Goal: Task Accomplishment & Management: Use online tool/utility

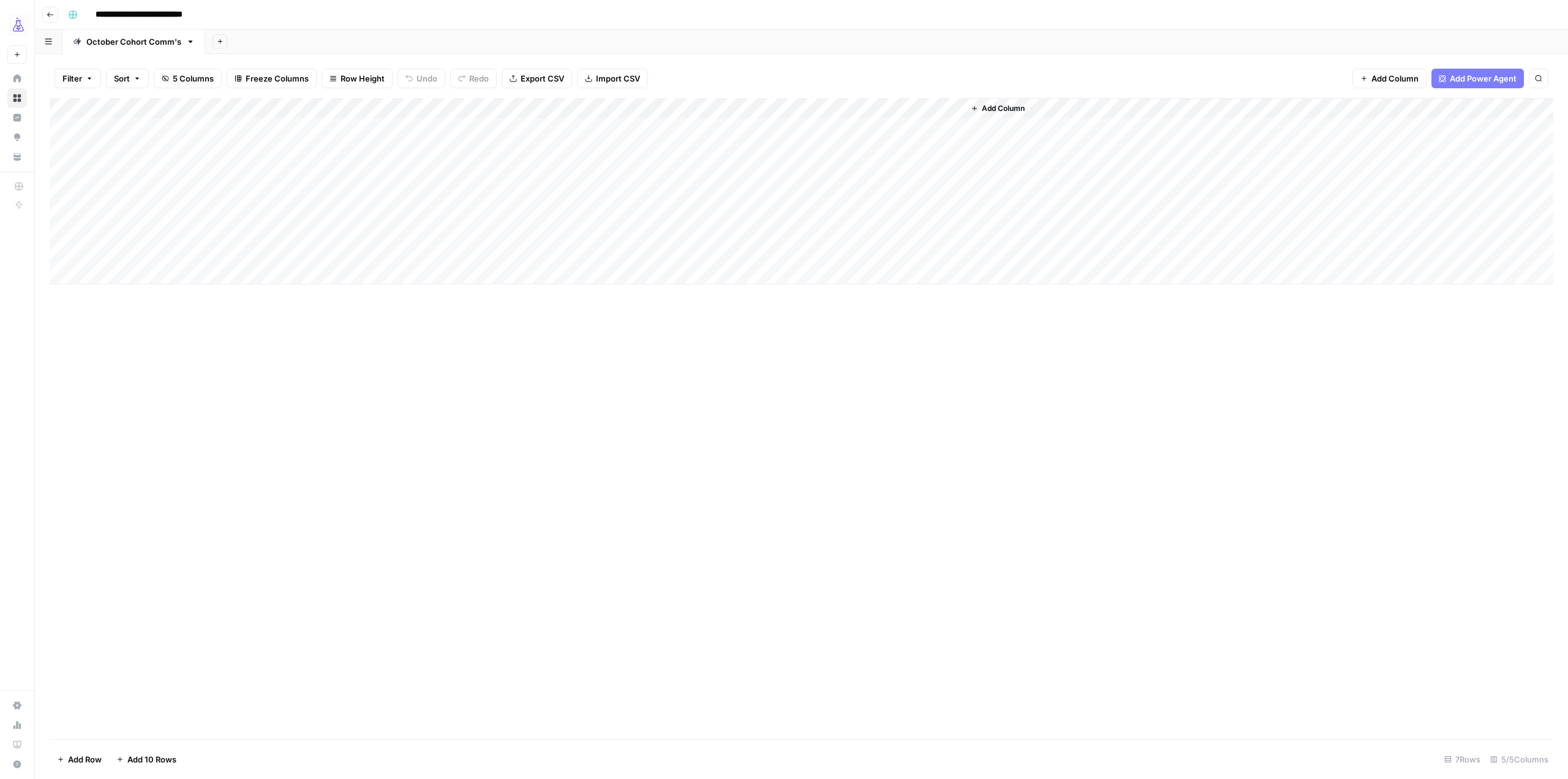
click at [939, 111] on div "Add Column" at bounding box center [802, 191] width 1504 height 186
click at [872, 223] on span "Edit Workflow" at bounding box center [875, 228] width 107 height 12
click at [351, 205] on div "Add Column" at bounding box center [802, 191] width 1504 height 186
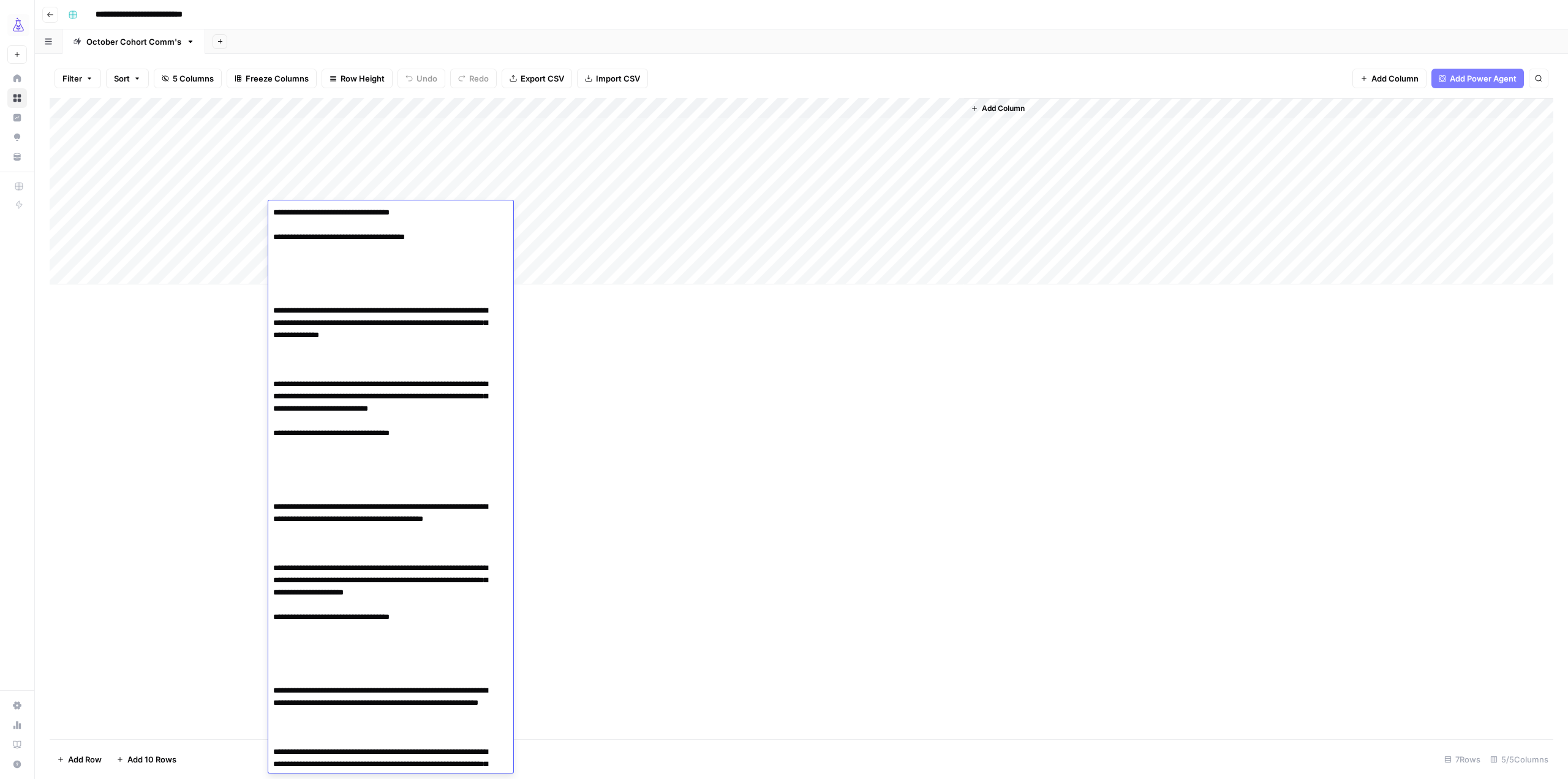
scroll to position [760, 0]
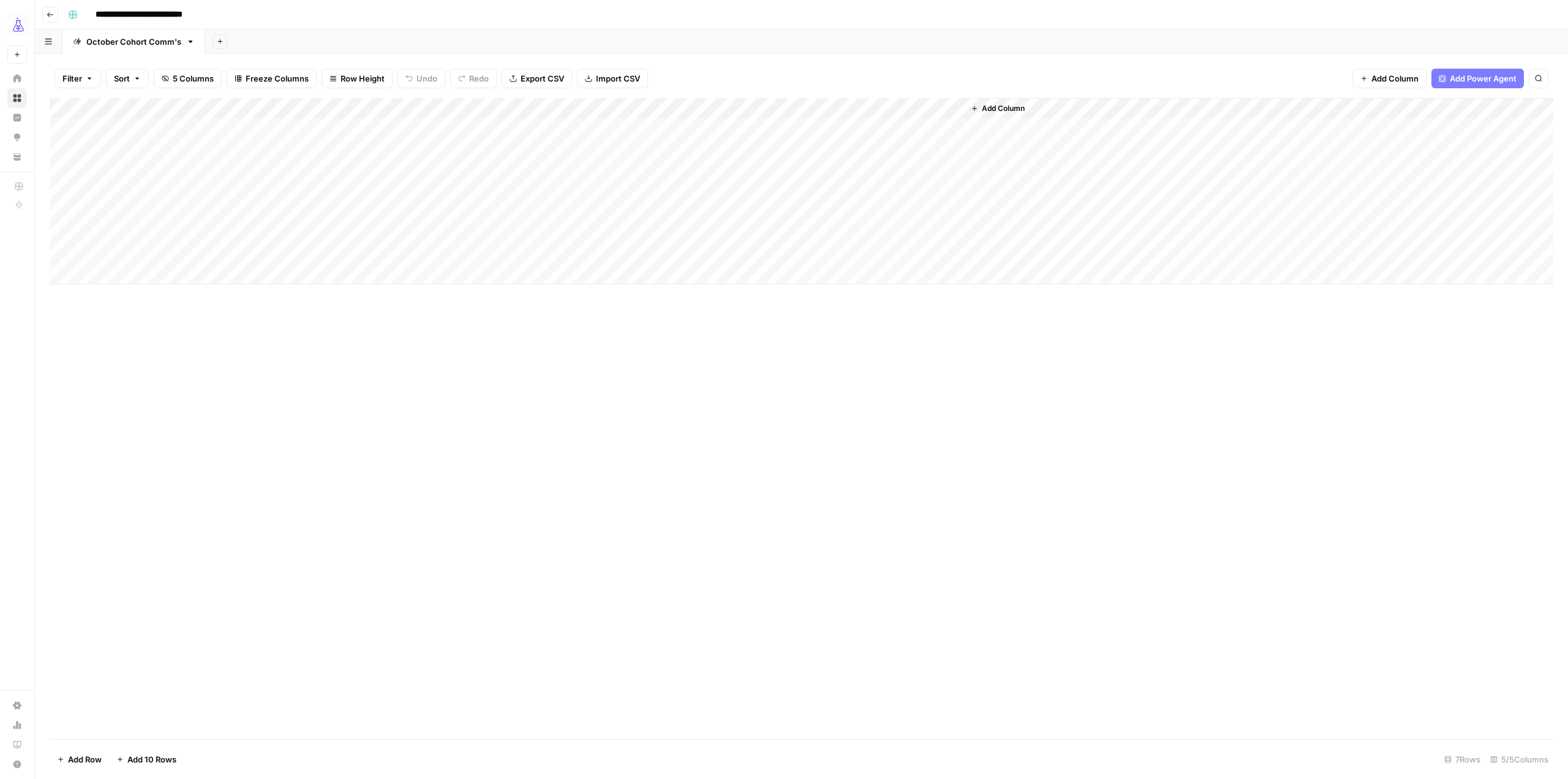
click at [542, 208] on div "Add Column" at bounding box center [802, 191] width 1504 height 186
click at [715, 211] on div "Add Column" at bounding box center [802, 191] width 1504 height 186
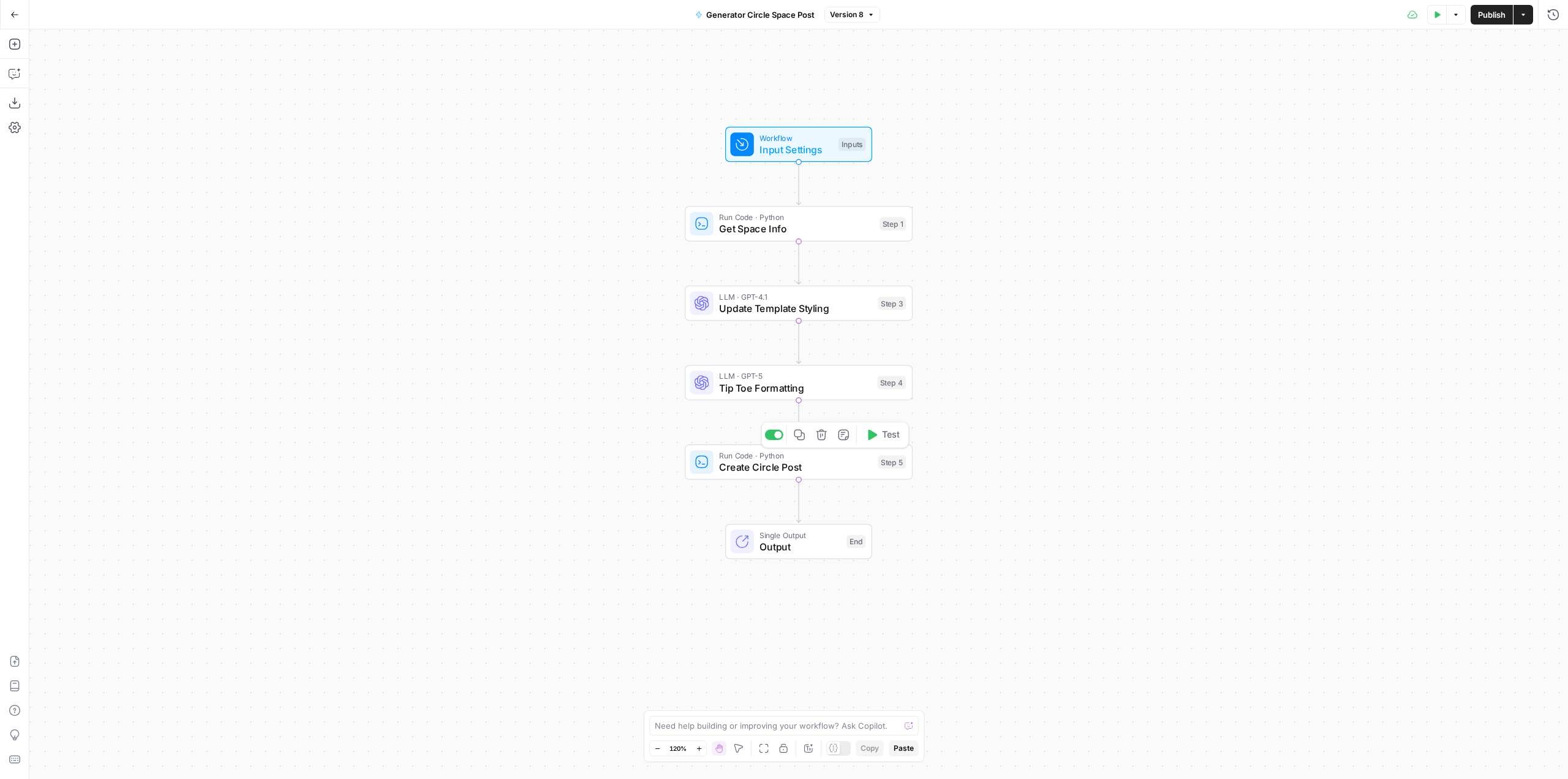
click at [825, 462] on span "Create Circle Post" at bounding box center [795, 467] width 153 height 15
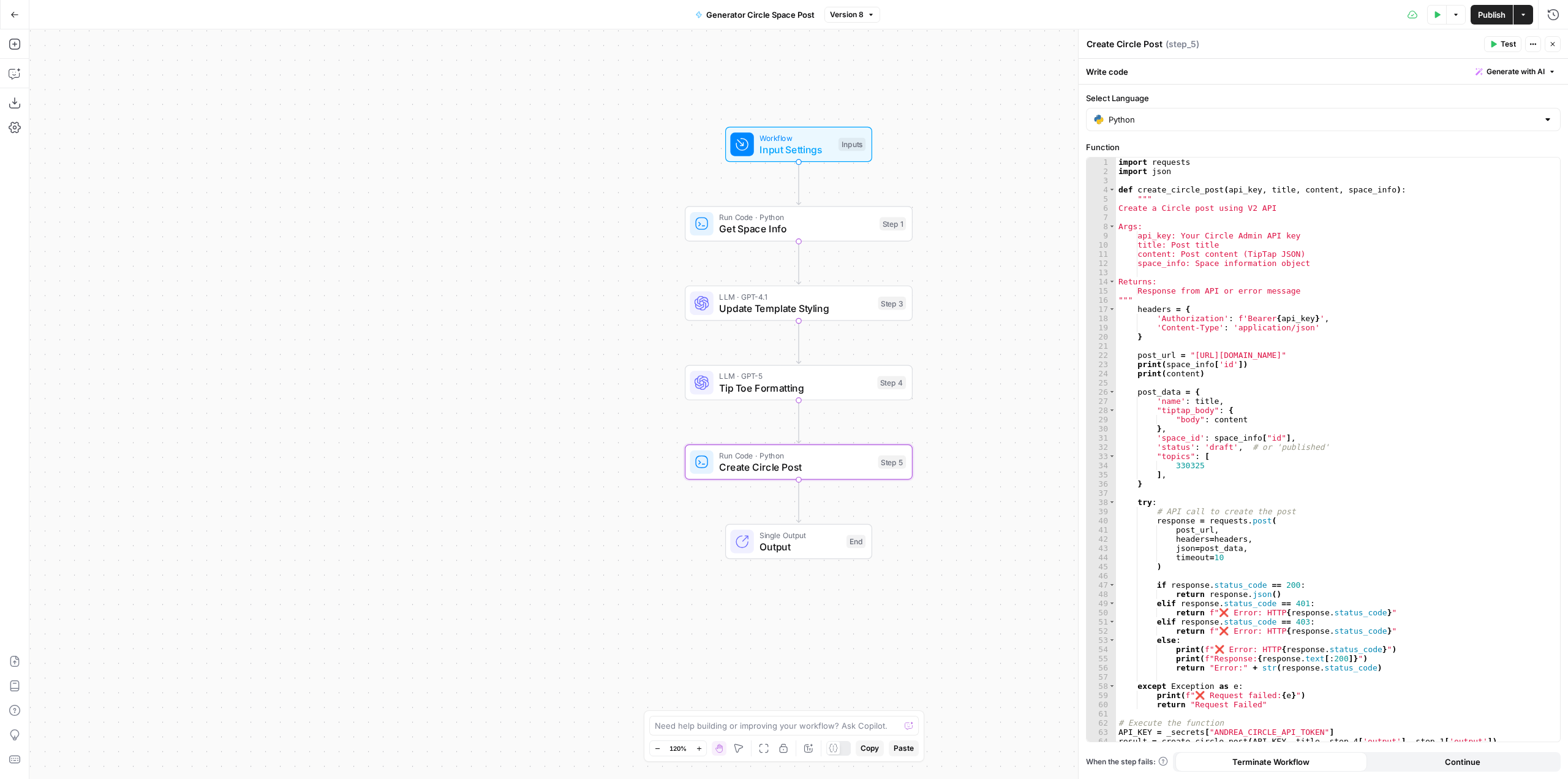
click at [979, 165] on div "Workflow Input Settings Inputs Run Code · Python Get Space Info Step 1 LLM · GP…" at bounding box center [799, 405] width 1539 height 750
click at [839, 464] on span "Create Circle Post" at bounding box center [795, 467] width 153 height 15
click at [879, 191] on button "Test" at bounding box center [883, 196] width 45 height 19
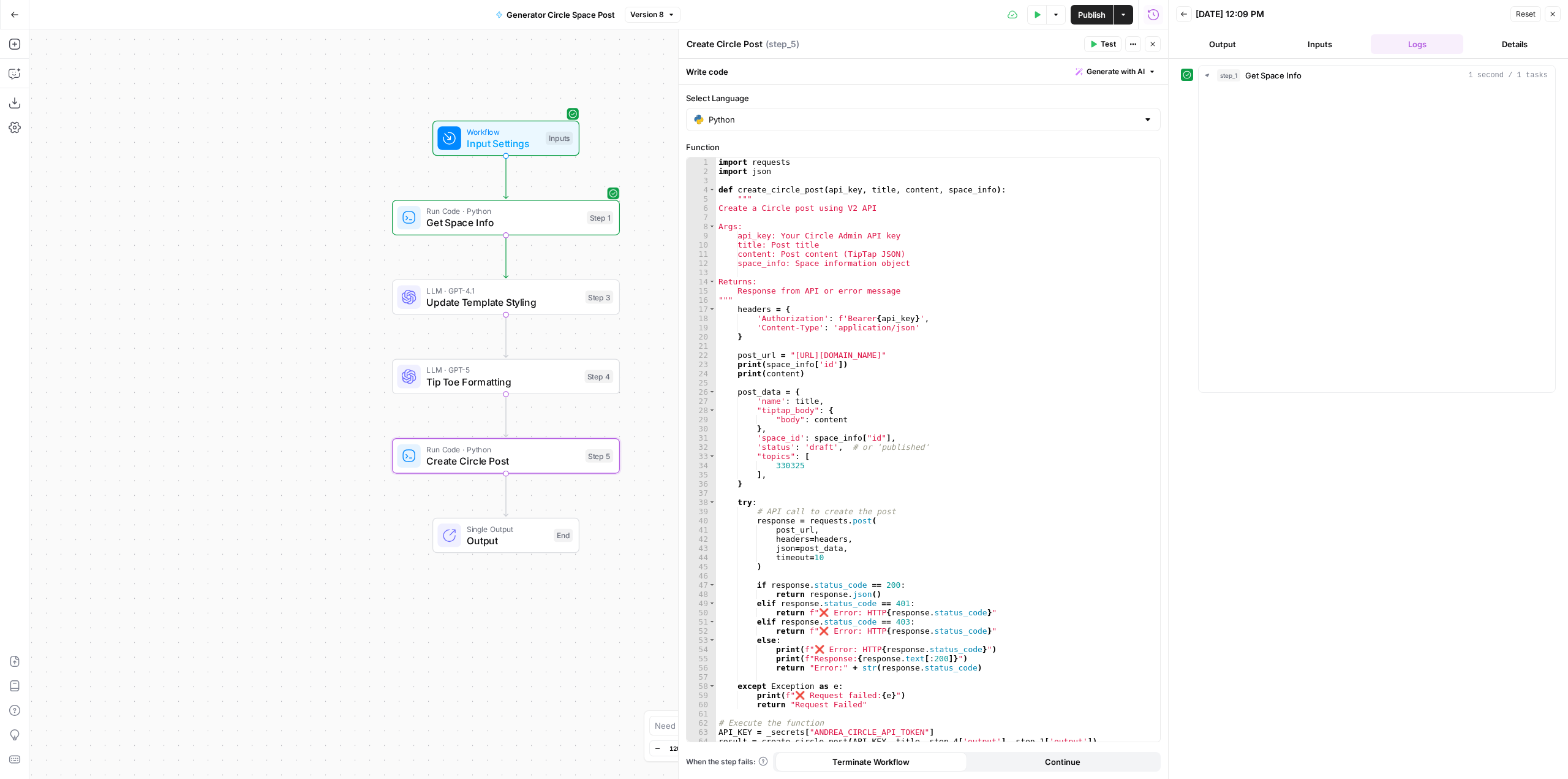
drag, startPoint x: 541, startPoint y: 217, endPoint x: 248, endPoint y: 211, distance: 293.1
click at [248, 211] on div "Workflow Input Settings Inputs Run Code · Python Get Space Info Step 1 LLM · GP…" at bounding box center [599, 405] width 1139 height 750
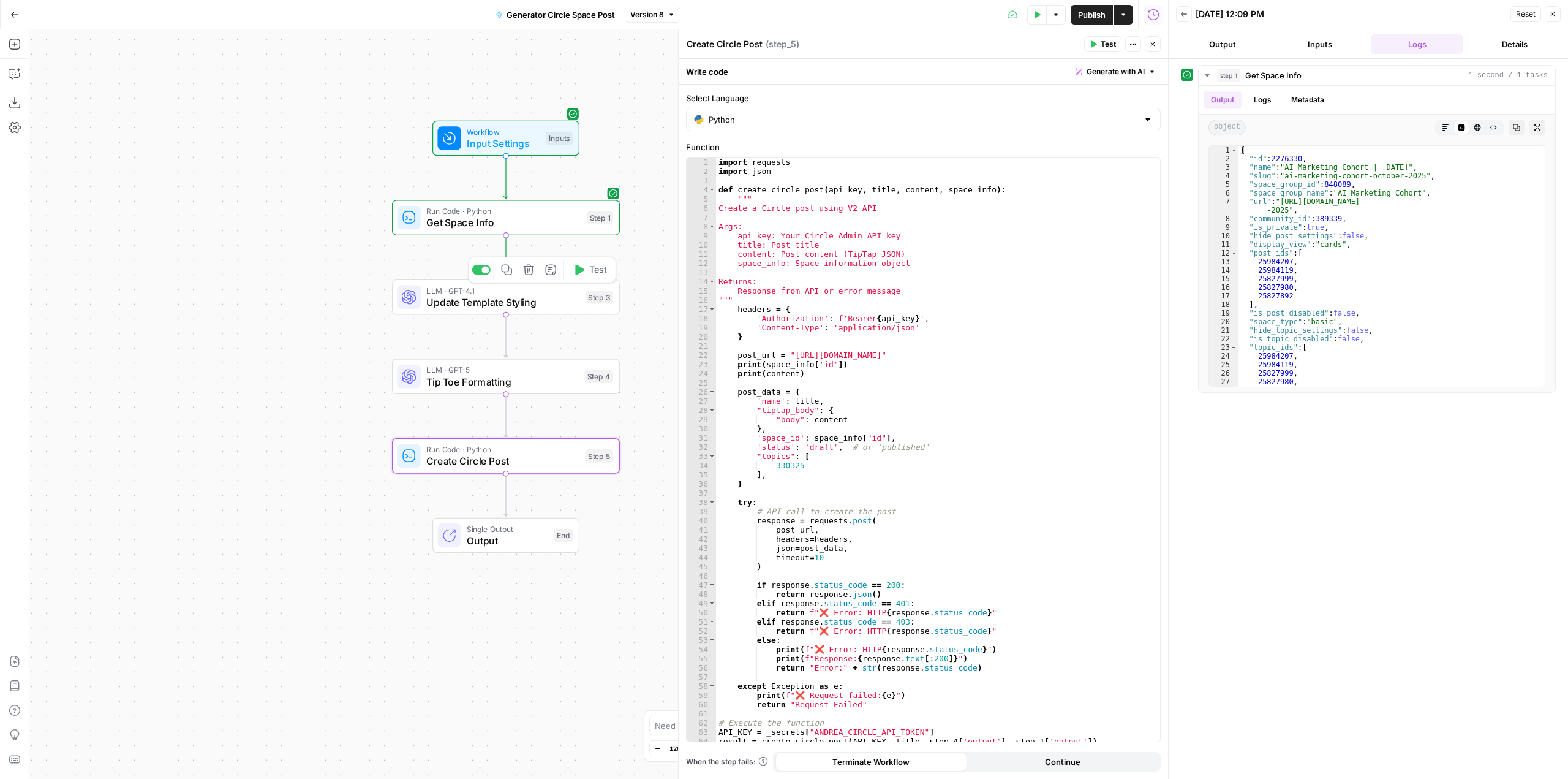
click at [592, 265] on span "Test" at bounding box center [598, 270] width 17 height 14
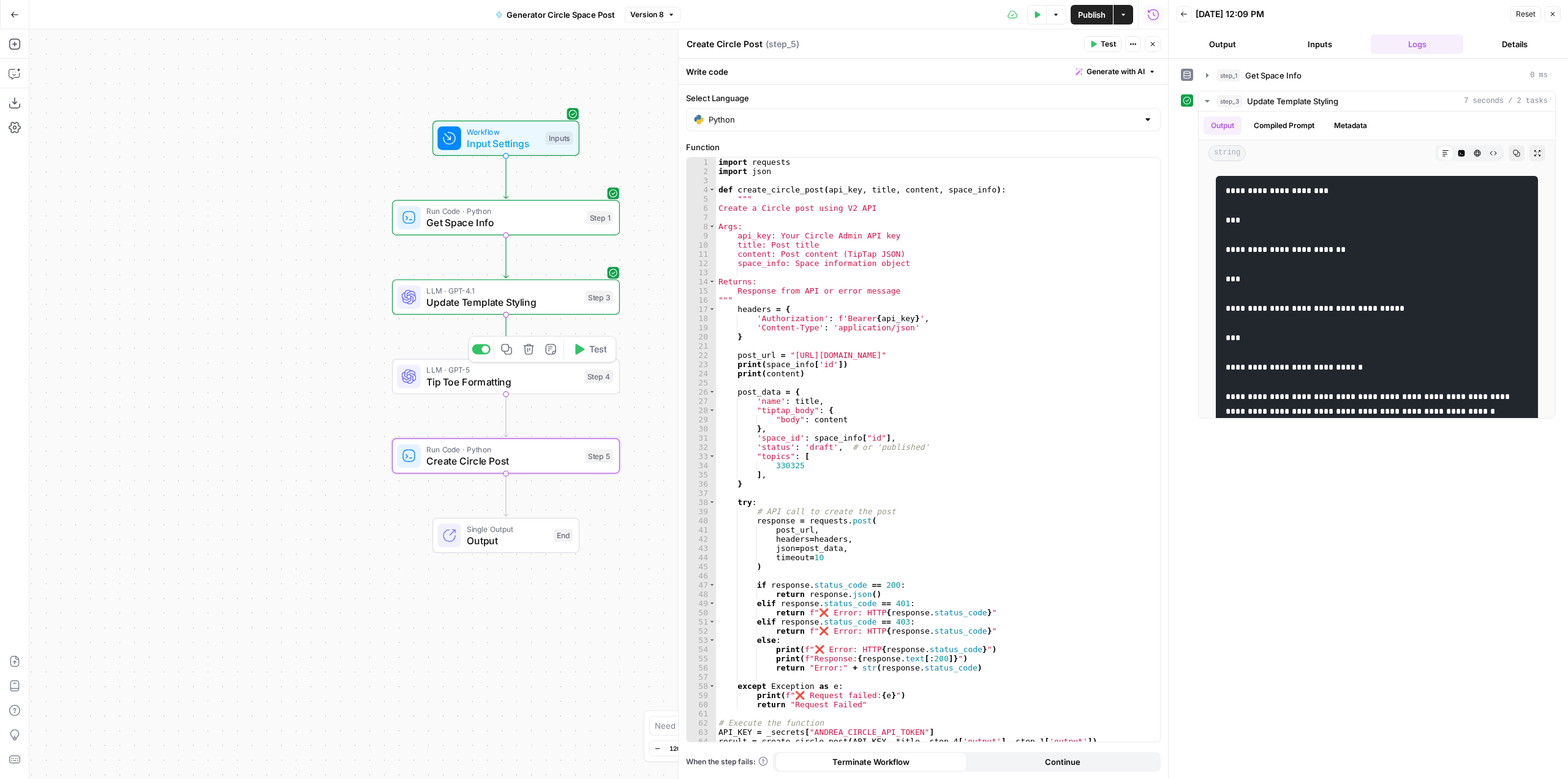
click at [607, 349] on span "Test" at bounding box center [598, 349] width 17 height 14
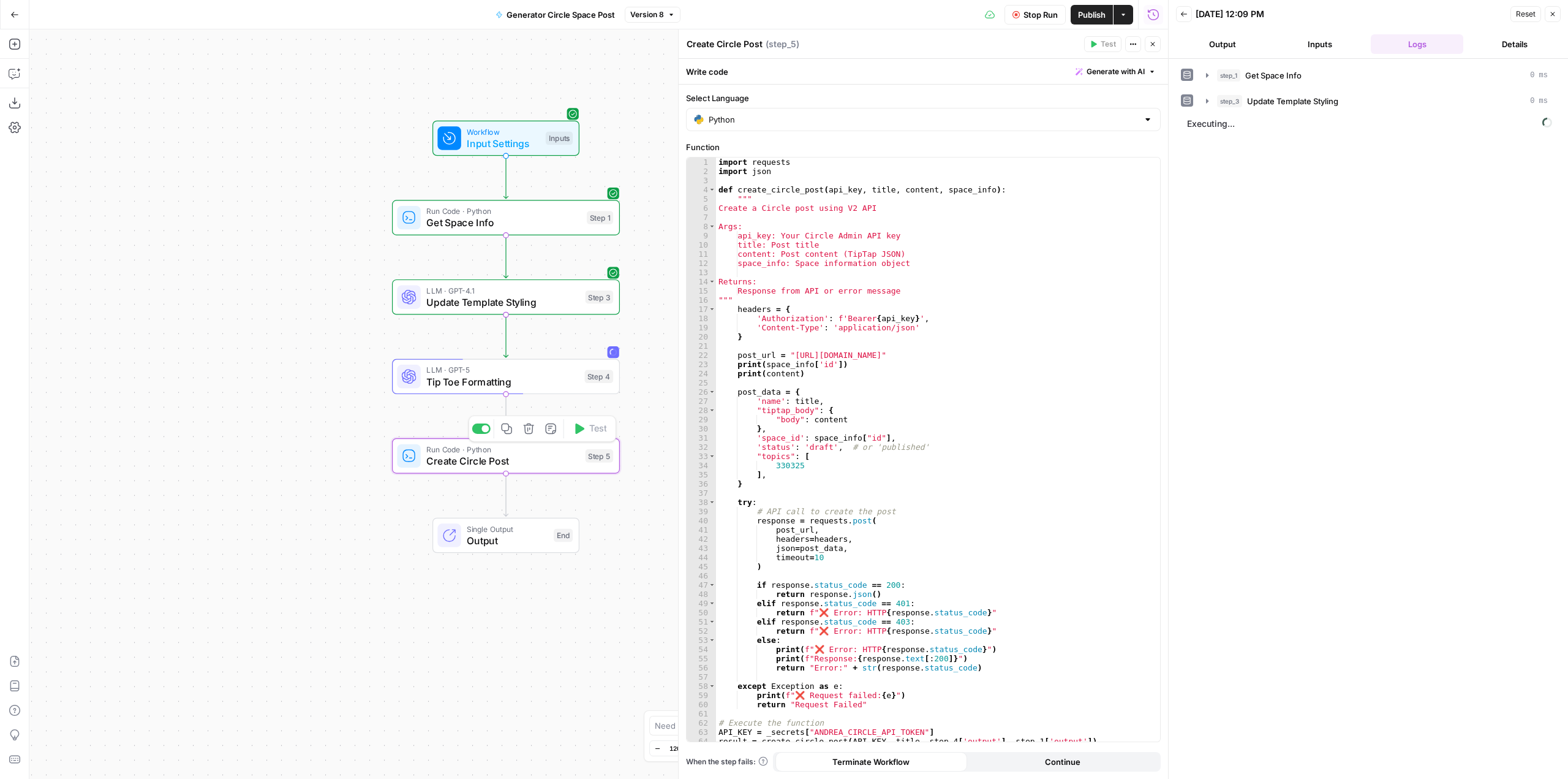
click at [517, 464] on span "Create Circle Post" at bounding box center [503, 461] width 153 height 15
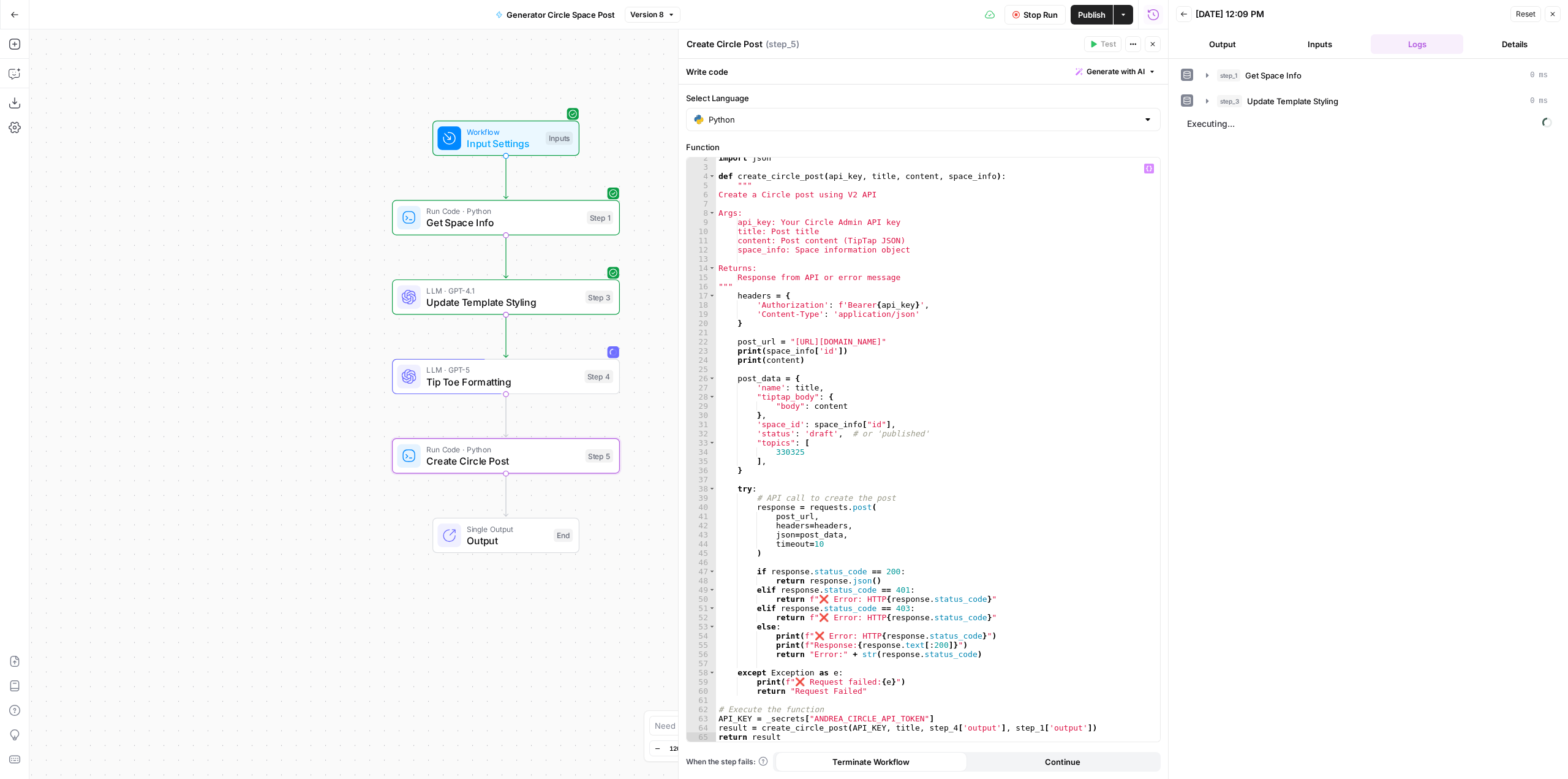
scroll to position [14, 0]
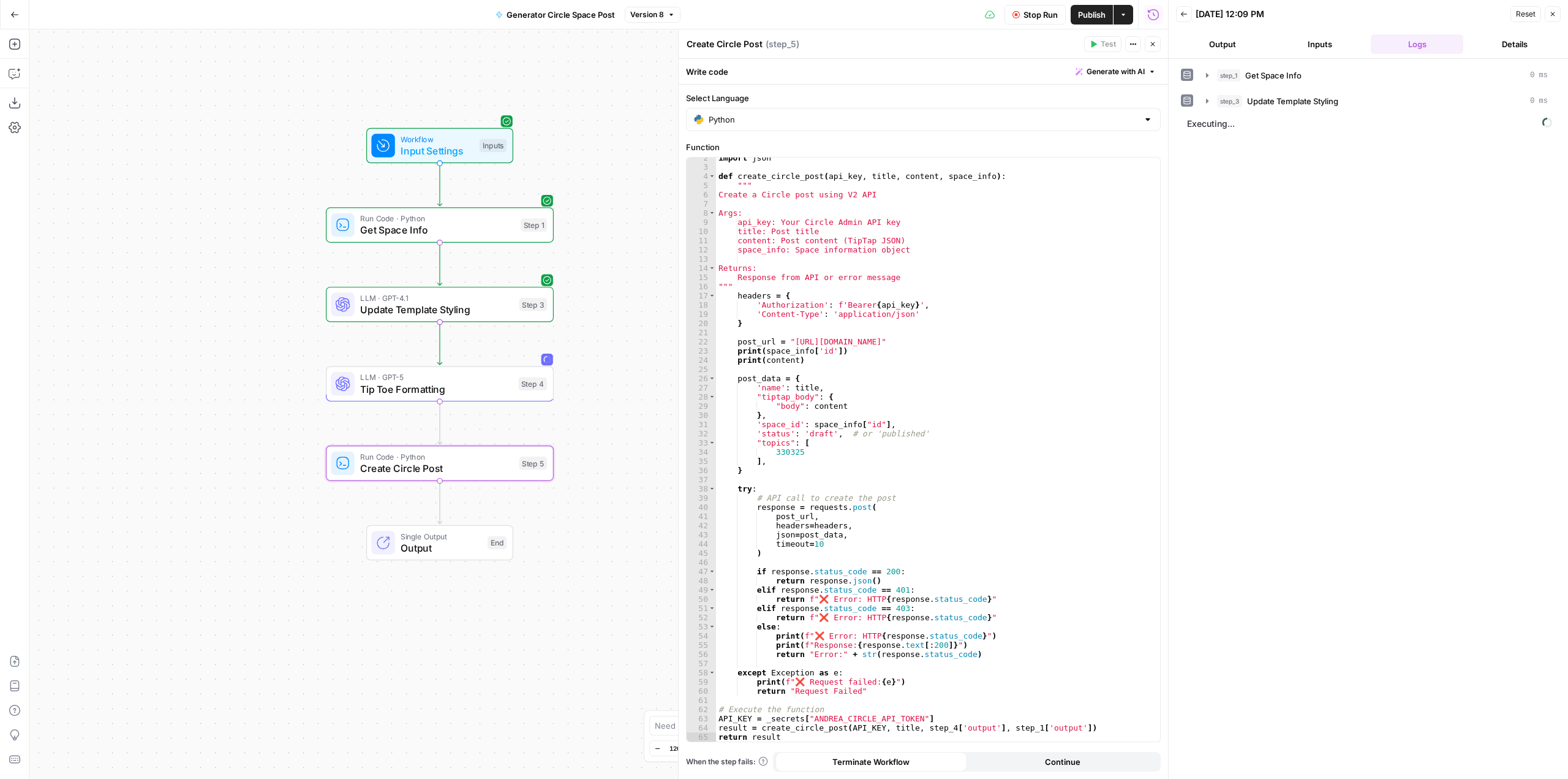
drag, startPoint x: 465, startPoint y: 624, endPoint x: 399, endPoint y: 632, distance: 66.5
click at [399, 632] on div "Workflow Input Settings Inputs Run Code · Python Get Space Info Step 1 LLM · GP…" at bounding box center [599, 405] width 1139 height 750
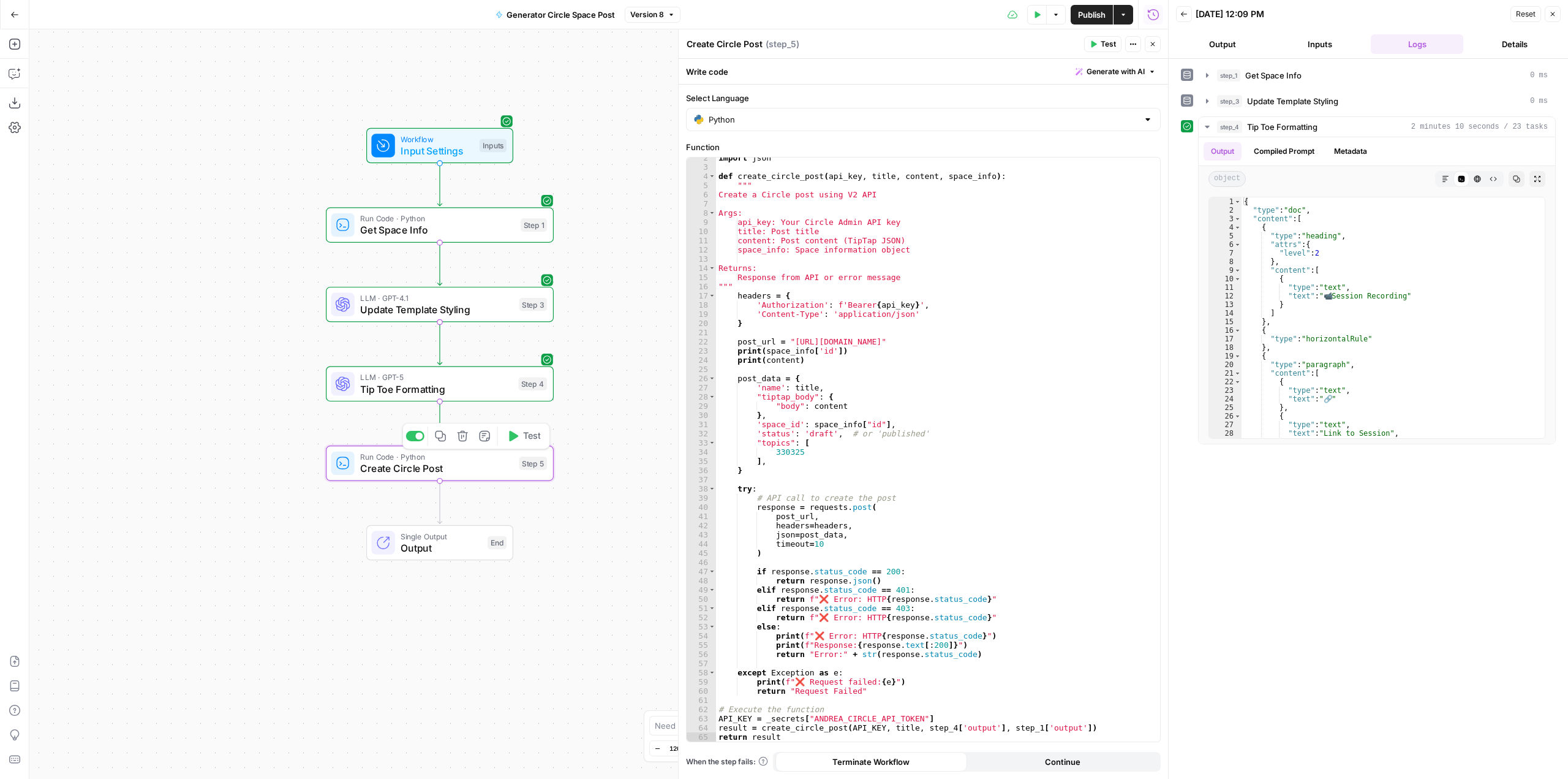
click at [524, 434] on span "Test" at bounding box center [532, 436] width 17 height 14
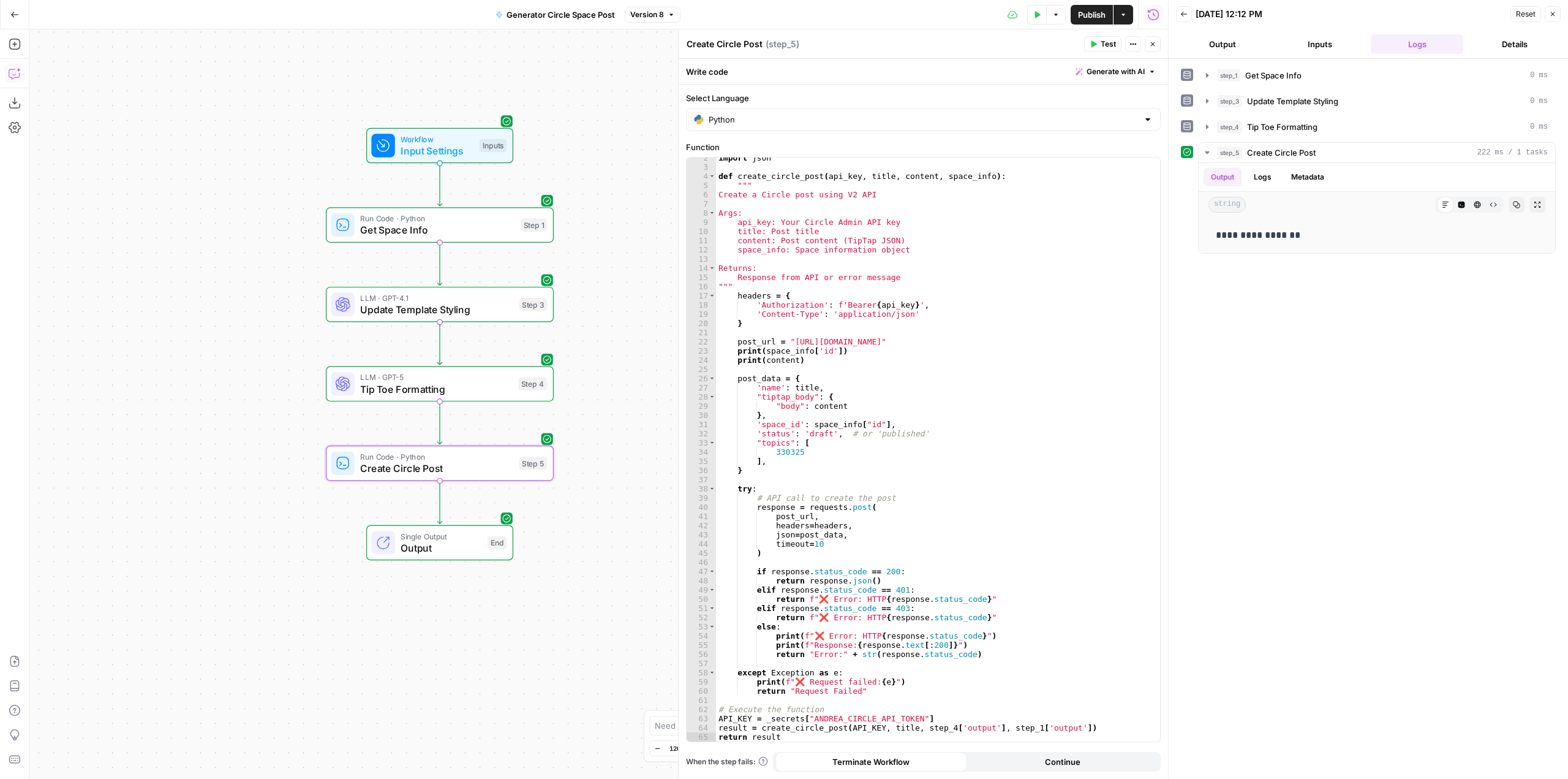
click at [14, 71] on icon "button" at bounding box center [14, 73] width 12 height 12
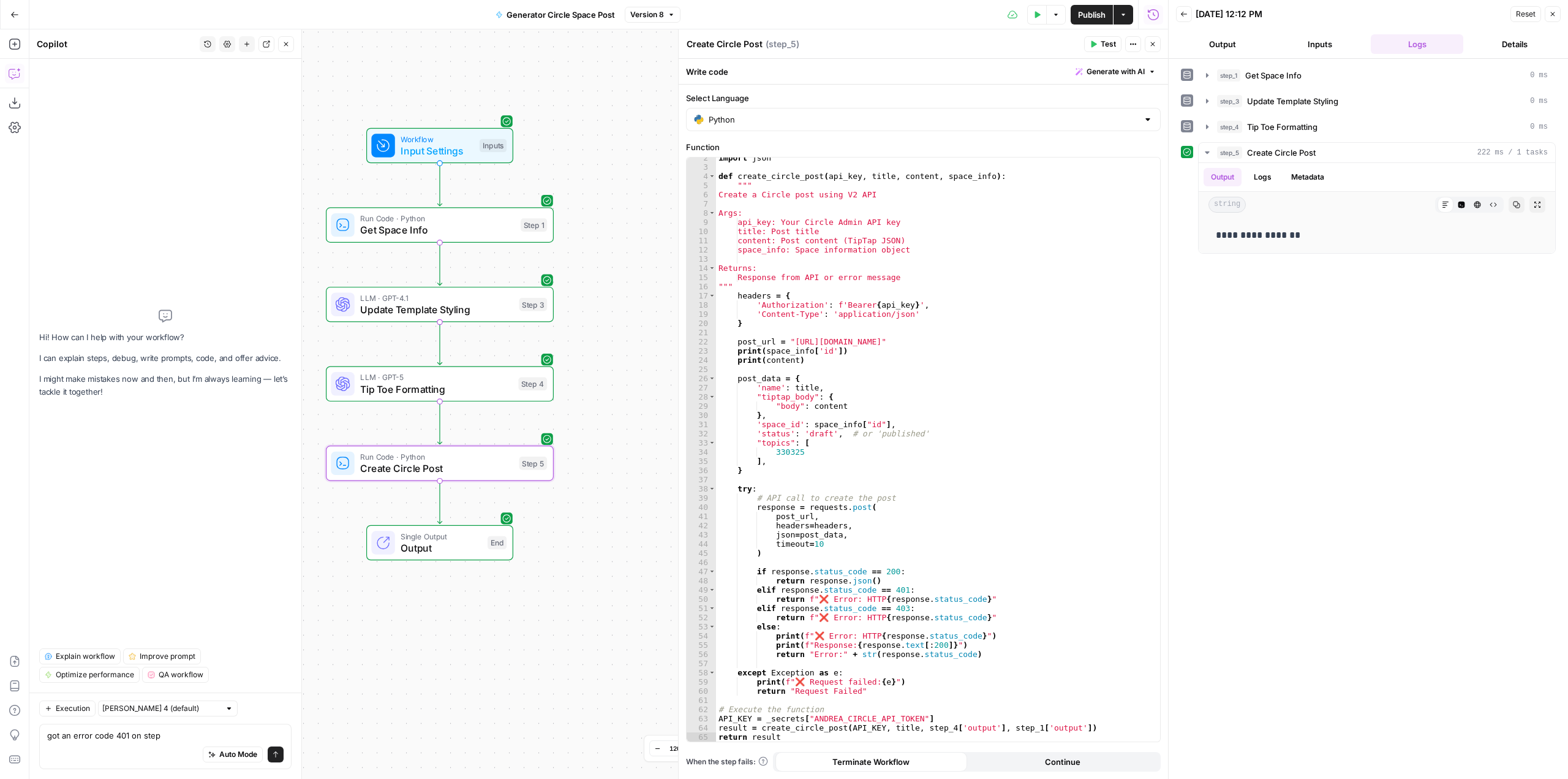
type textarea "got an error code 401 on step 5"
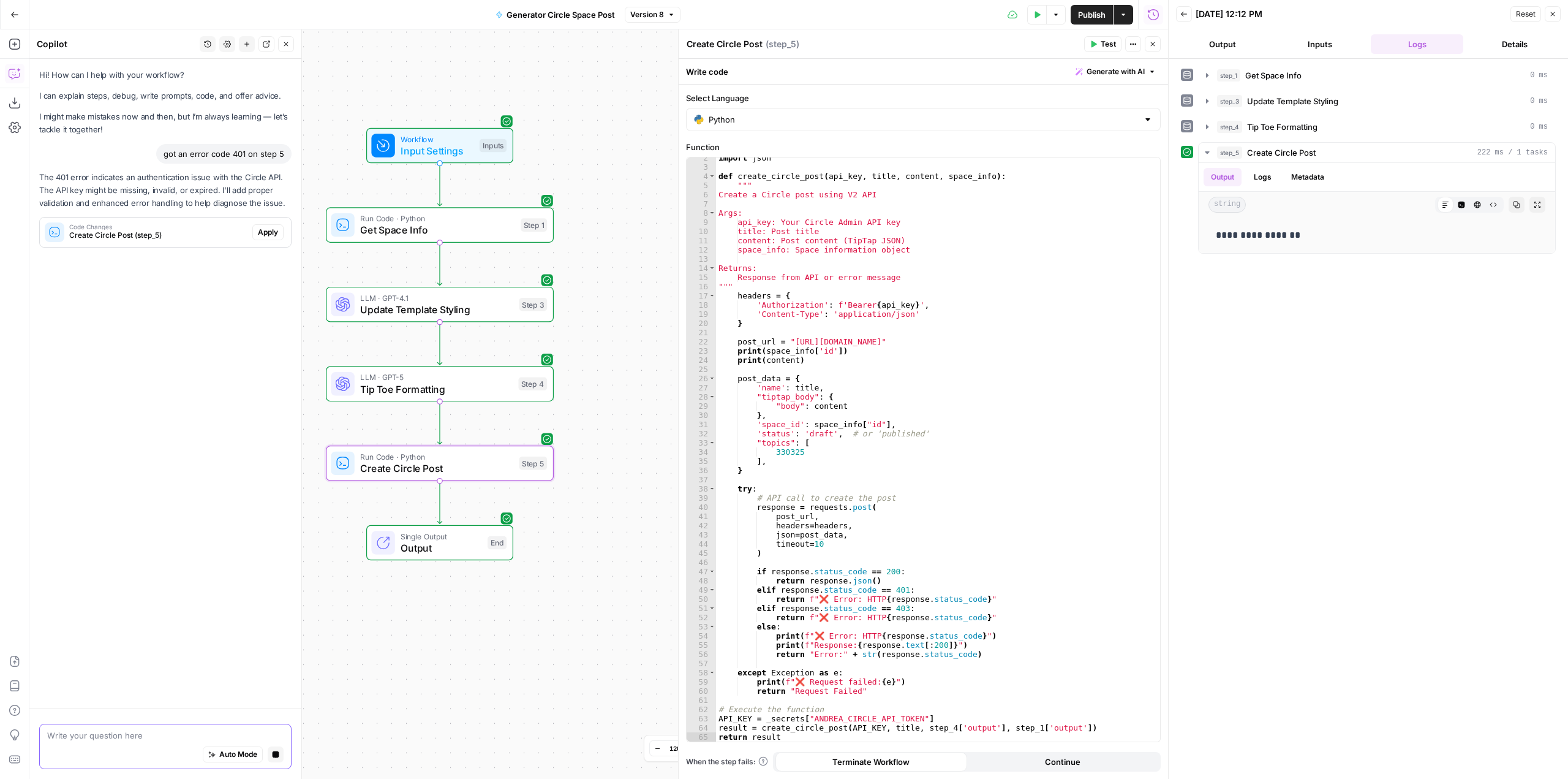
scroll to position [0, 0]
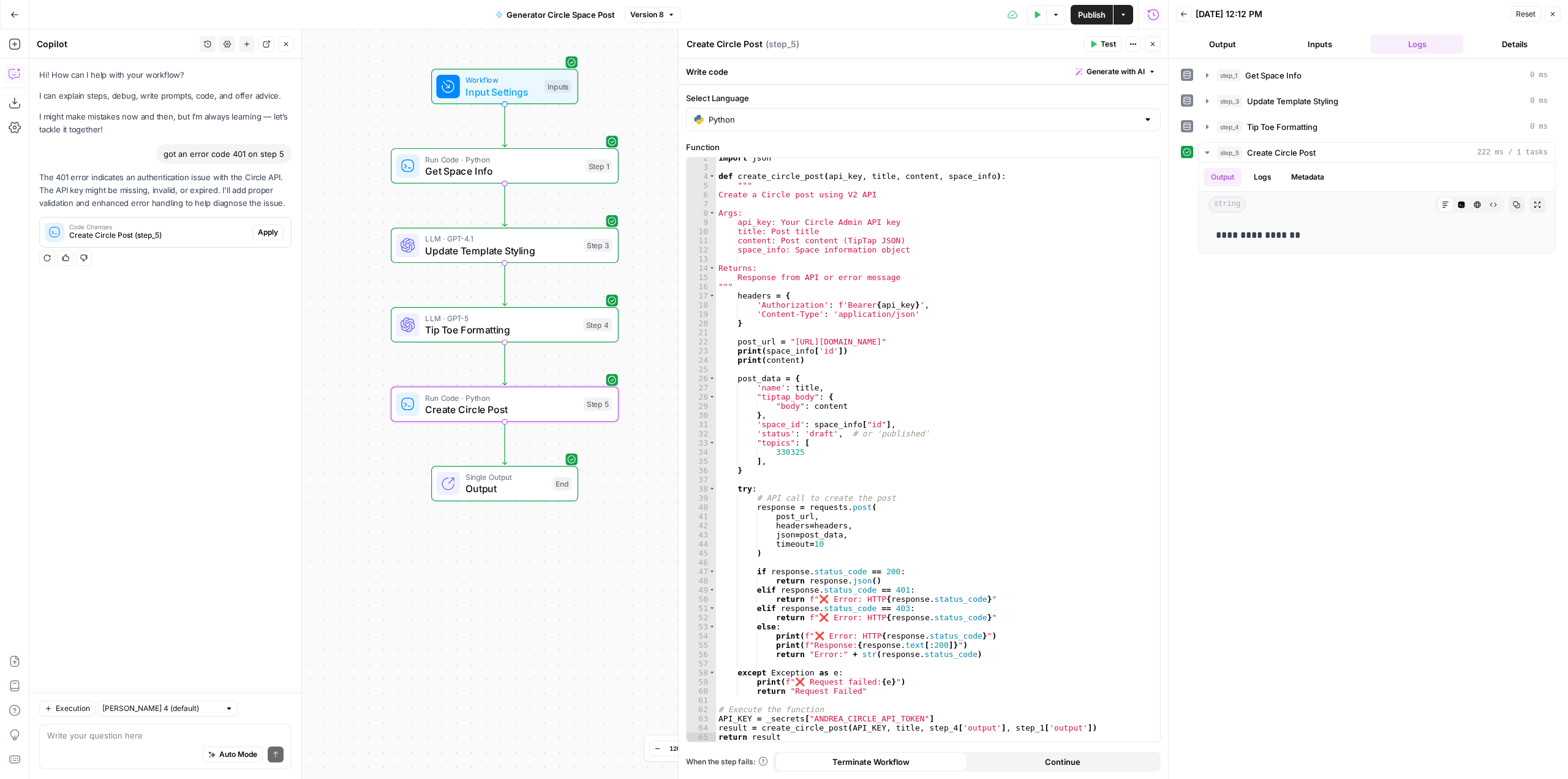
click at [204, 237] on span "Create Circle Post (step_5)" at bounding box center [158, 235] width 178 height 11
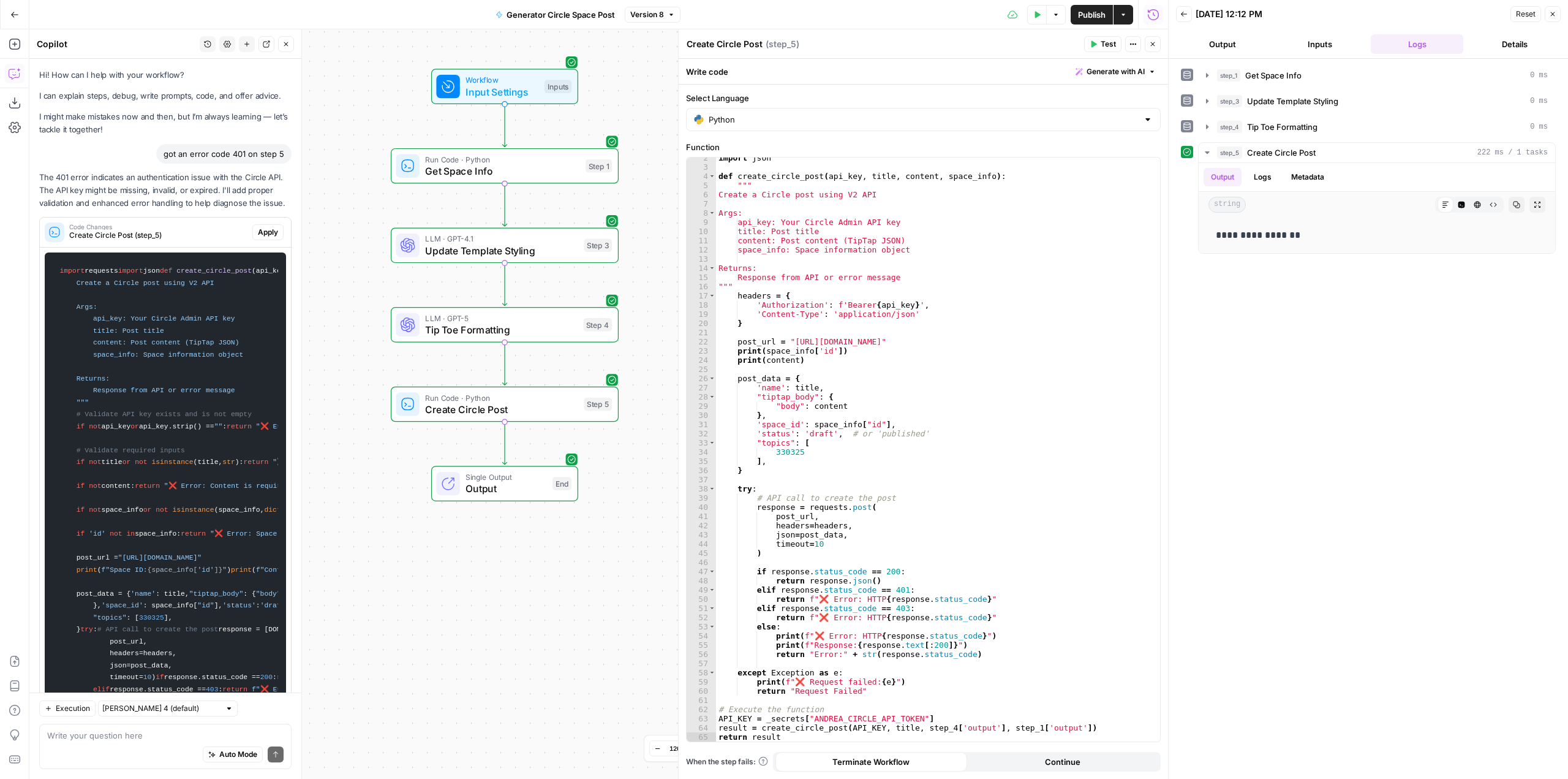
scroll to position [789, 0]
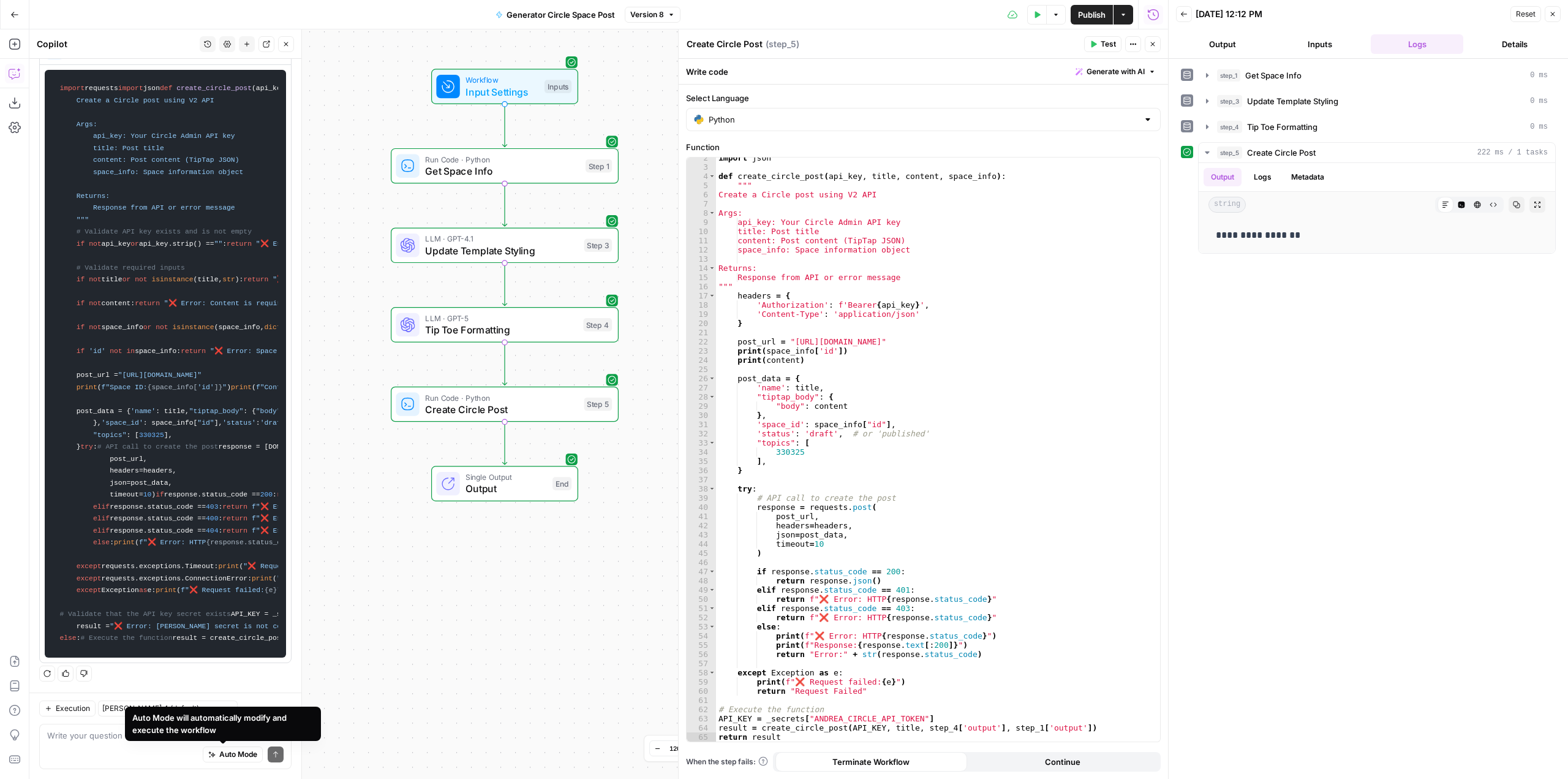
click at [156, 734] on div "Auto Mode will automatically modify and execute the workflow" at bounding box center [223, 724] width 182 height 25
click at [120, 744] on div "Auto Mode Send" at bounding box center [165, 755] width 236 height 27
type textarea "can you tell me what authentication we're using for circle?"
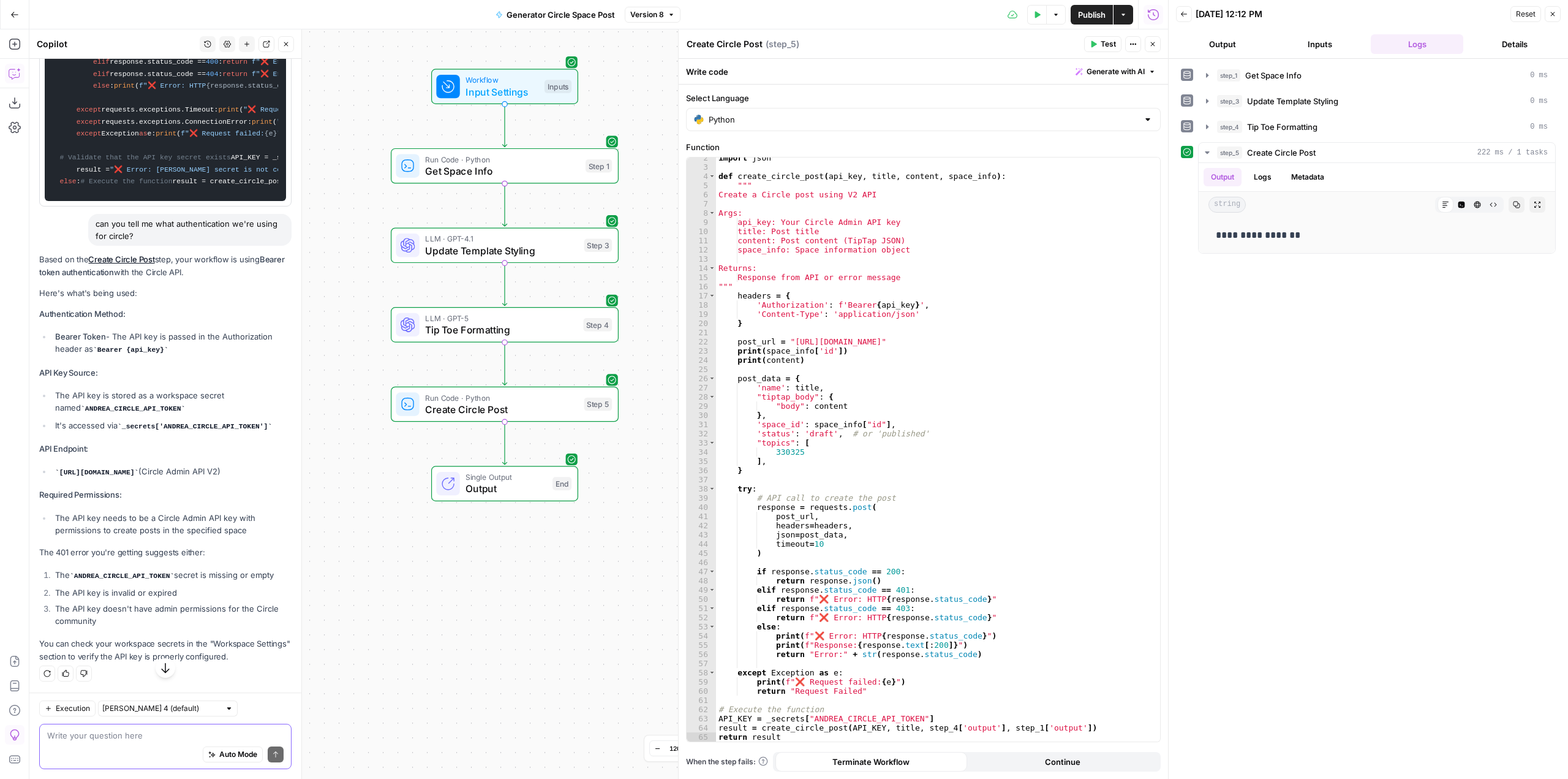
scroll to position [1259, 0]
click at [188, 743] on div "Auto Mode Send" at bounding box center [165, 755] width 236 height 27
type textarea "C"
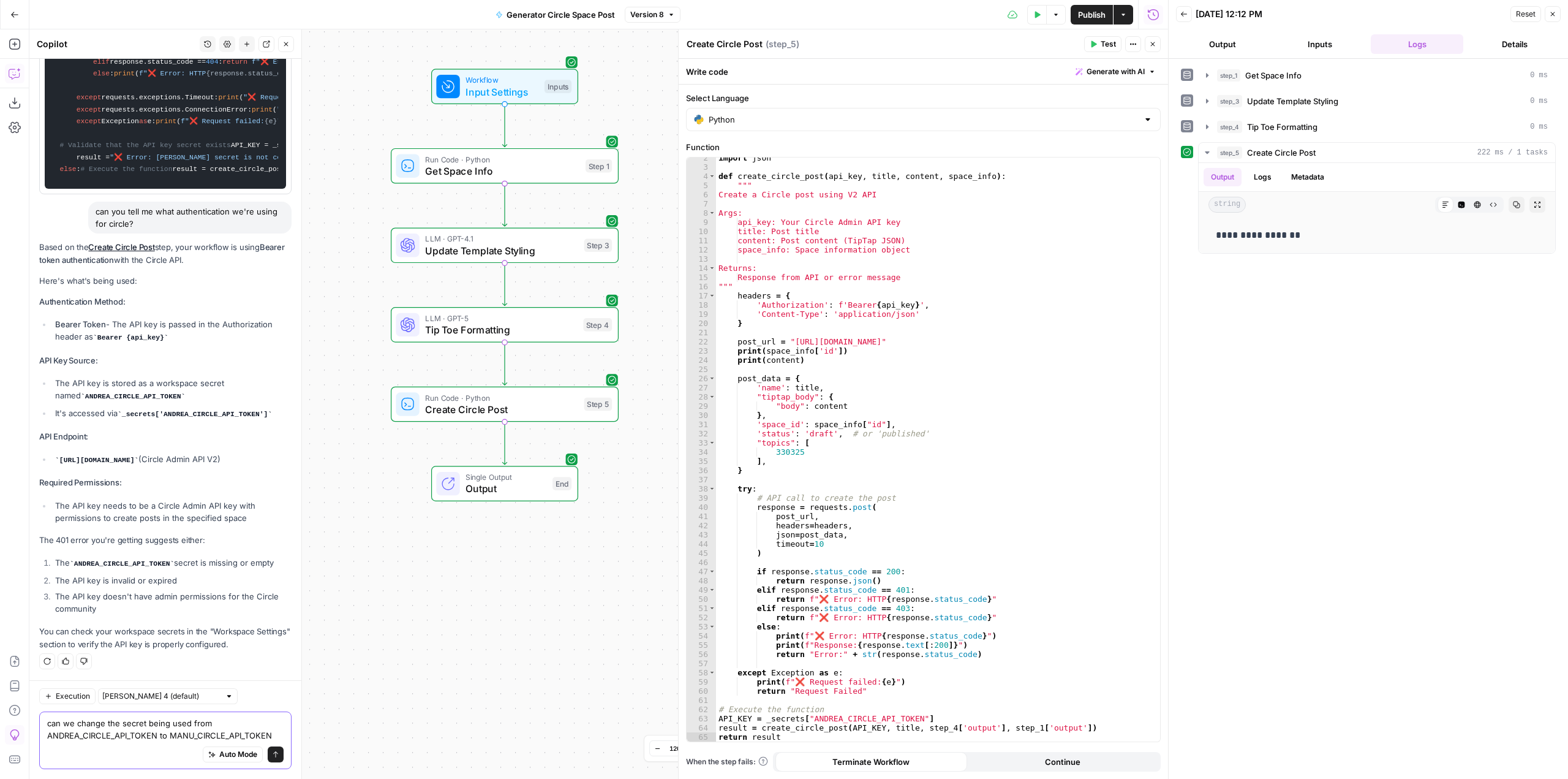
type textarea "can we change the secret being used from ANDREA_CIRCLE_API_TOKEN to MANU_CIRCLE…"
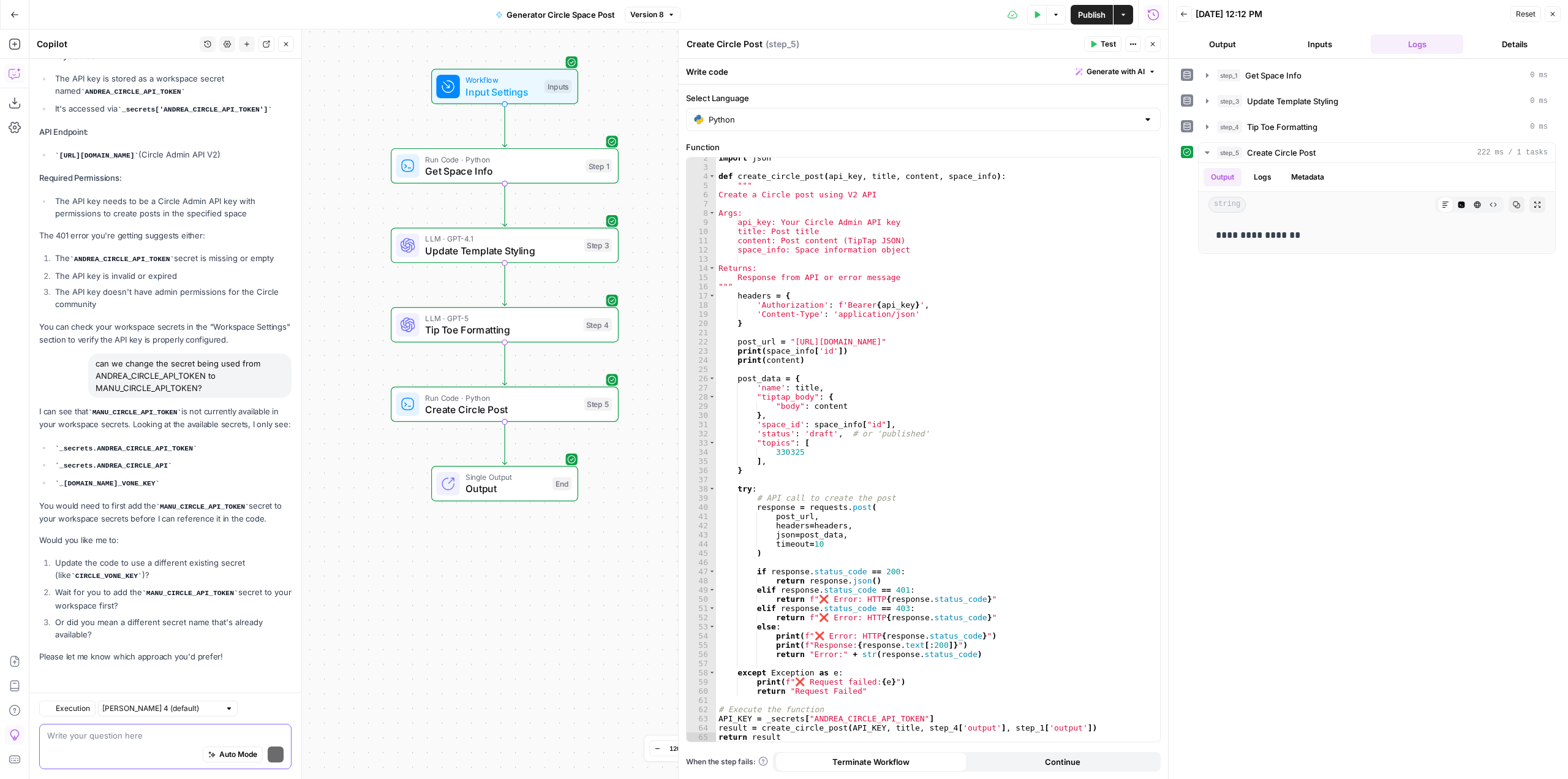
scroll to position [1588, 0]
click at [169, 729] on div "Write your question here Auto Mode Send" at bounding box center [165, 747] width 253 height 45
type textarea "I've"
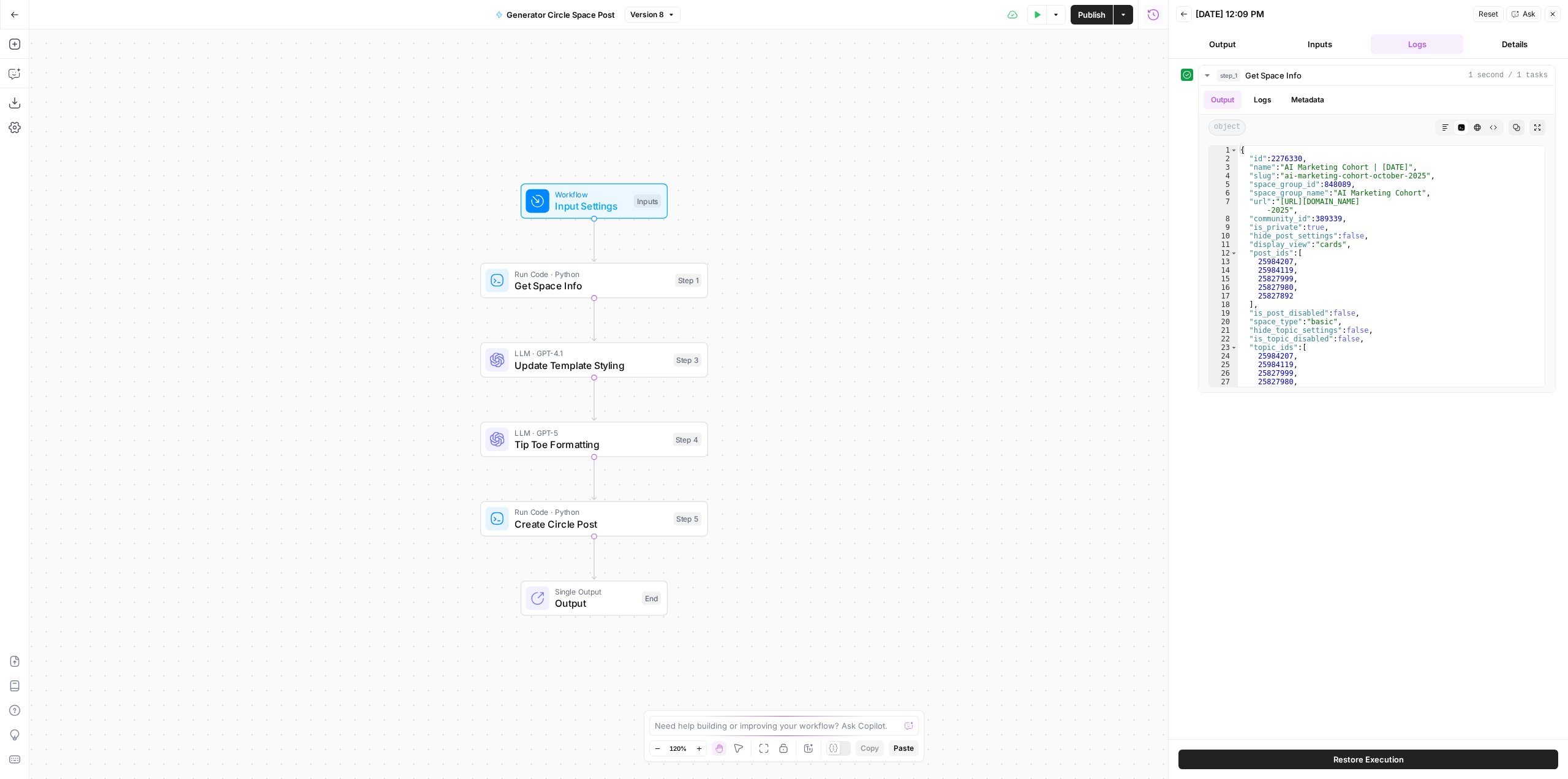
click at [16, 17] on icon "button" at bounding box center [14, 14] width 8 height 8
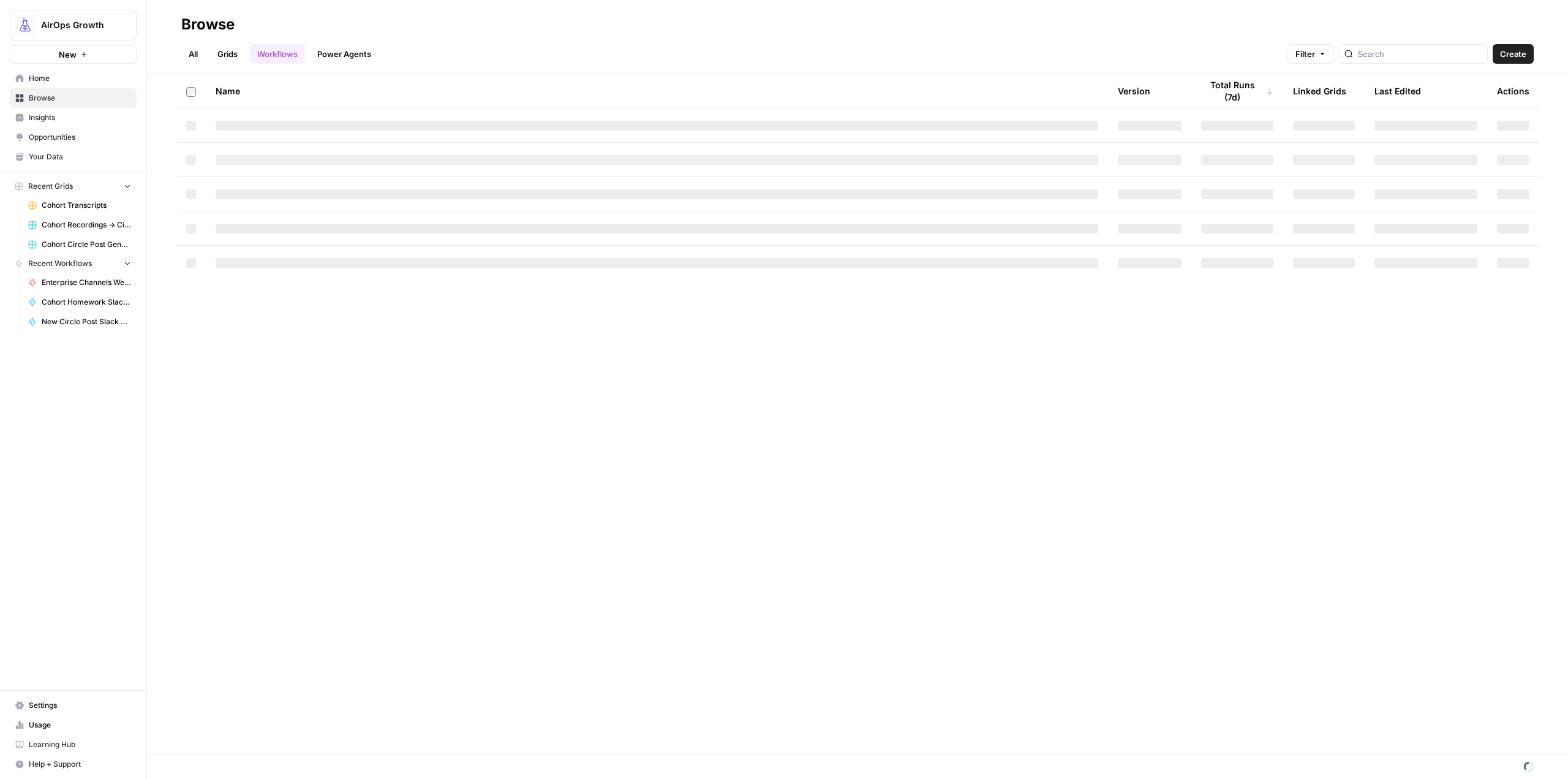
click at [74, 710] on span "Settings" at bounding box center [80, 705] width 102 height 11
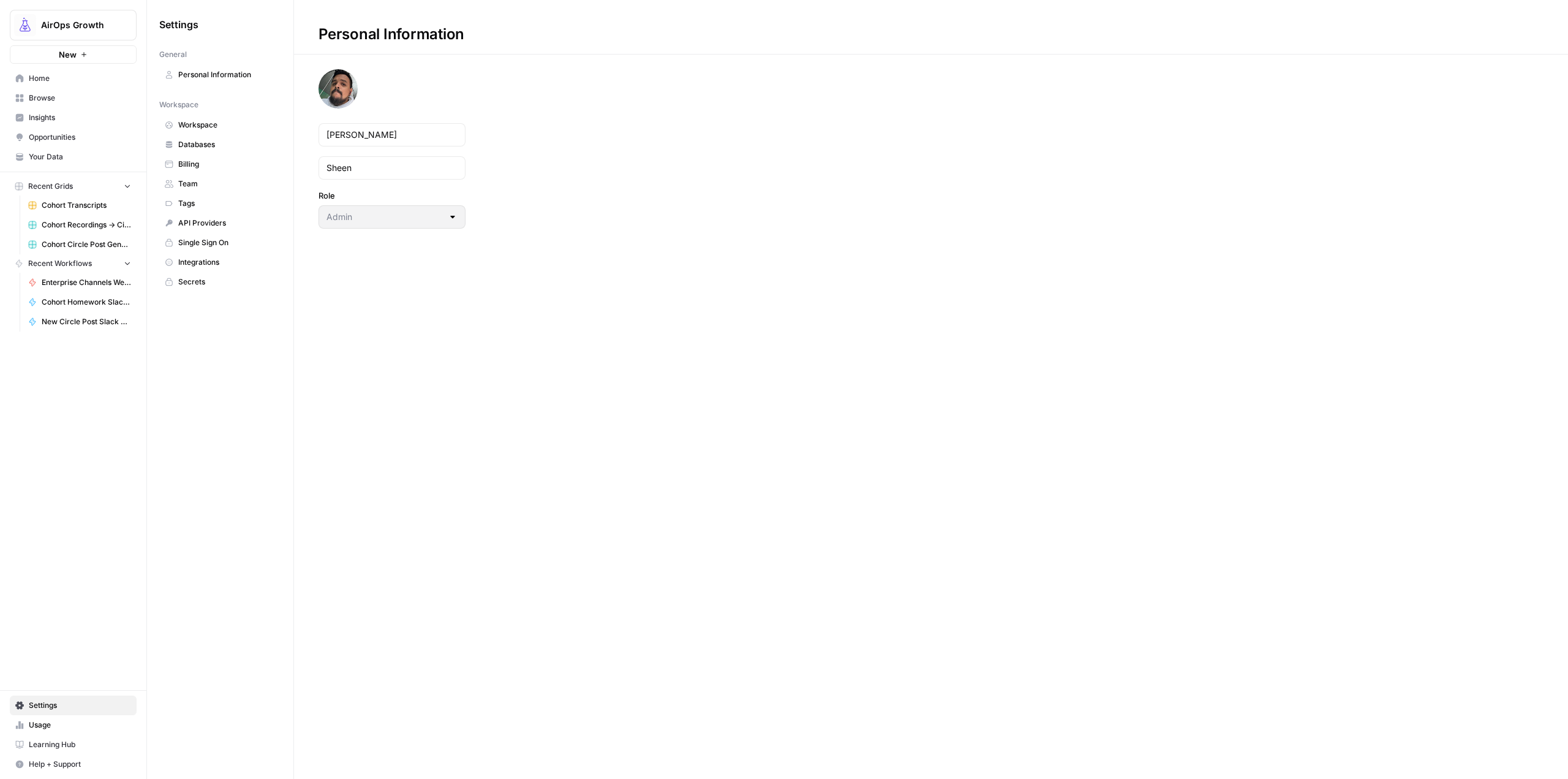
click at [215, 283] on span "Secrets" at bounding box center [227, 282] width 98 height 11
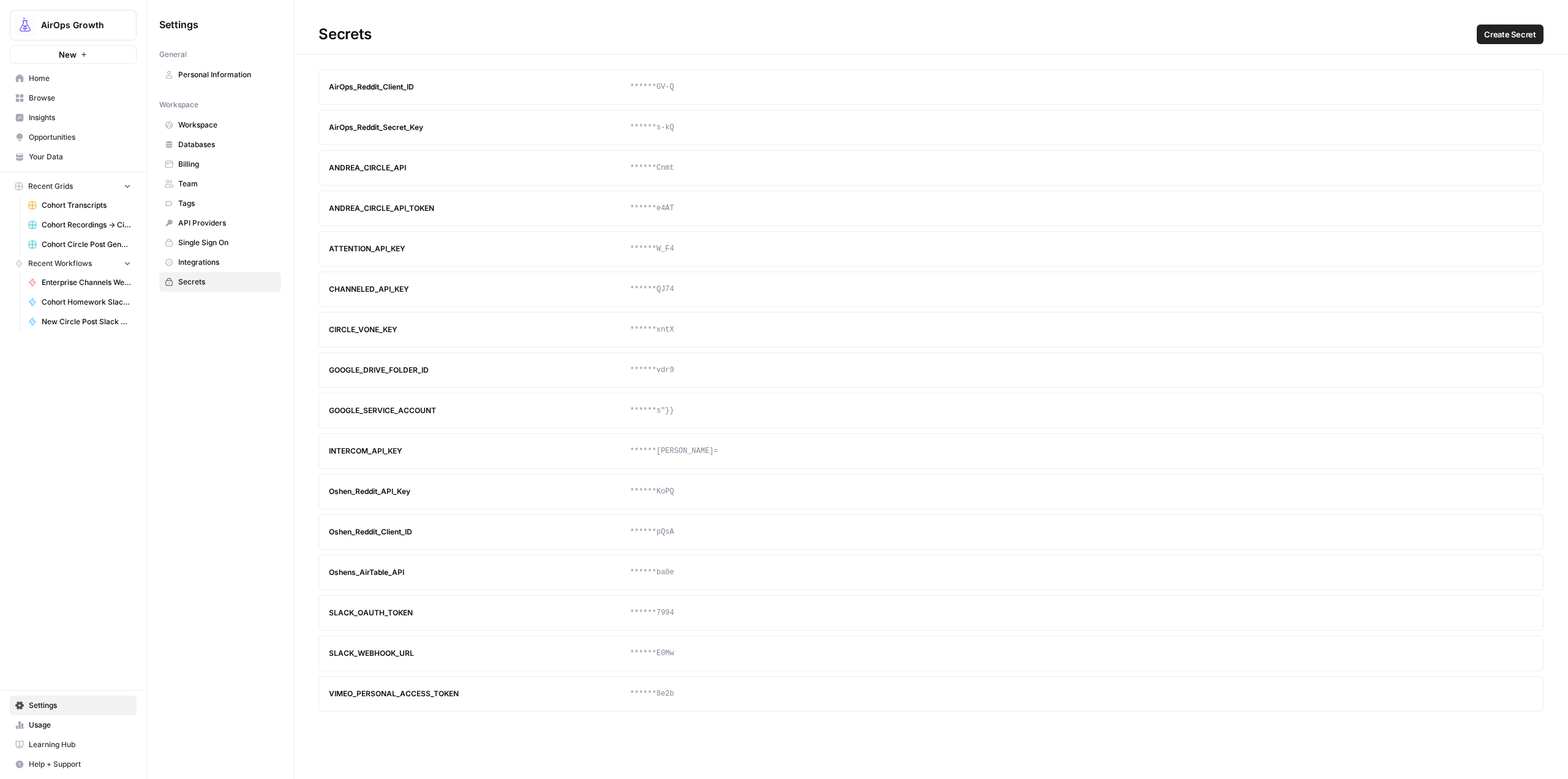
drag, startPoint x: 423, startPoint y: 167, endPoint x: 326, endPoint y: 161, distance: 97.2
click at [326, 161] on article "ANDREA_CIRCLE_API ******Cnmt Update Delete" at bounding box center [931, 167] width 1225 height 36
copy div "ANDREA_CIRCLE_API"
click at [1508, 36] on span "Create Secret" at bounding box center [1510, 34] width 52 height 12
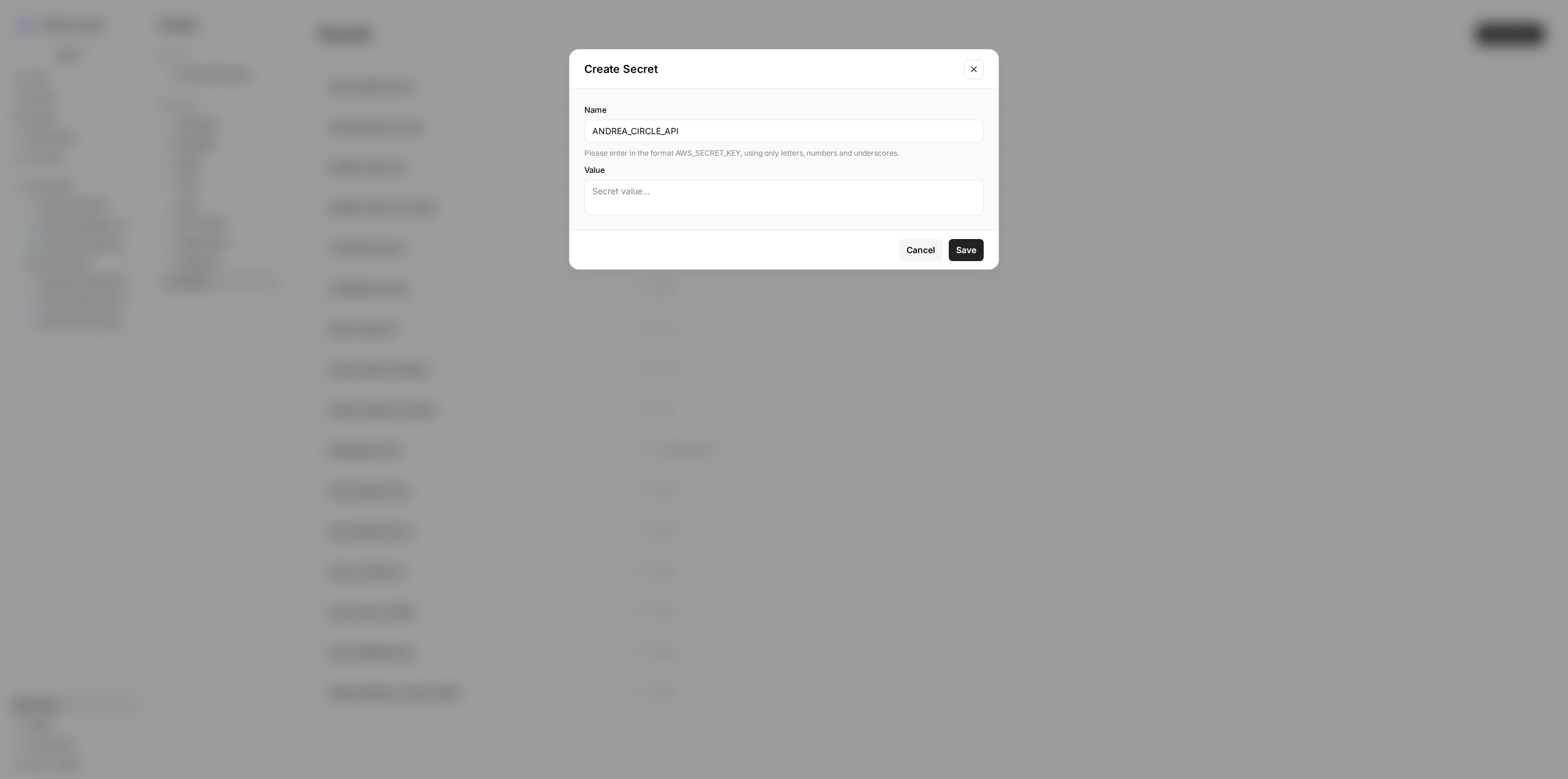
type input "ANDREA_CIRCLE_API"
click at [983, 67] on button "Close modal" at bounding box center [974, 69] width 19 height 19
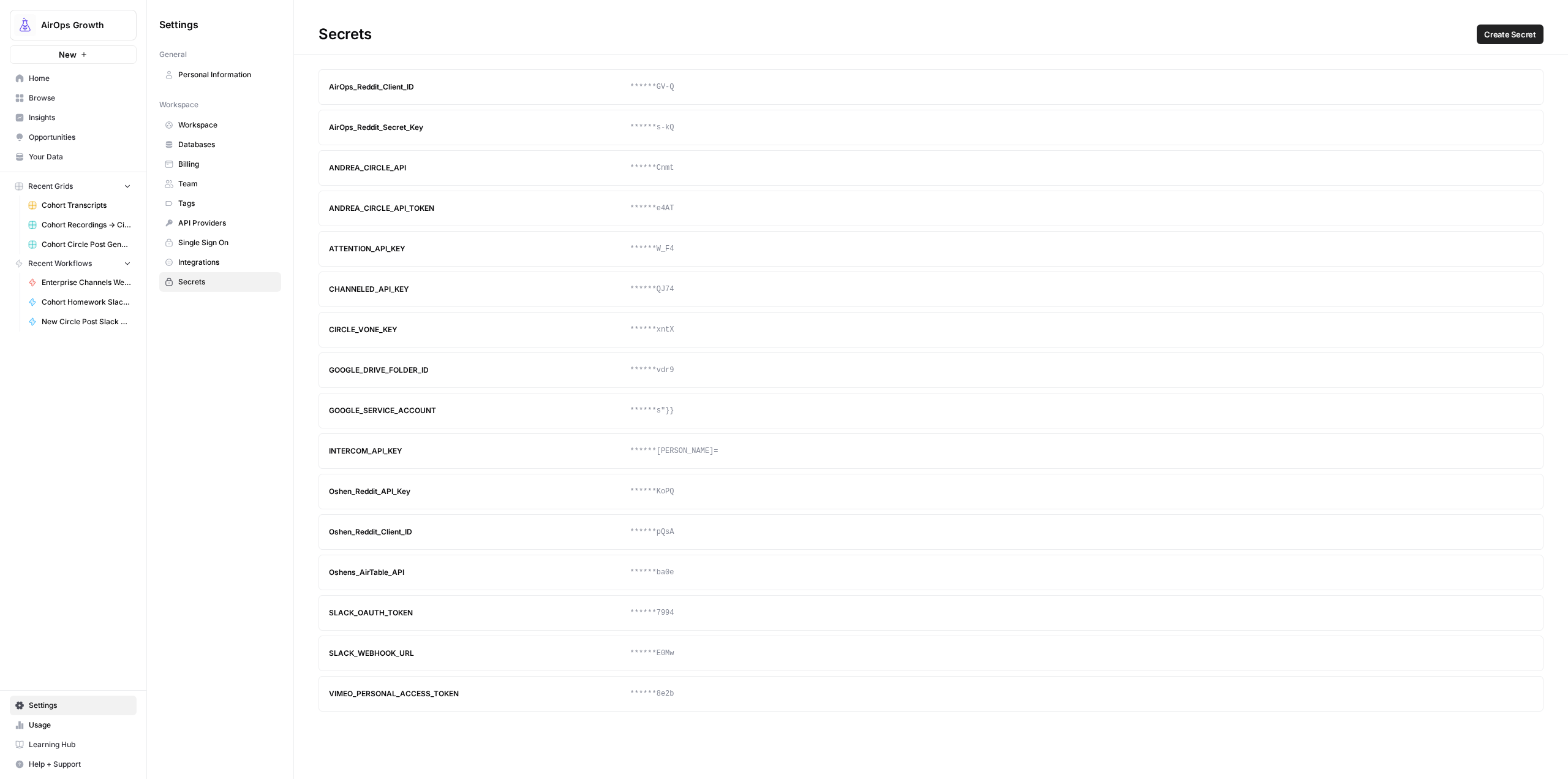
drag, startPoint x: 455, startPoint y: 211, endPoint x: 327, endPoint y: 209, distance: 128.0
click at [327, 209] on article "ANDREA_CIRCLE_API_TOKEN ******e4AT Update Delete" at bounding box center [931, 208] width 1225 height 36
copy div "ANDREA_CIRCLE_API_TOKEN"
click at [1511, 34] on span "Create Secret" at bounding box center [1510, 34] width 52 height 12
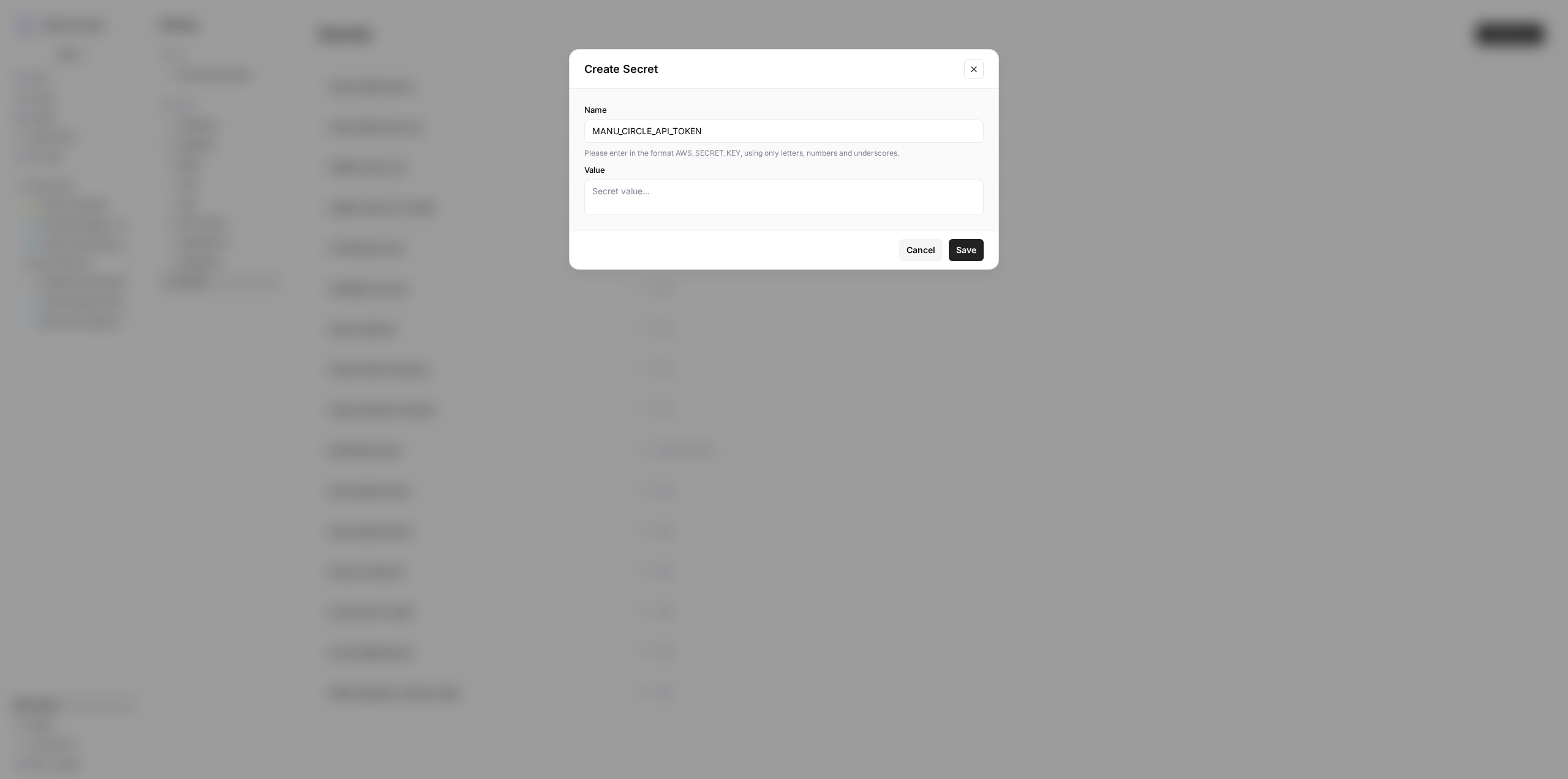
type input "MANU_CIRCLE_API_TOKEN"
paste textarea "bnohpc2oT2TQ7dfR3AFHKkMvXmHGPATW"
type textarea "bnohpc2oT2TQ7dfR3AFHKkMvXmHGPATW"
click at [967, 248] on span "Save" at bounding box center [966, 250] width 20 height 12
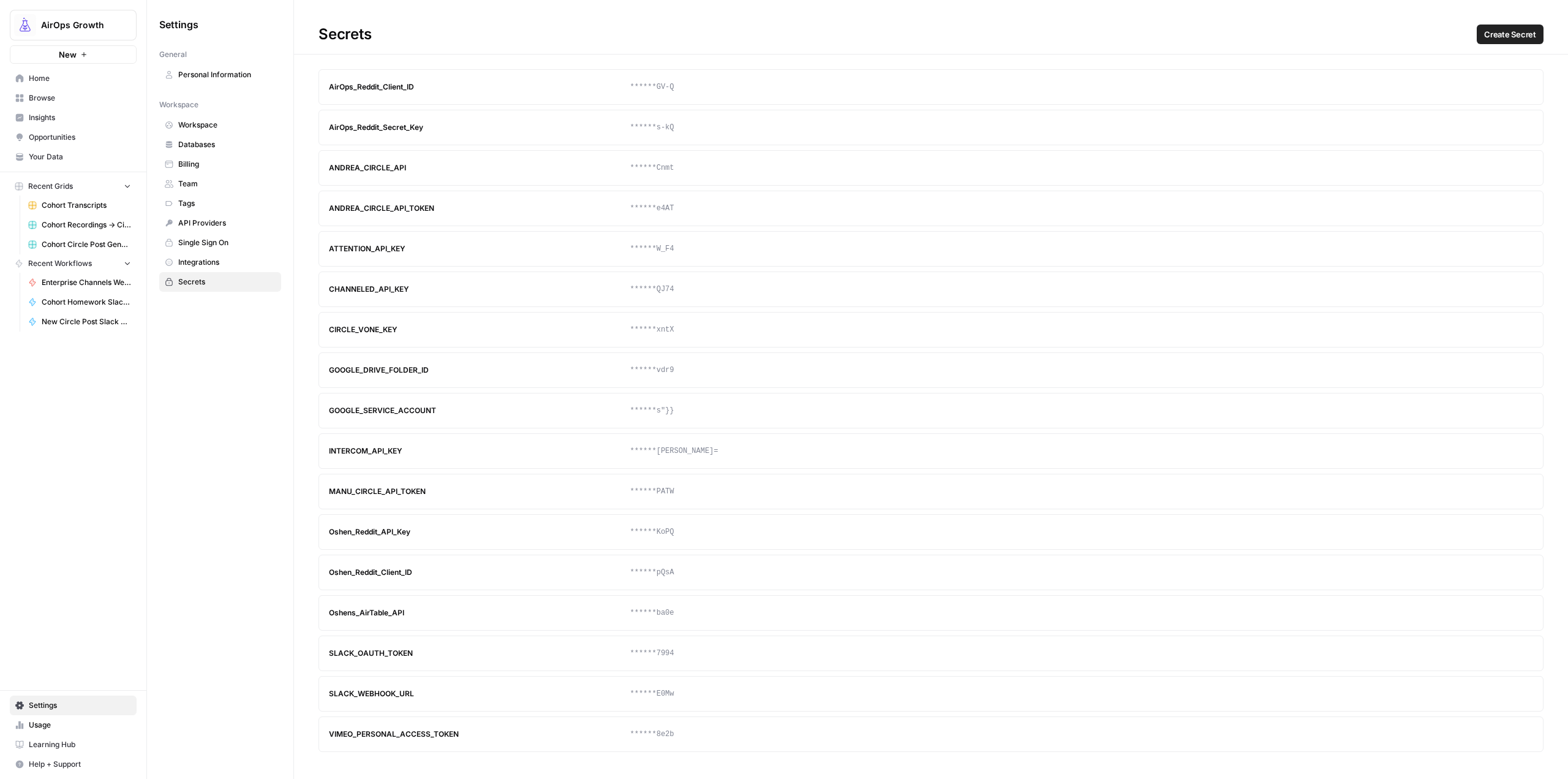
drag, startPoint x: 429, startPoint y: 498, endPoint x: 324, endPoint y: 498, distance: 105.0
click at [324, 498] on article "MANU_CIRCLE_API_TOKEN ******PATW Update Delete" at bounding box center [931, 491] width 1225 height 36
copy div "MANU_CIRCLE_API_TOKEN"
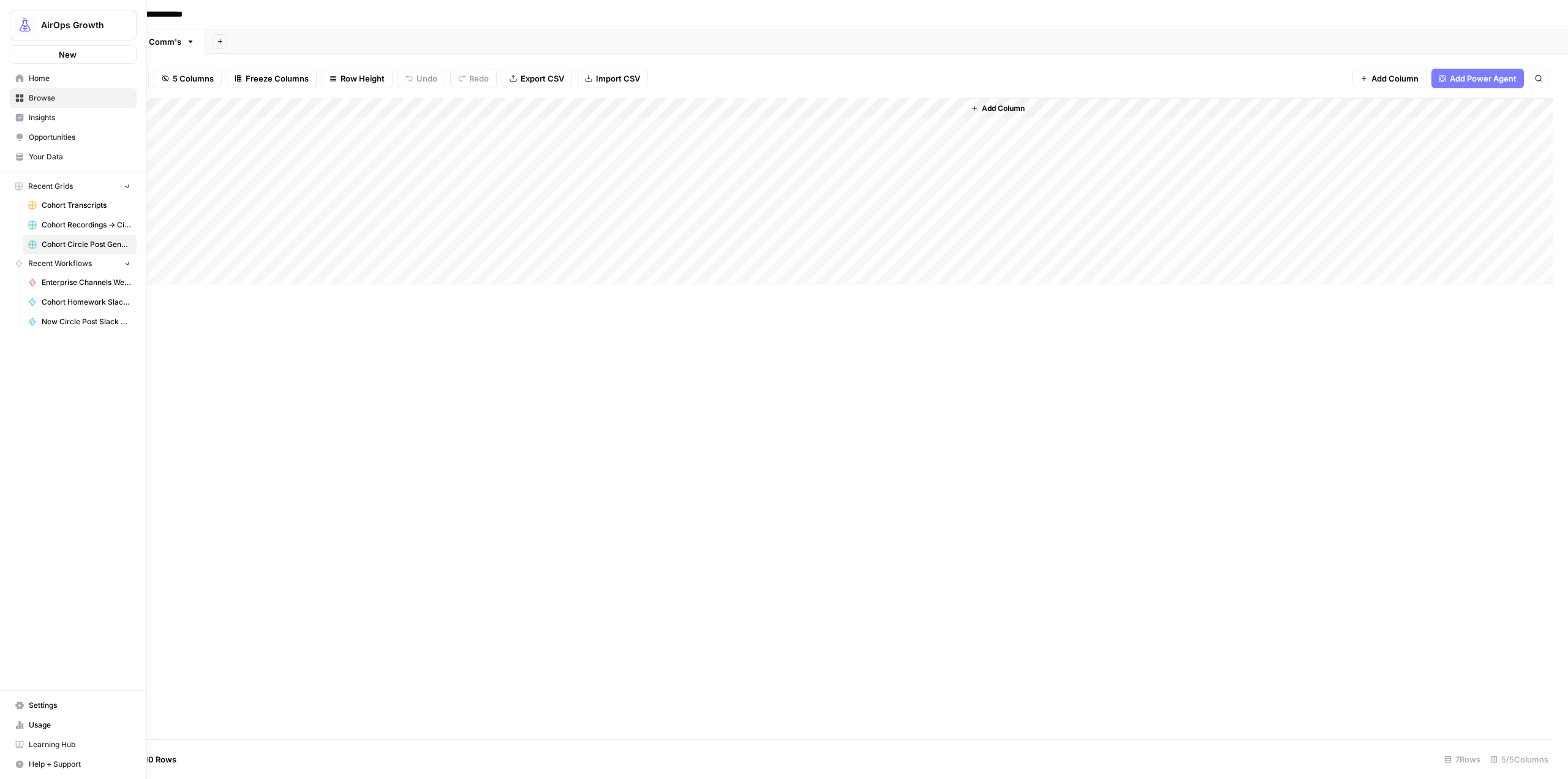
click at [14, 19] on img "Workspace: AirOps Growth" at bounding box center [25, 25] width 22 height 22
click at [68, 26] on span "AirOps Growth" at bounding box center [78, 25] width 74 height 12
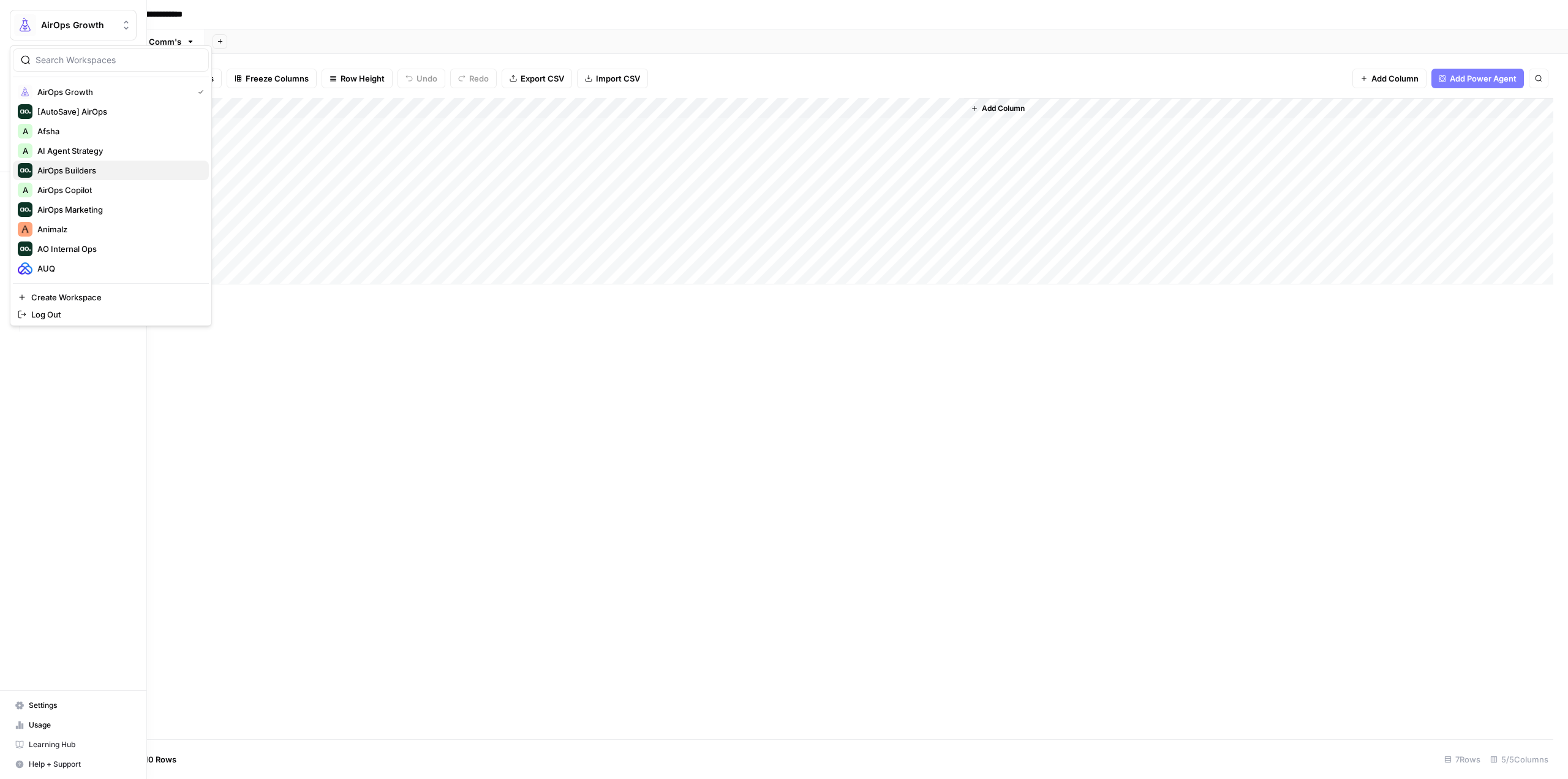
click at [96, 173] on span "AirOps Builders" at bounding box center [118, 170] width 162 height 12
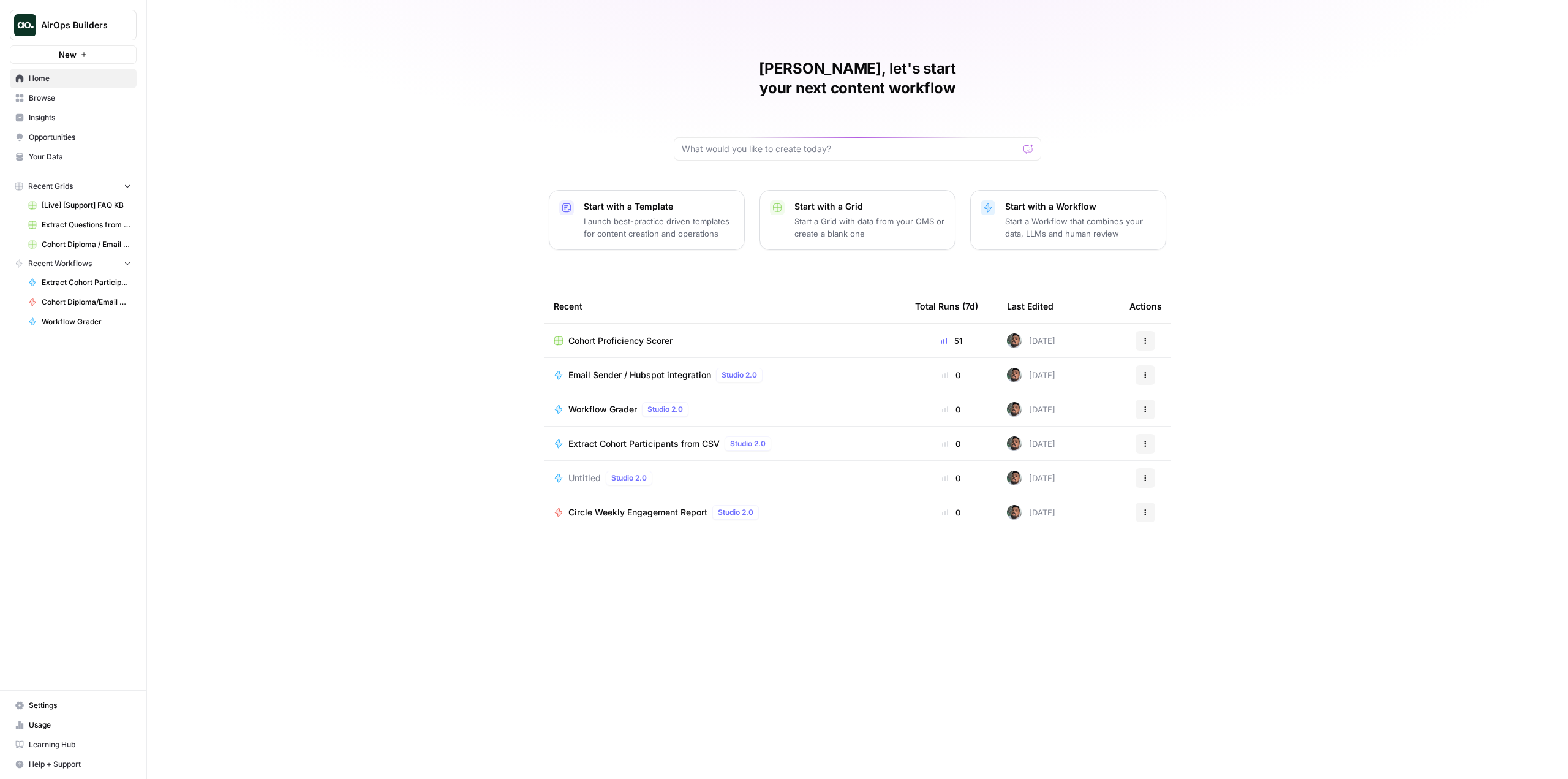
click at [674, 506] on span "Circle Weekly Engagement Report" at bounding box center [638, 512] width 139 height 12
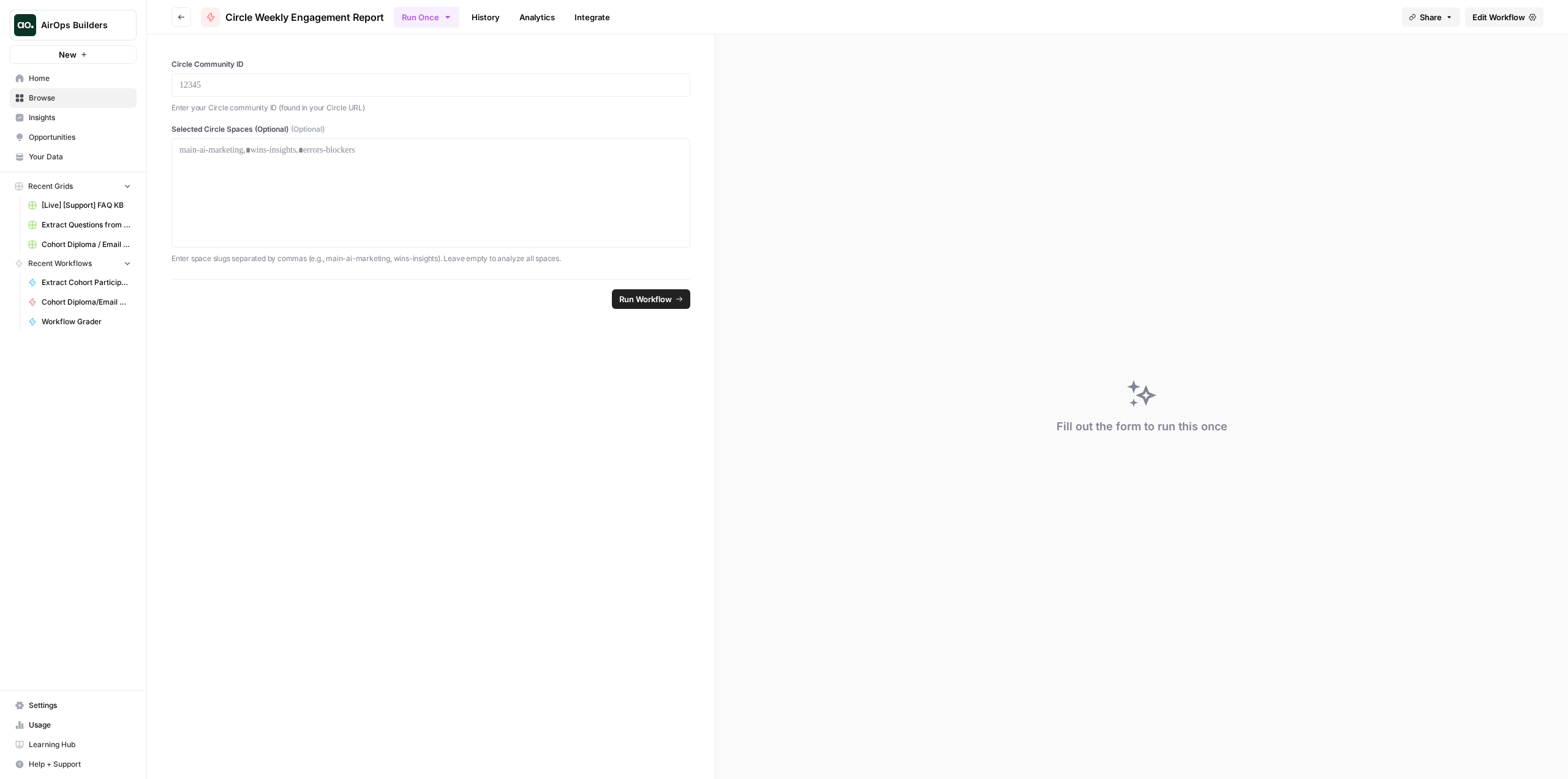
click at [1489, 22] on span "Edit Workflow" at bounding box center [1499, 17] width 53 height 12
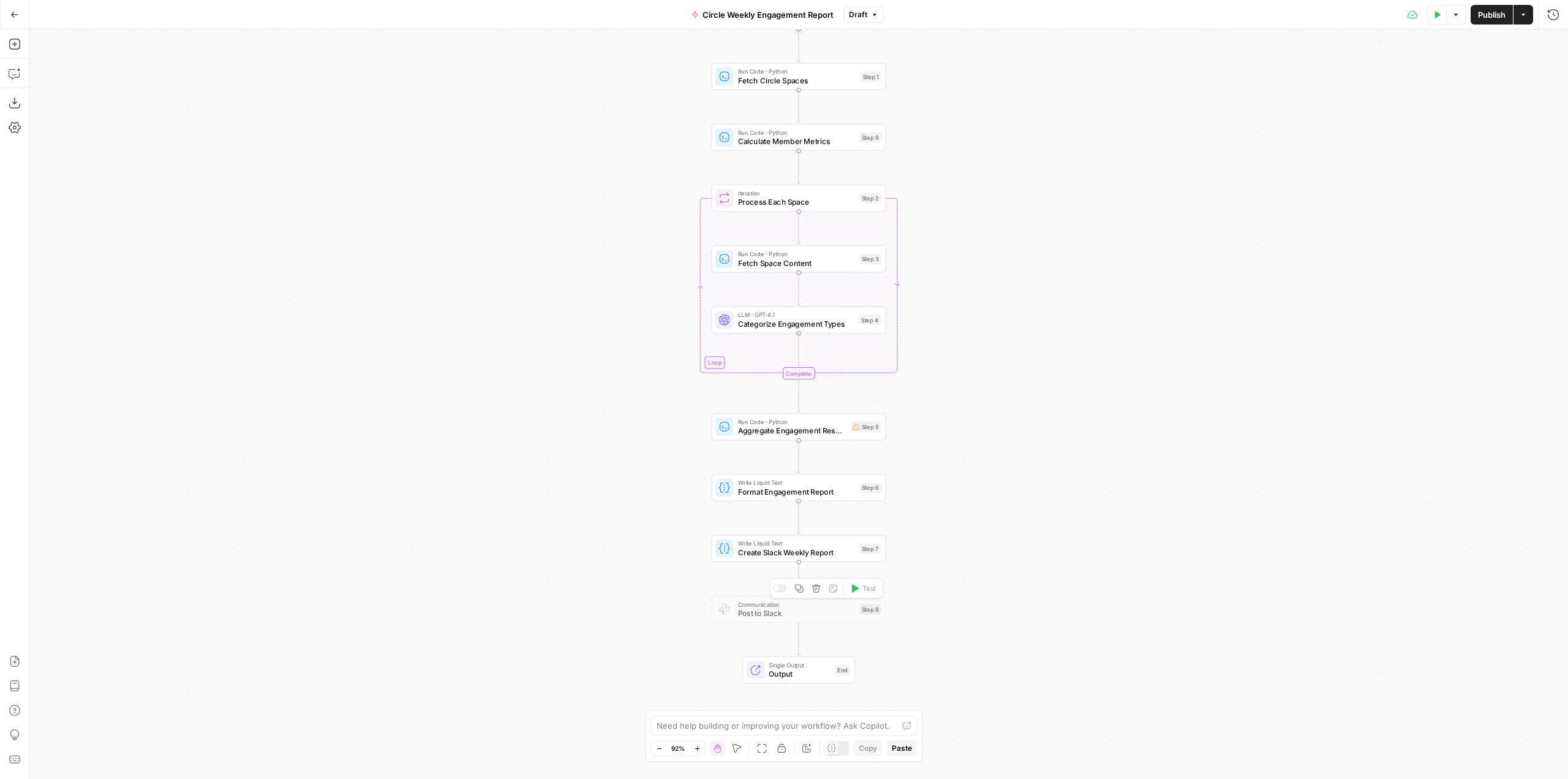
click at [780, 593] on div "Copy step Delete step Add Note Test" at bounding box center [826, 588] width 113 height 20
click at [782, 587] on div at bounding box center [780, 589] width 14 height 8
click at [1490, 14] on span "Publish" at bounding box center [1492, 14] width 28 height 12
click at [985, 565] on div "Workflow Input Settings Inputs Run Code · Python Fetch Circle Spaces Step 1 Run…" at bounding box center [799, 405] width 1539 height 750
click at [18, 71] on icon "button" at bounding box center [14, 73] width 12 height 12
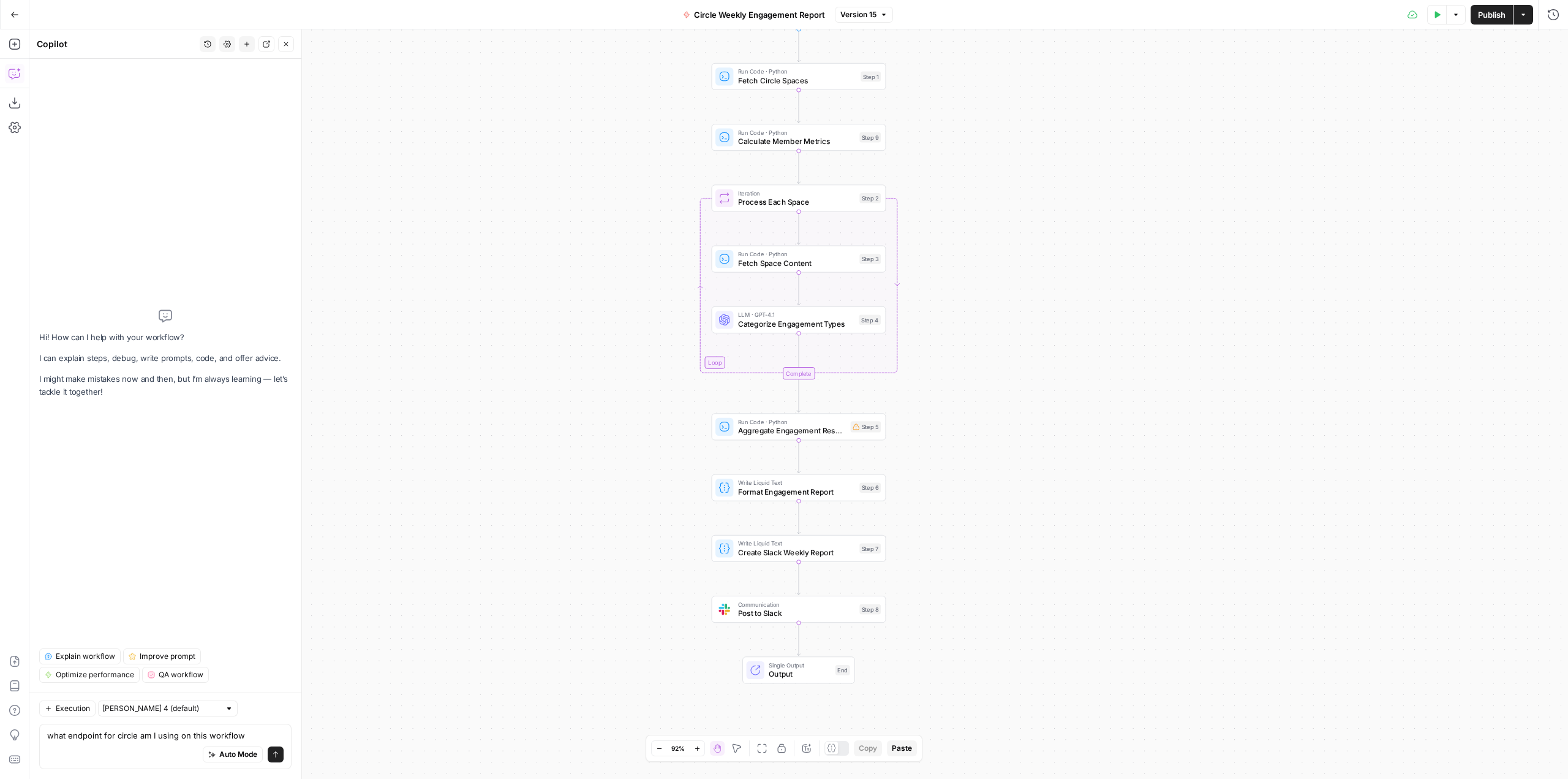
type textarea "what endpoint for circle am I using on this workflow?"
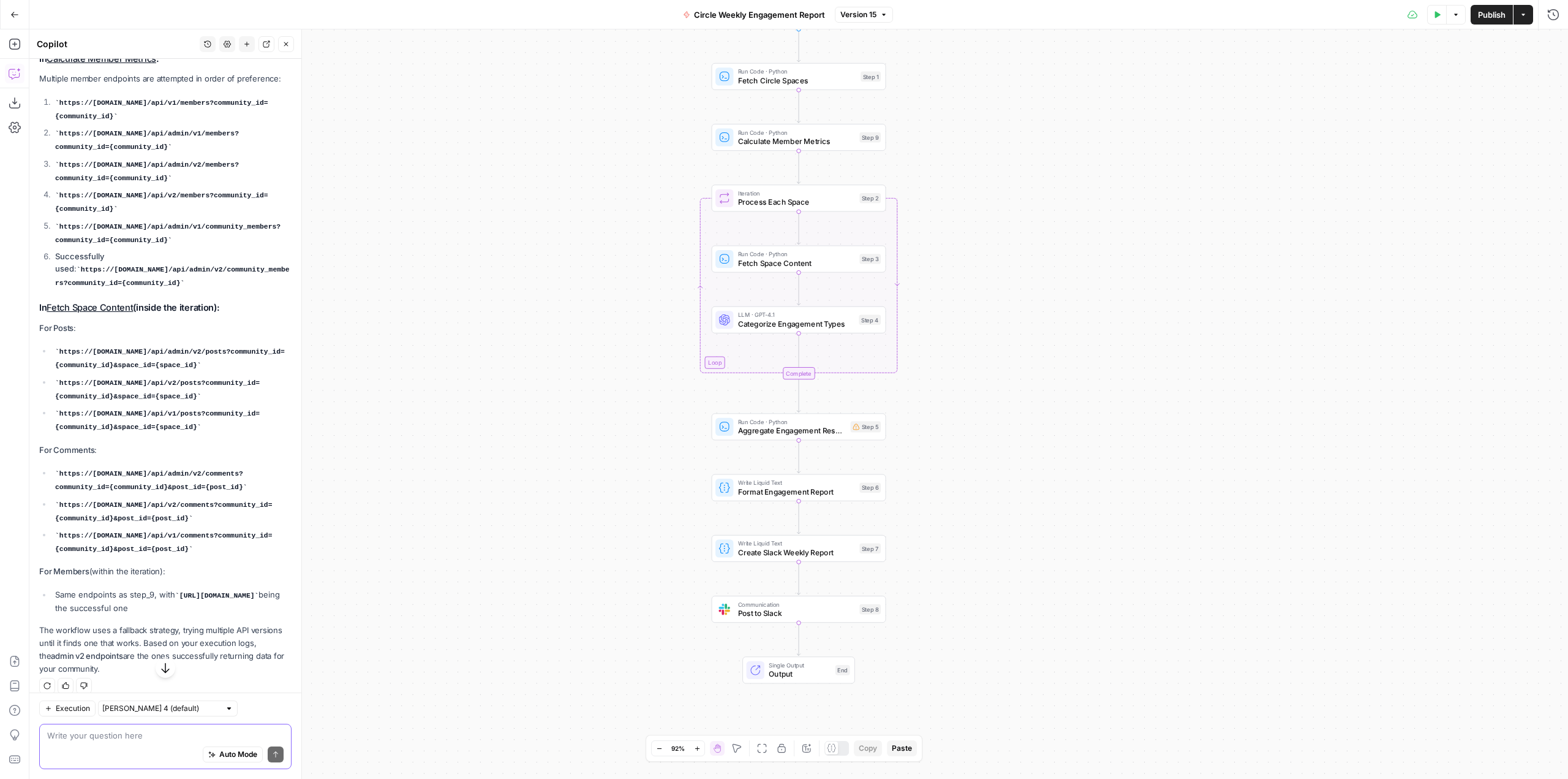
scroll to position [295, 0]
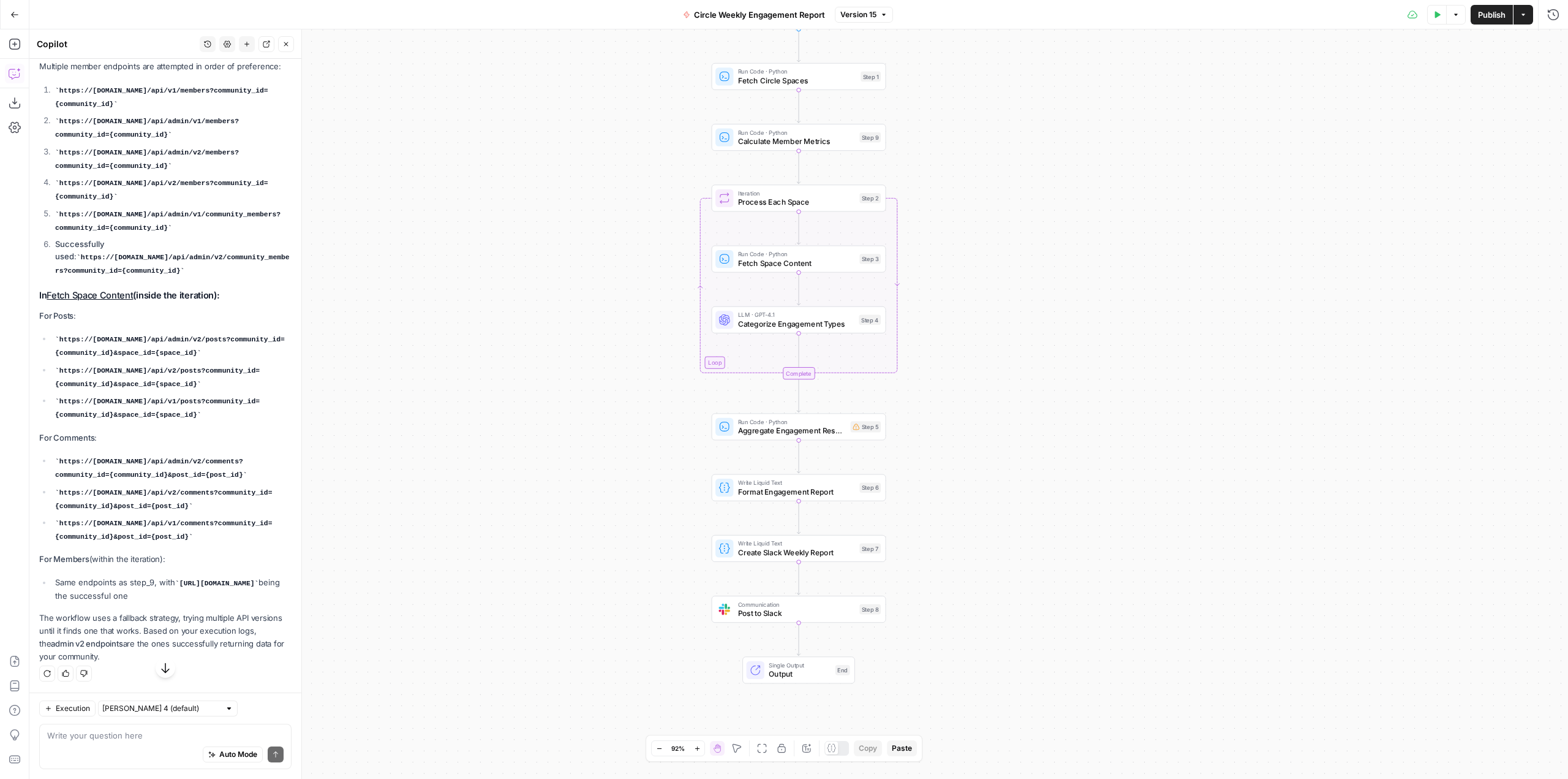
click at [258, 277] on li "Successfully used : https://app.circle.so/api/admin/v2/community_members?commun…" at bounding box center [172, 257] width 240 height 39
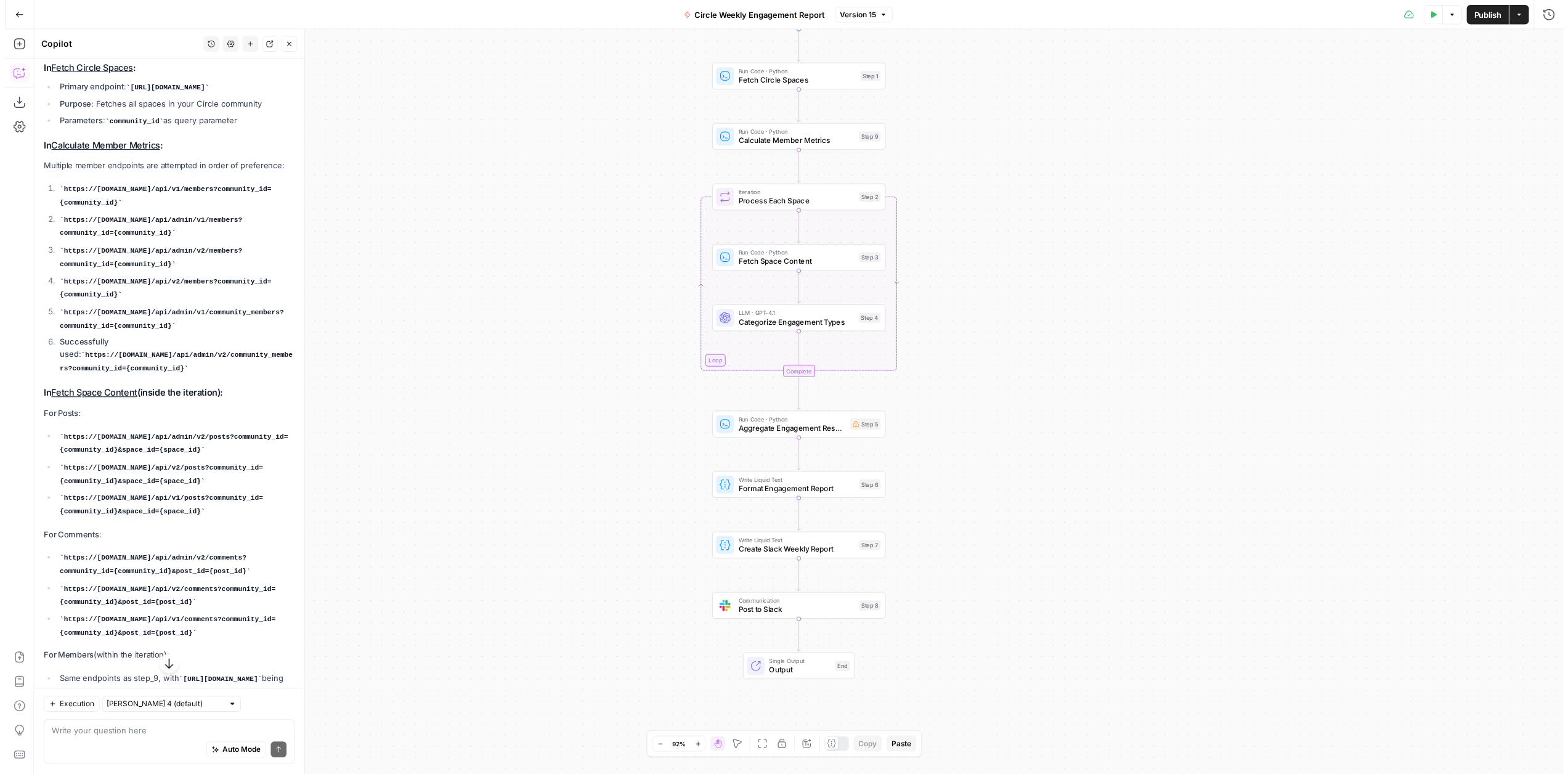
scroll to position [317, 0]
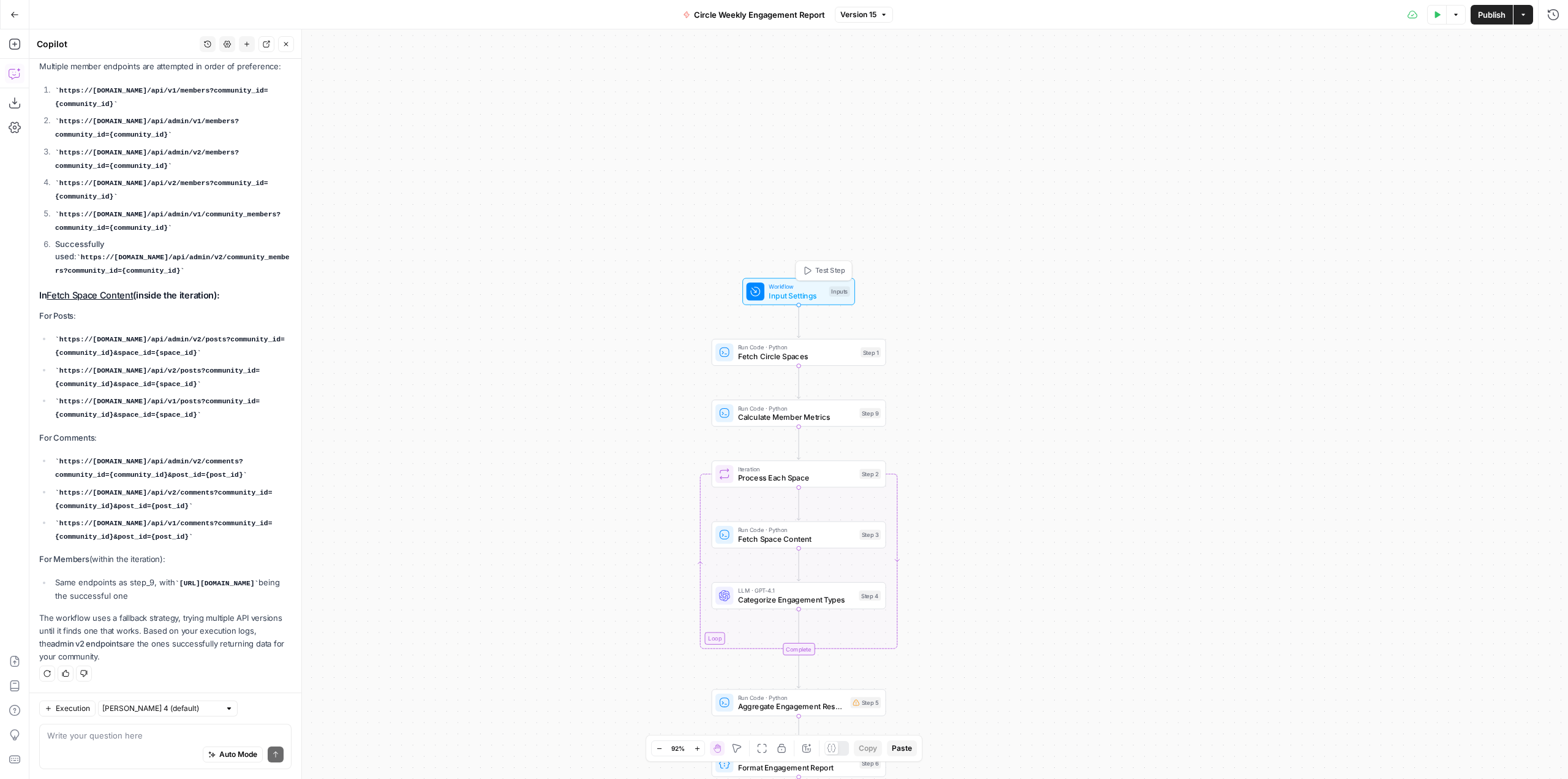
click at [824, 292] on span "Input Settings" at bounding box center [797, 295] width 56 height 11
click at [1402, 42] on div "Step Name" at bounding box center [1313, 44] width 455 height 14
click at [1434, 16] on icon "button" at bounding box center [1437, 14] width 7 height 7
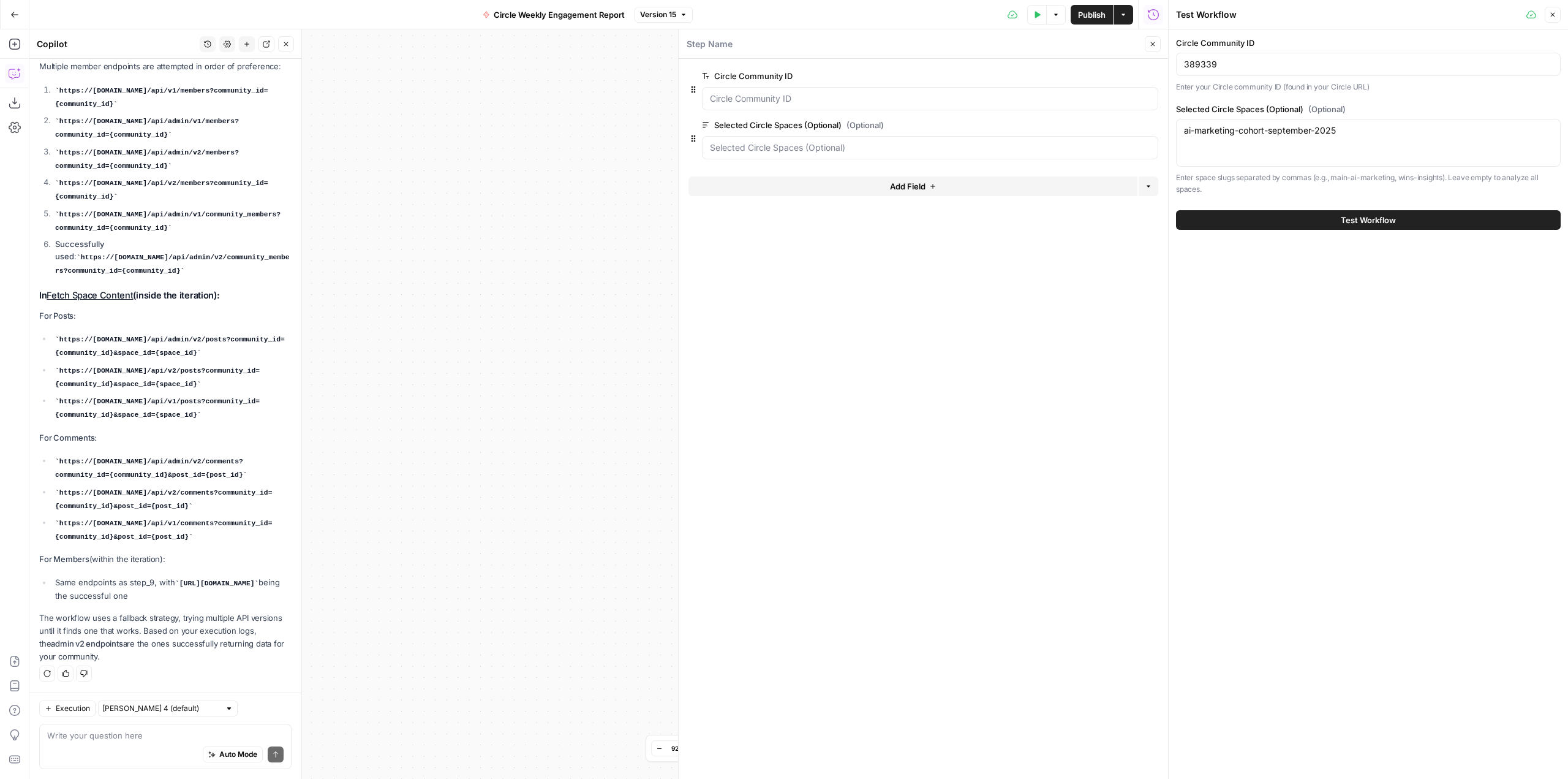
click at [180, 742] on div "Auto Mode Send" at bounding box center [165, 755] width 236 height 27
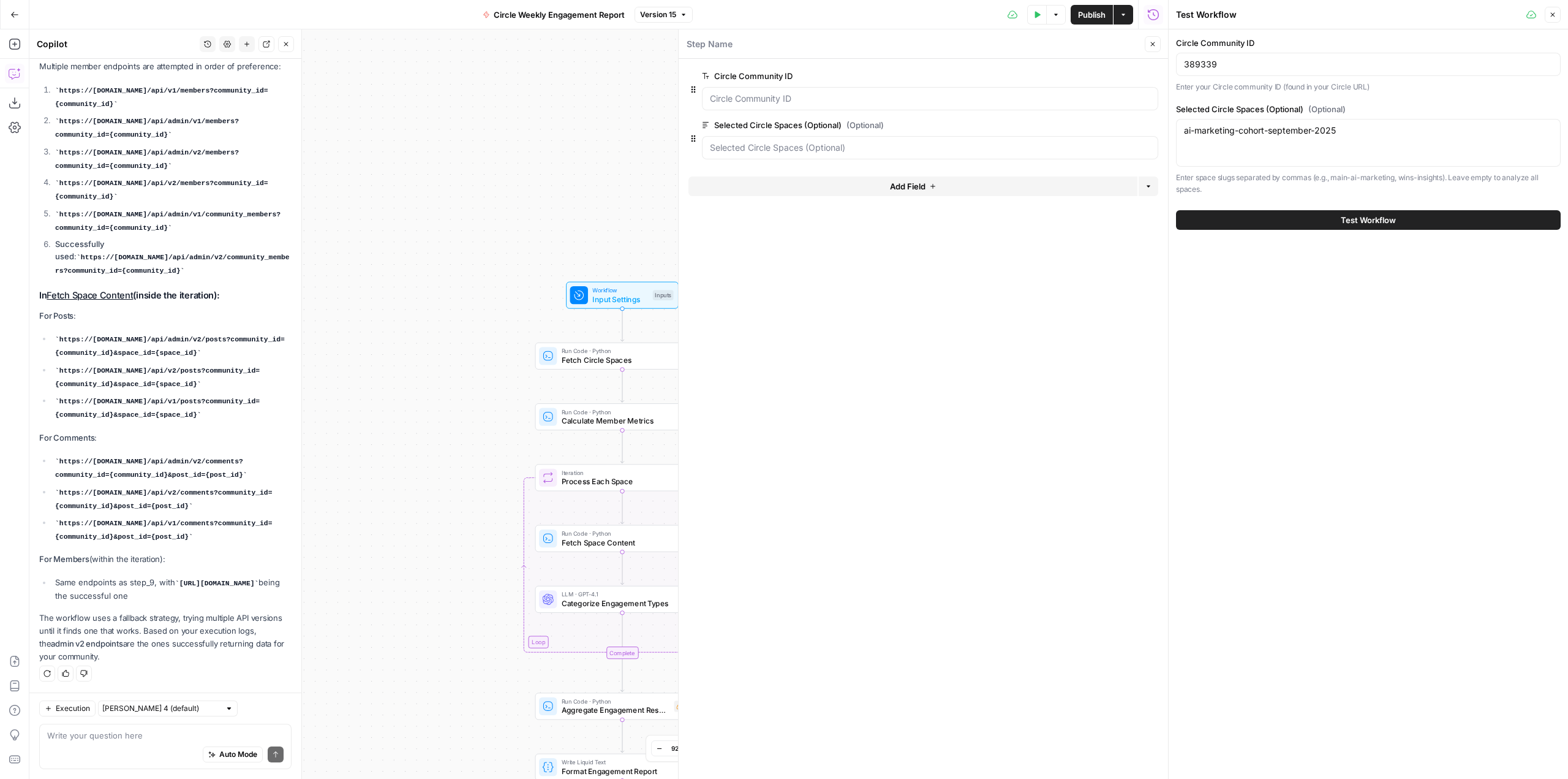
drag, startPoint x: 550, startPoint y: 301, endPoint x: 374, endPoint y: 304, distance: 176.0
click at [374, 304] on div "Workflow Input Settings Inputs Run Code · Python Fetch Circle Spaces Step 1 Run…" at bounding box center [599, 405] width 1139 height 750
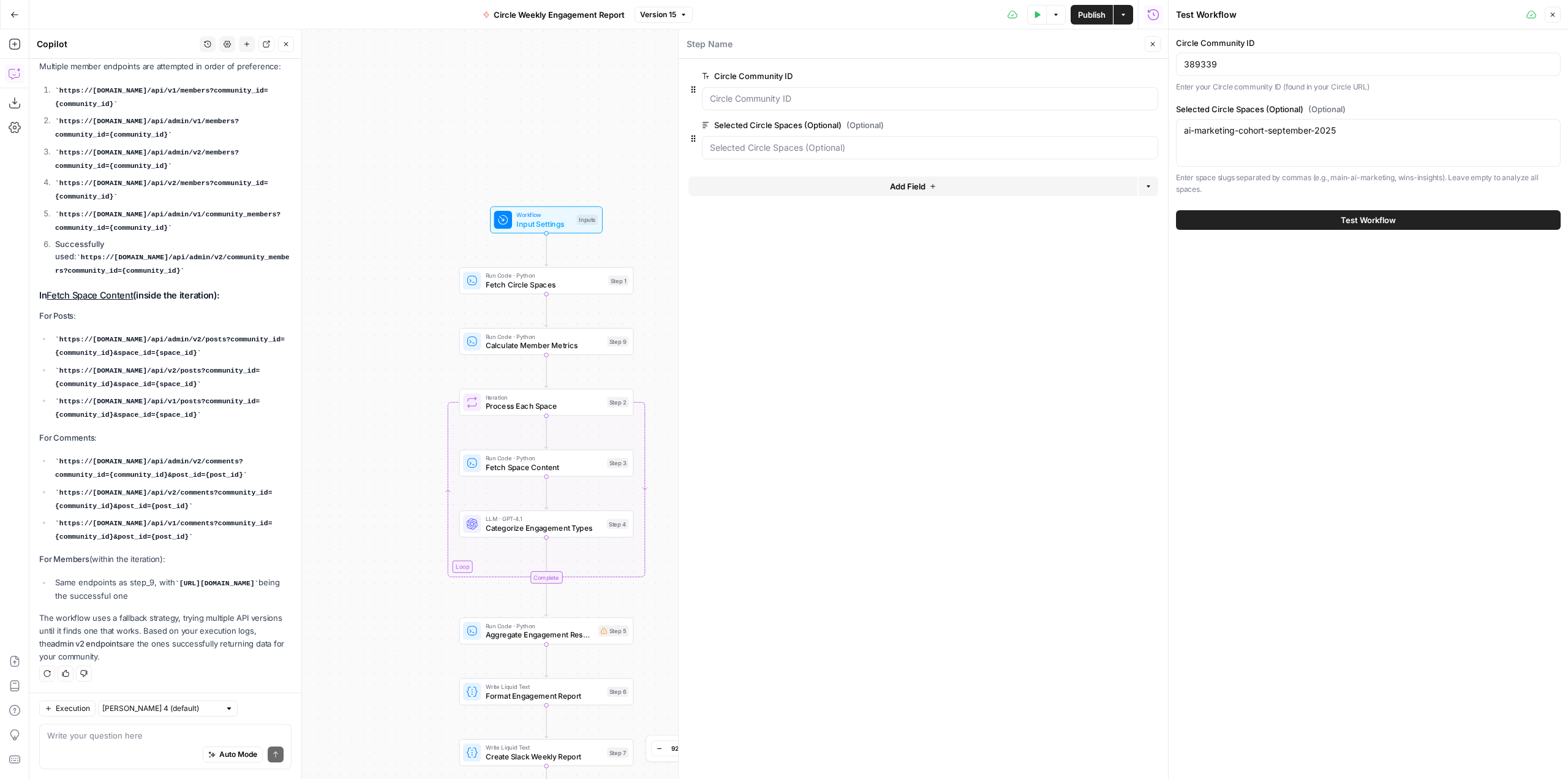
drag, startPoint x: 549, startPoint y: 226, endPoint x: 472, endPoint y: 151, distance: 107.5
click at [472, 151] on div "Workflow Input Settings Inputs Run Code · Python Fetch Circle Spaces Step 1 Run…" at bounding box center [599, 405] width 1139 height 750
click at [144, 730] on textarea at bounding box center [165, 735] width 236 height 12
type textarea "whats the endpoint being used here to fetch circle spaces?"
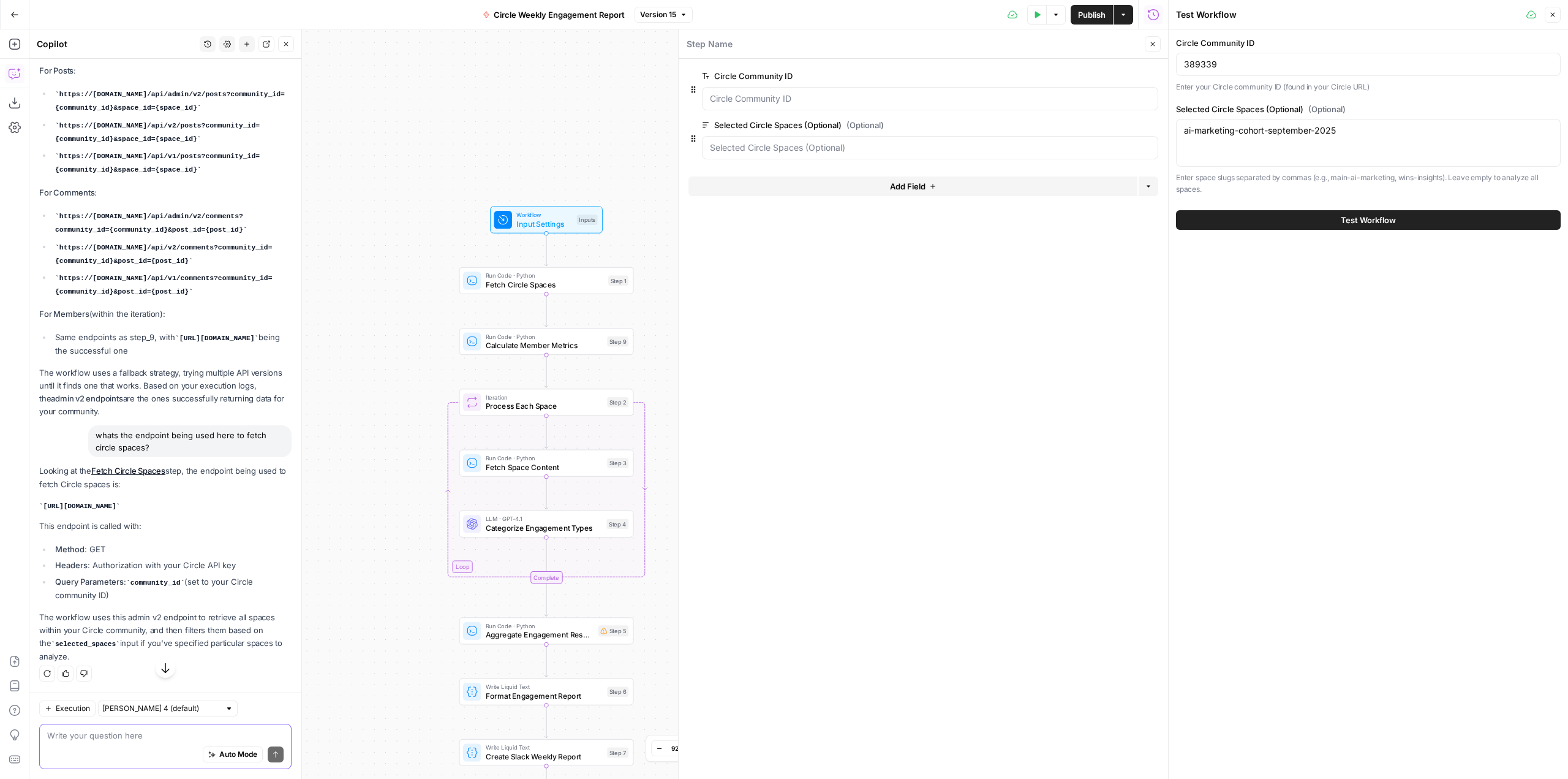
scroll to position [581, 0]
drag, startPoint x: 256, startPoint y: 507, endPoint x: 43, endPoint y: 505, distance: 213.0
click at [43, 505] on code "[URL][DOMAIN_NAME]" at bounding box center [79, 506] width 81 height 7
copy code "[URL][DOMAIN_NAME]"
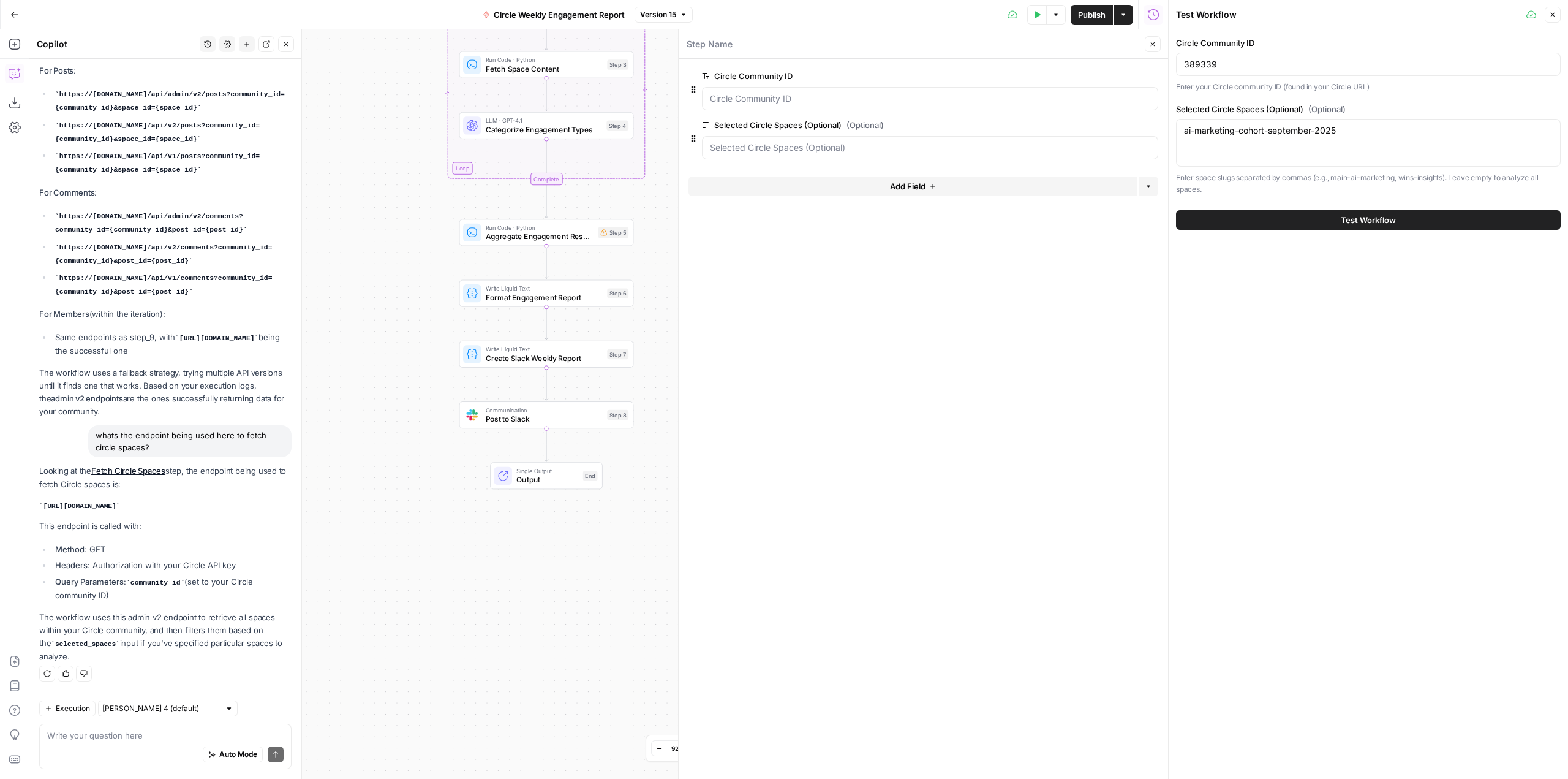
click at [1126, 16] on icon "button" at bounding box center [1123, 14] width 7 height 7
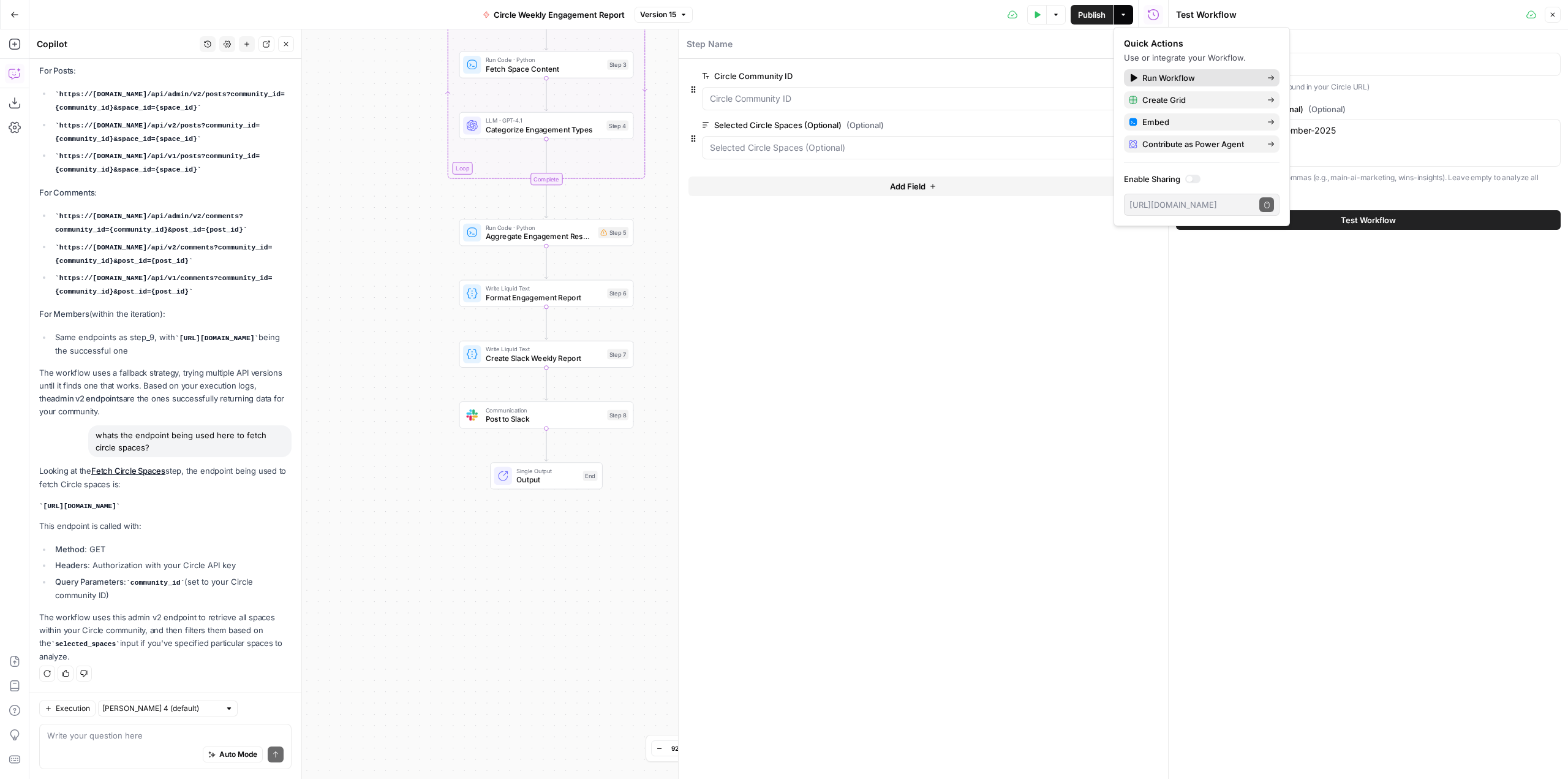
click at [1224, 77] on span "Run Workflow" at bounding box center [1200, 78] width 115 height 12
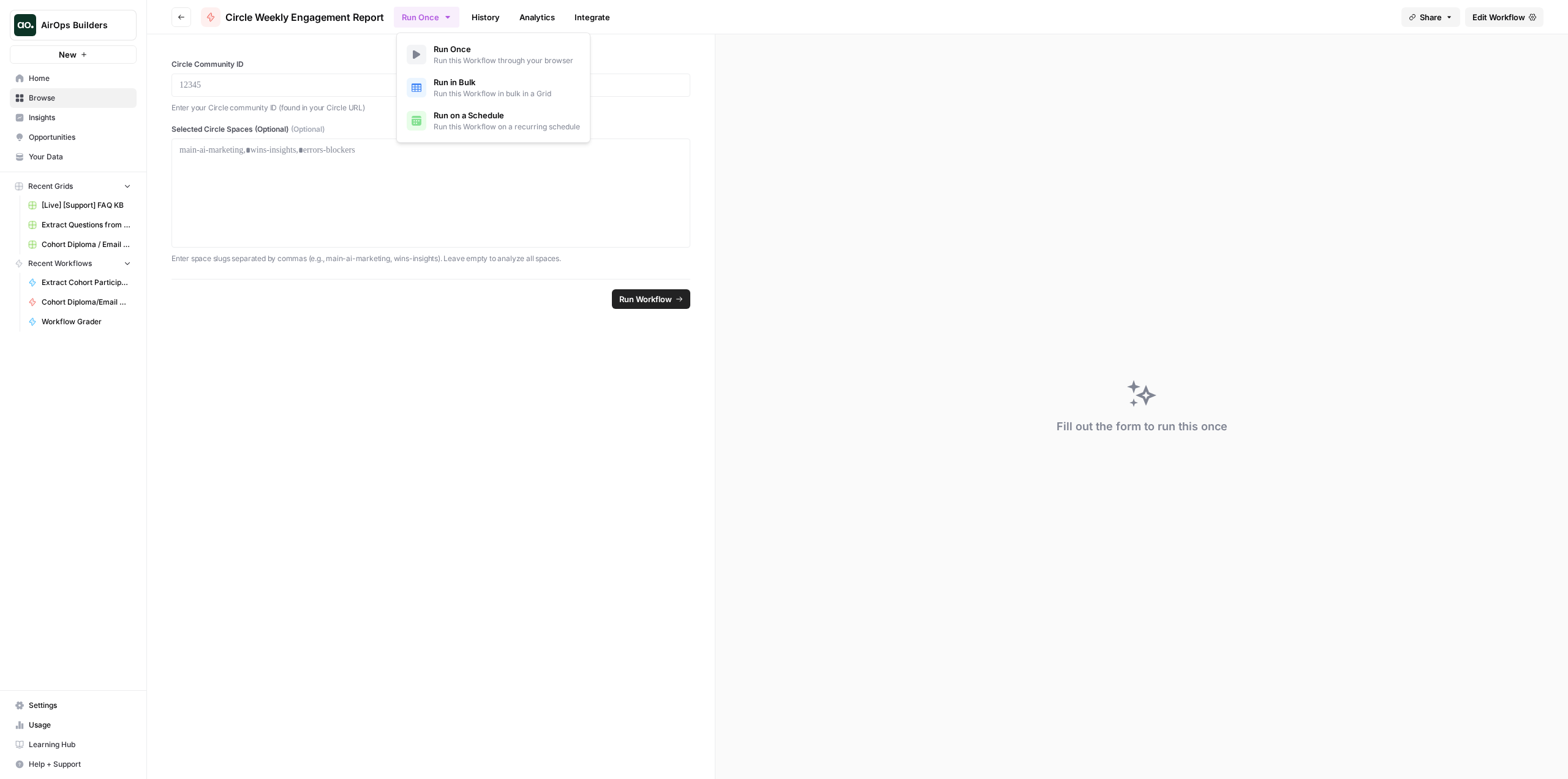
click at [442, 17] on button "Run Once" at bounding box center [426, 17] width 65 height 21
click at [475, 111] on span "Run on a Schedule" at bounding box center [507, 115] width 147 height 12
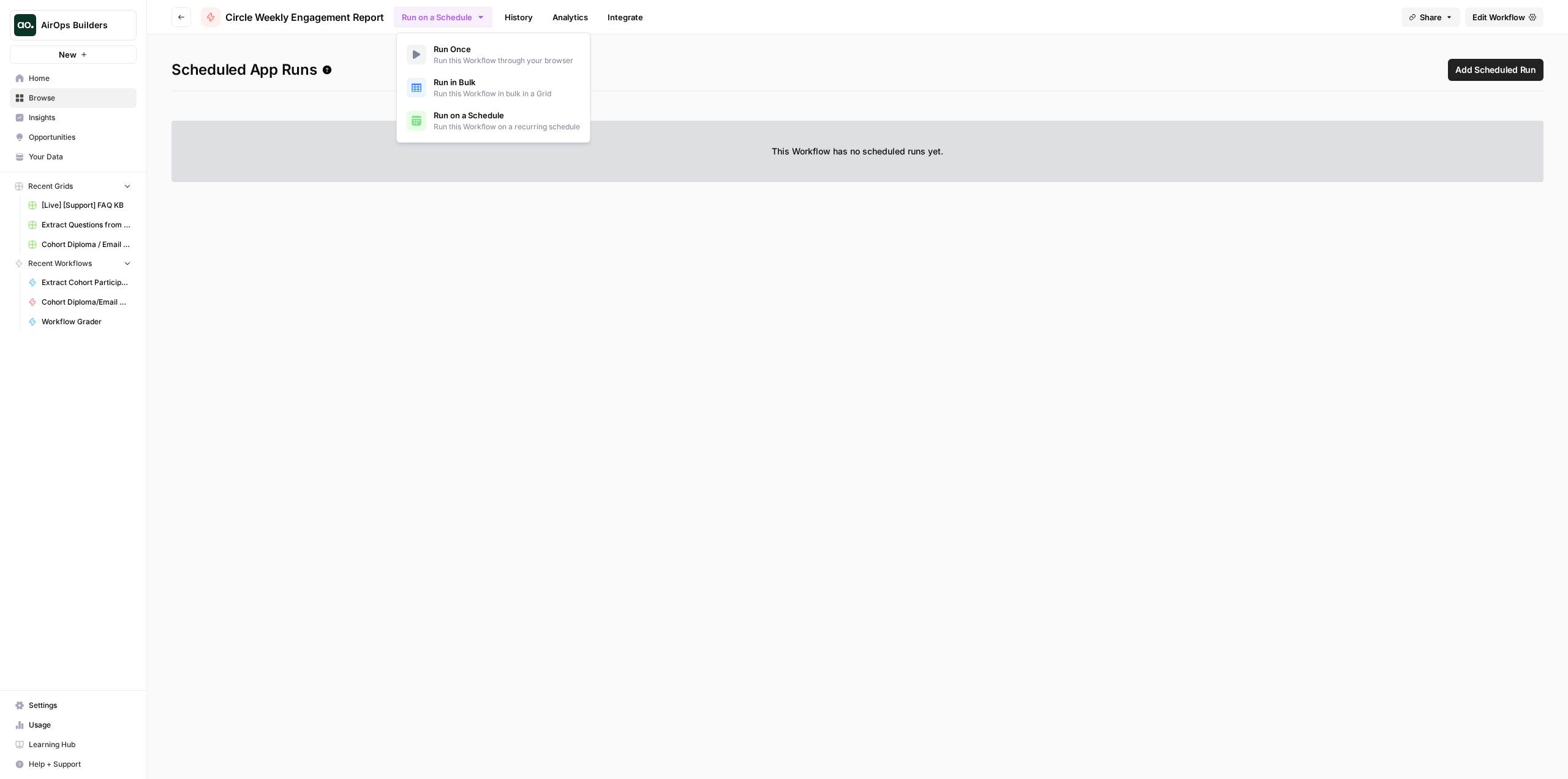
click at [1355, 79] on h1 "Scheduled App Runs Add Scheduled Run" at bounding box center [857, 75] width 1372 height 32
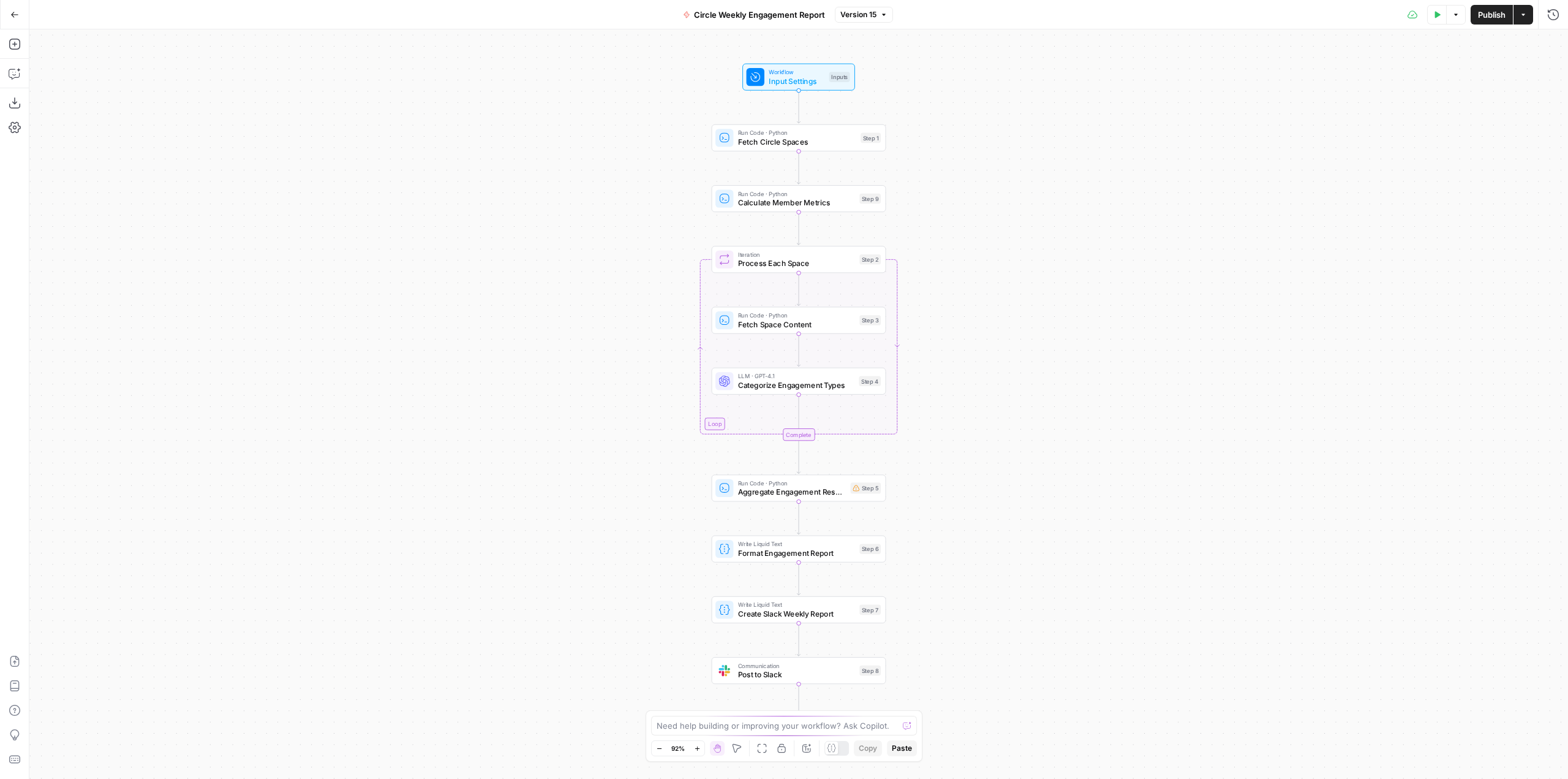
click at [8, 16] on button "Go Back" at bounding box center [15, 15] width 22 height 22
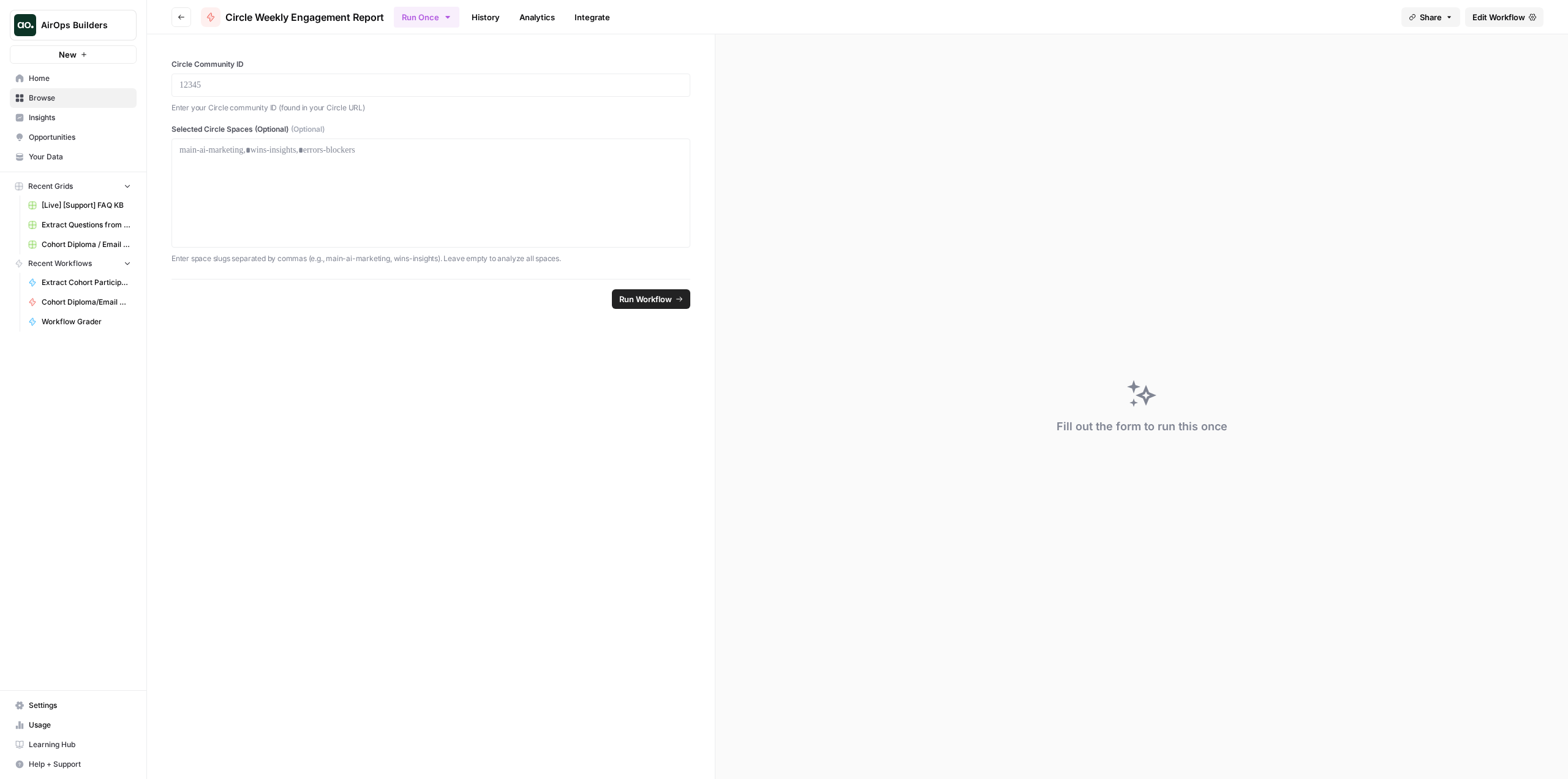
click at [57, 703] on span "Settings" at bounding box center [80, 705] width 102 height 11
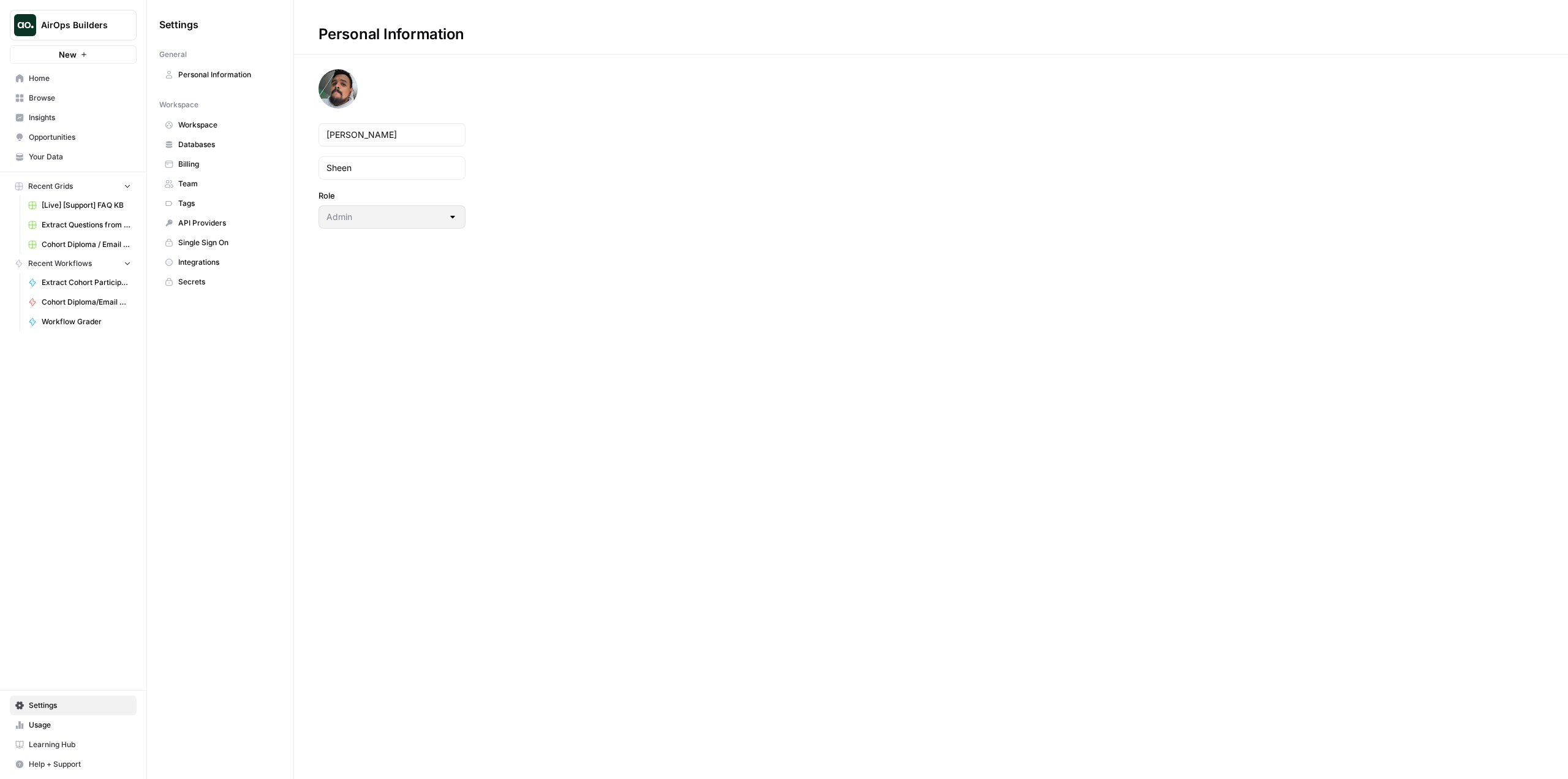
click at [228, 282] on span "Secrets" at bounding box center [227, 282] width 98 height 11
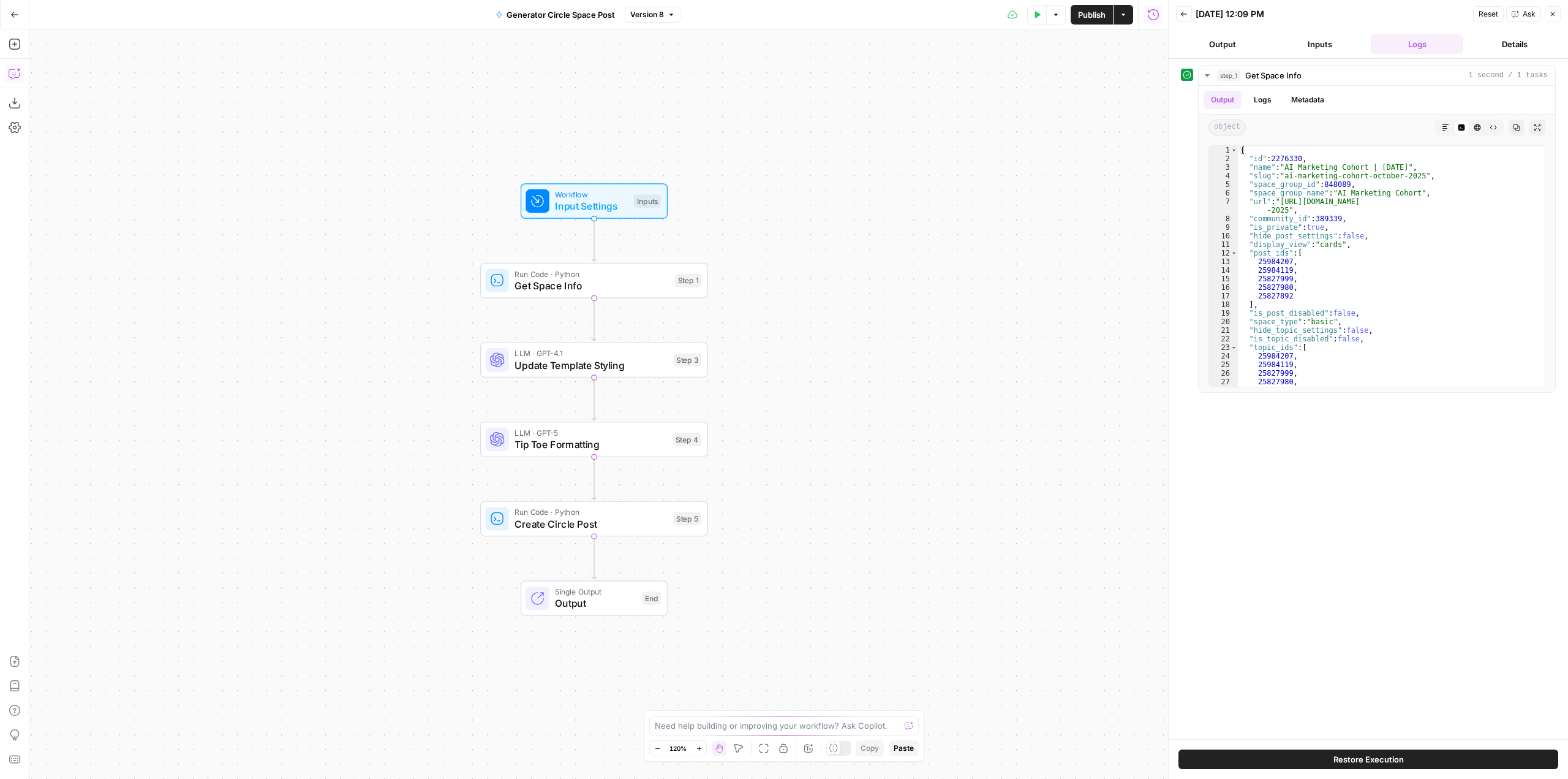
click at [13, 75] on icon "button" at bounding box center [14, 75] width 3 height 1
click at [158, 740] on textarea at bounding box center [165, 735] width 236 height 12
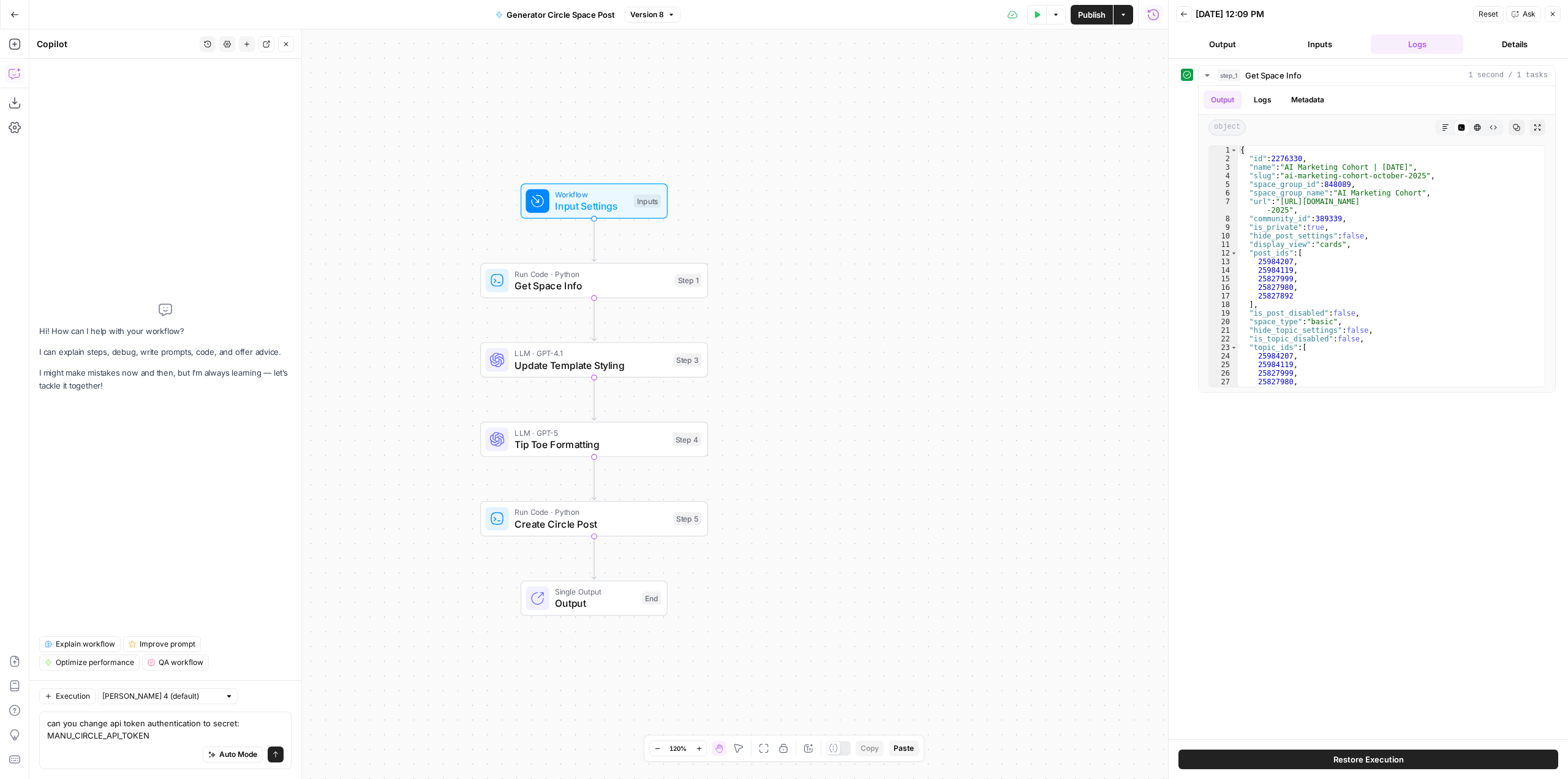
type textarea "can you change api token authentication to secret: MANU_CIRCLE_API_TOKEN?"
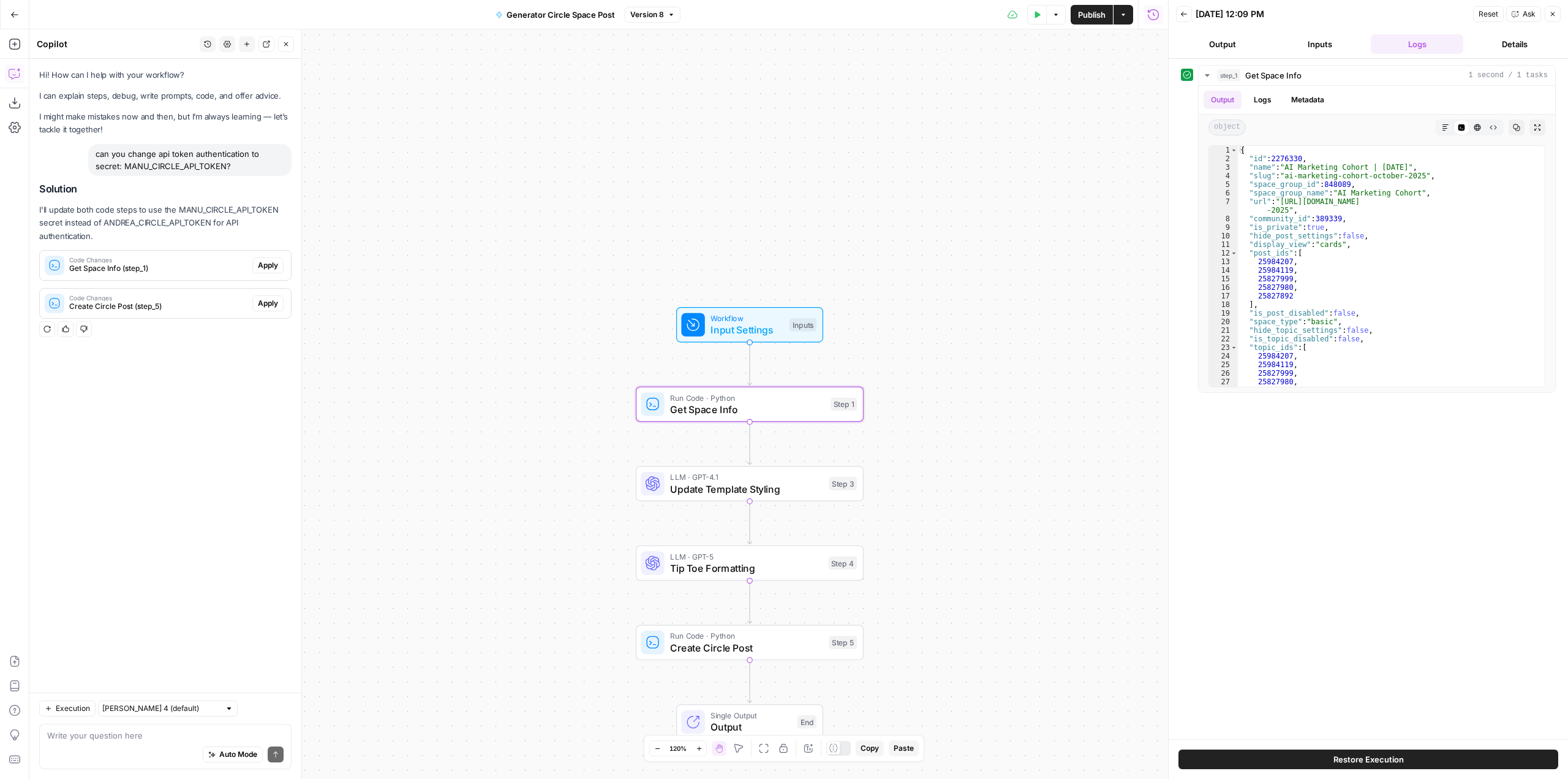
click at [266, 268] on span "Apply" at bounding box center [267, 265] width 20 height 11
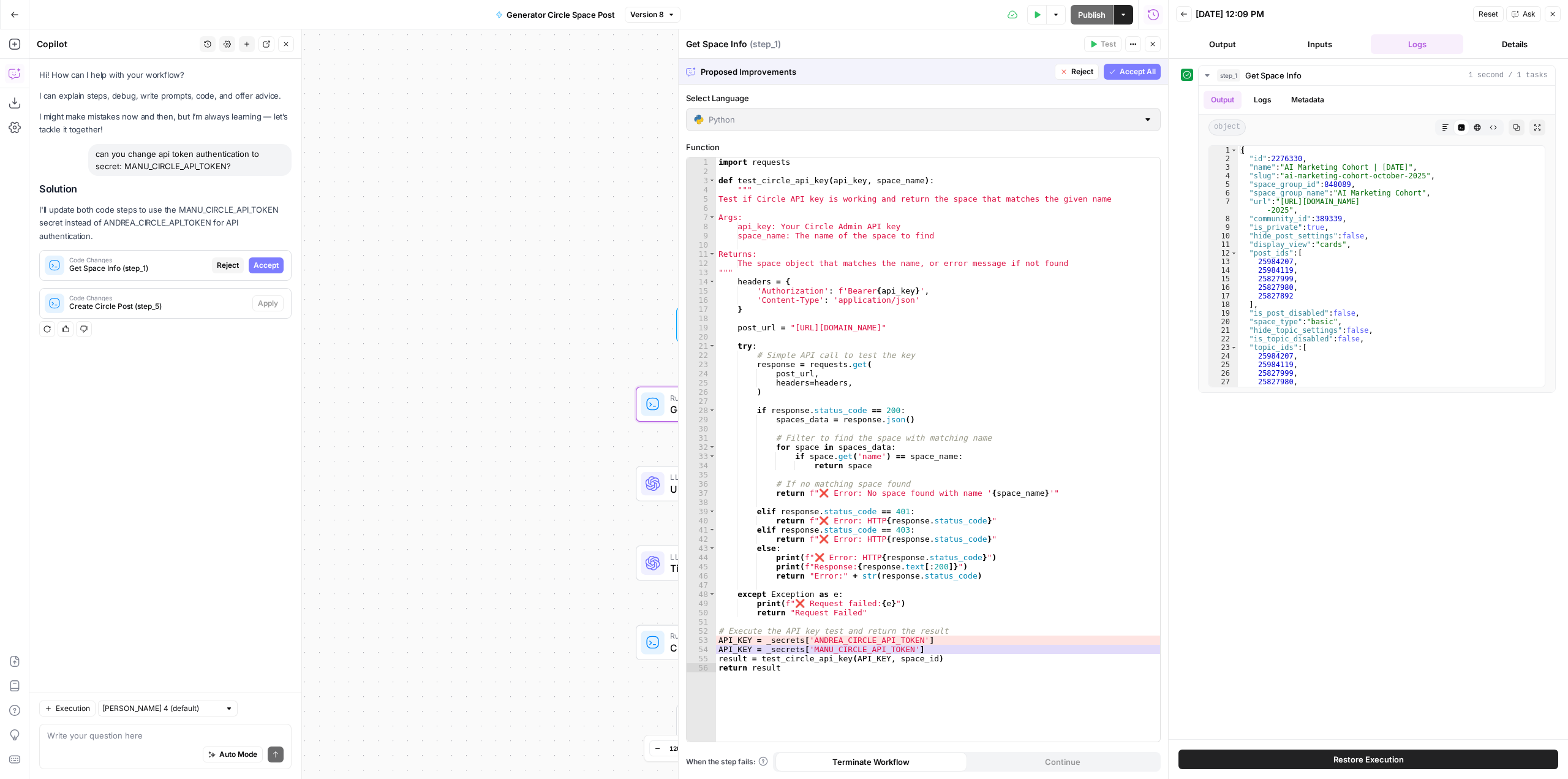
click at [266, 268] on span "Accept" at bounding box center [266, 265] width 25 height 11
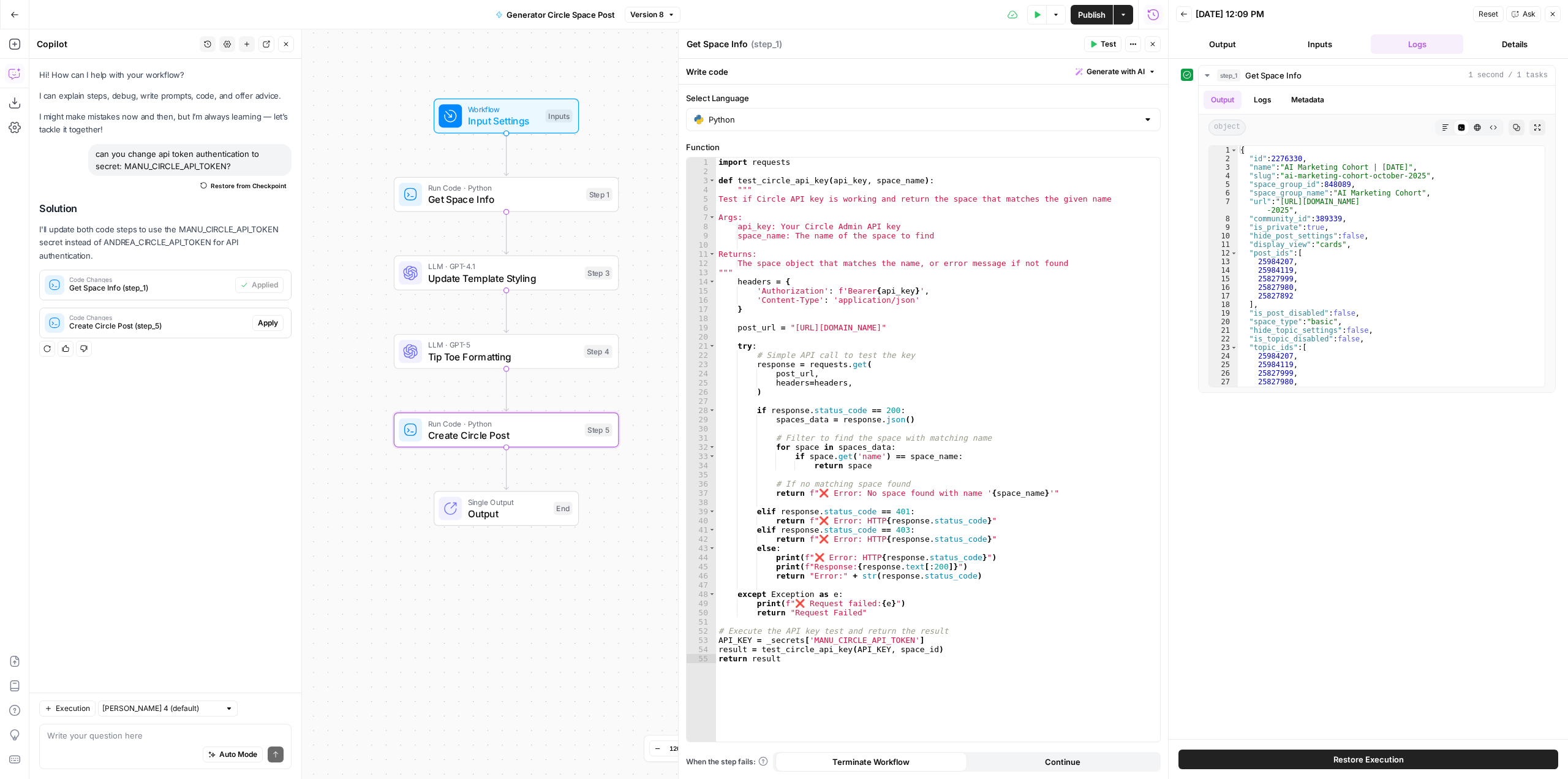
click at [273, 325] on span "Apply" at bounding box center [267, 323] width 20 height 11
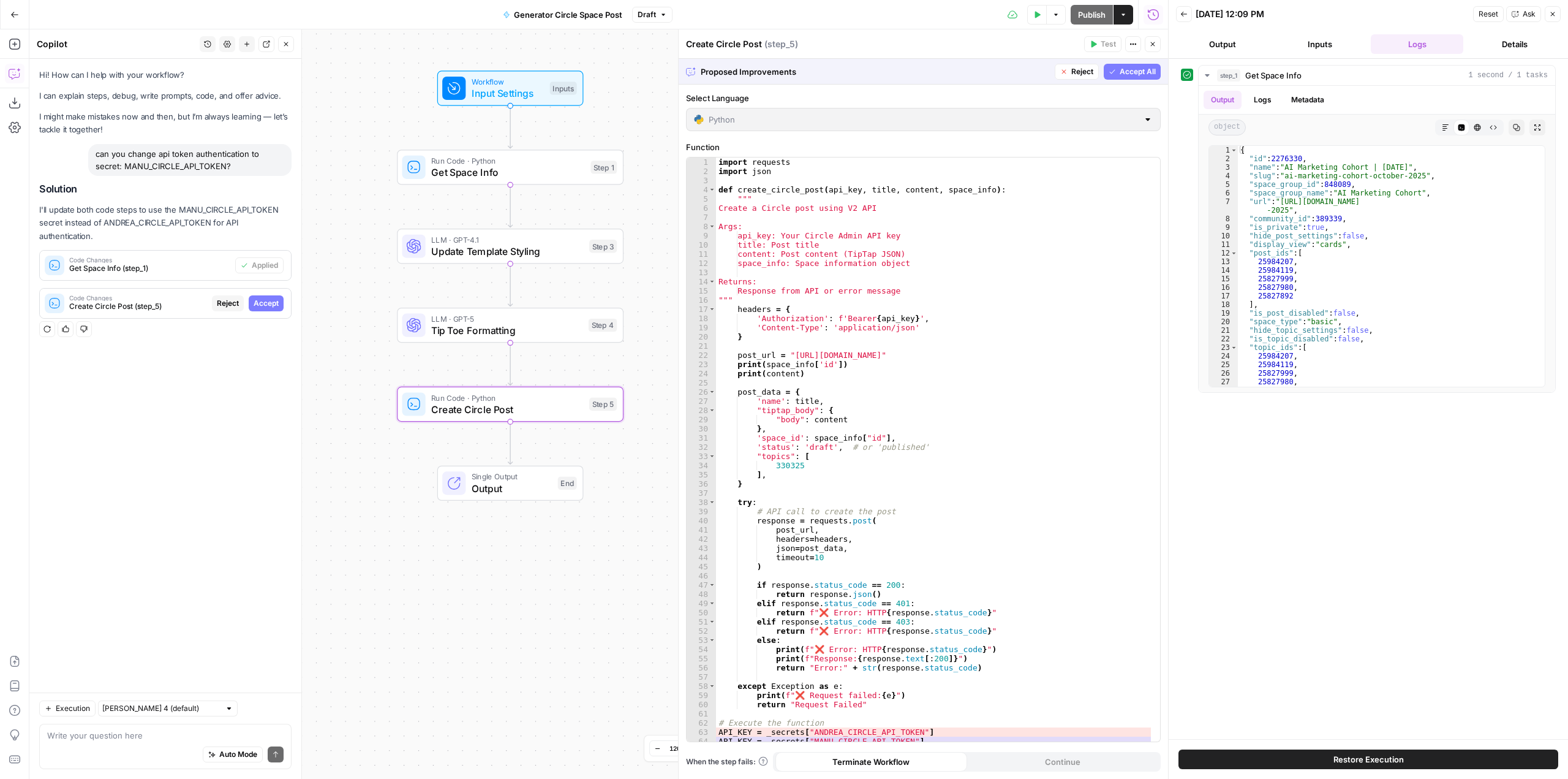
click at [269, 304] on span "Accept" at bounding box center [266, 303] width 25 height 11
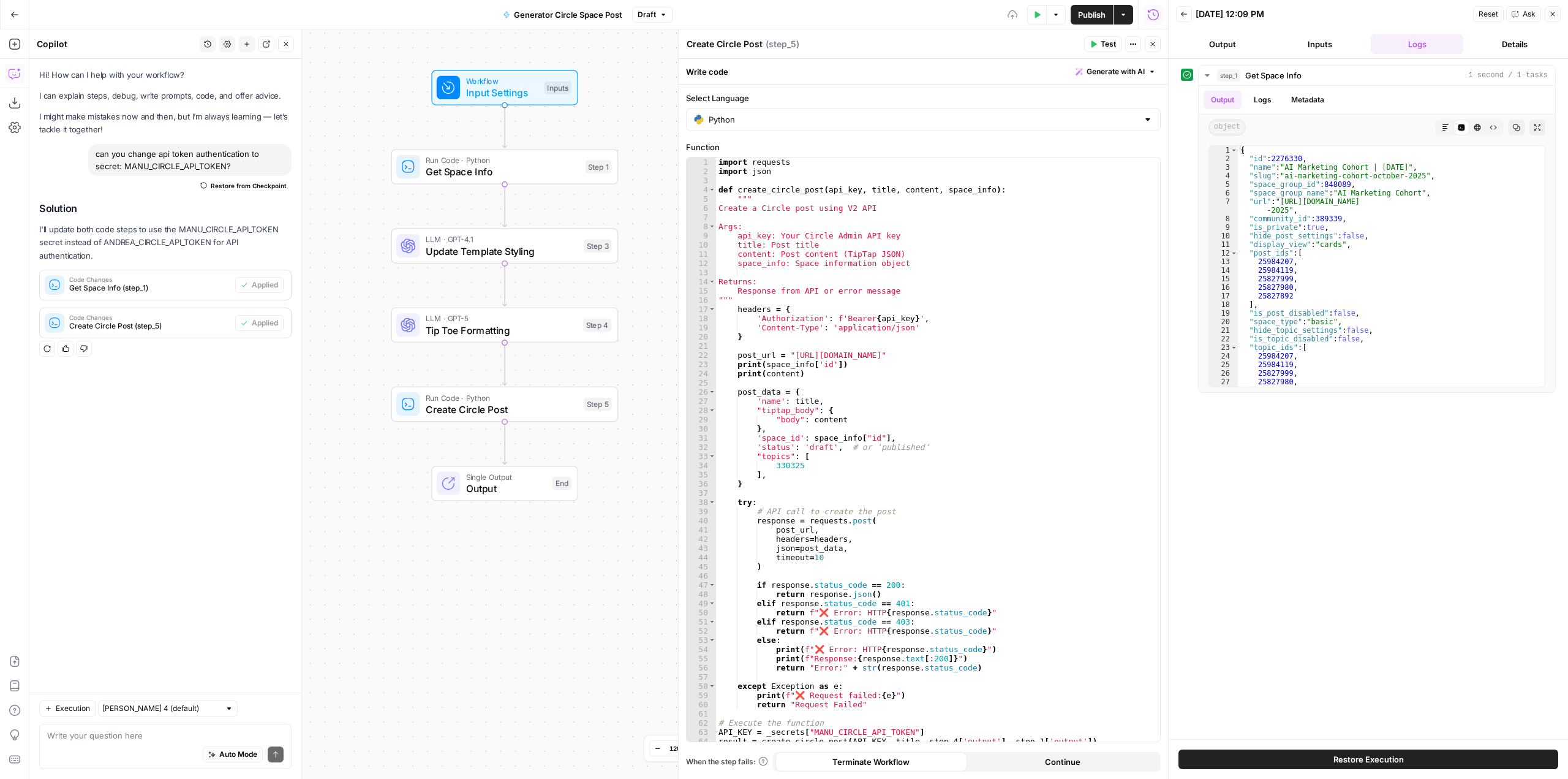
scroll to position [14, 0]
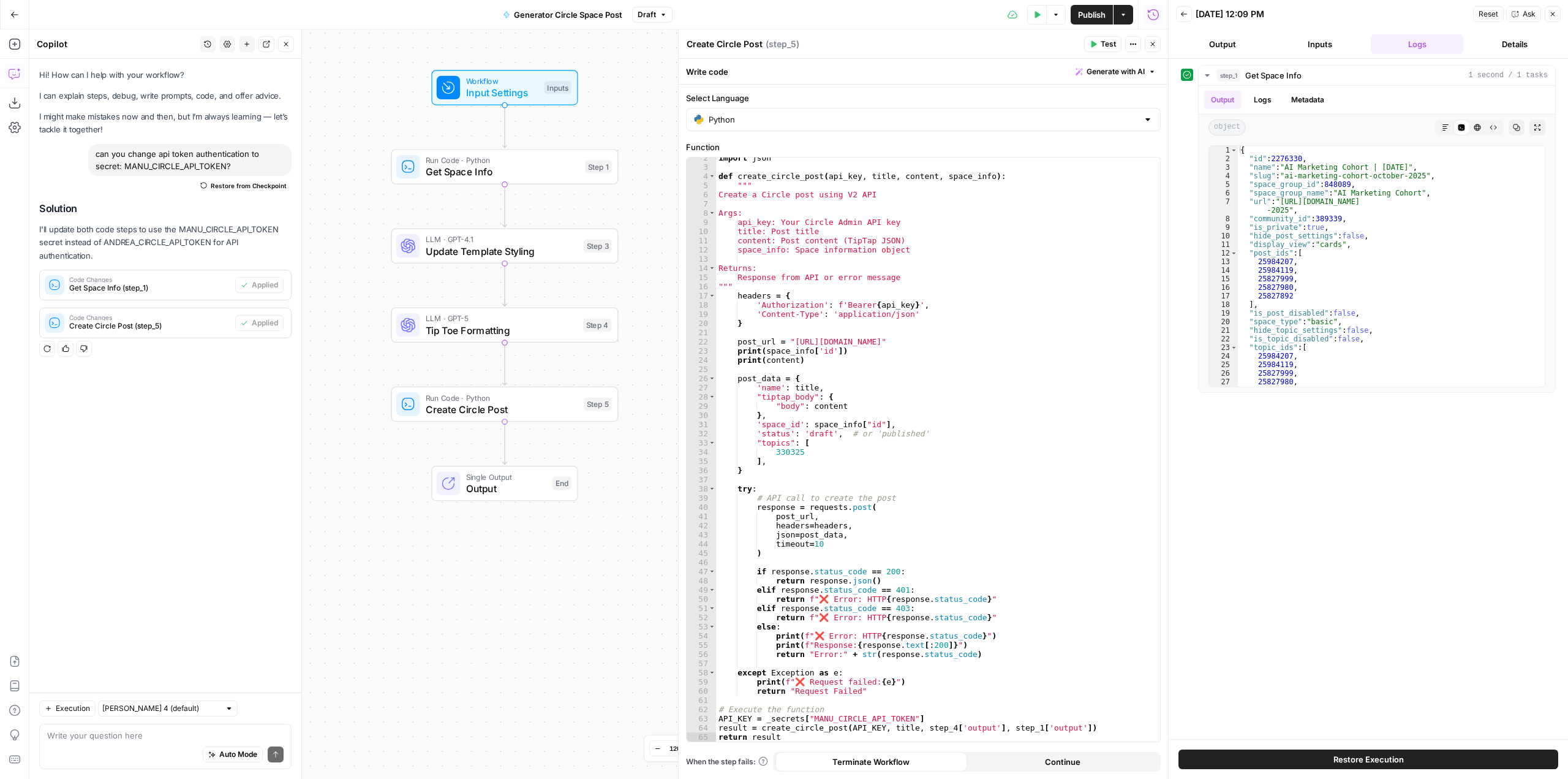
click at [1089, 9] on span "Publish" at bounding box center [1092, 14] width 28 height 12
click at [589, 144] on span "Test" at bounding box center [596, 140] width 17 height 14
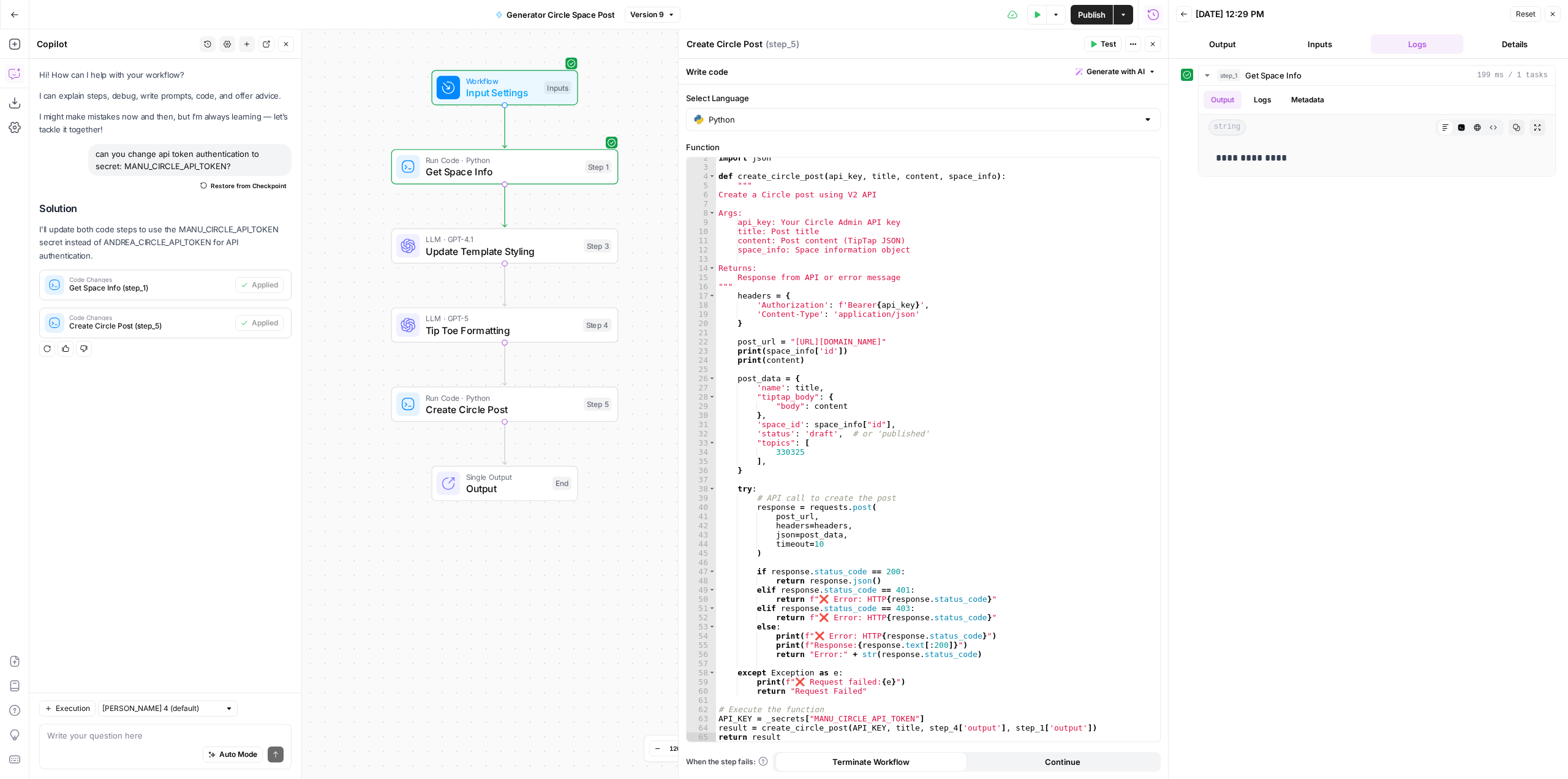
click at [143, 747] on div "Auto Mode Send" at bounding box center [165, 755] width 236 height 27
type textarea "I got a "request failed" response on step 1"
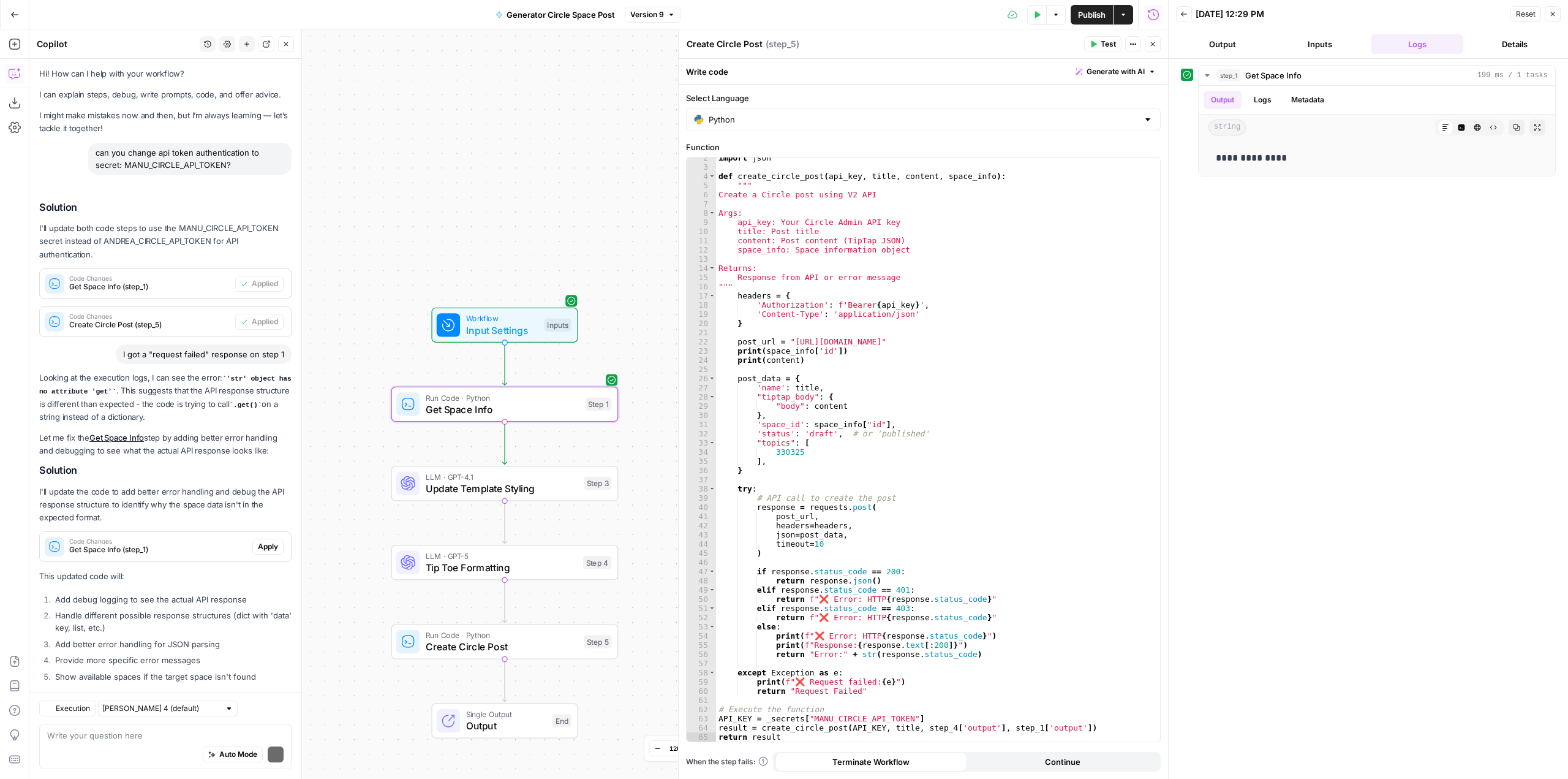
scroll to position [56, 0]
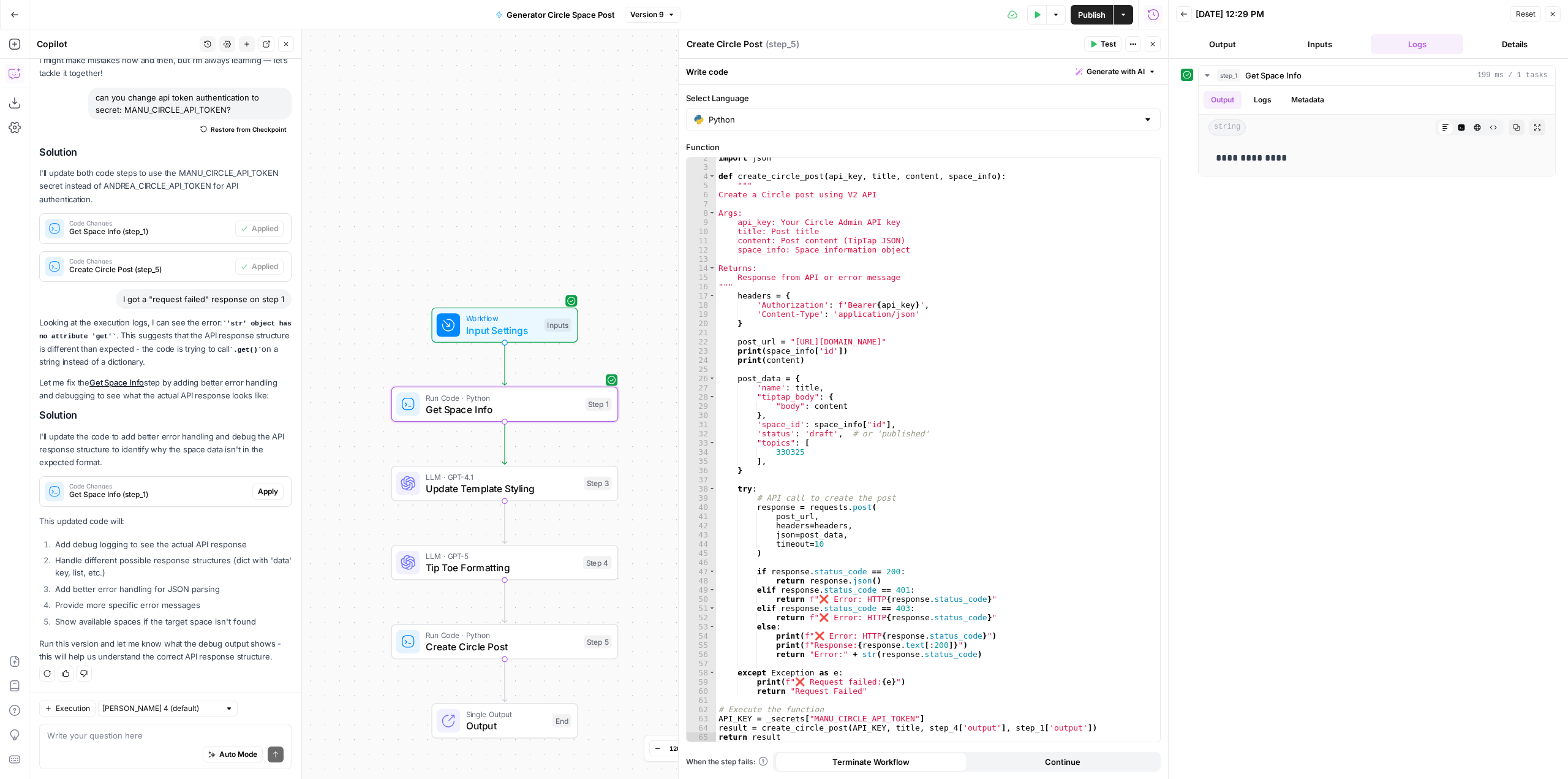
click at [258, 487] on span "Apply" at bounding box center [267, 491] width 20 height 11
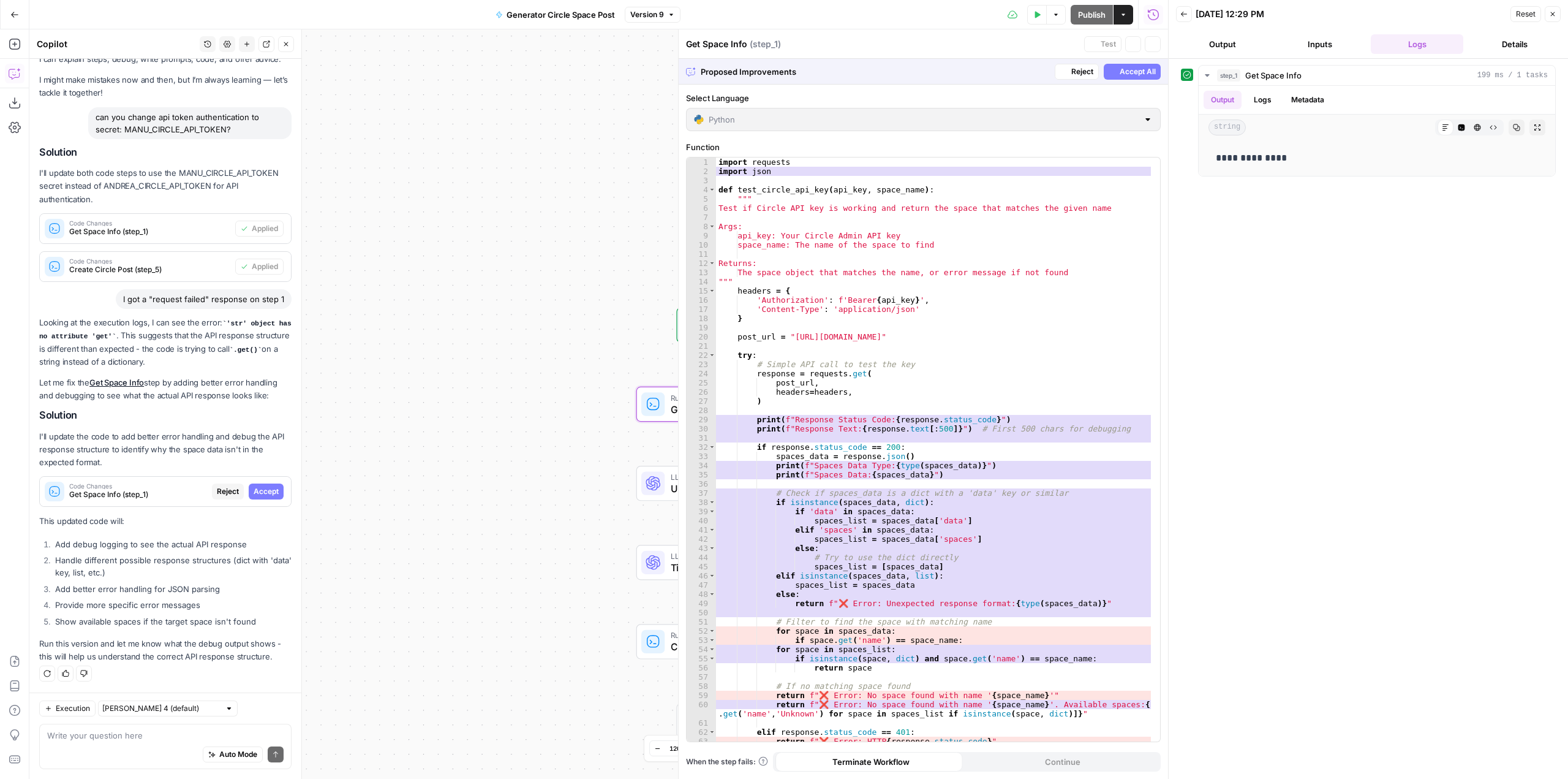
scroll to position [37, 0]
click at [258, 487] on span "Accept" at bounding box center [266, 491] width 25 height 11
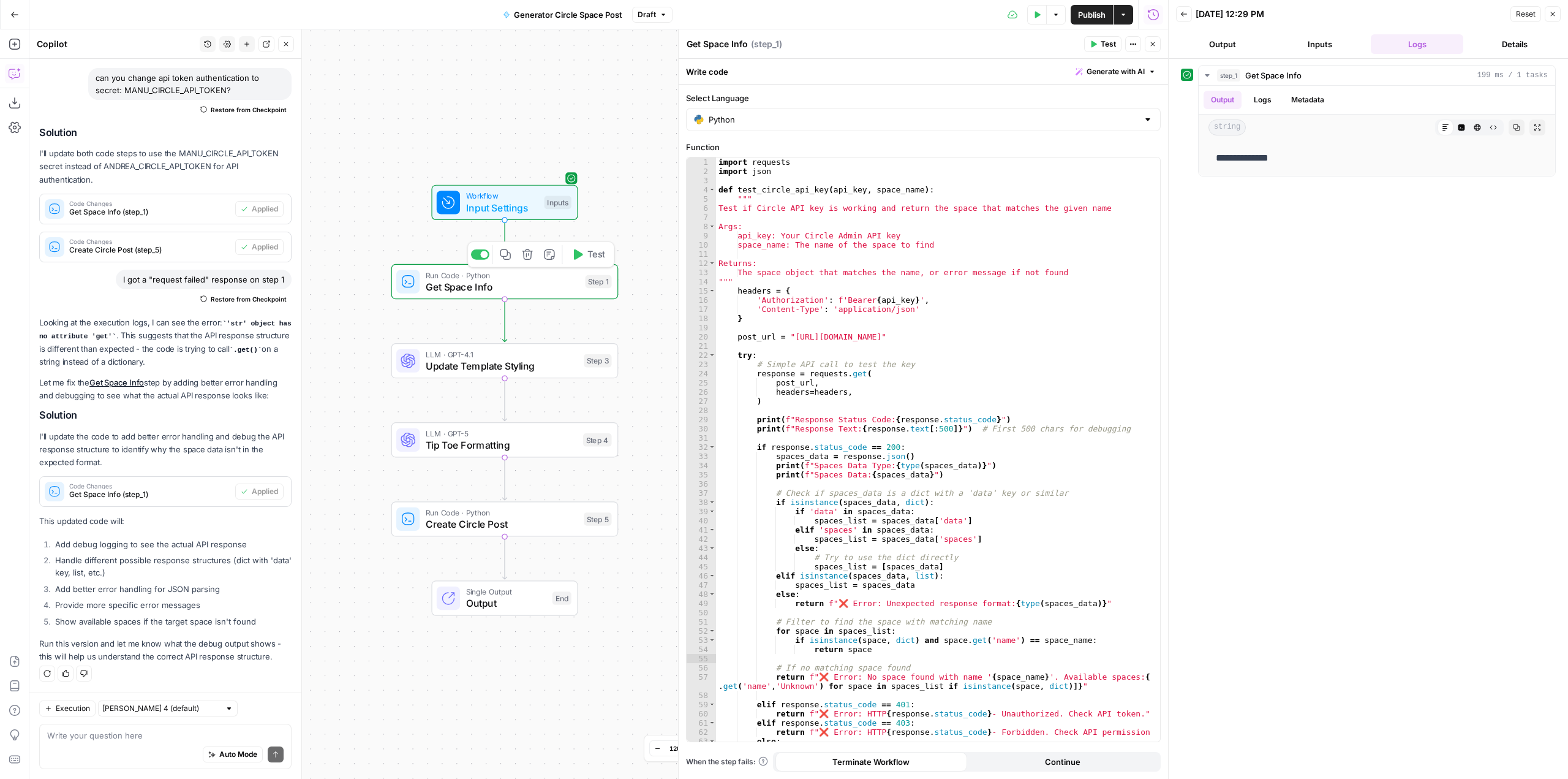
click at [599, 257] on span "Test" at bounding box center [596, 254] width 17 height 14
type textarea "*********"
click at [1031, 383] on div "import requests import json def test_circle_api_key ( api_key , space_name ) : …" at bounding box center [933, 459] width 435 height 603
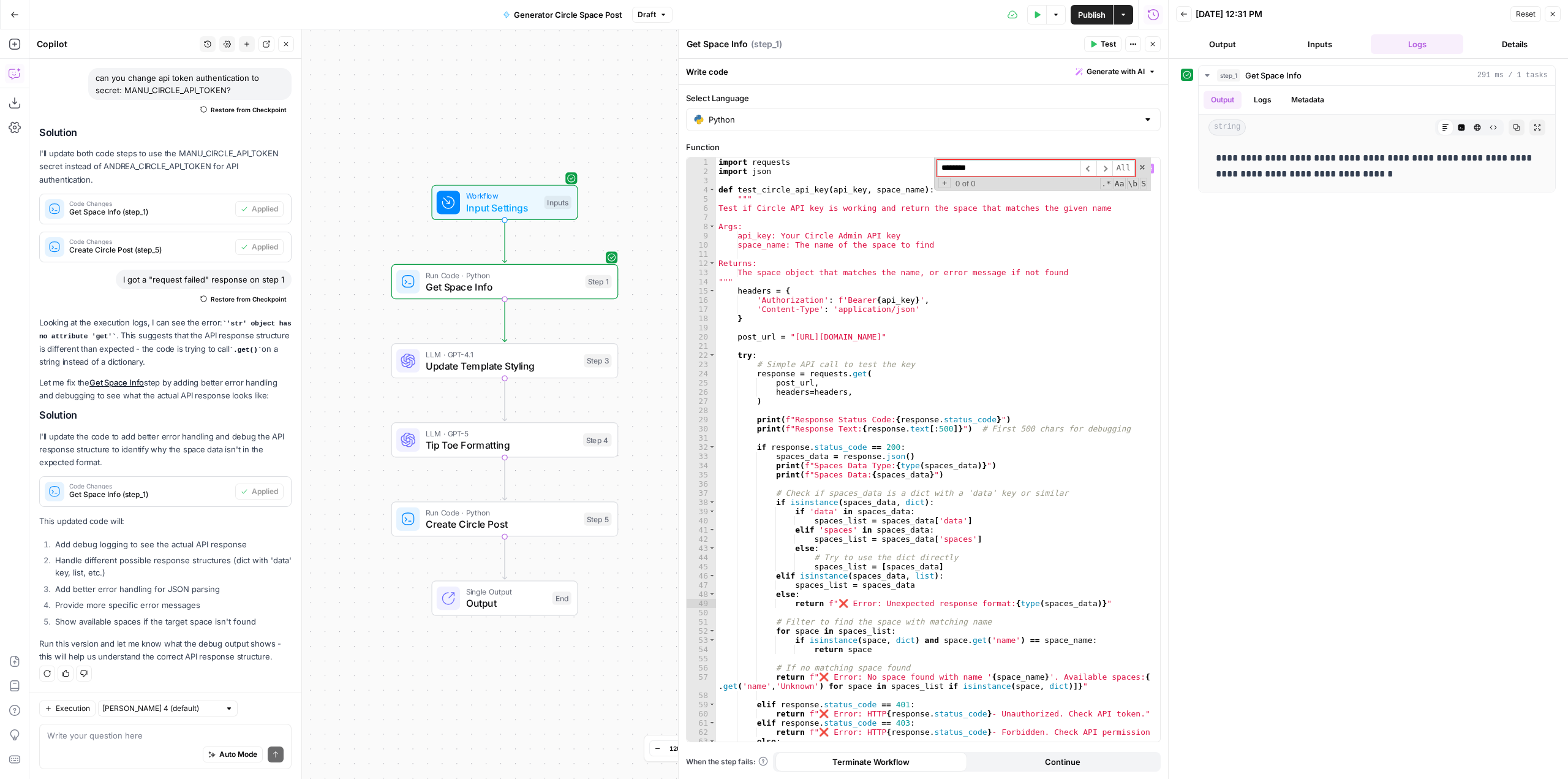
type input "*********"
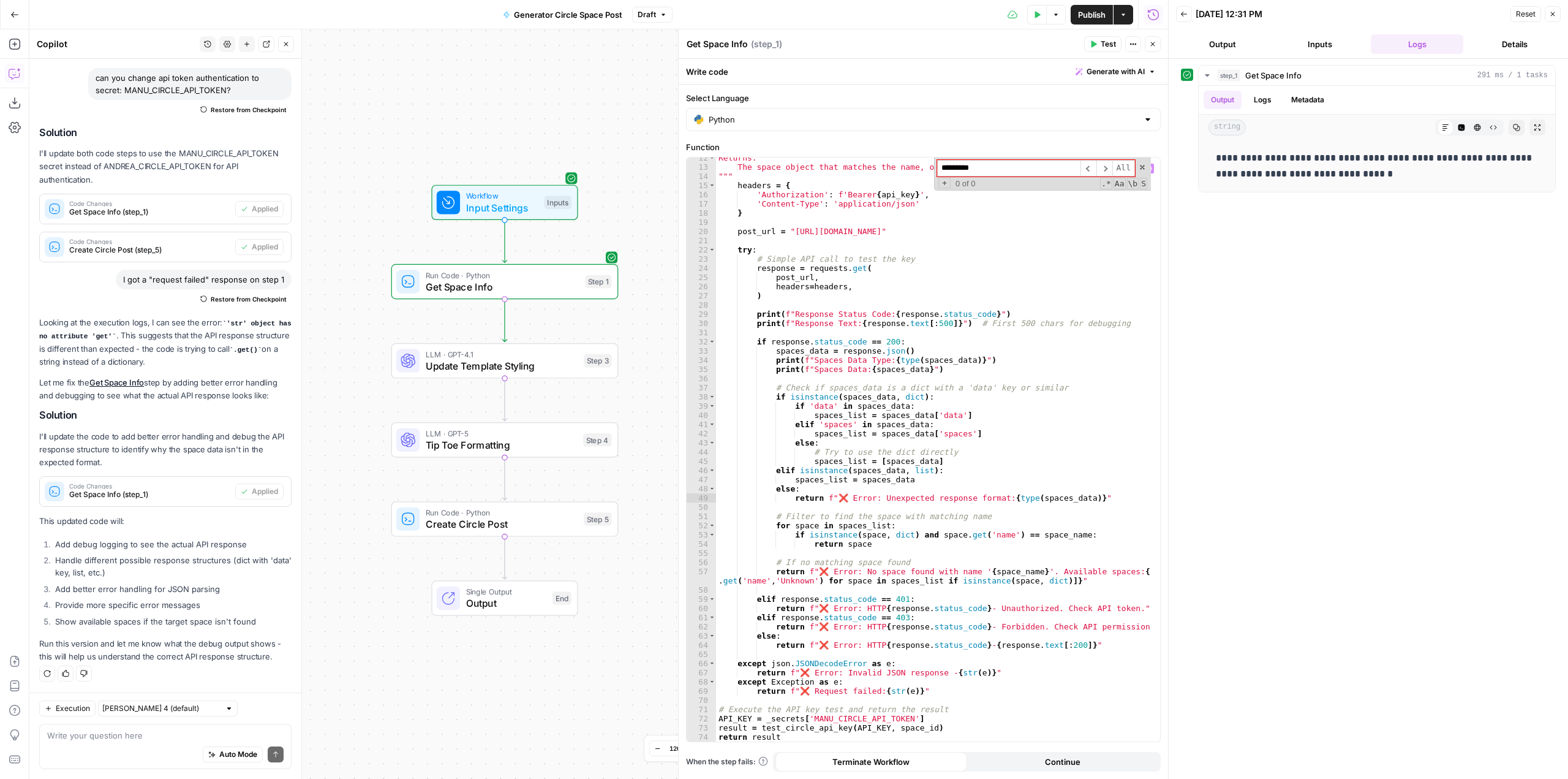
scroll to position [0, 0]
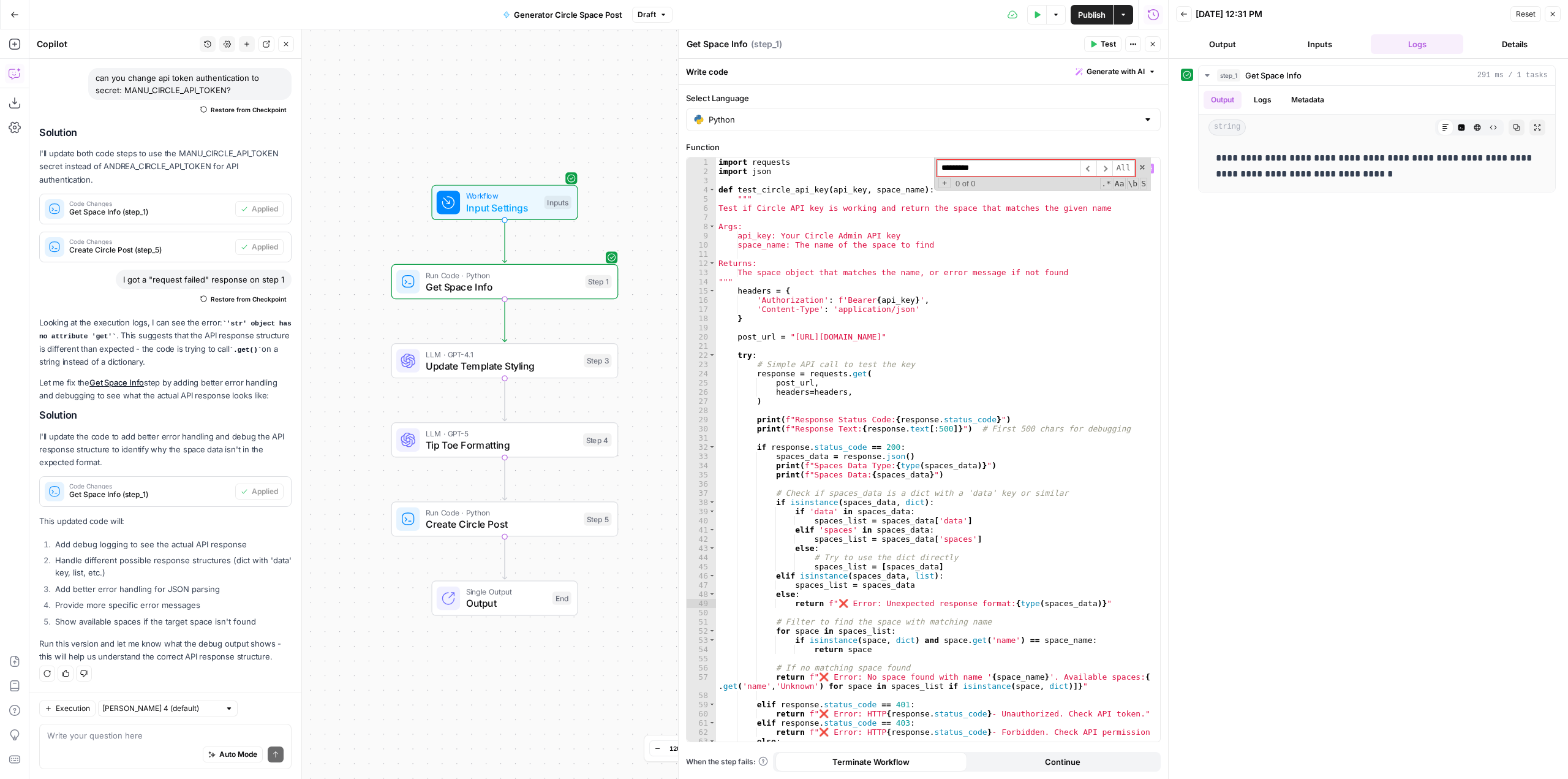
type textarea "**********"
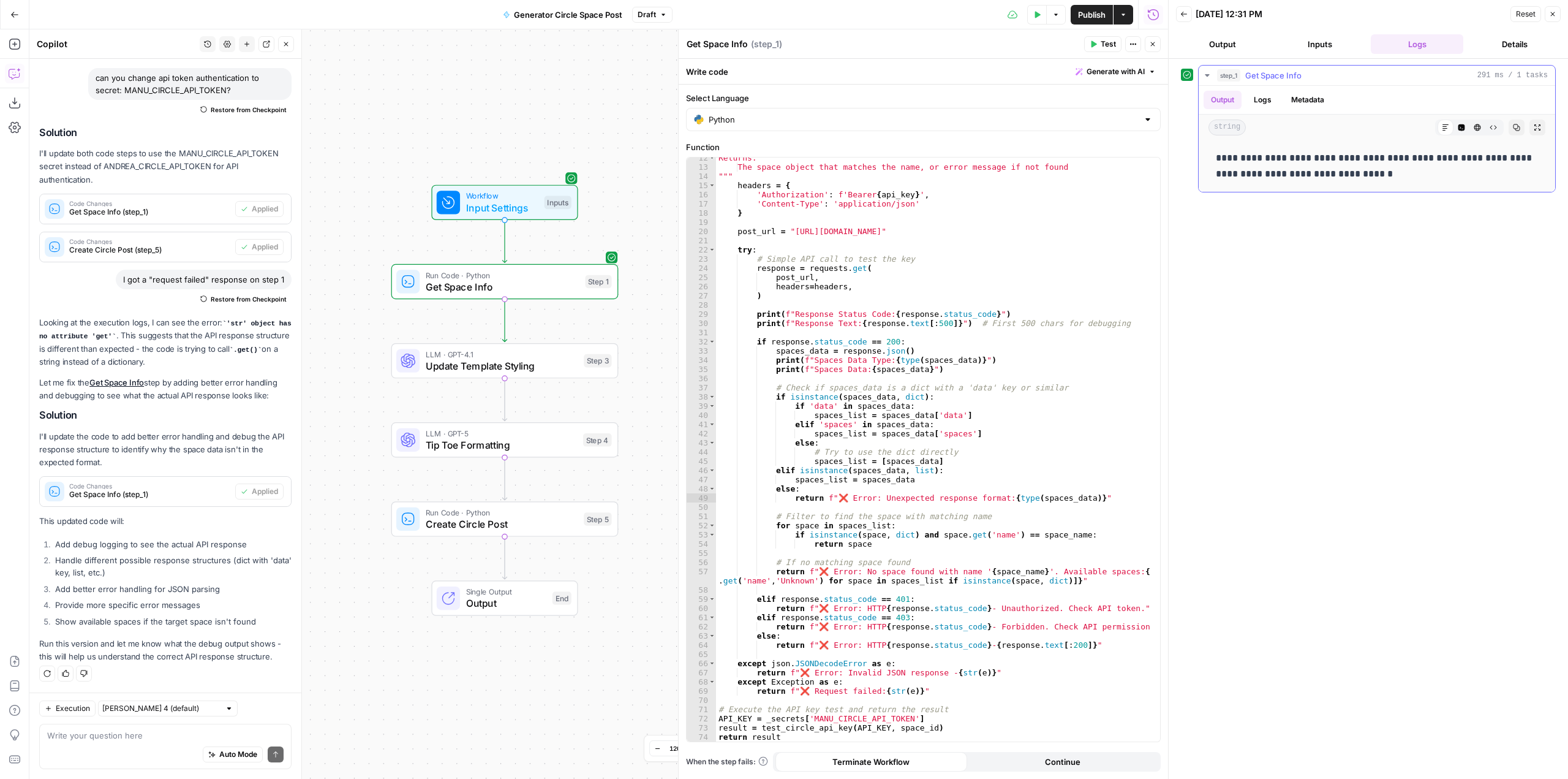
drag, startPoint x: 1392, startPoint y: 171, endPoint x: 1234, endPoint y: 157, distance: 158.6
click at [1234, 157] on p "**********" at bounding box center [1377, 165] width 322 height 32
copy p "**********"
click at [171, 733] on textarea at bounding box center [165, 735] width 236 height 12
paste textarea "Error: No space found with name 'AI Marketing Cohort | October 2025'. Available…"
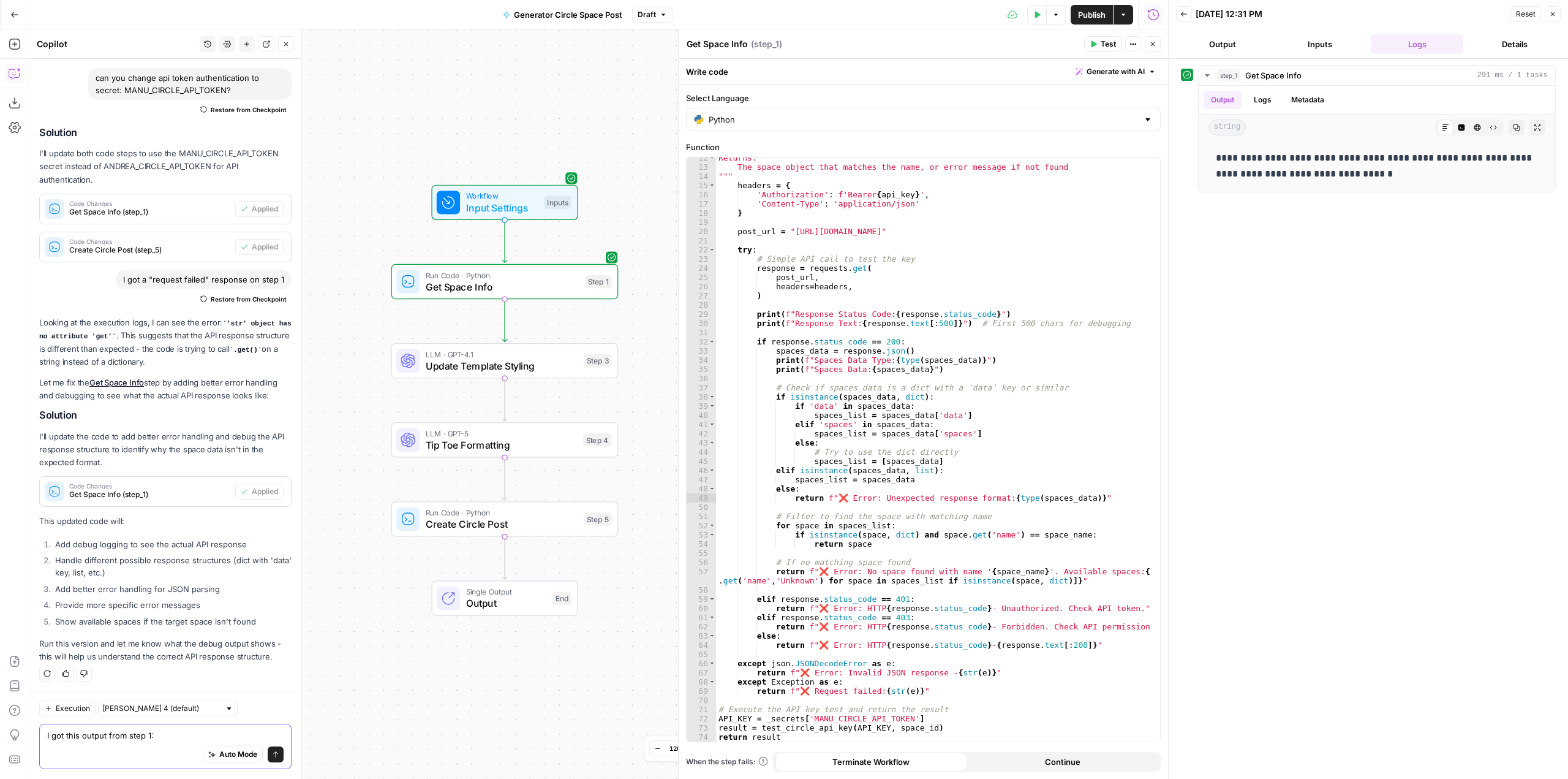
type textarea "I got this output from step 1: Error: No space found with name 'AI Marketing Co…"
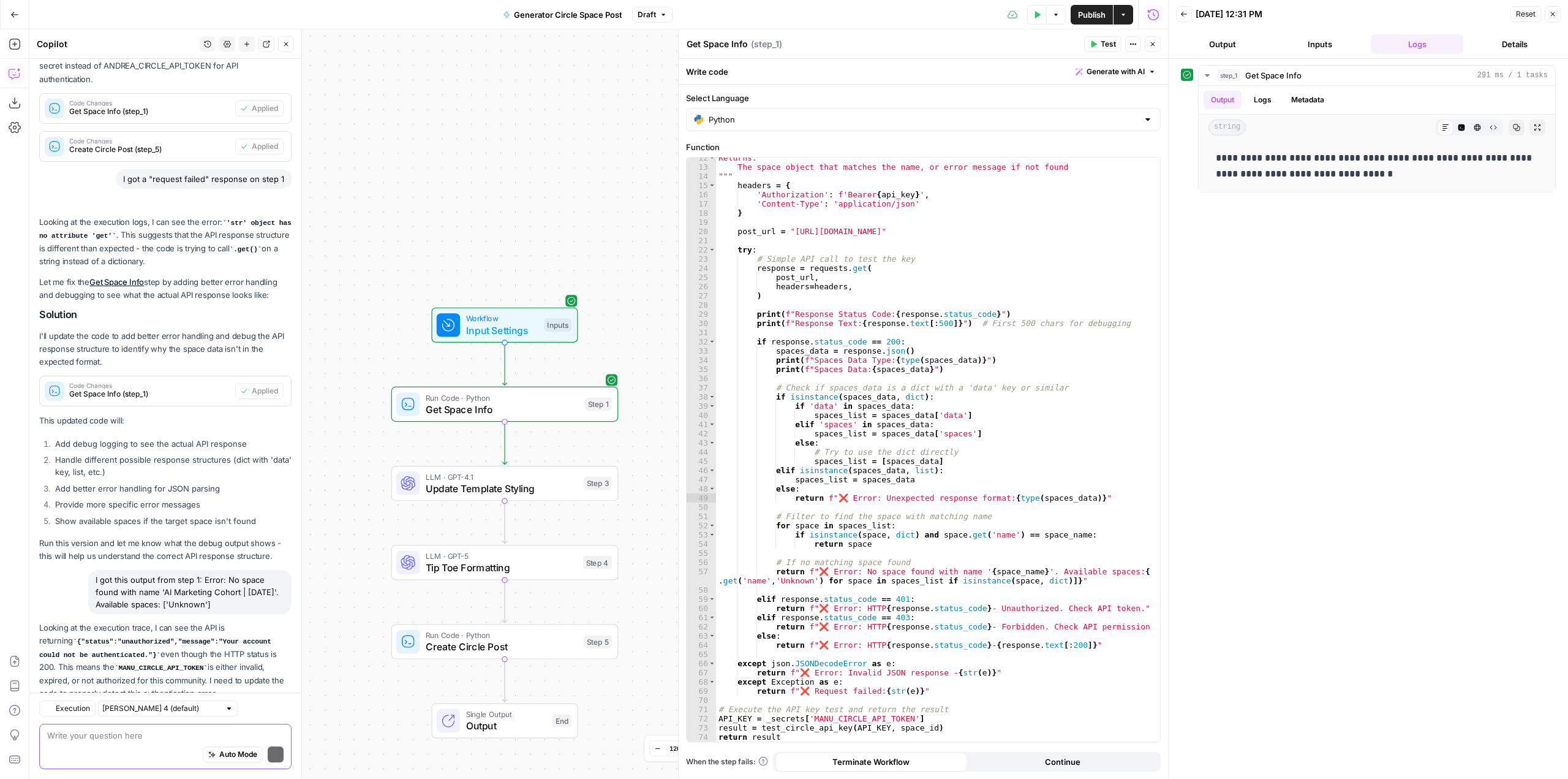
scroll to position [251, 0]
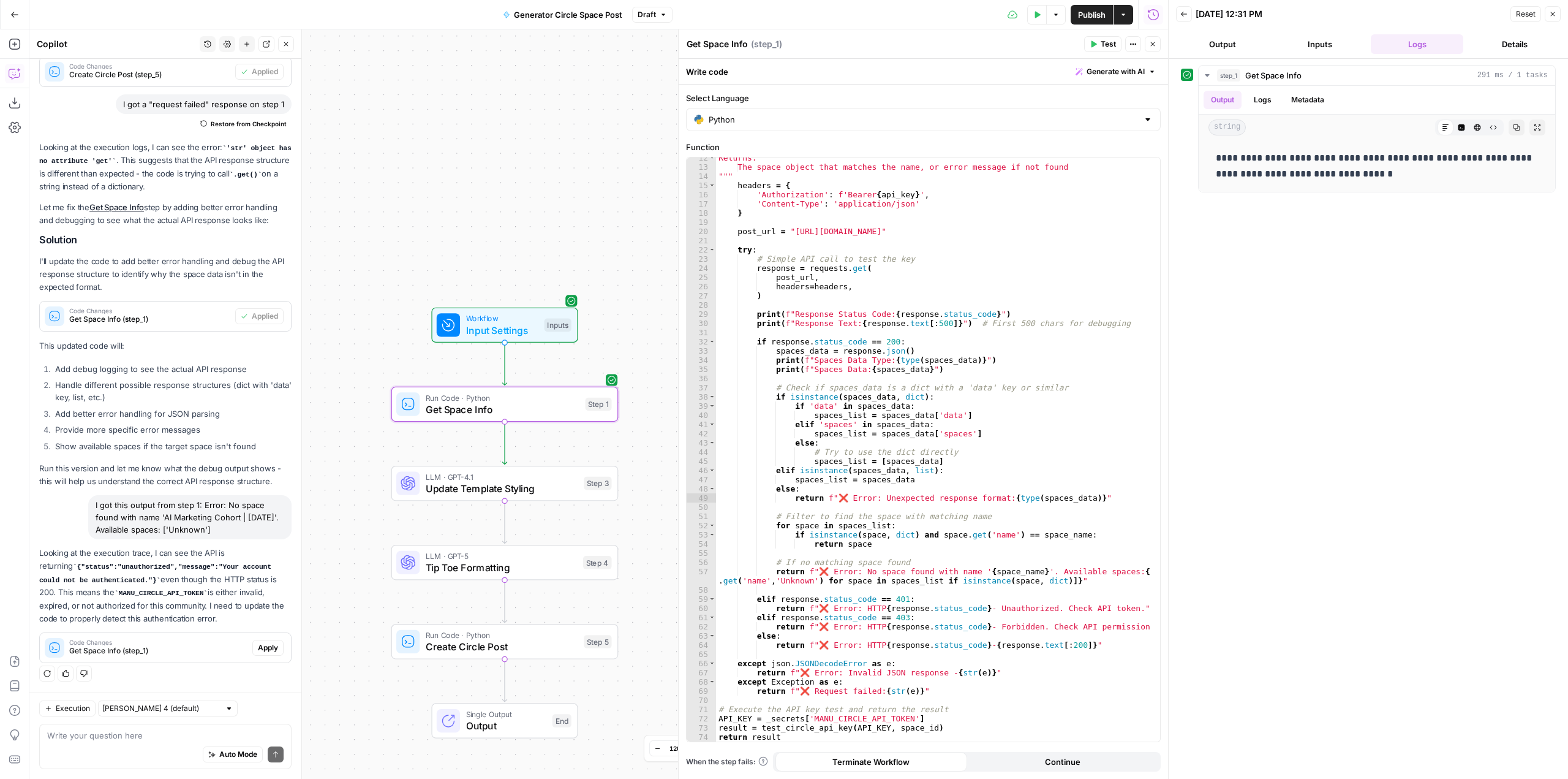
click at [268, 646] on span "Apply" at bounding box center [267, 648] width 20 height 11
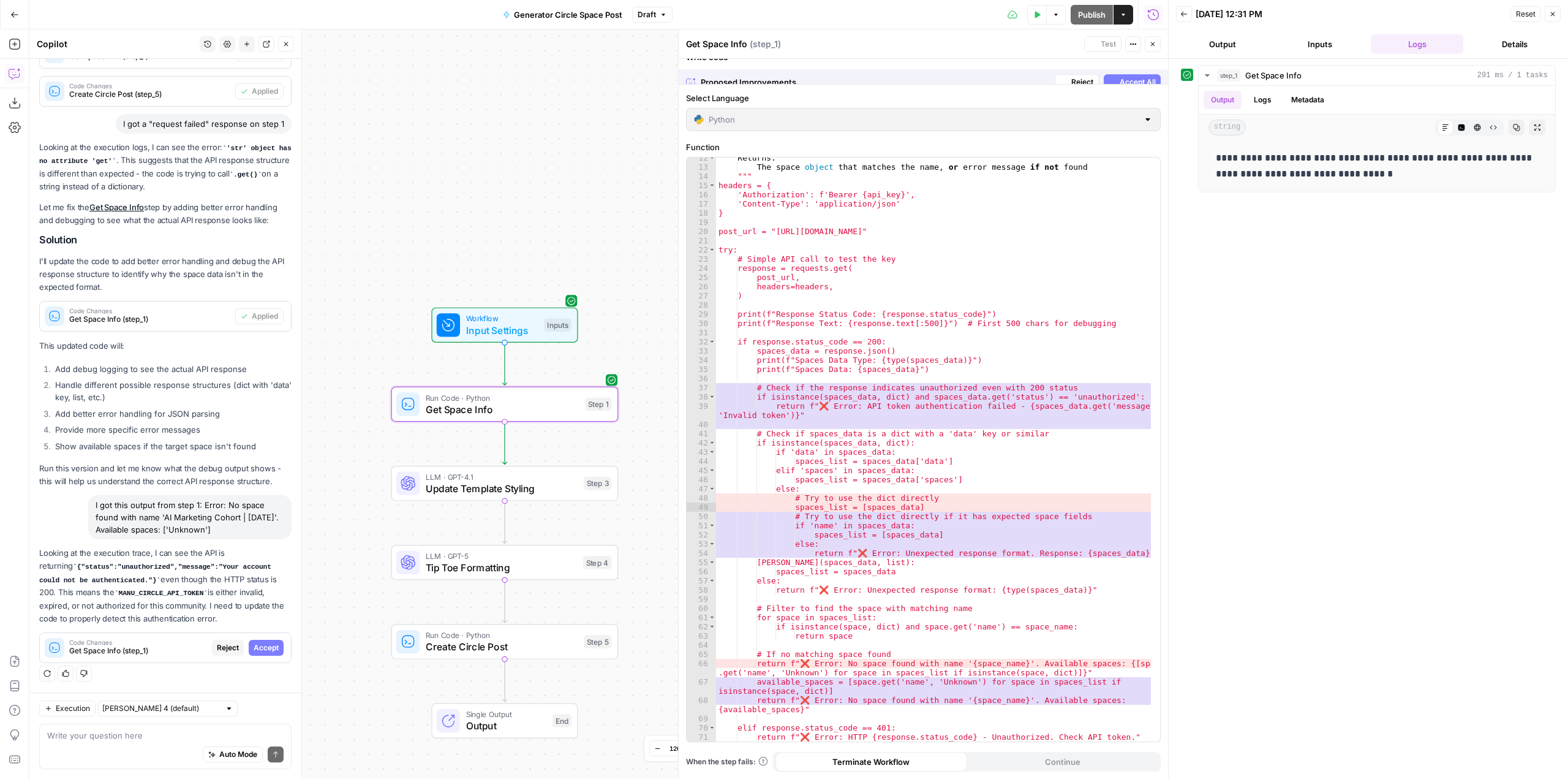
scroll to position [212, 0]
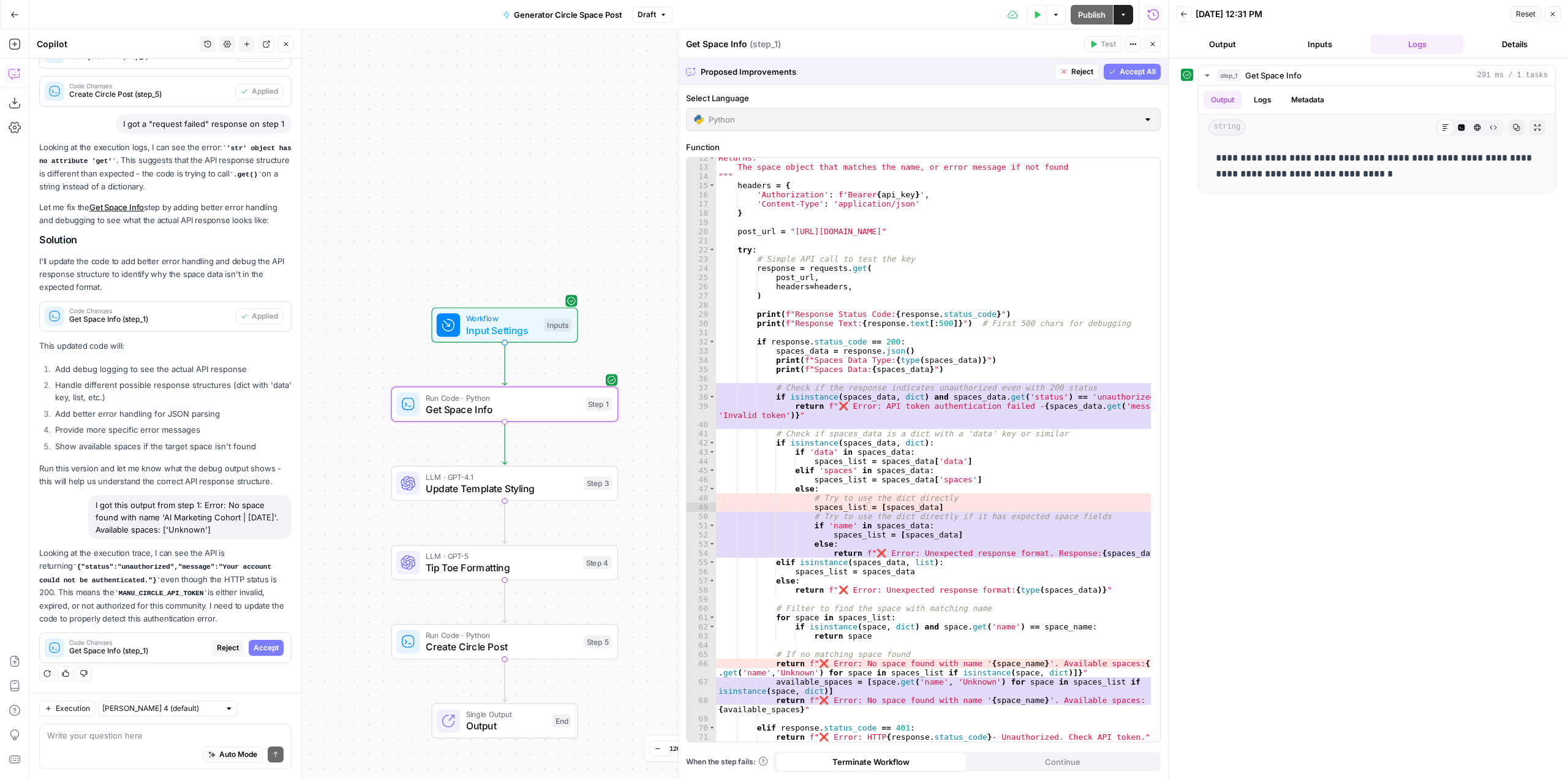
click at [268, 646] on span "Accept" at bounding box center [266, 648] width 25 height 11
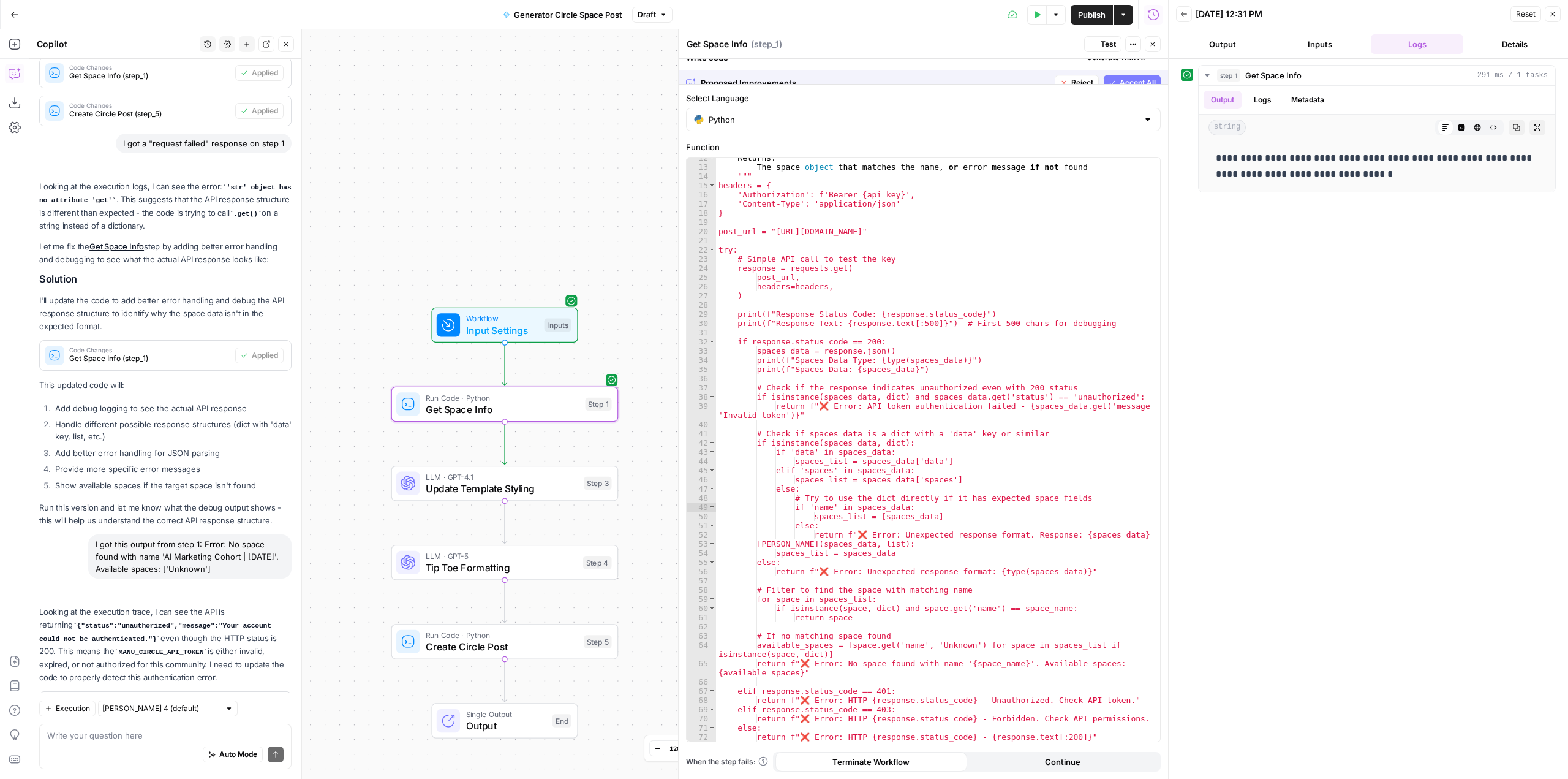
scroll to position [271, 0]
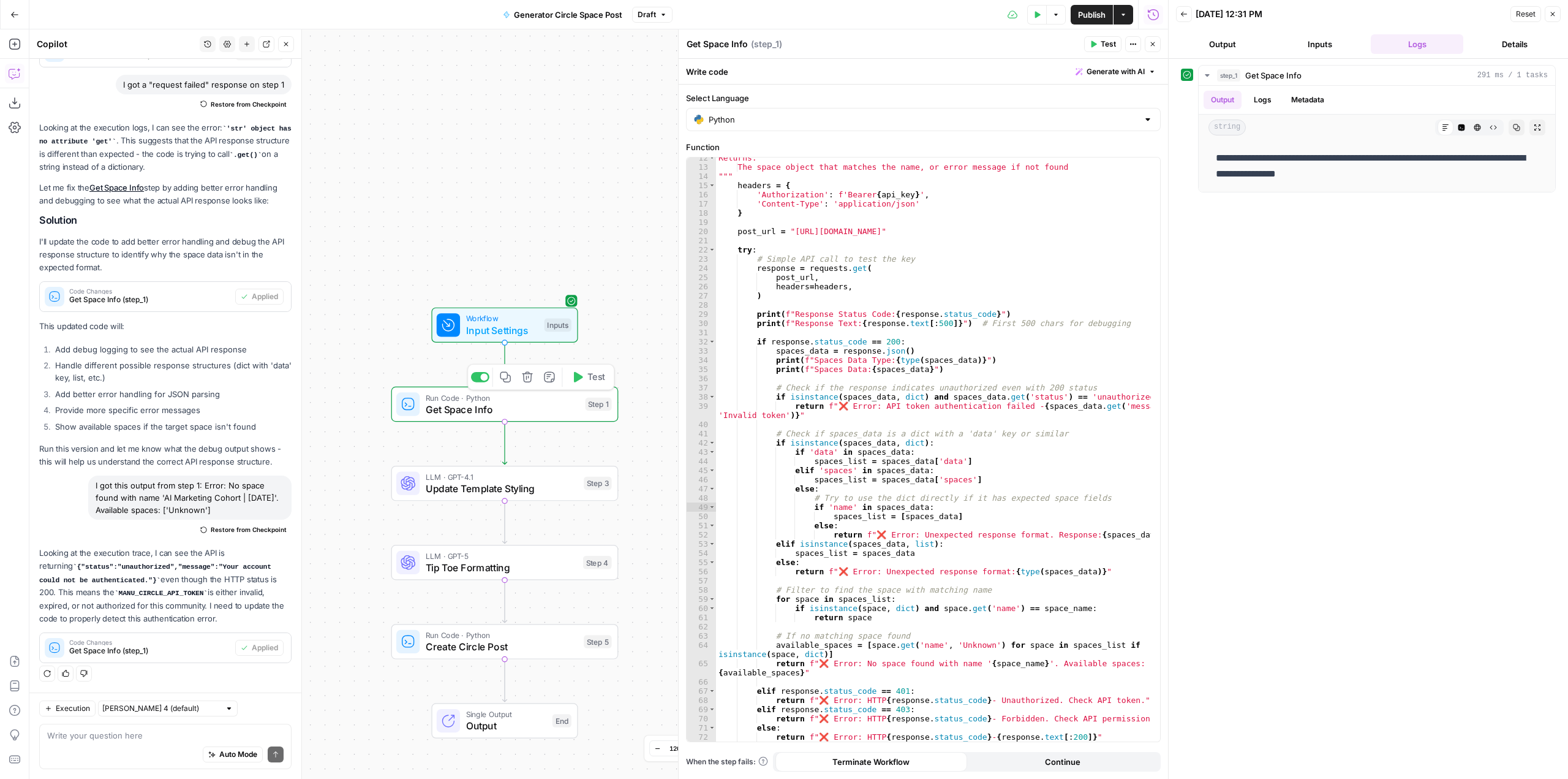
click at [602, 375] on span "Test" at bounding box center [596, 377] width 17 height 14
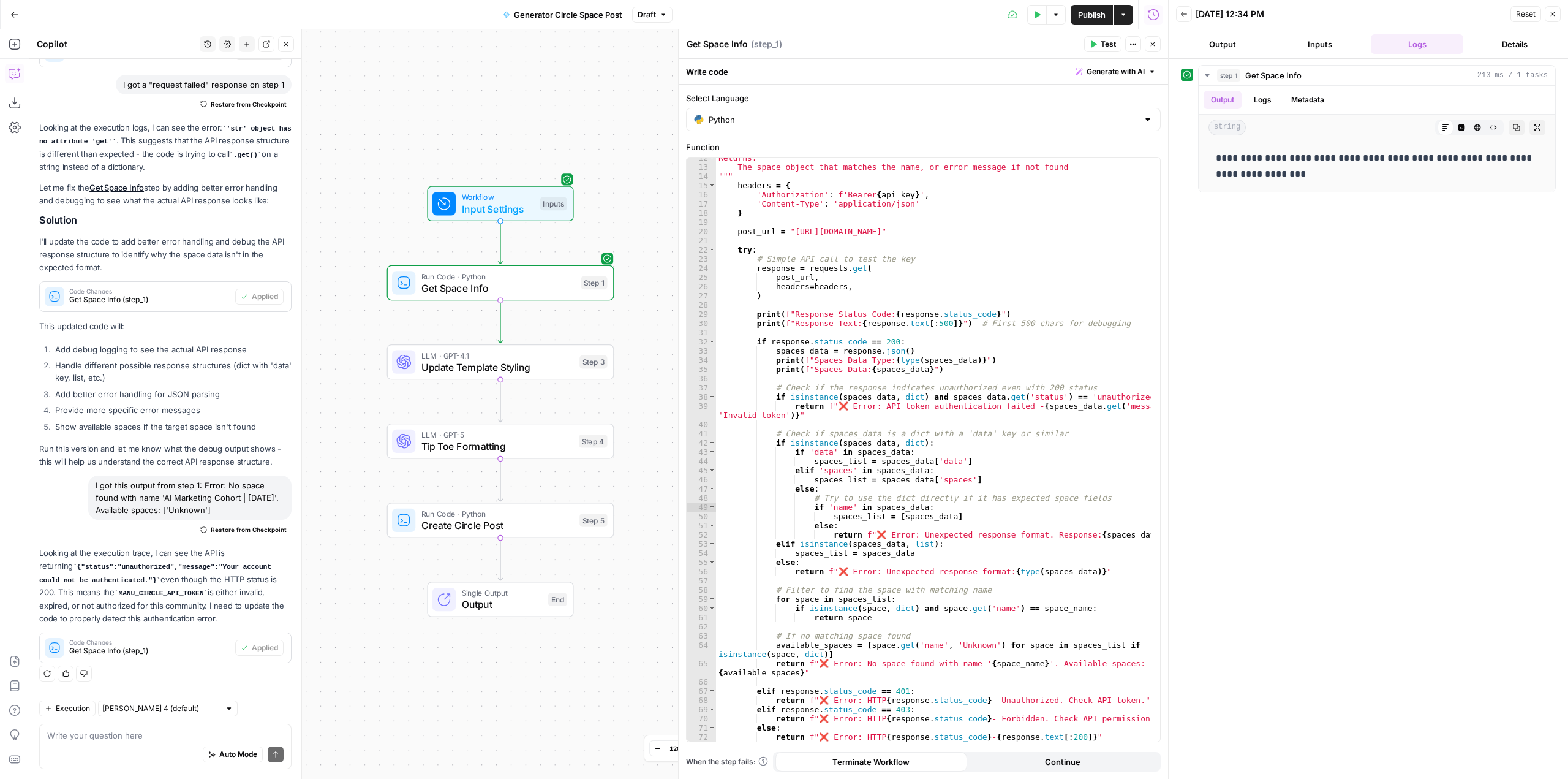
drag, startPoint x: 634, startPoint y: 442, endPoint x: 631, endPoint y: 320, distance: 122.0
click at [631, 320] on div "Workflow Input Settings Inputs Run Code · Python Get Space Info Step 1 LLM · GP…" at bounding box center [599, 405] width 1139 height 750
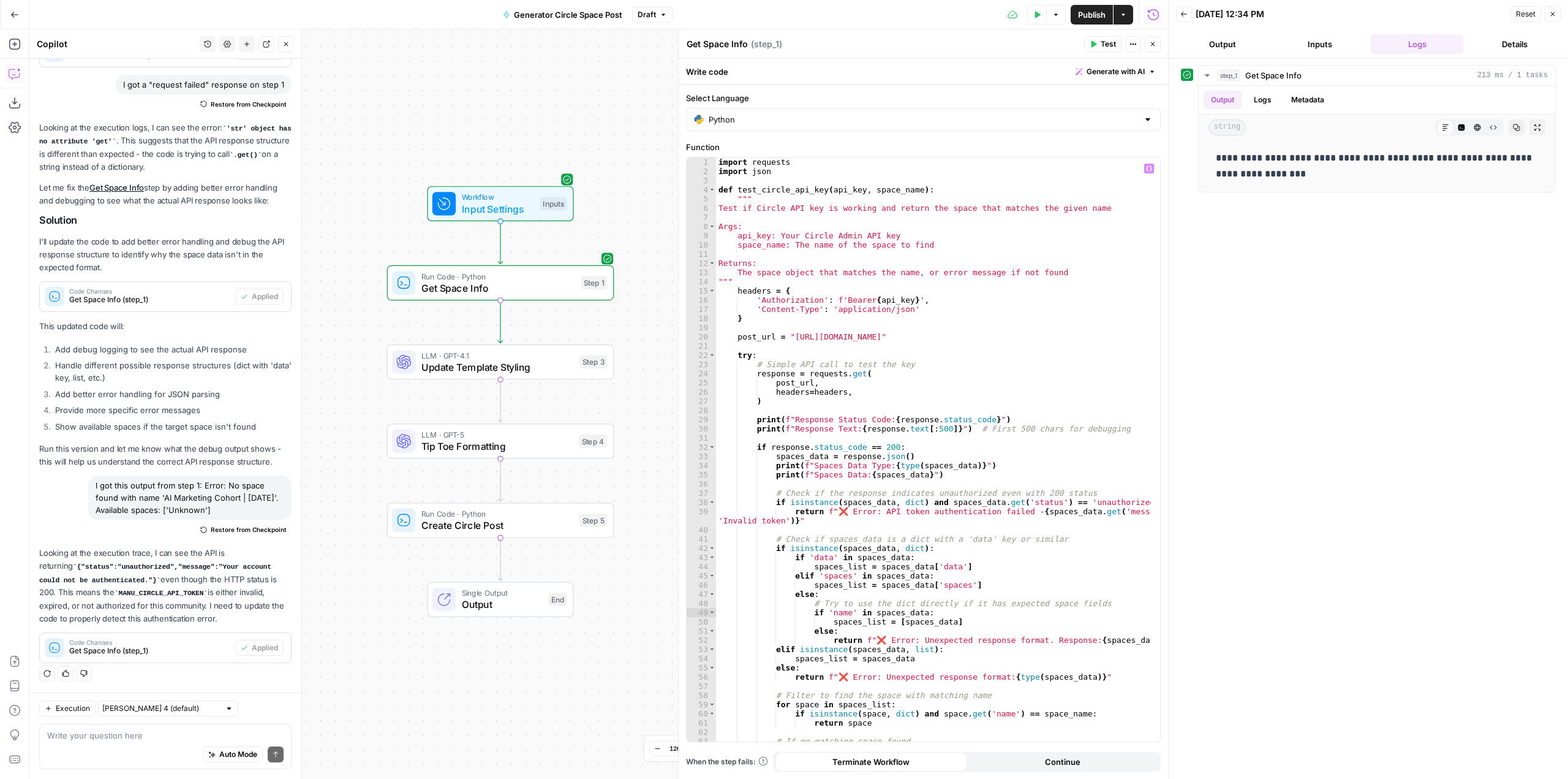
scroll to position [197, 0]
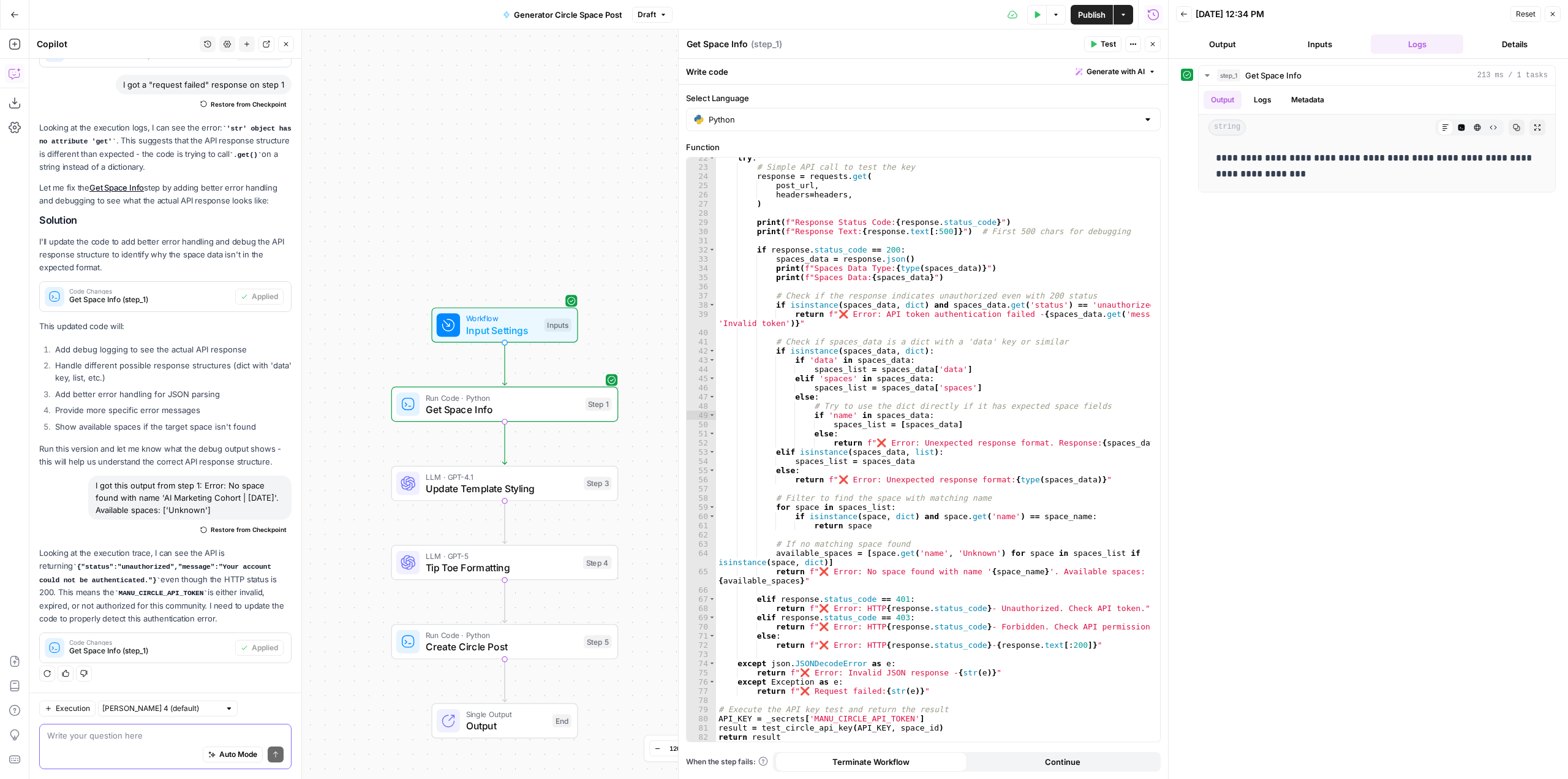
click at [172, 738] on textarea at bounding box center [165, 735] width 236 height 12
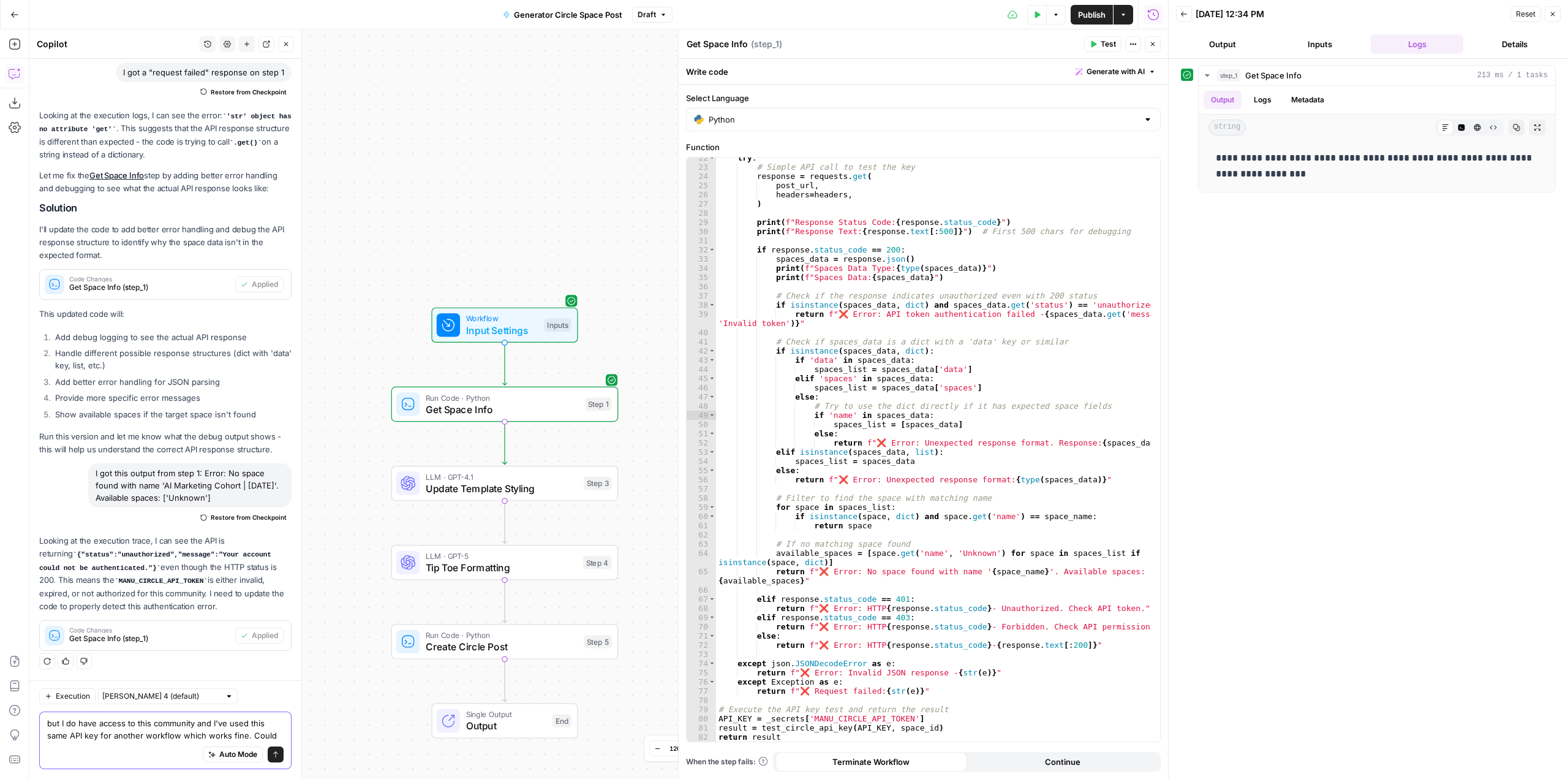
scroll to position [295, 0]
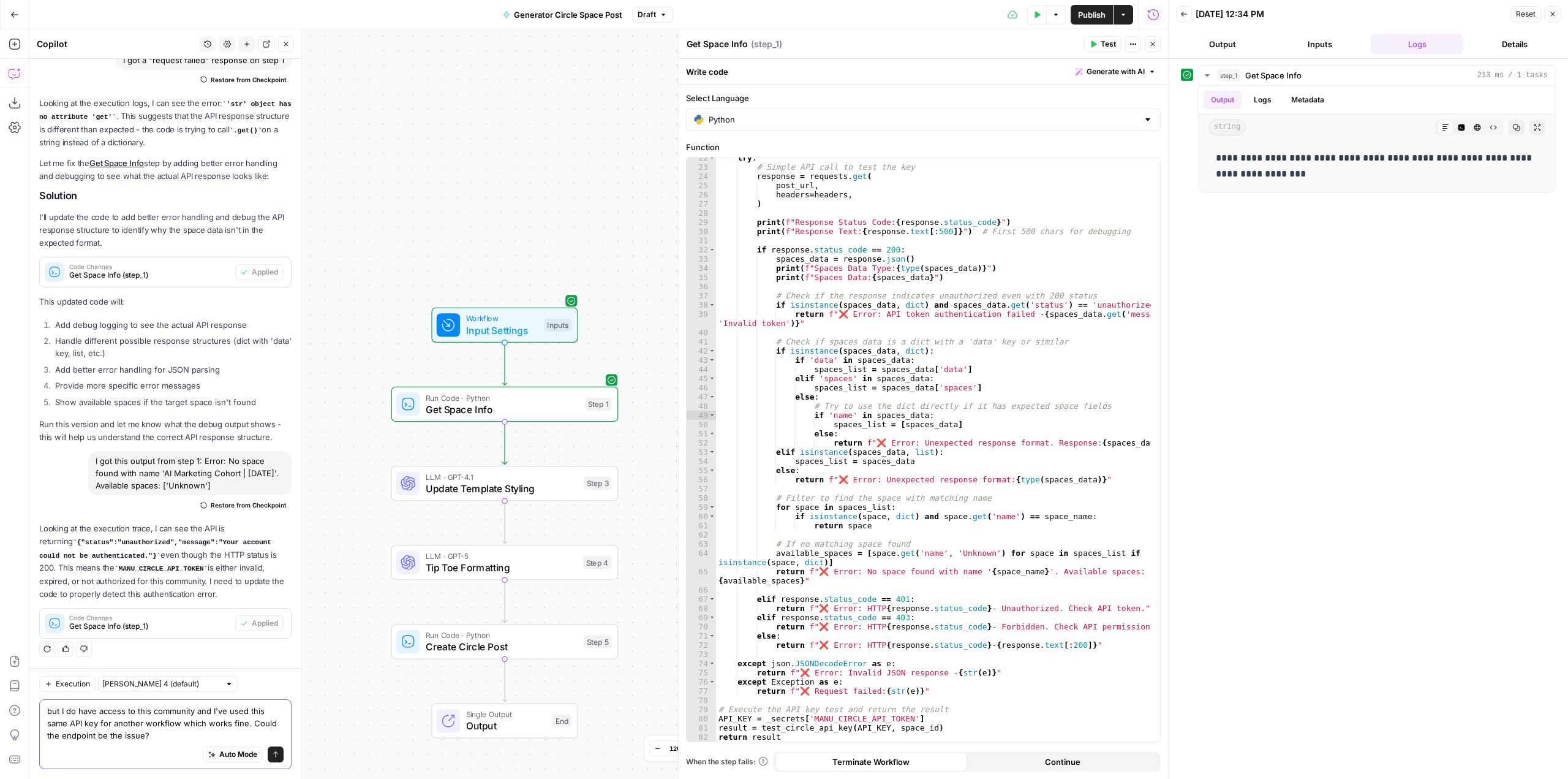
type textarea "but I do have access to this community and I've used this same API key for anot…"
click at [271, 754] on button "Send" at bounding box center [275, 754] width 16 height 16
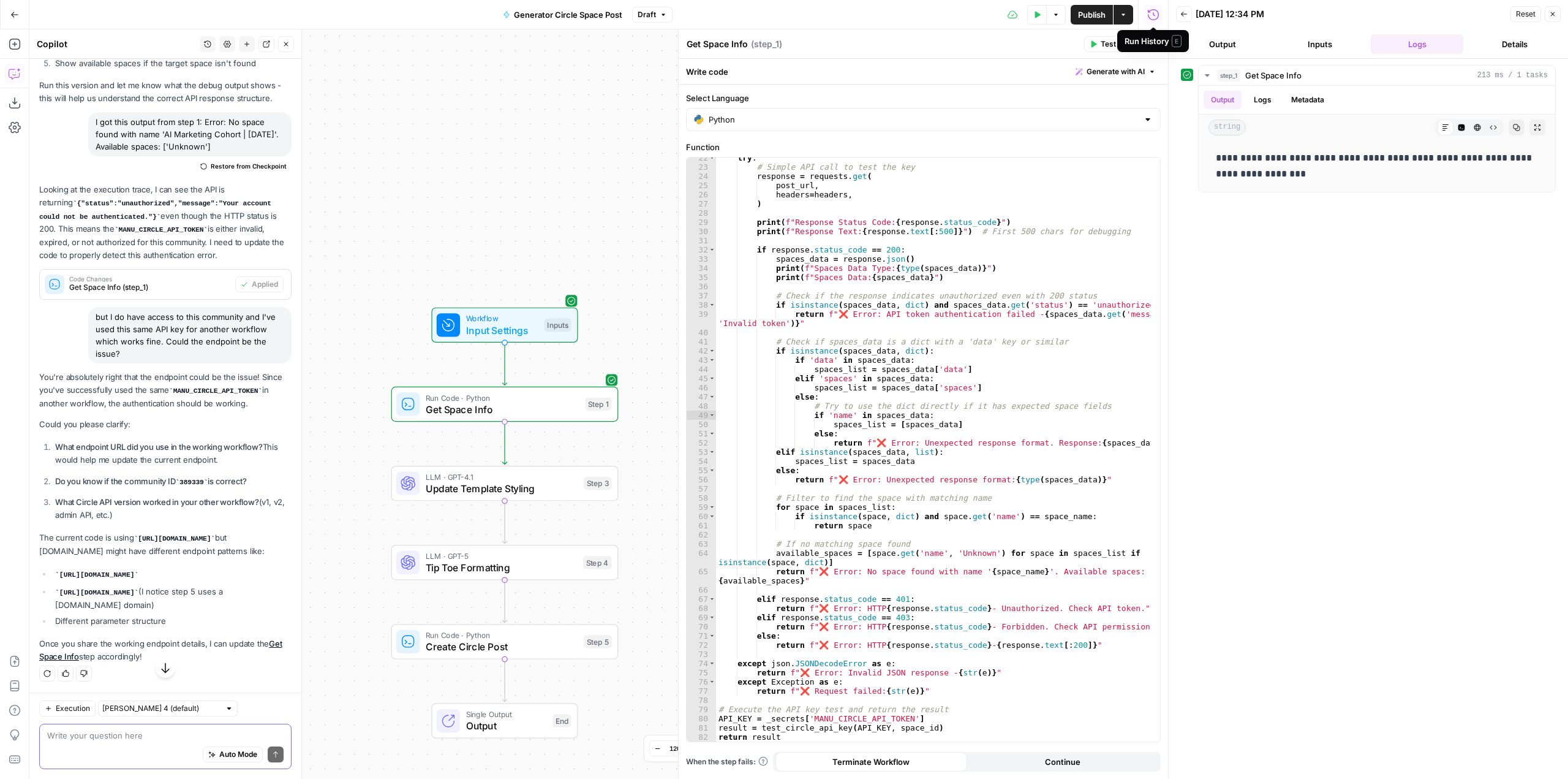
scroll to position [647, 0]
click at [165, 750] on div "Auto Mode Send" at bounding box center [165, 755] width 236 height 27
type textarea "t"
click at [178, 749] on div "Auto Mode Send" at bounding box center [165, 755] width 236 height 27
paste textarea "https://app.circle.so/api/admin/v2/community_member_spaces"
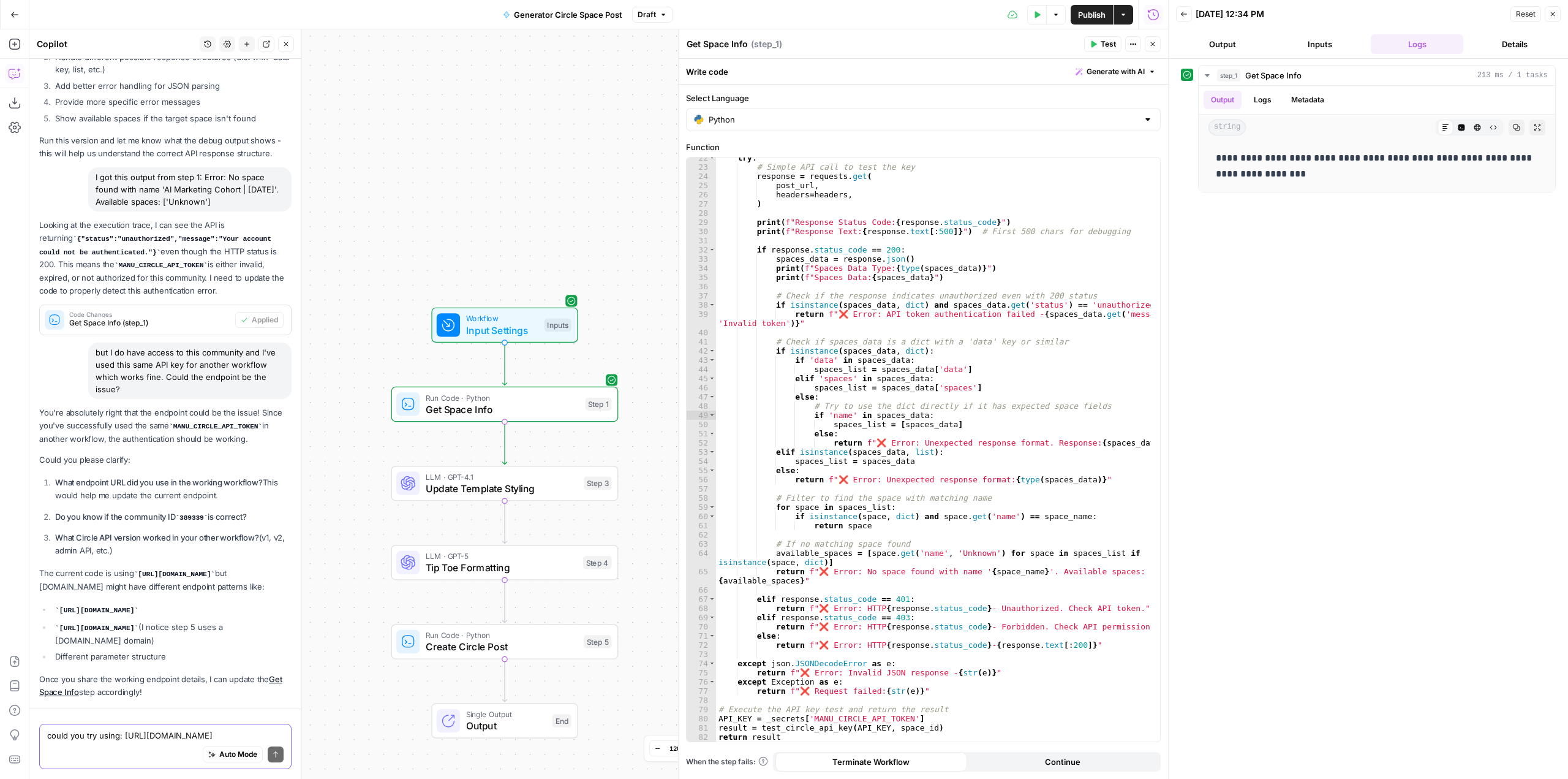
scroll to position [672, 0]
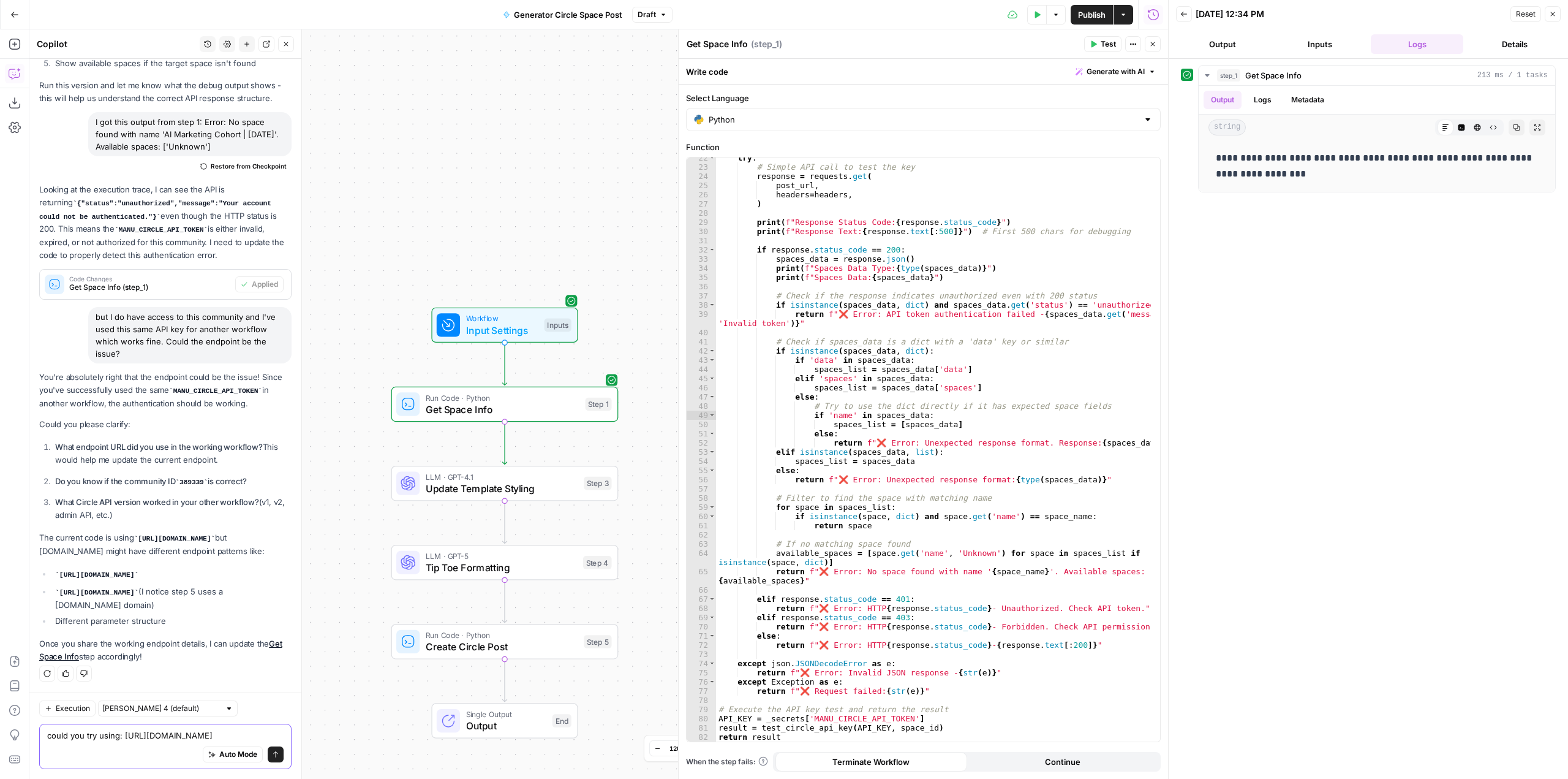
type textarea "could you try using: [URL][DOMAIN_NAME]?"
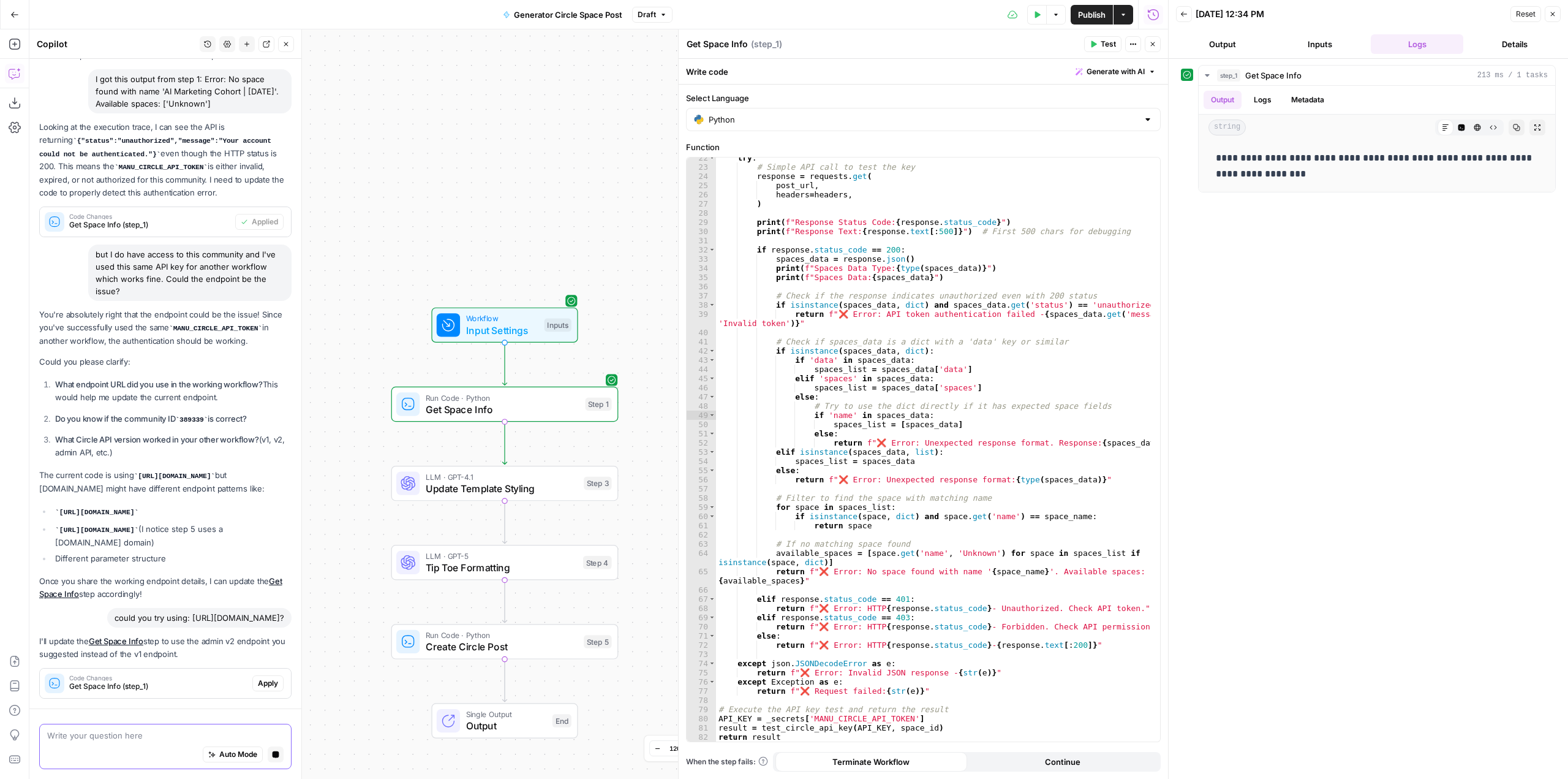
scroll to position [758, 0]
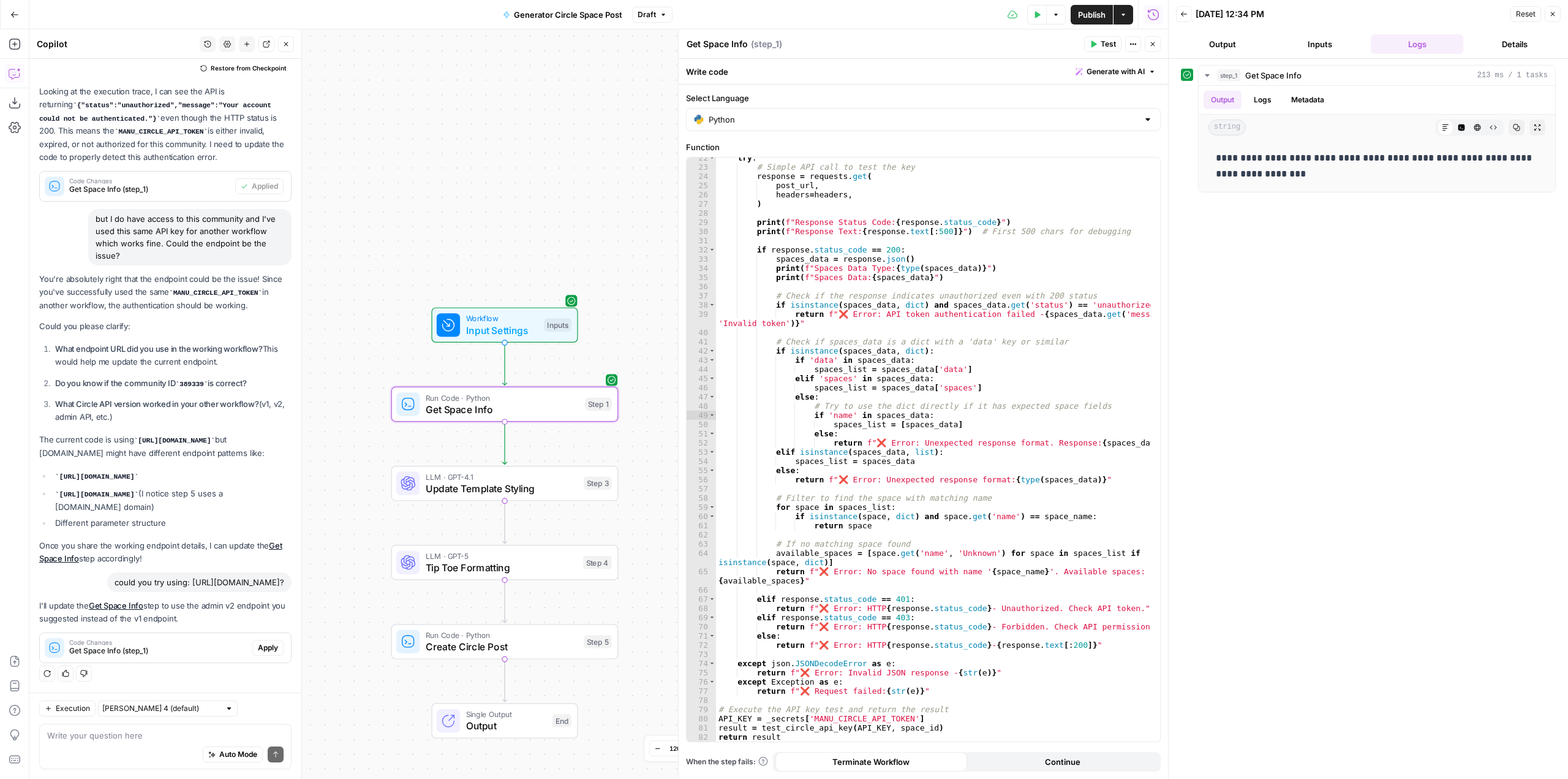
click at [259, 652] on span "Apply" at bounding box center [267, 648] width 20 height 11
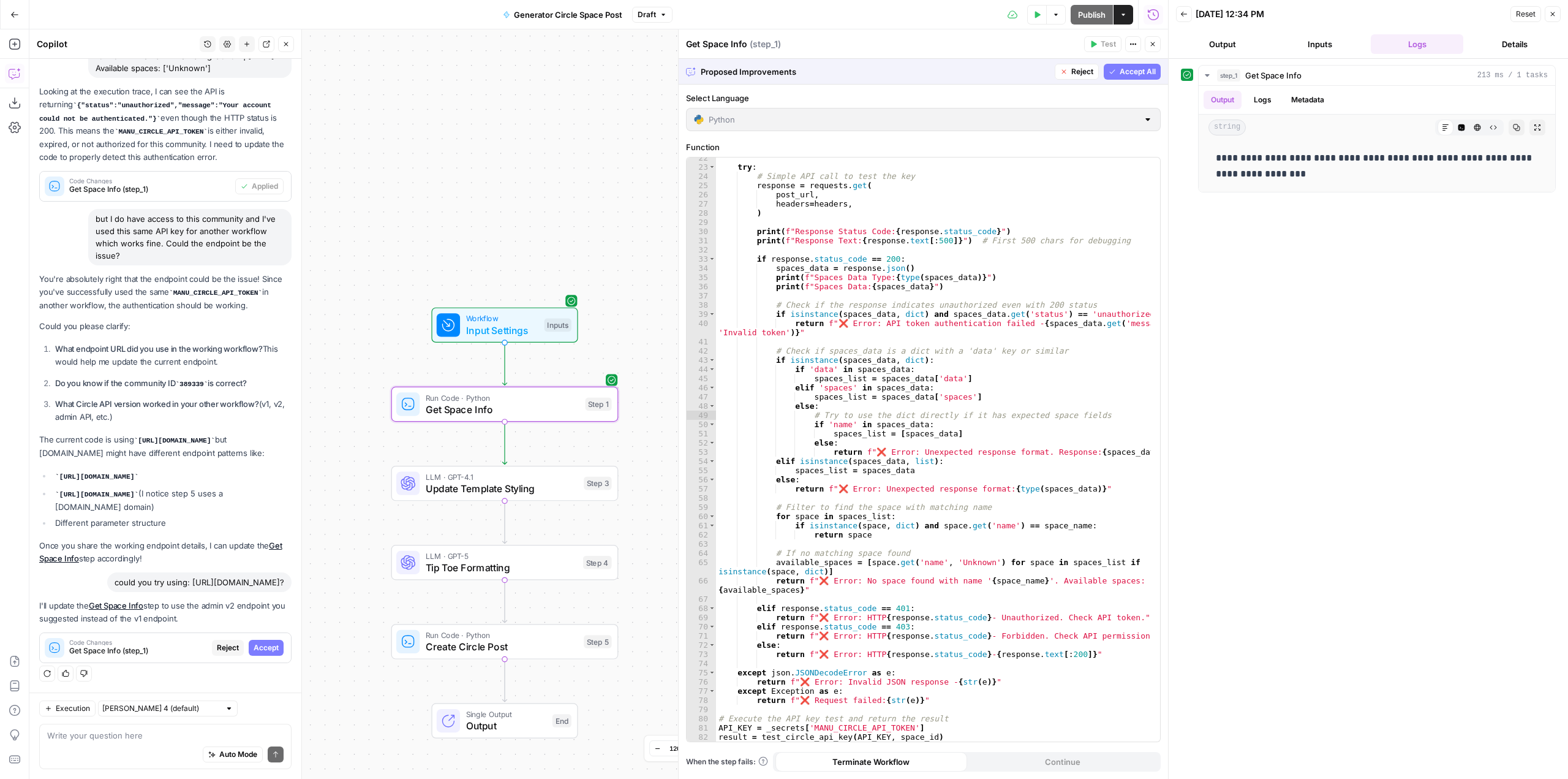
click at [259, 652] on span "Accept" at bounding box center [266, 648] width 25 height 11
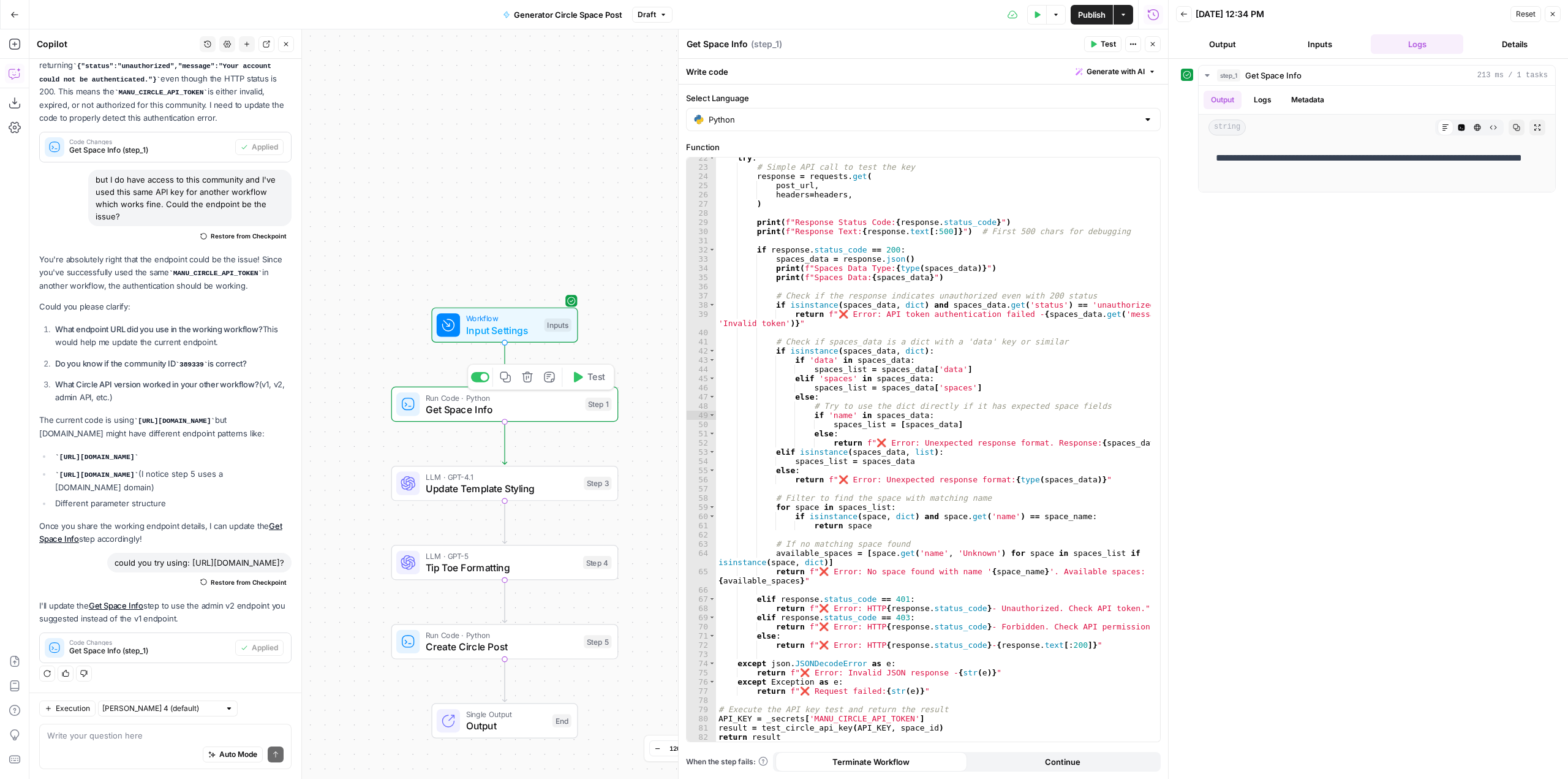
click at [592, 378] on span "Test" at bounding box center [596, 377] width 17 height 14
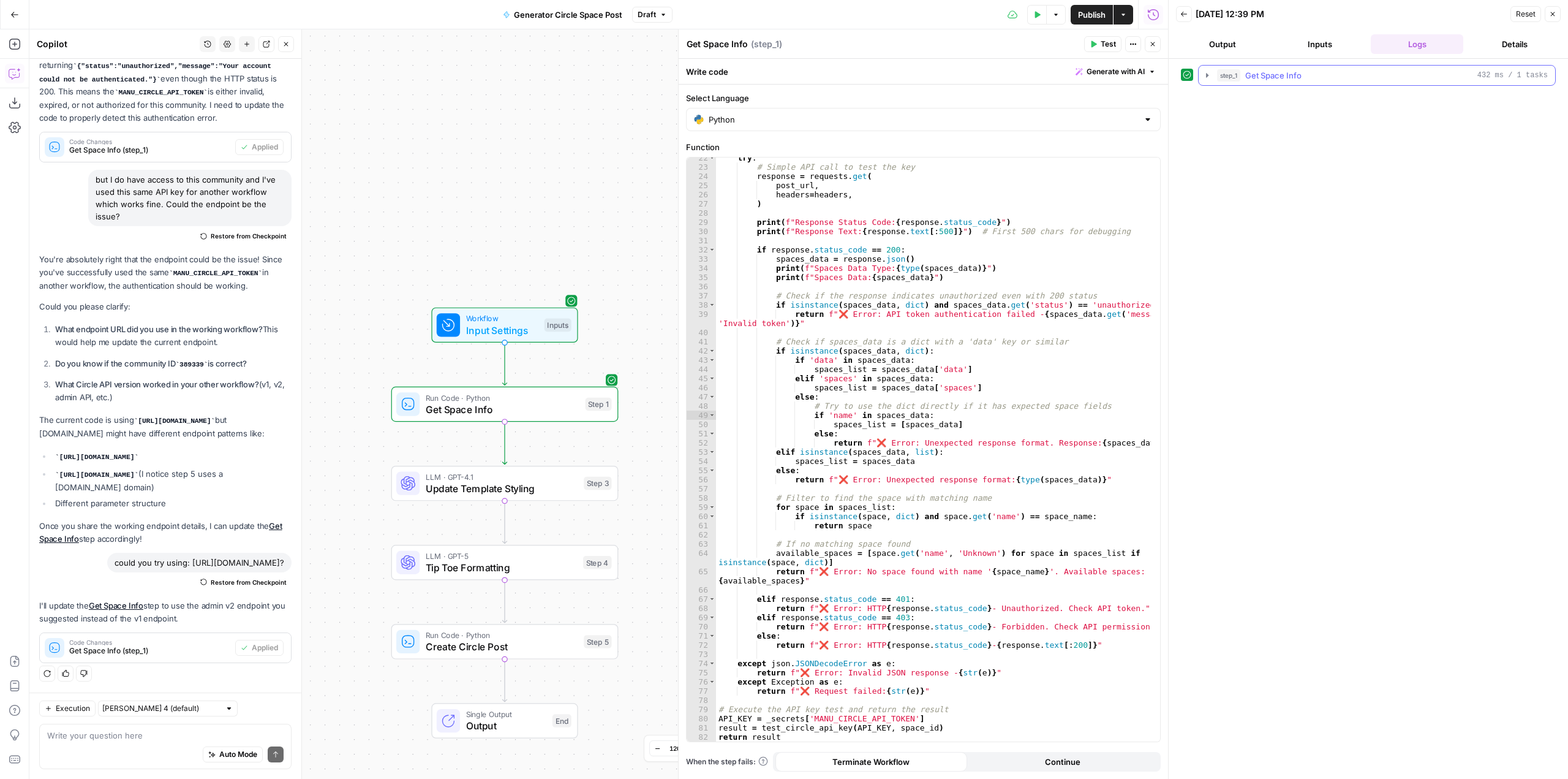
click at [1206, 74] on icon "button" at bounding box center [1207, 75] width 3 height 5
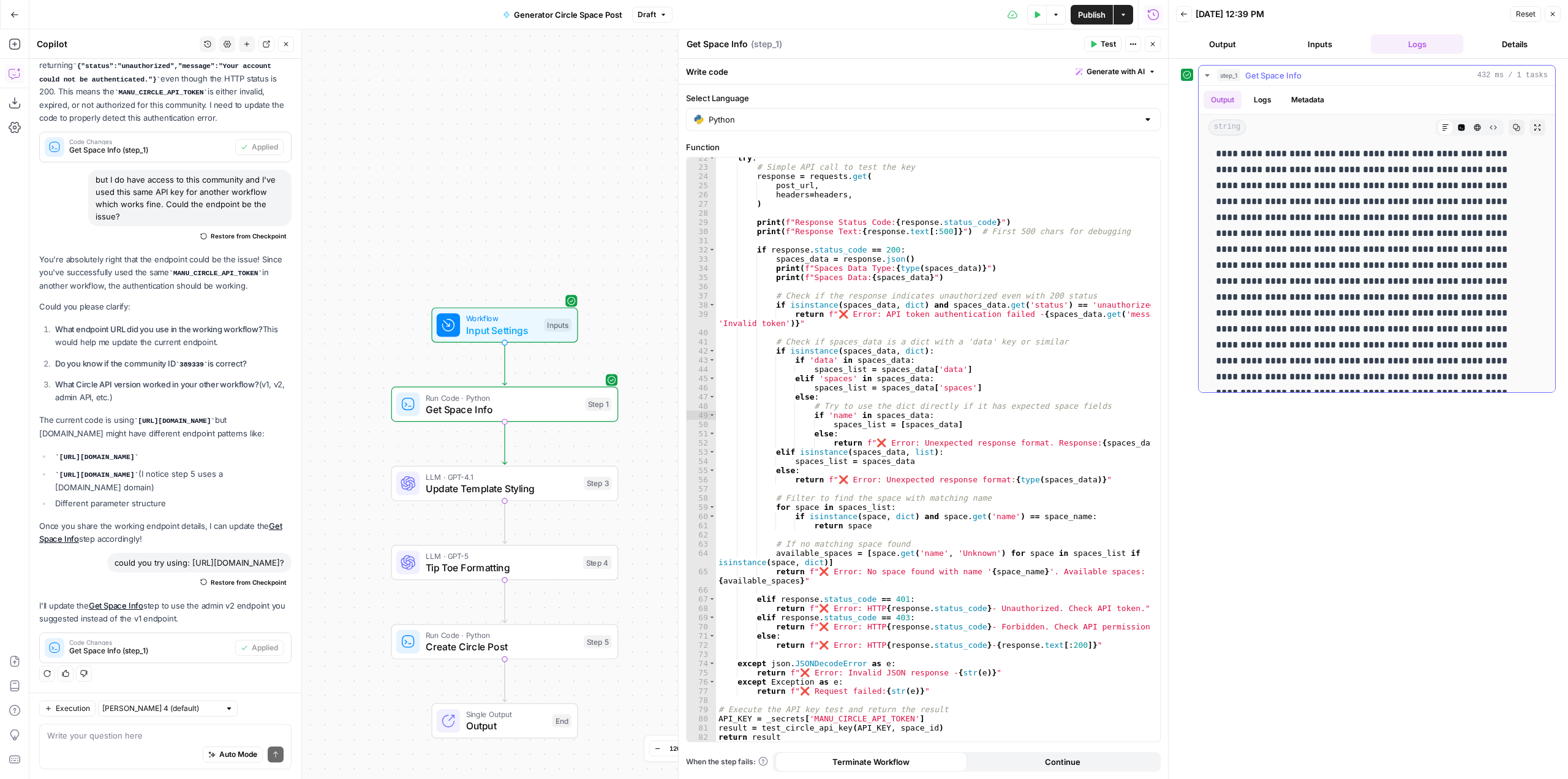
scroll to position [0, 0]
drag, startPoint x: 195, startPoint y: 448, endPoint x: 58, endPoint y: 443, distance: 137.1
click at [58, 454] on code "[URL][DOMAIN_NAME]" at bounding box center [96, 457] width 83 height 7
copy code "[URL][DOMAIN_NAME]"
click at [122, 746] on div "Auto Mode Send" at bounding box center [165, 755] width 236 height 27
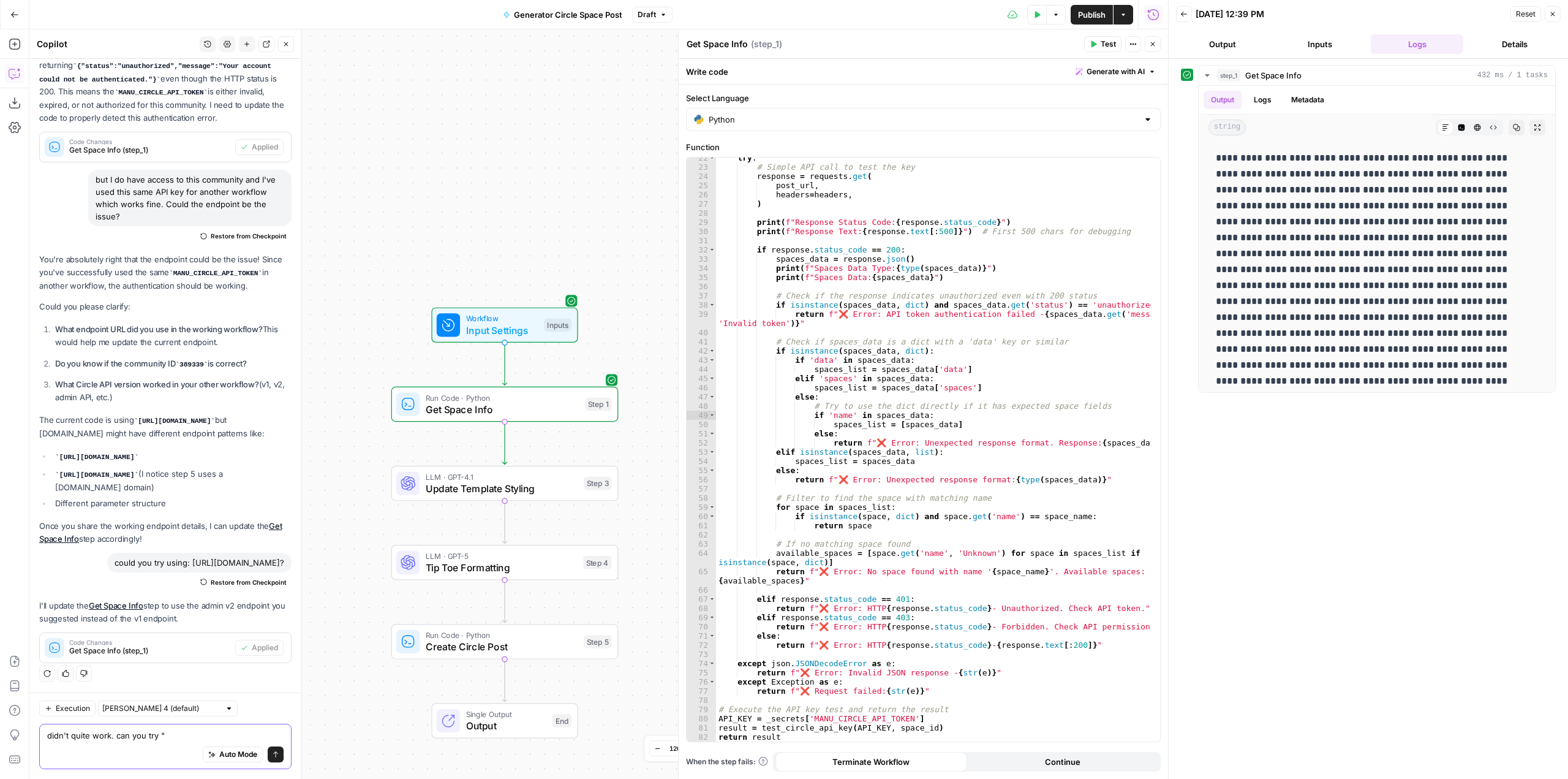
paste textarea "[URL][DOMAIN_NAME]"
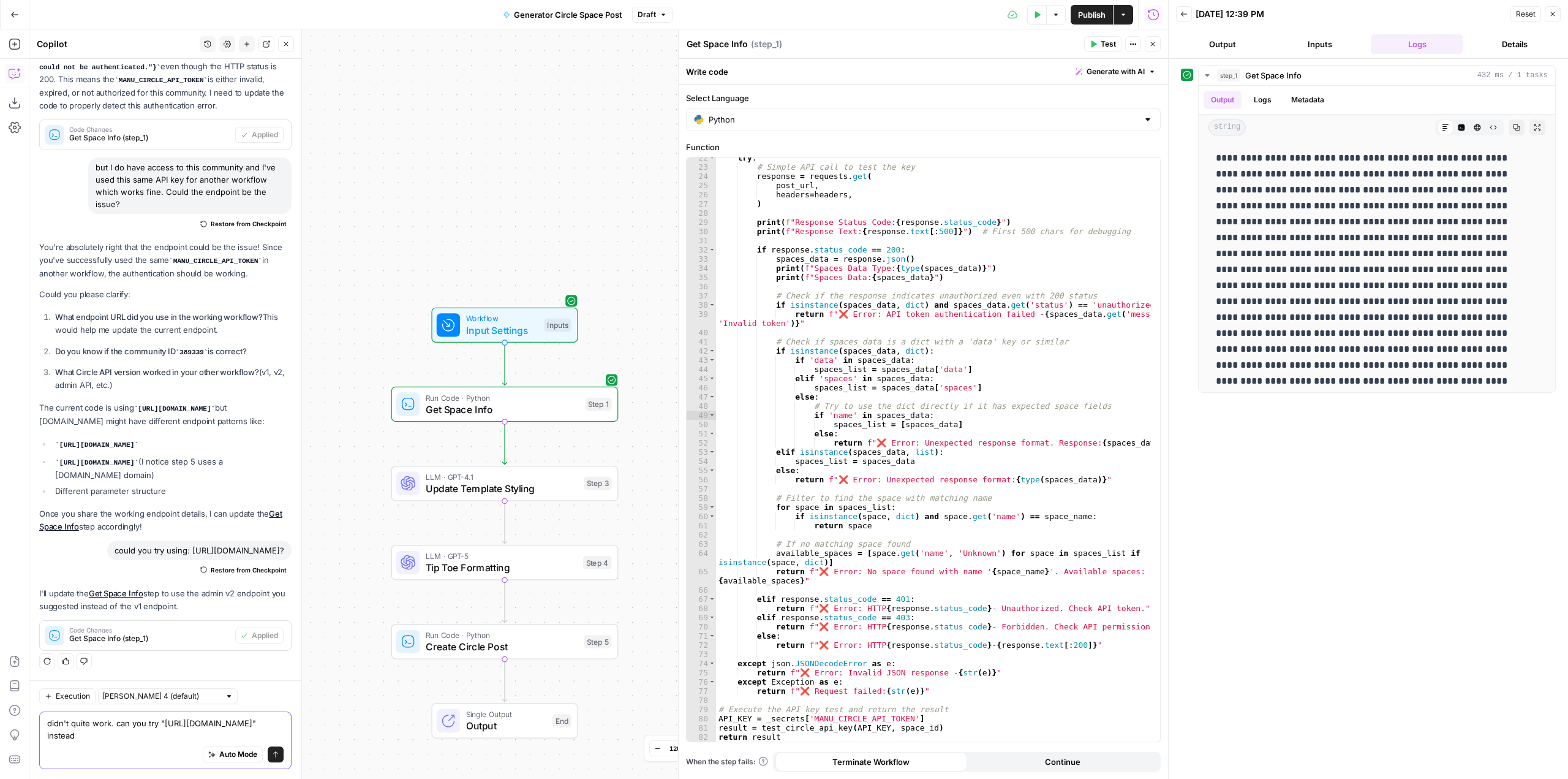
type textarea "didn't quite work. can you try "[URL][DOMAIN_NAME]" instead?"
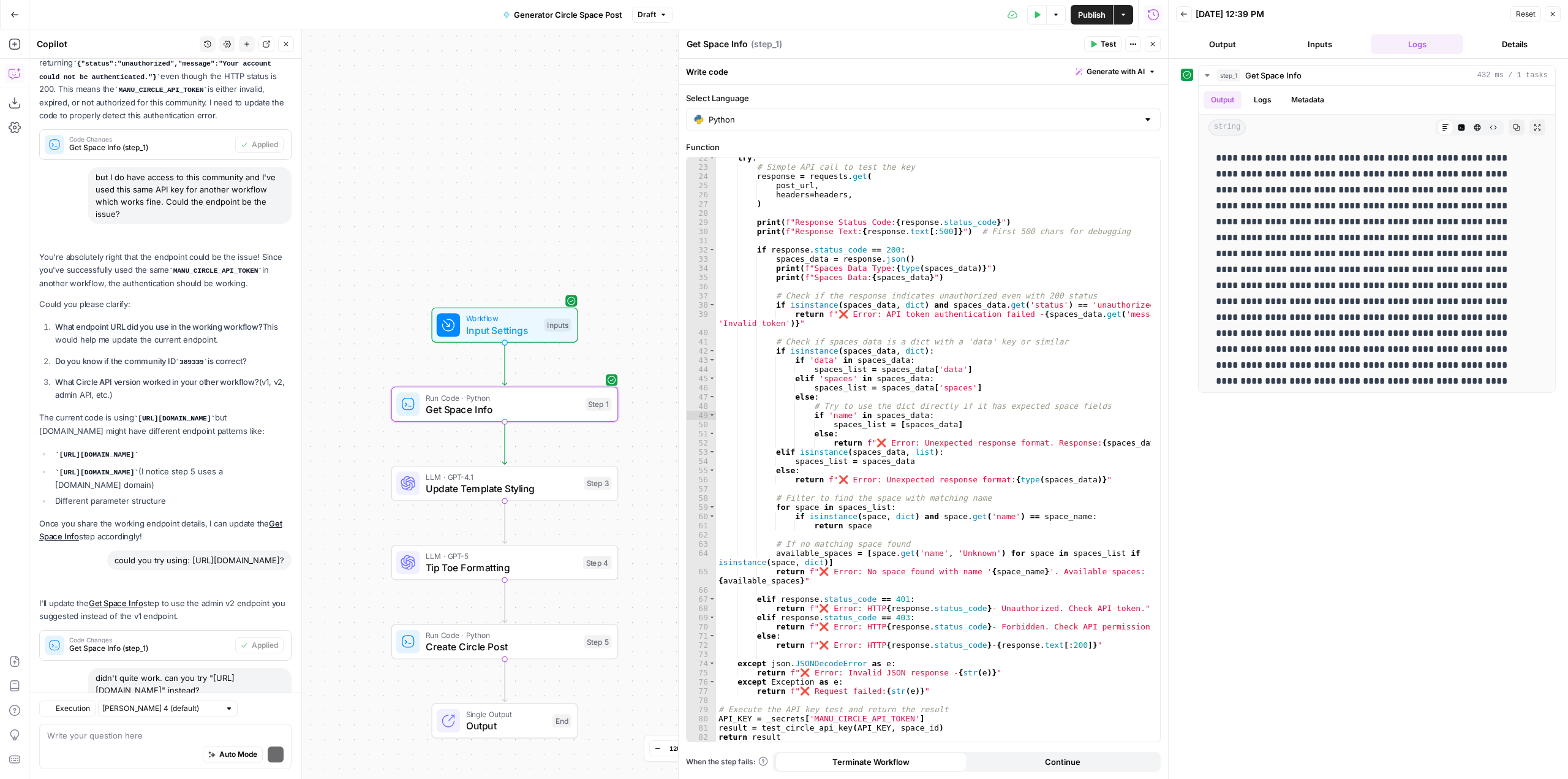
scroll to position [908, 0]
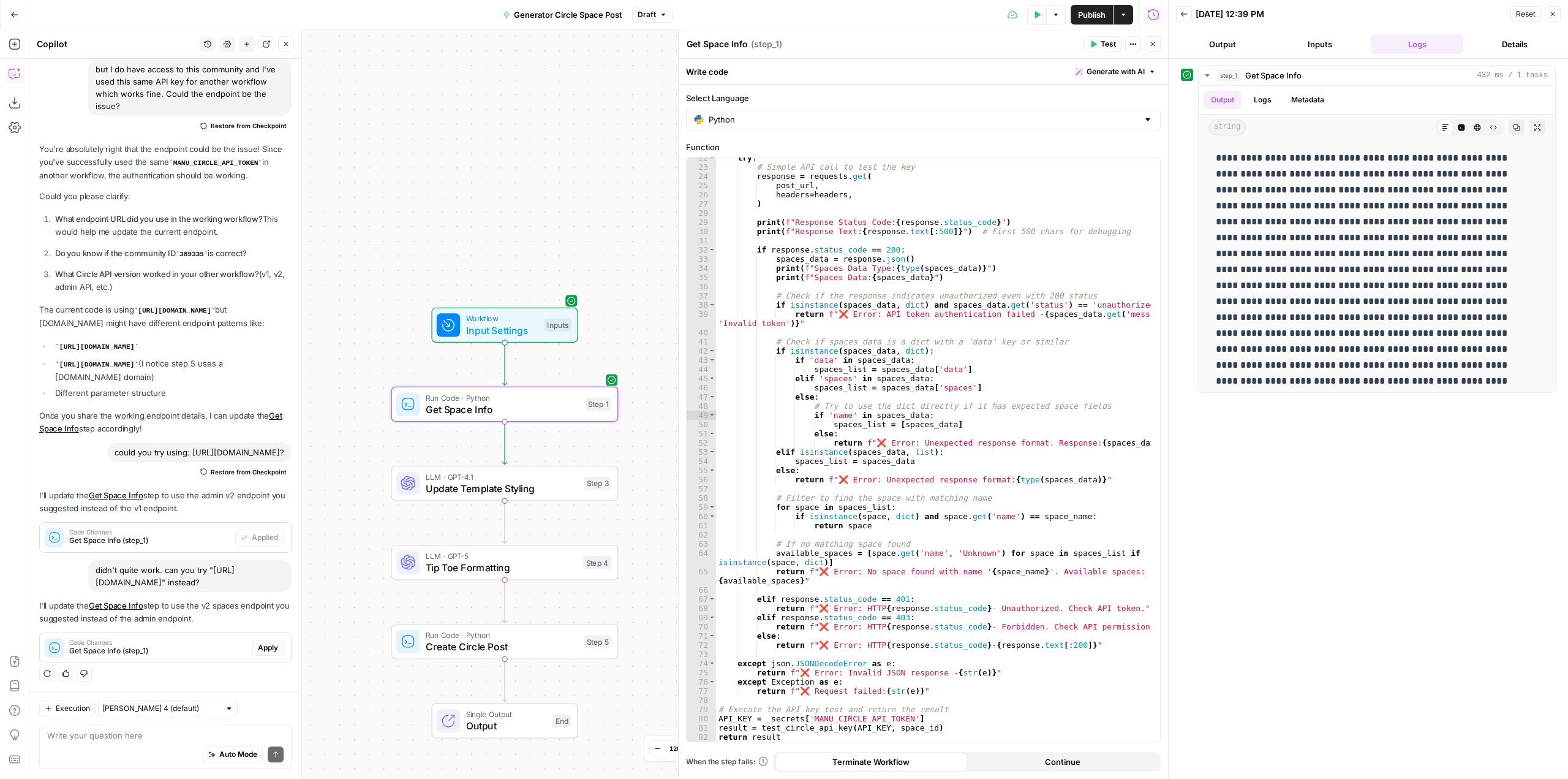
click at [258, 646] on span "Apply" at bounding box center [267, 648] width 20 height 11
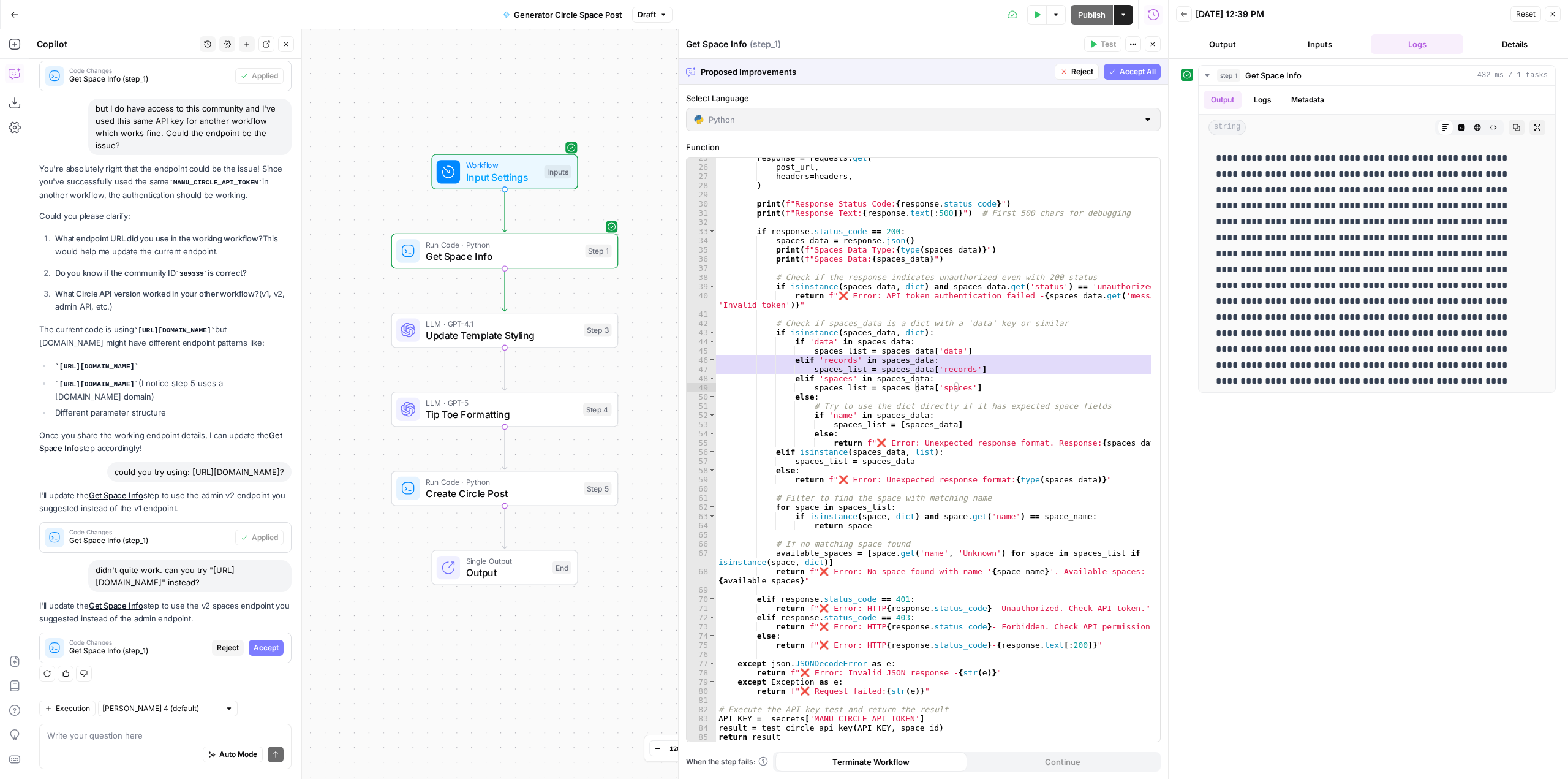
scroll to position [41, 0]
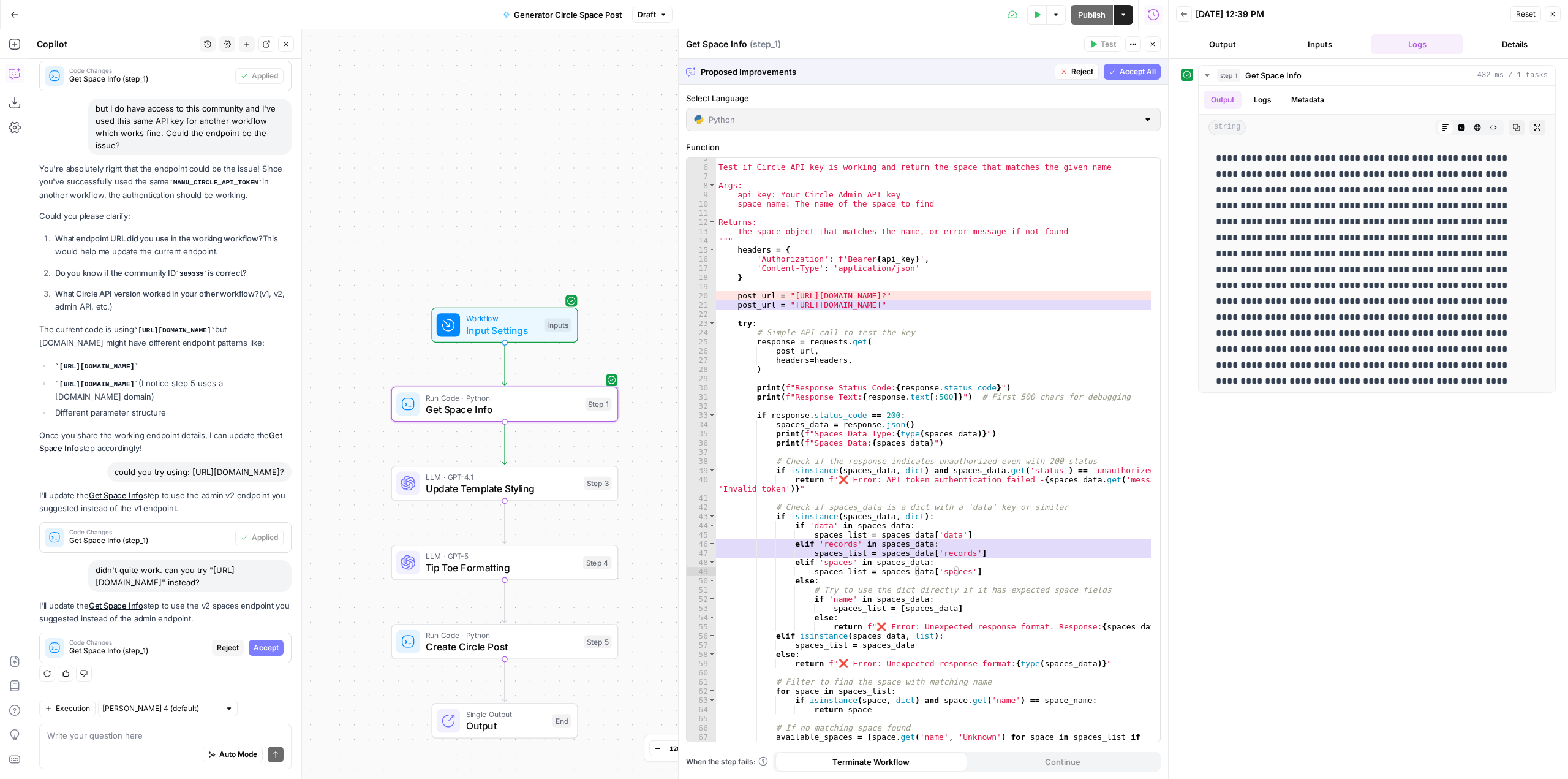
click at [264, 645] on span "Accept" at bounding box center [266, 648] width 25 height 11
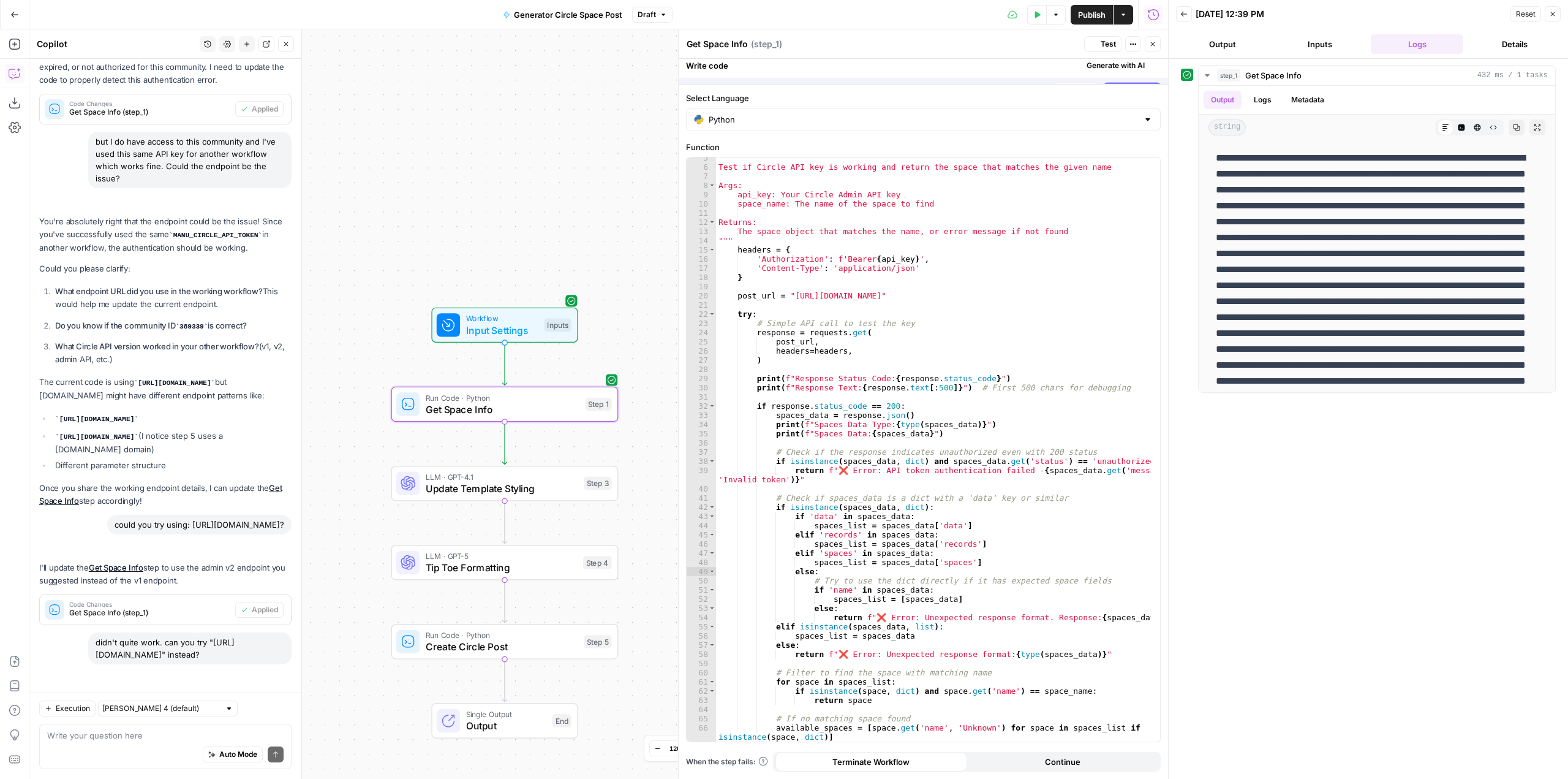
scroll to position [928, 0]
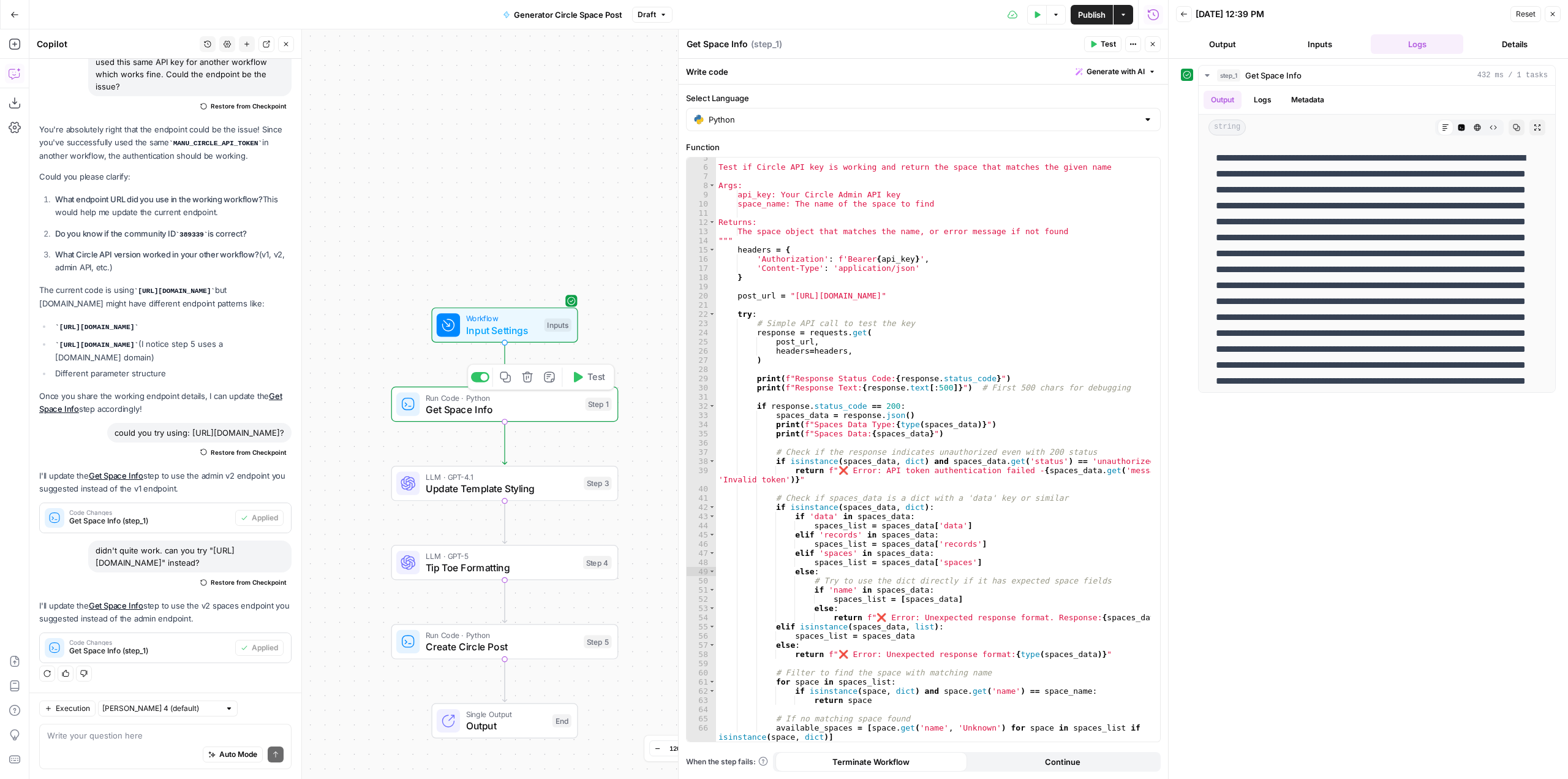
click at [585, 376] on button "Test" at bounding box center [588, 377] width 45 height 19
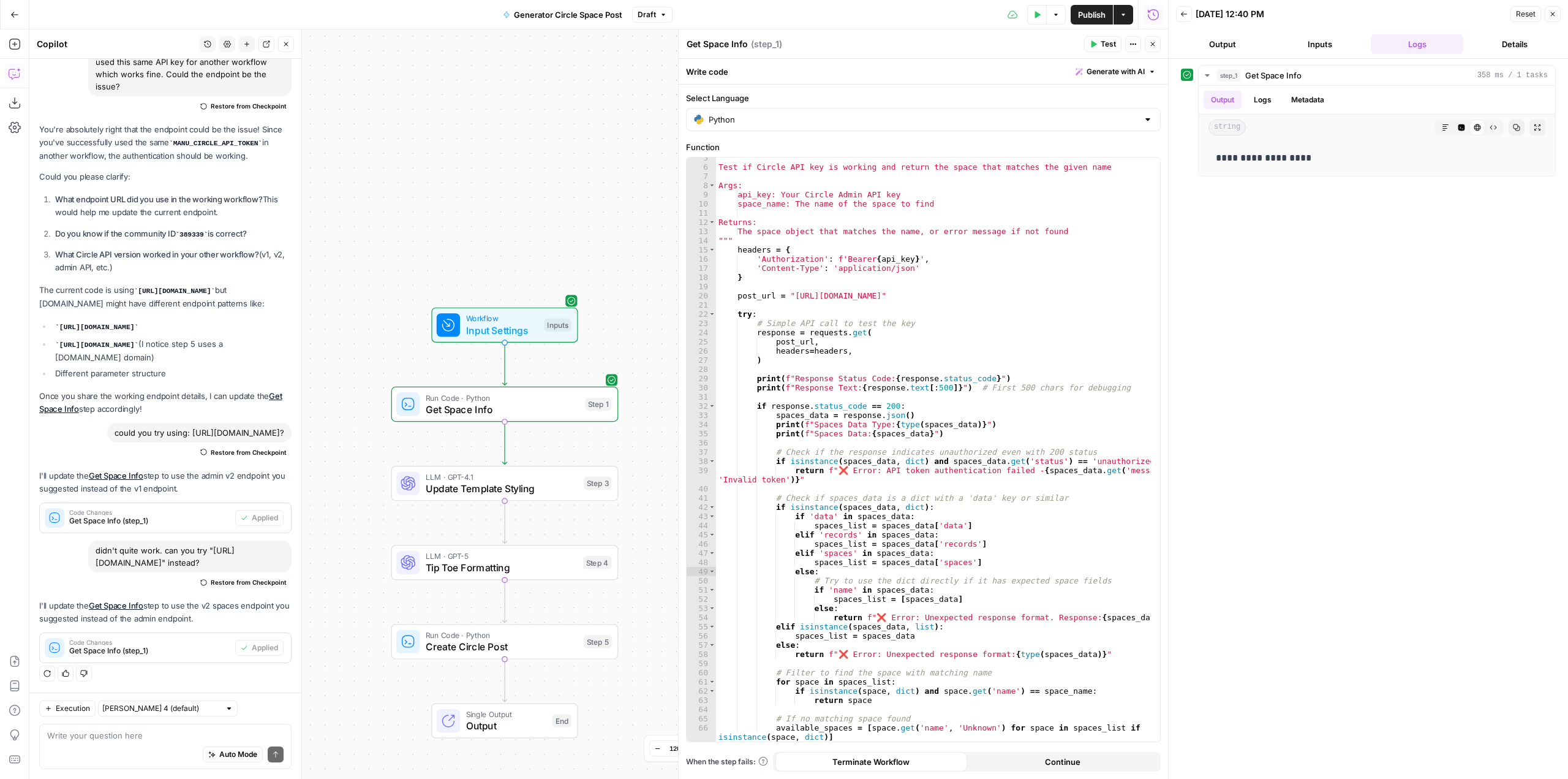
drag, startPoint x: 96, startPoint y: 432, endPoint x: 286, endPoint y: 427, distance: 190.1
copy div "https://app.circle.so/api/admin/v2/community_me"
click at [136, 742] on div "Auto Mode Send" at bounding box center [165, 755] width 236 height 27
paste textarea "https://app.circle.so/api/admin/v2/community_me"
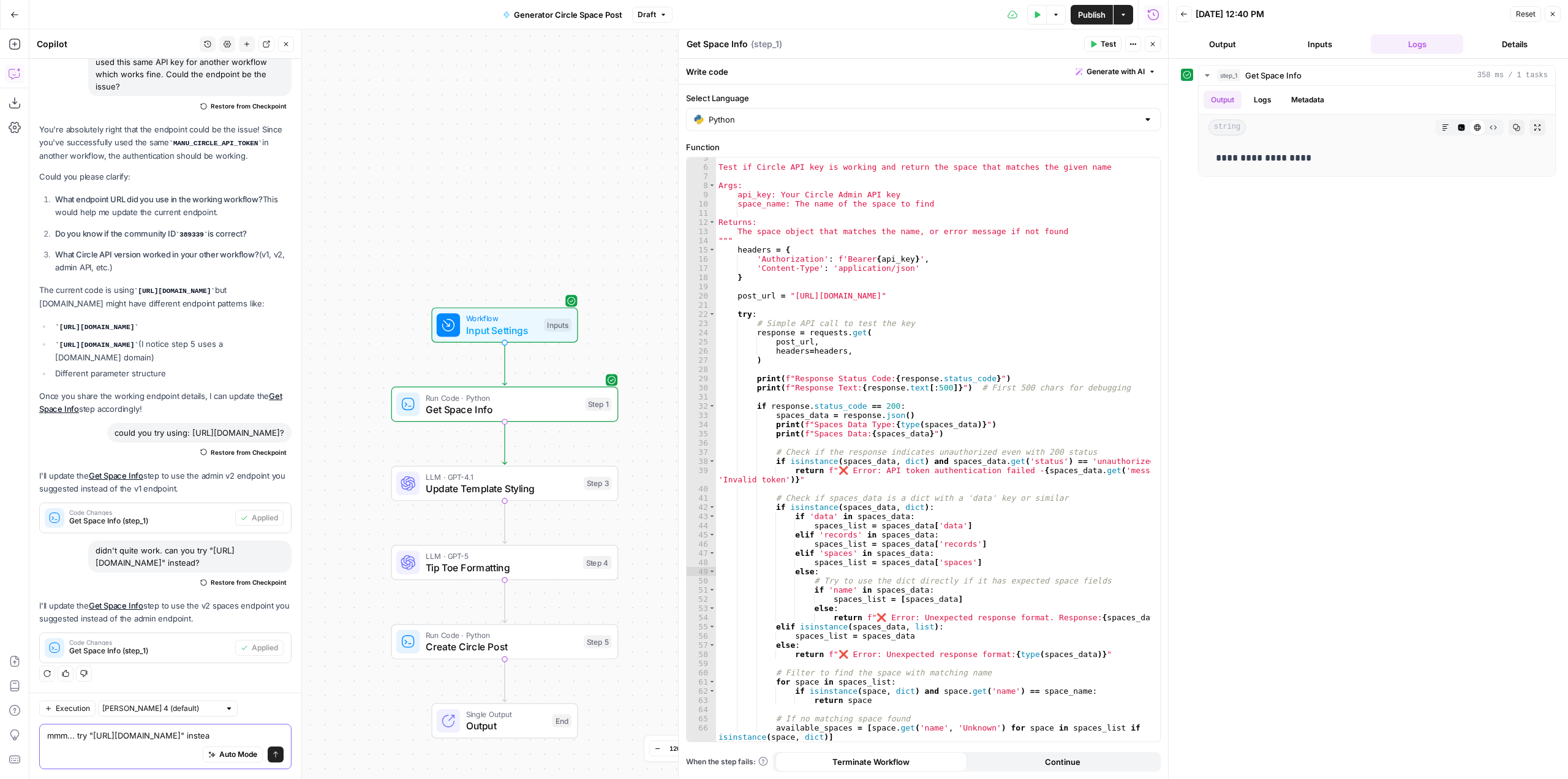
type textarea "mmm... try "[URL][DOMAIN_NAME]" instead"
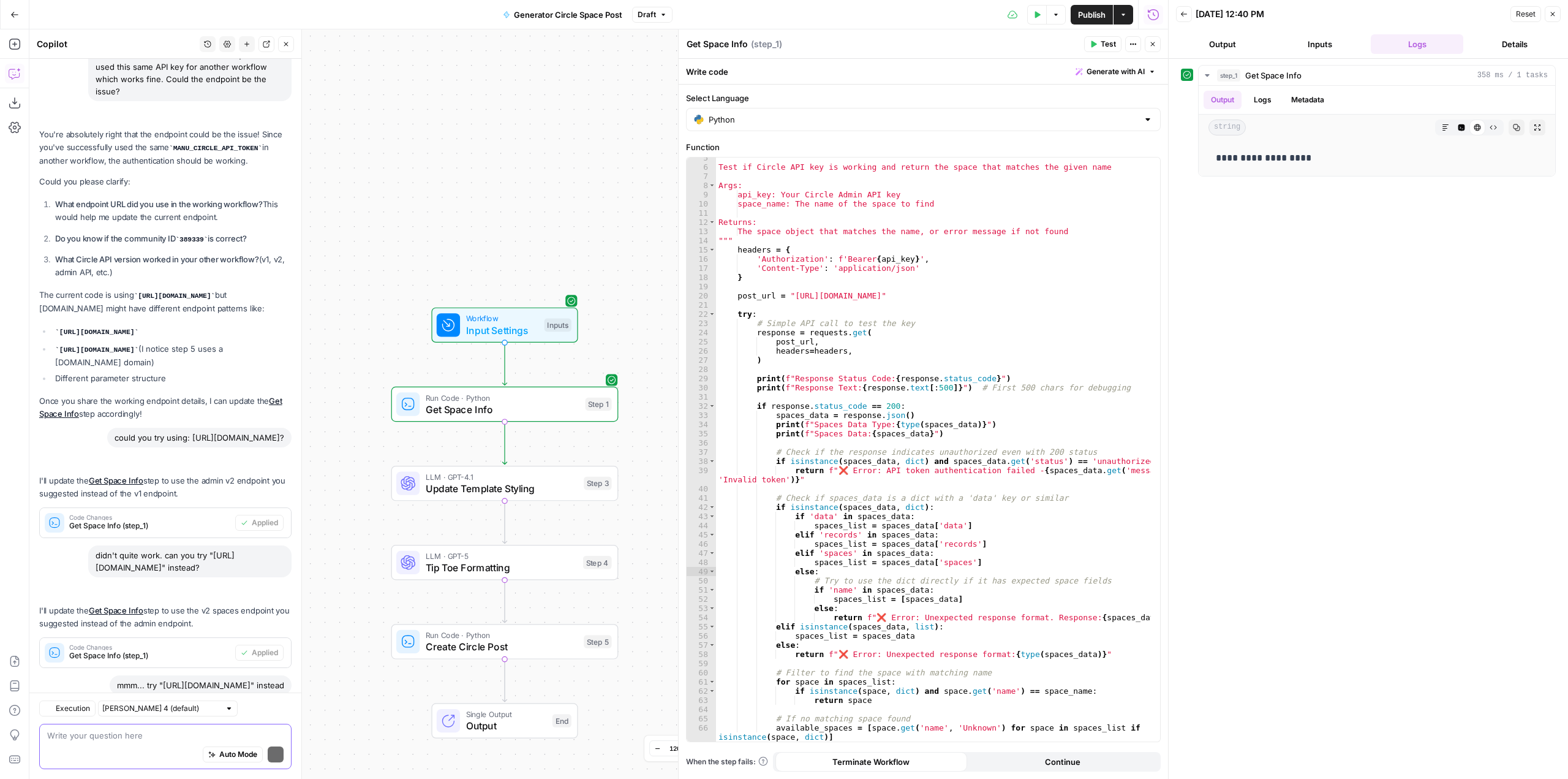
scroll to position [1050, 0]
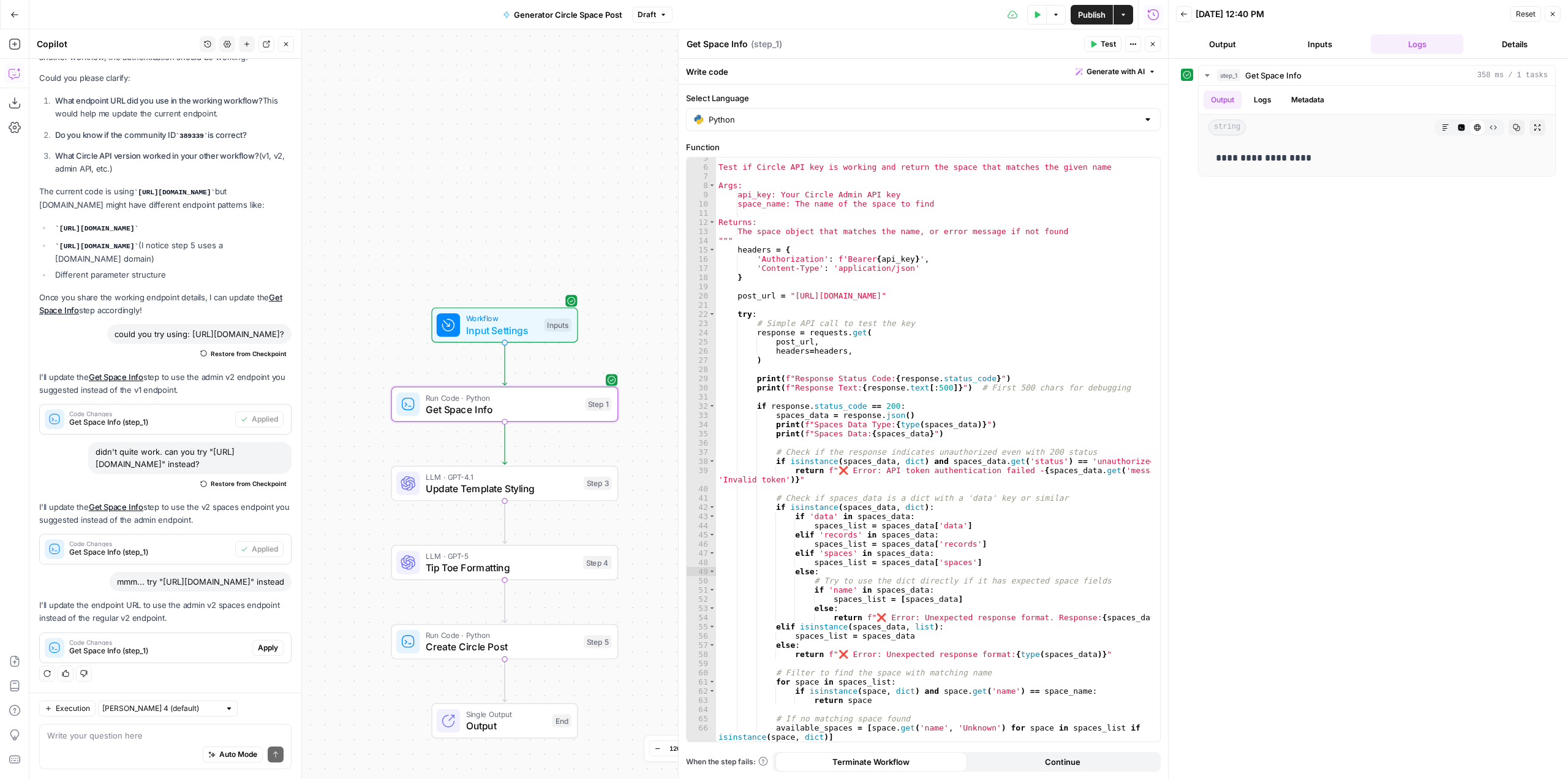
click at [258, 645] on span "Apply" at bounding box center [267, 648] width 20 height 11
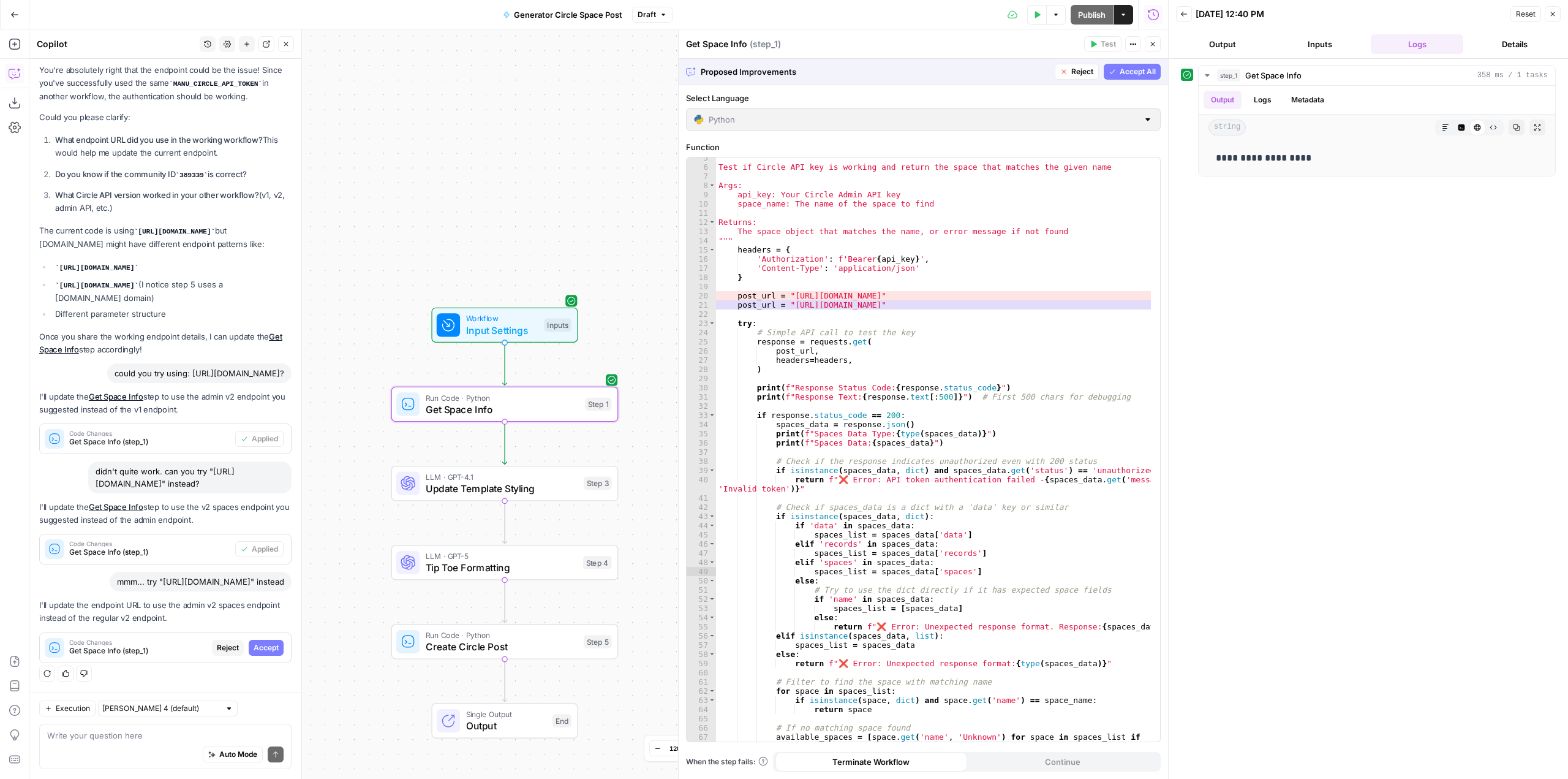
click at [258, 645] on span "Accept" at bounding box center [266, 648] width 25 height 11
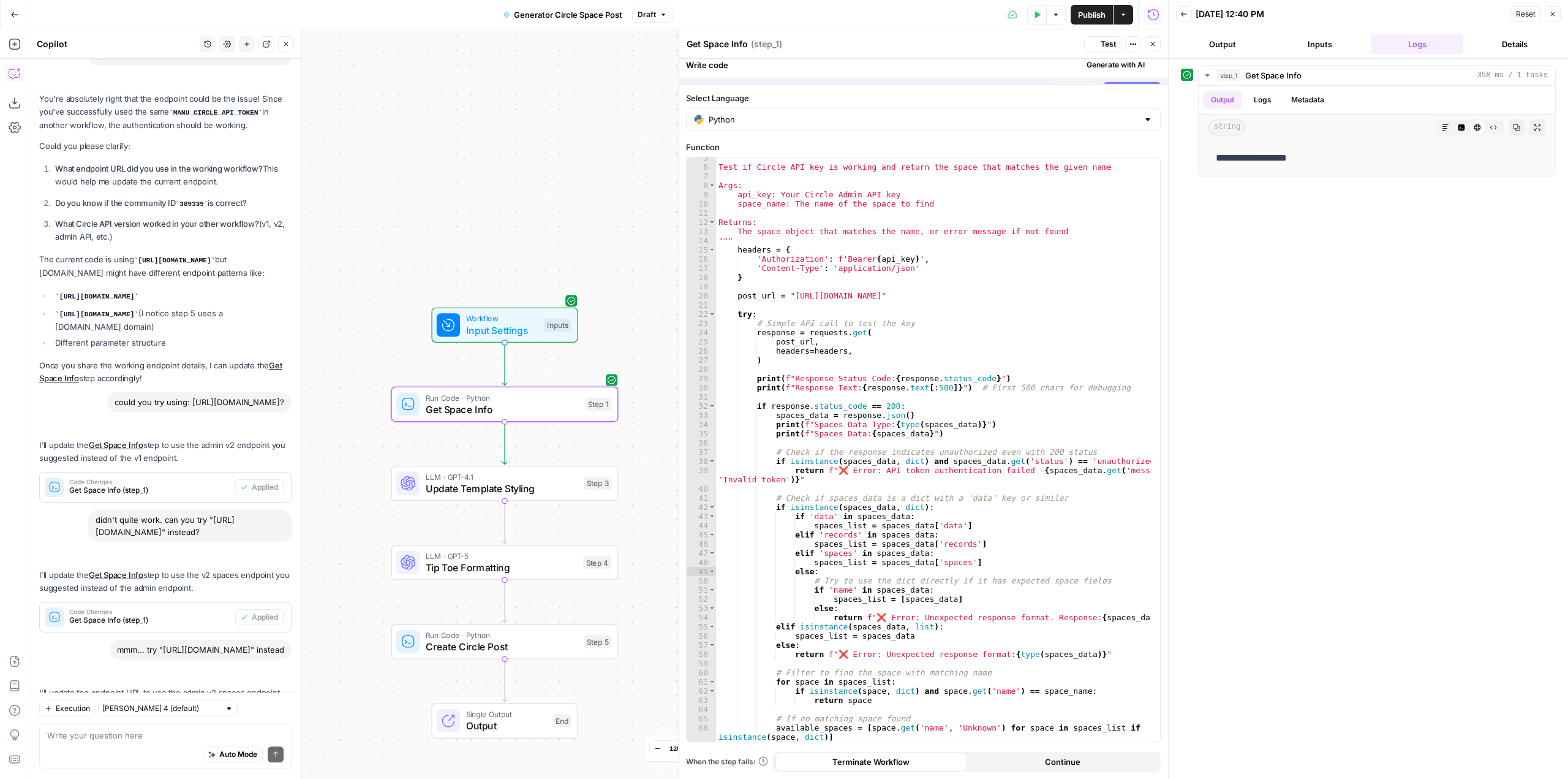
scroll to position [1070, 0]
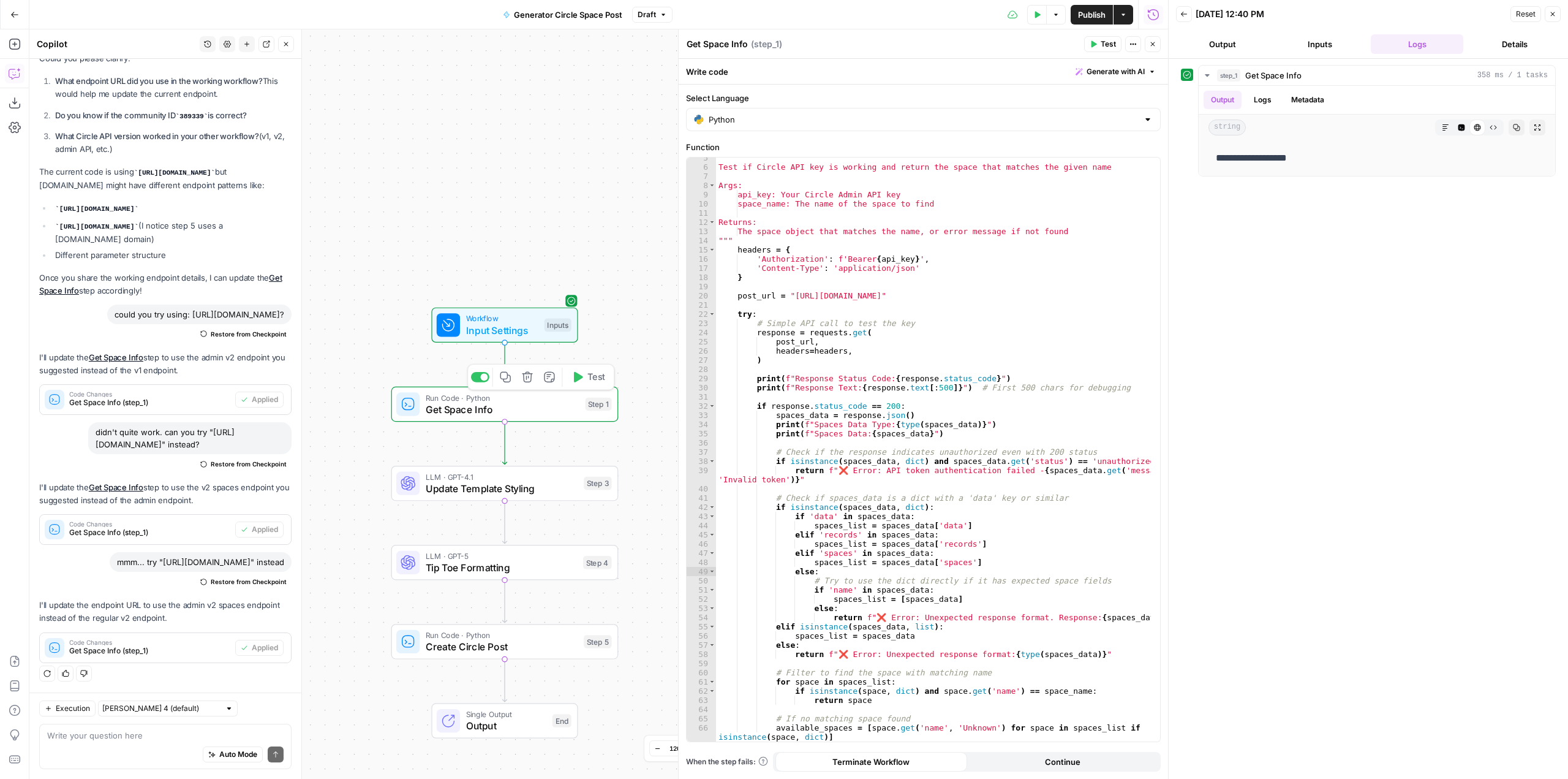
click at [593, 384] on span "Test" at bounding box center [596, 377] width 17 height 14
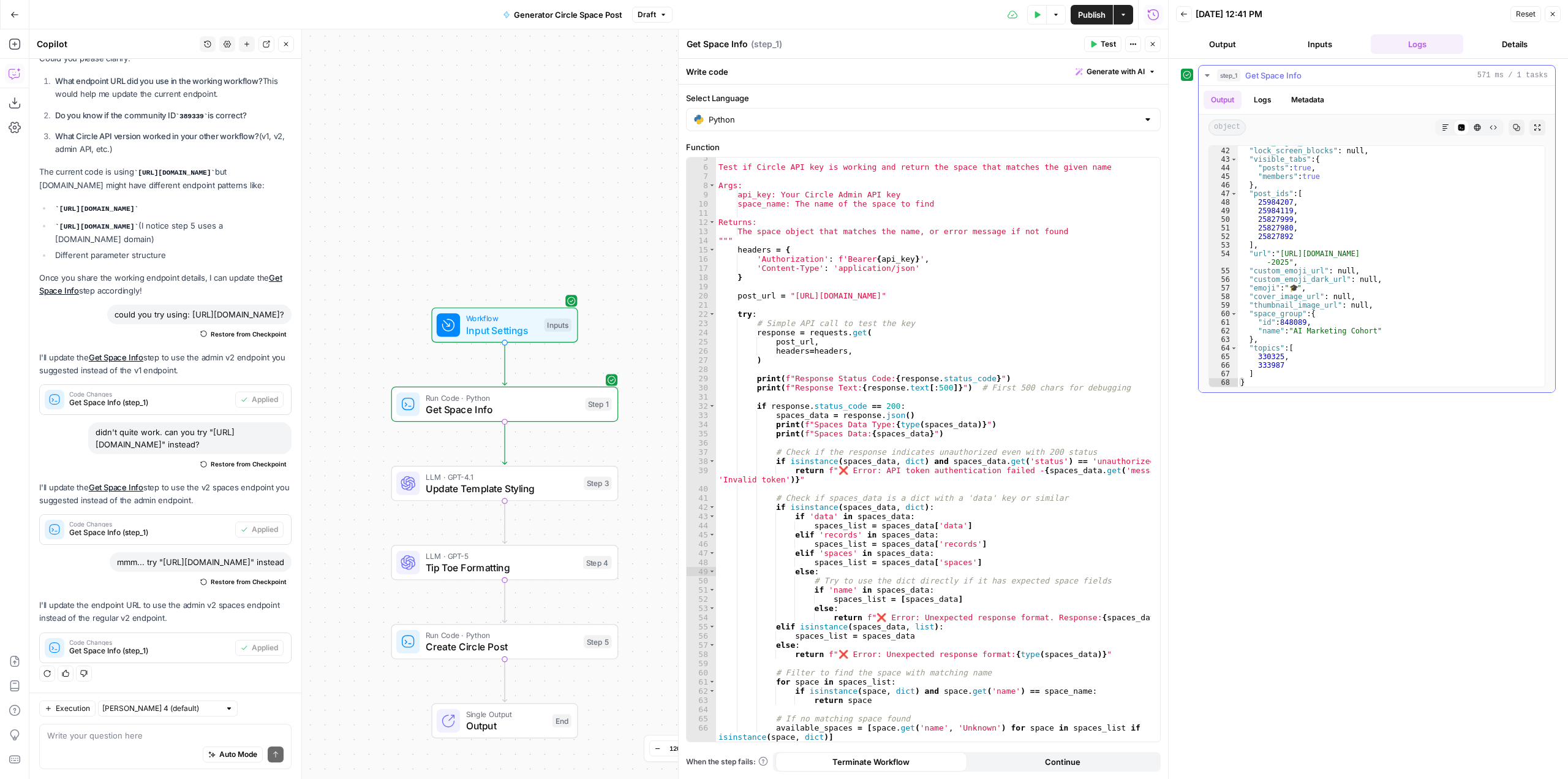
scroll to position [351, 0]
click at [594, 458] on span "Test" at bounding box center [596, 456] width 17 height 14
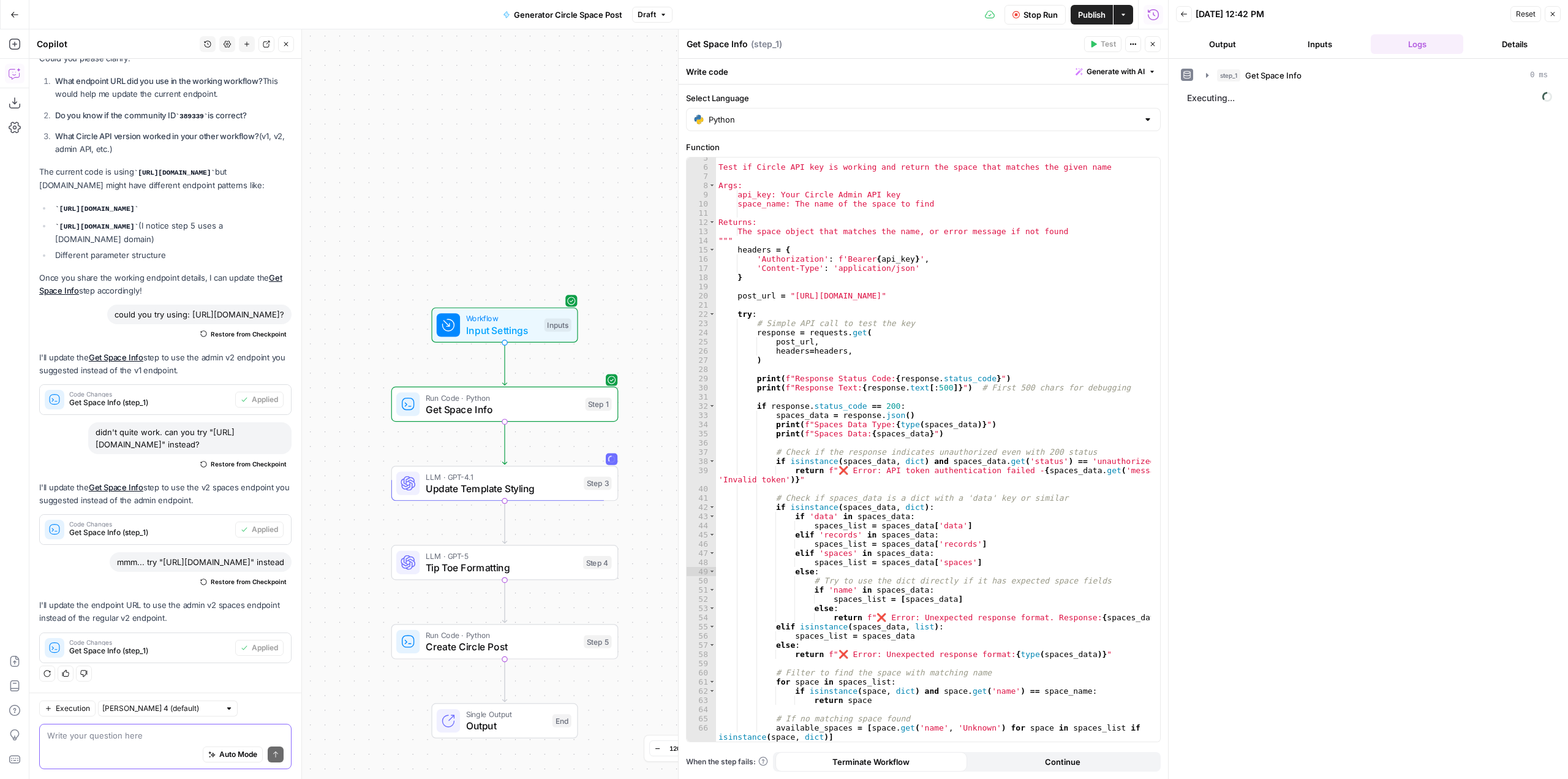
click at [134, 733] on textarea at bounding box center [165, 735] width 236 height 12
click at [565, 641] on span "Create Circle Post" at bounding box center [502, 646] width 152 height 15
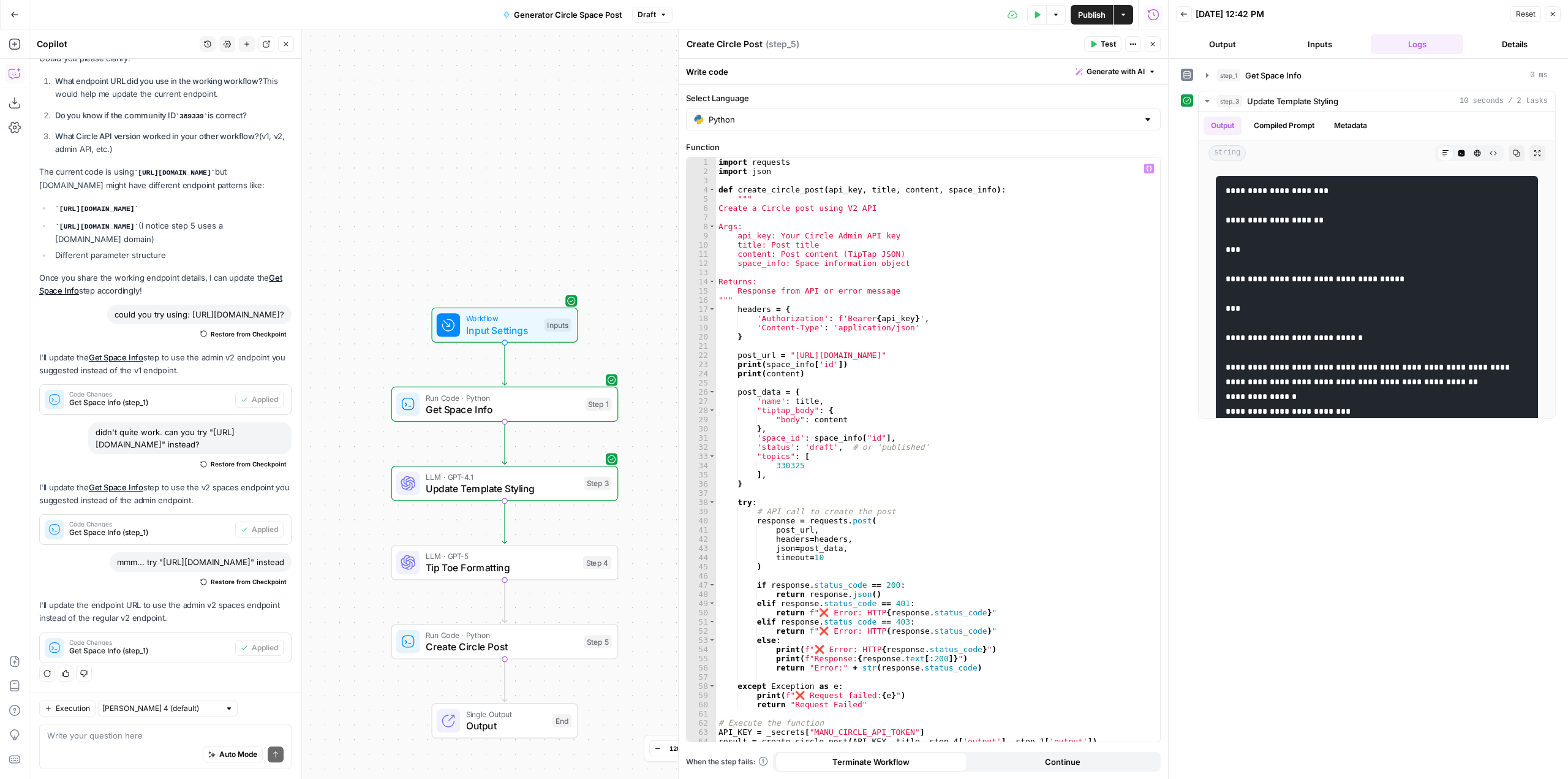
scroll to position [0, 0]
click at [161, 734] on textarea at bounding box center [165, 735] width 236 height 12
type textarea "whats the endpoint on step 5?"
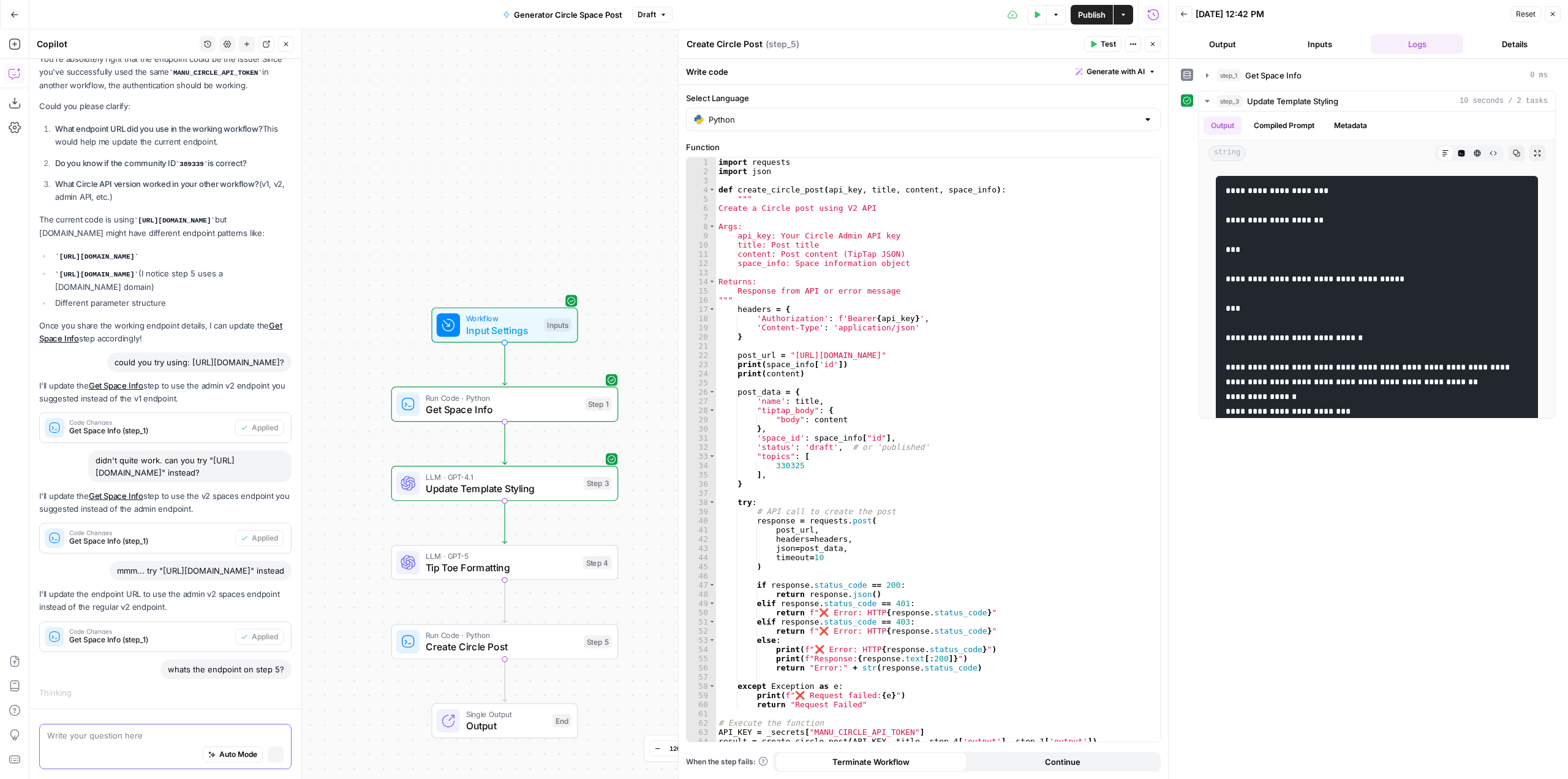
scroll to position [943, 0]
click at [591, 535] on span "Test" at bounding box center [596, 535] width 17 height 14
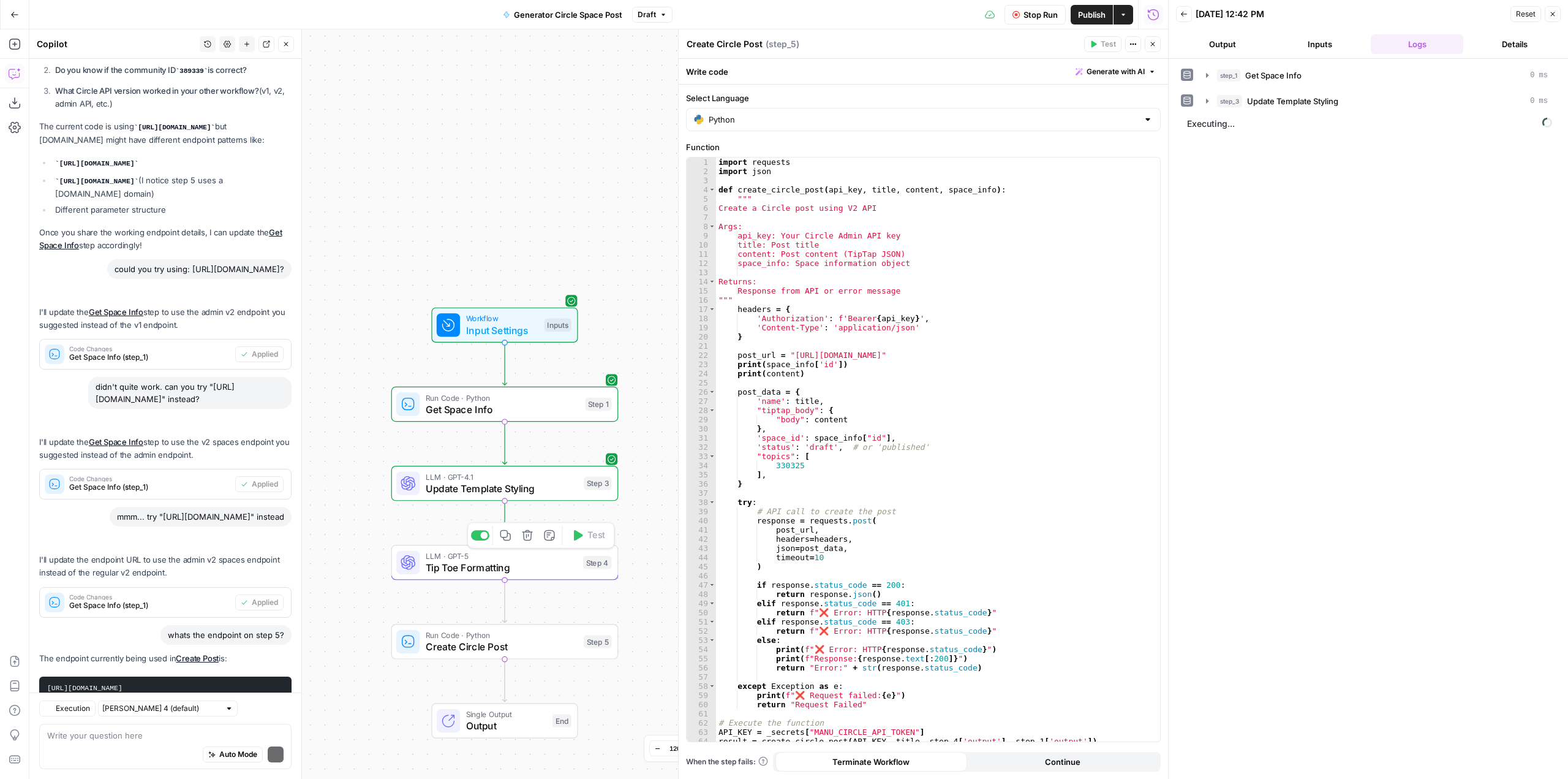
scroll to position [1238, 0]
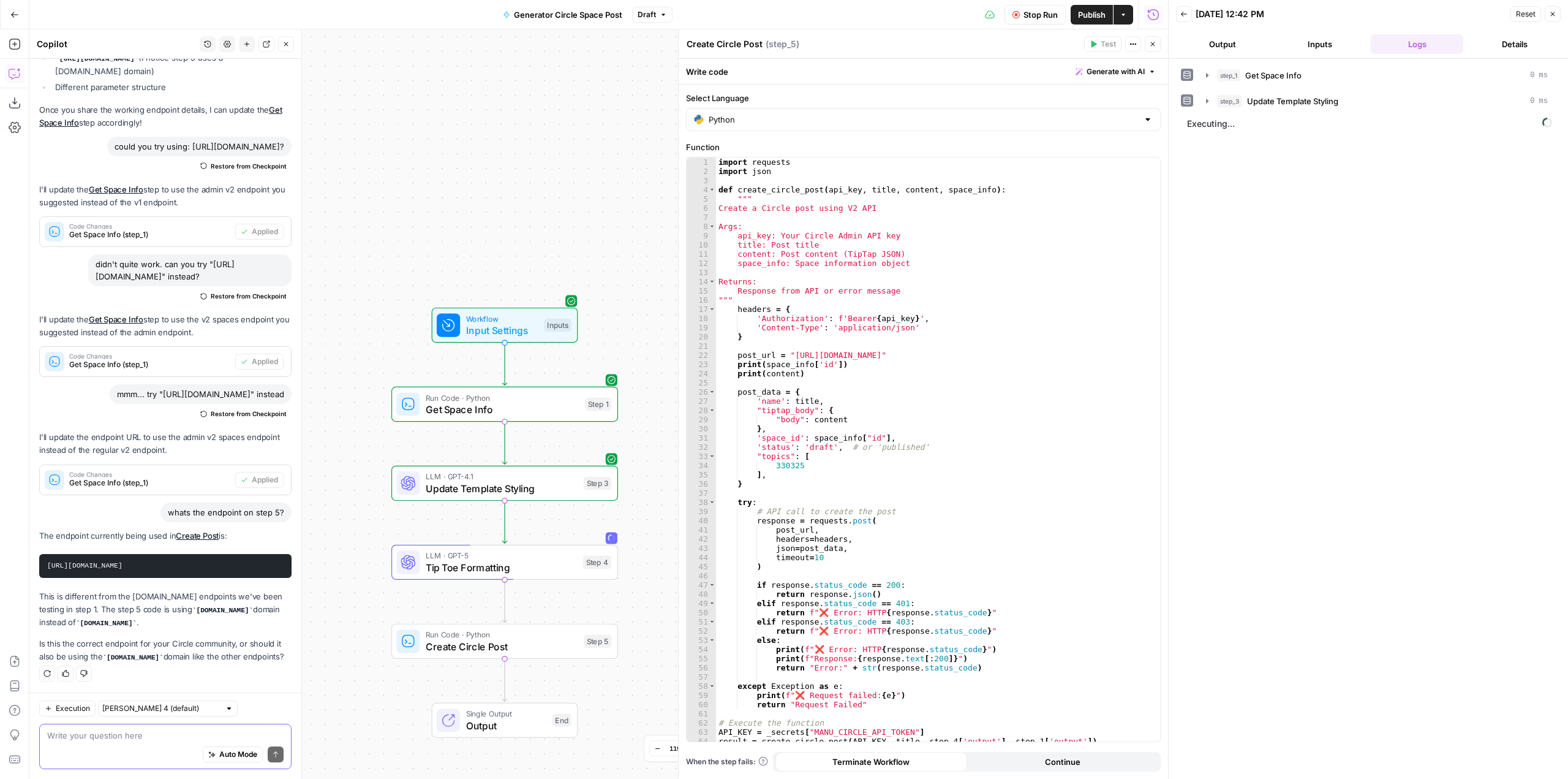
click at [148, 734] on textarea at bounding box center [165, 735] width 236 height 12
drag, startPoint x: 256, startPoint y: 385, endPoint x: 99, endPoint y: 386, distance: 157.0
click at [110, 386] on div "mmm... try "[URL][DOMAIN_NAME]" instead" at bounding box center [201, 394] width 182 height 19
copy div "[URL][DOMAIN_NAME]"
click at [148, 746] on div "Auto Mode Send" at bounding box center [165, 755] width 236 height 27
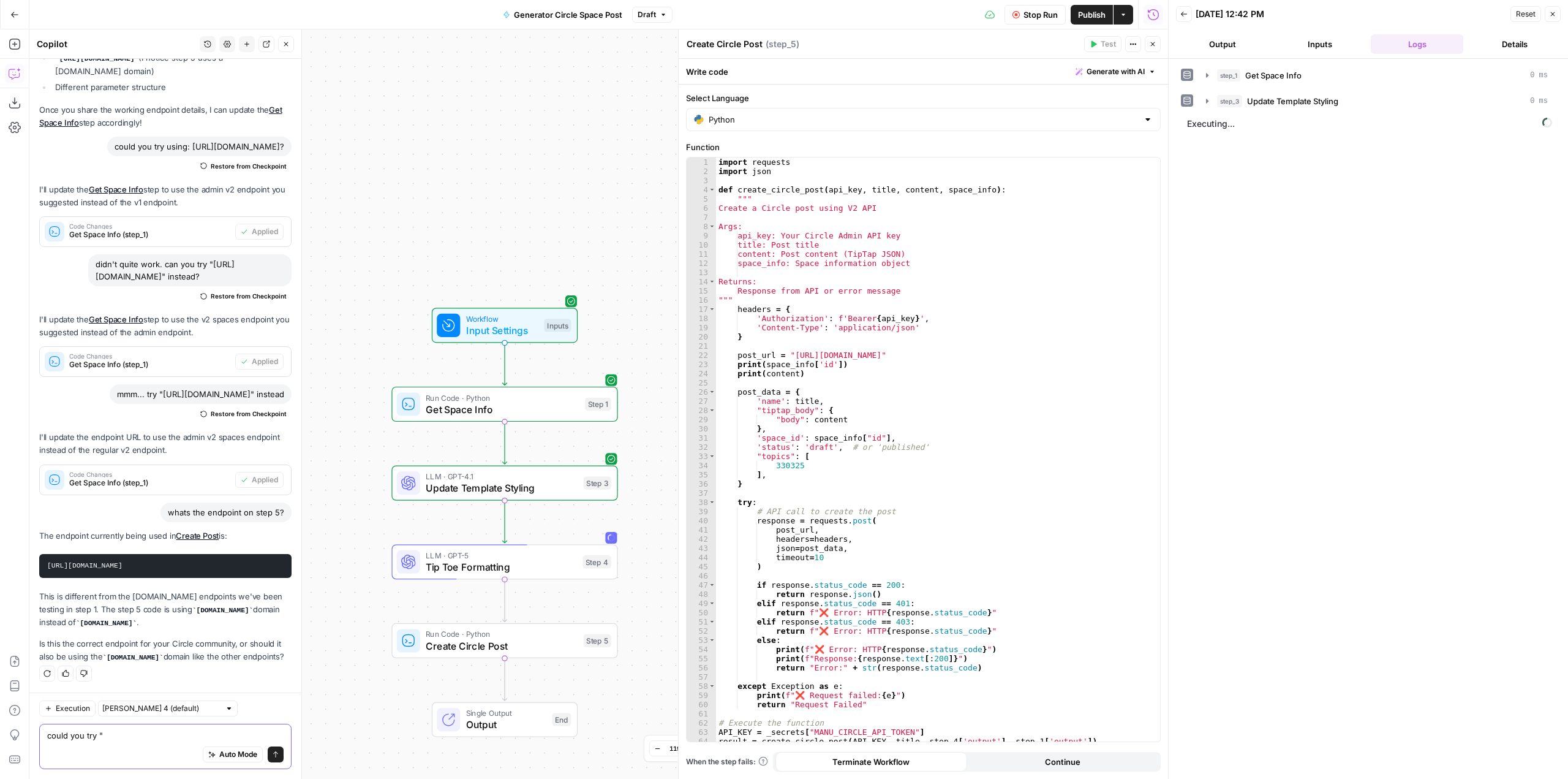
paste textarea "[URL][DOMAIN_NAME]"
type textarea "could you try "[URL][DOMAIN_NAME]" instead?"
click at [267, 750] on button "Send" at bounding box center [275, 754] width 16 height 16
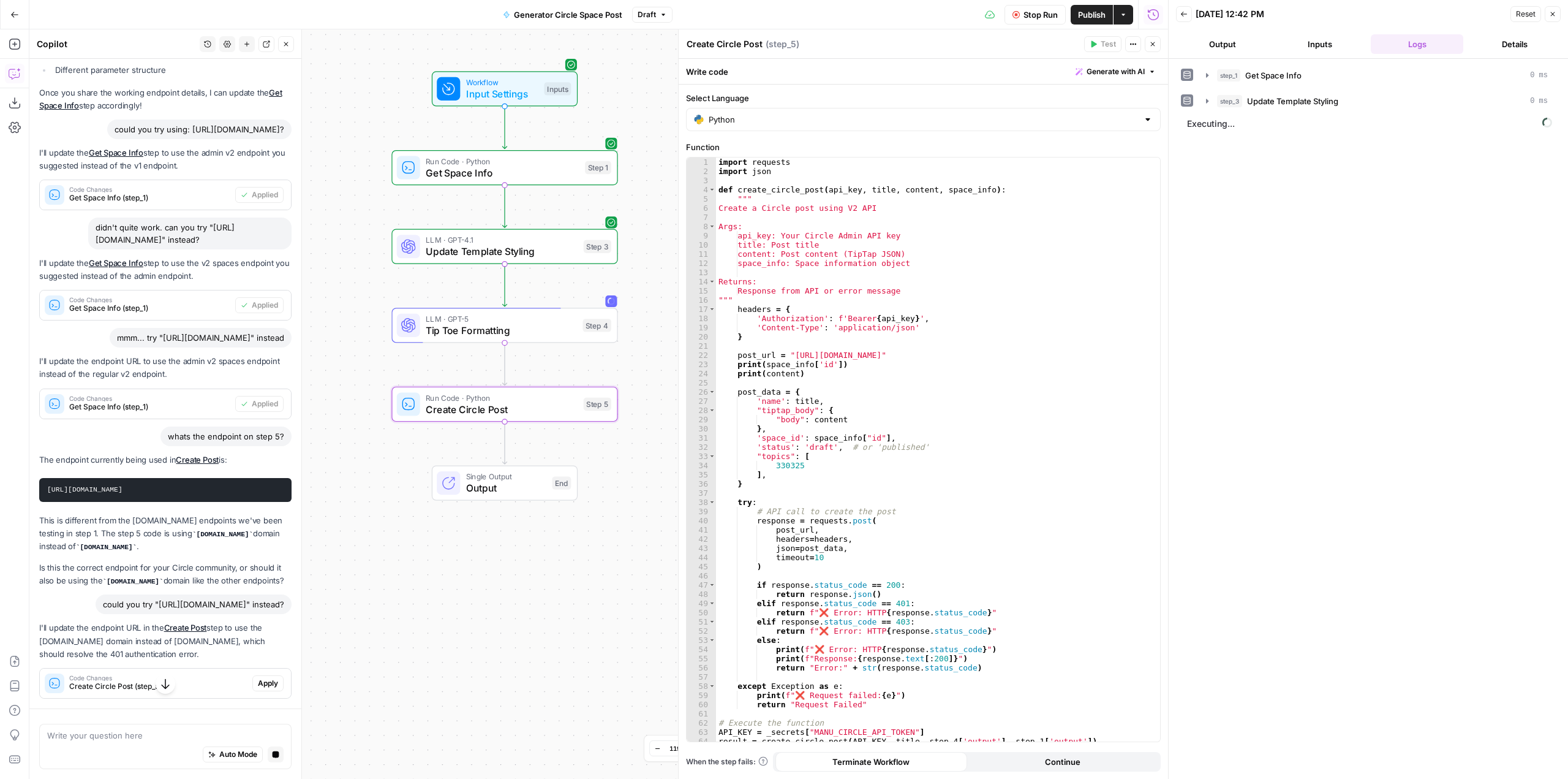
scroll to position [1201, 0]
click at [263, 687] on span "Apply" at bounding box center [267, 683] width 20 height 11
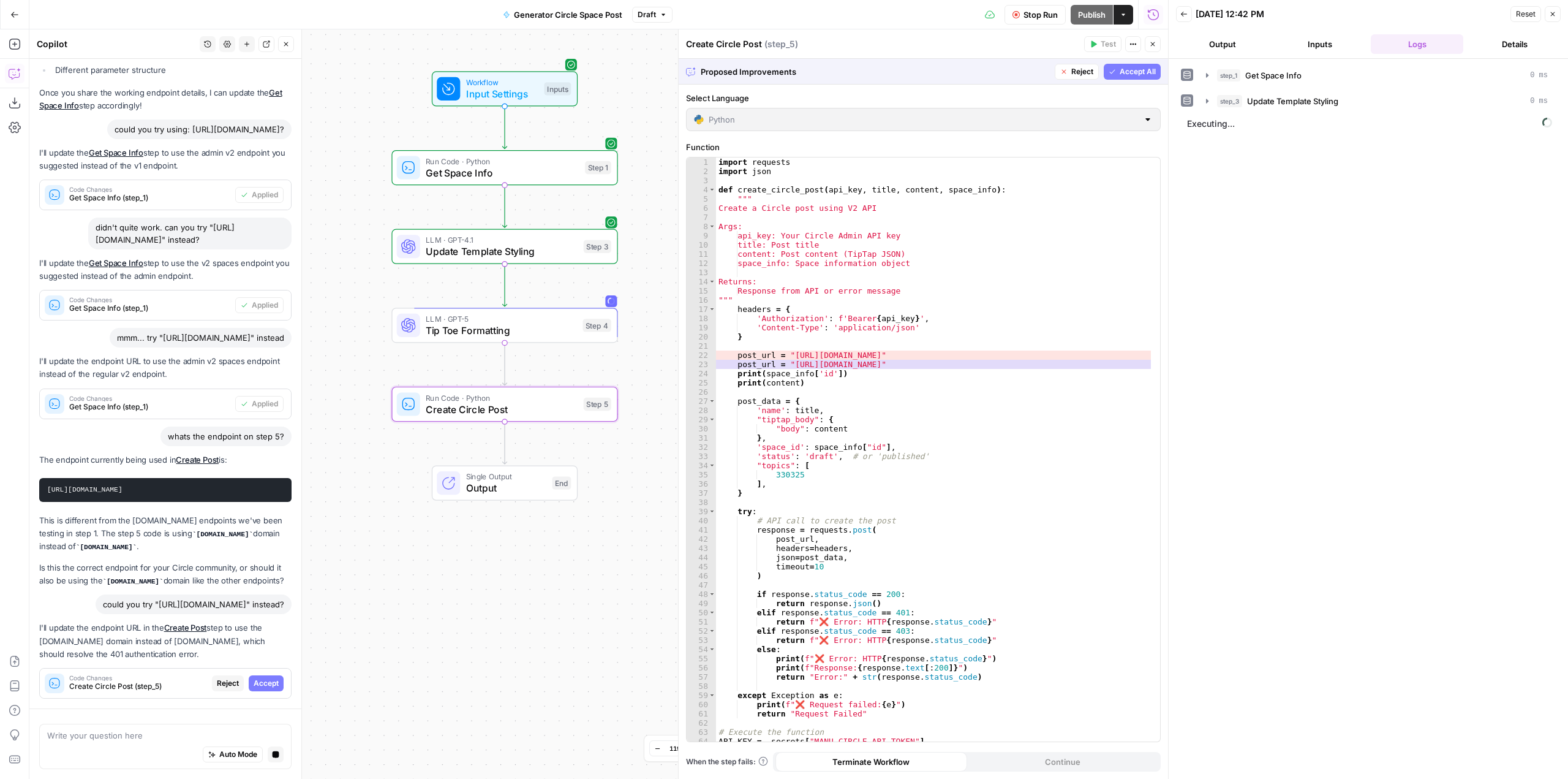
click at [263, 687] on span "Accept" at bounding box center [266, 683] width 25 height 11
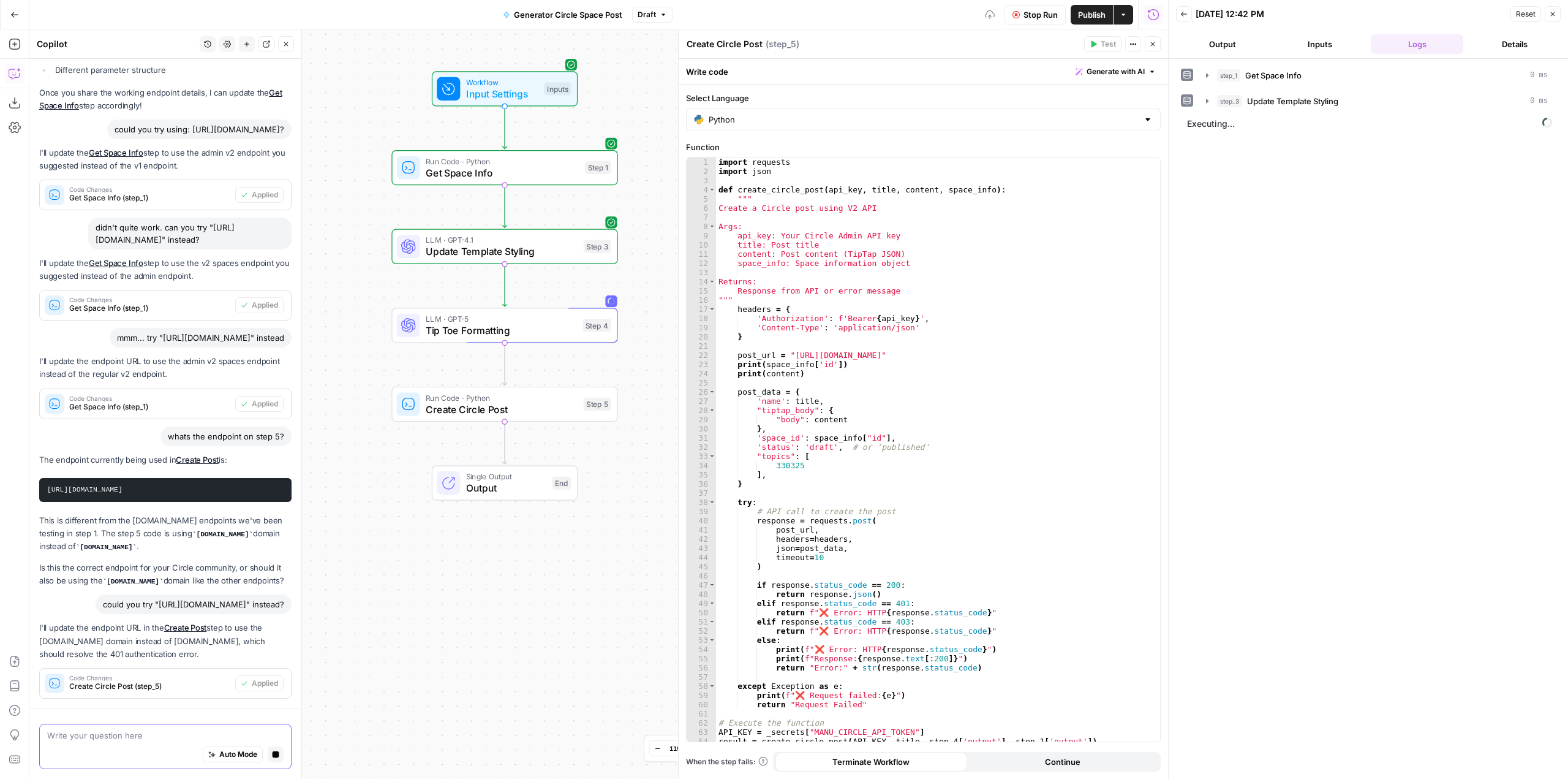
click at [151, 736] on textarea at bounding box center [165, 735] width 236 height 12
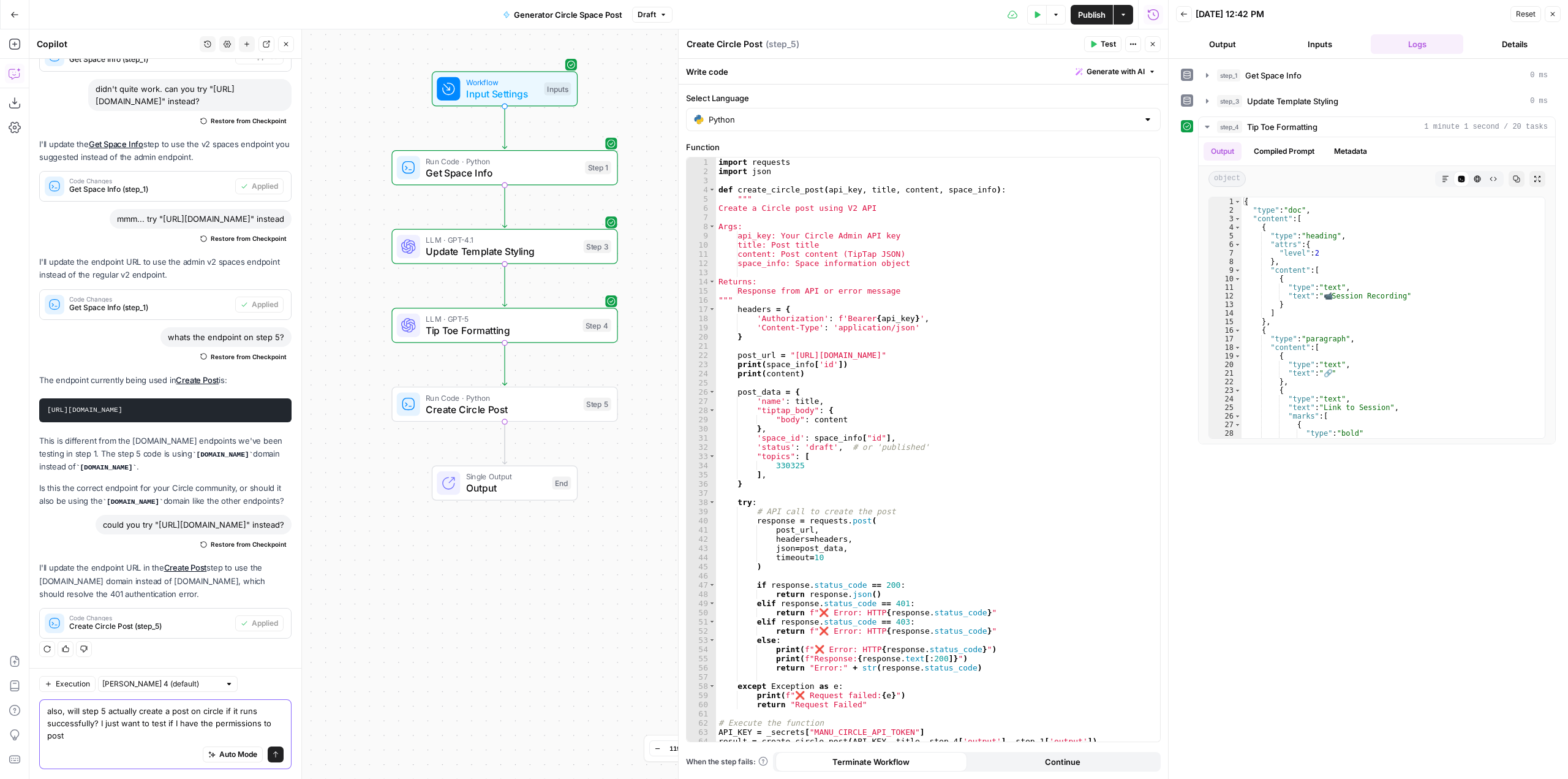
scroll to position [1438, 0]
type textarea "also, will step 5 actually create a post on circle if it runs successfully? I j…"
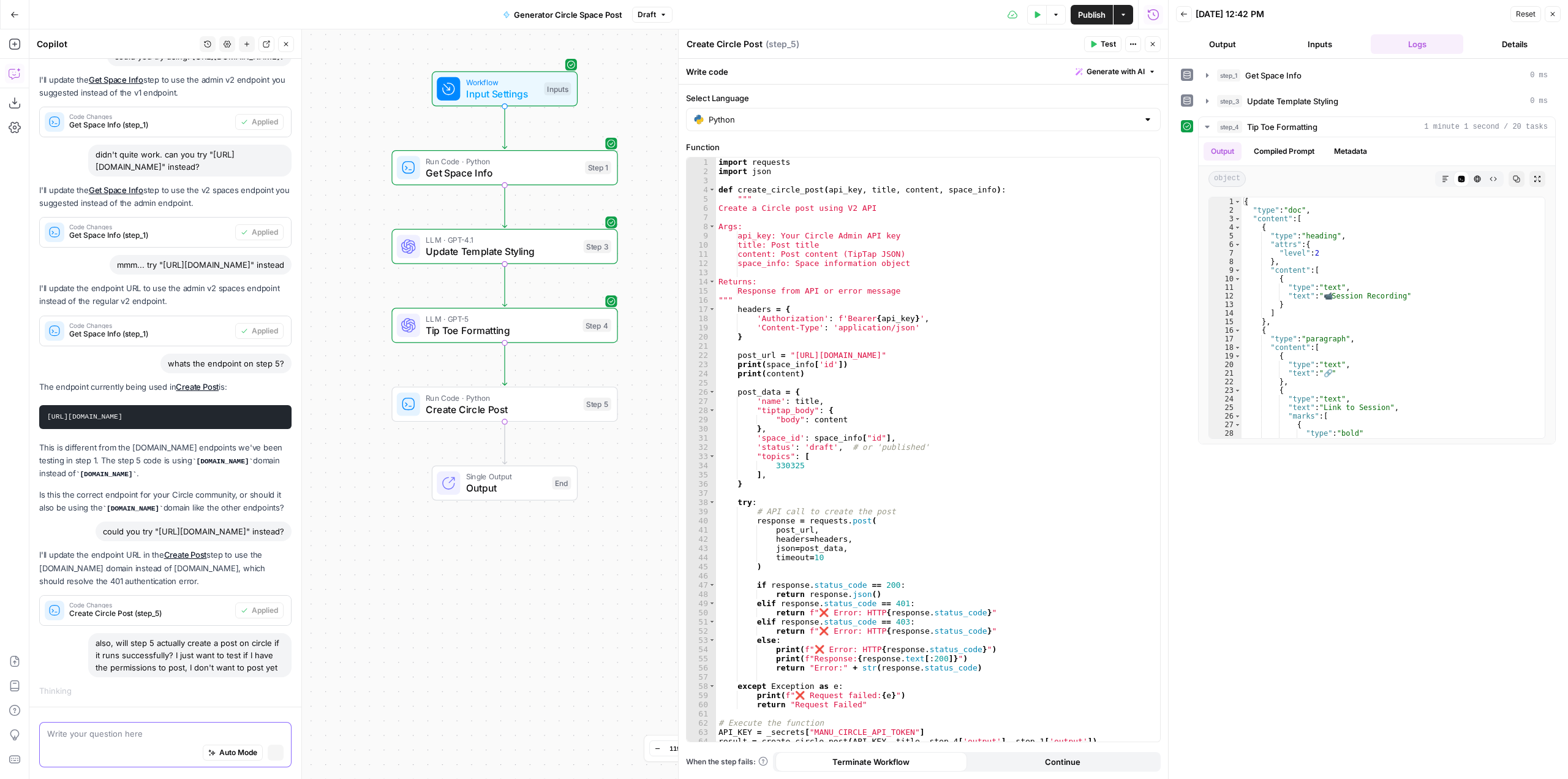
scroll to position [1284, 0]
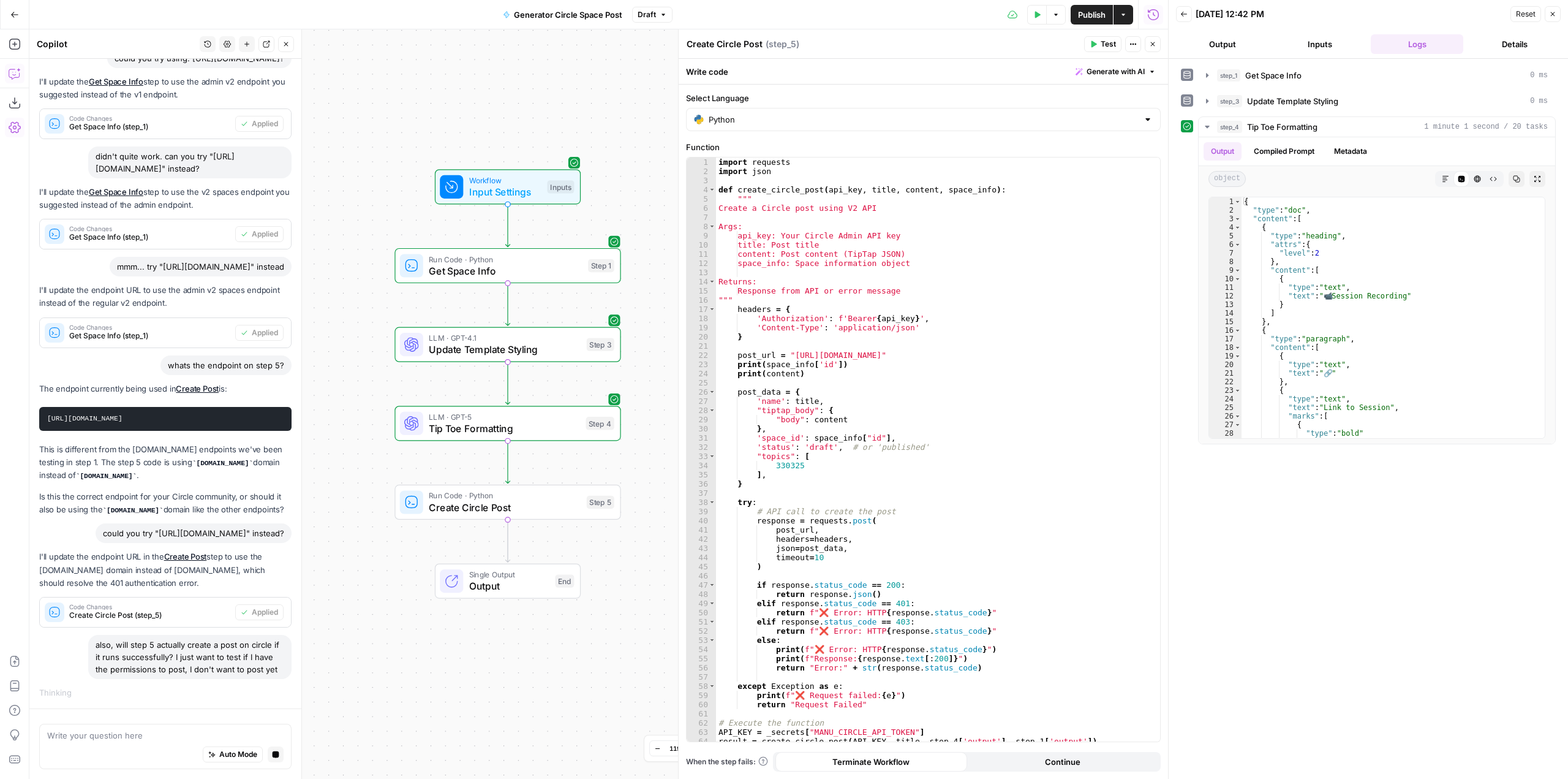
drag, startPoint x: 611, startPoint y: 273, endPoint x: 614, endPoint y: 169, distance: 104.0
click at [614, 169] on div "Workflow Input Settings Inputs" at bounding box center [508, 187] width 226 height 35
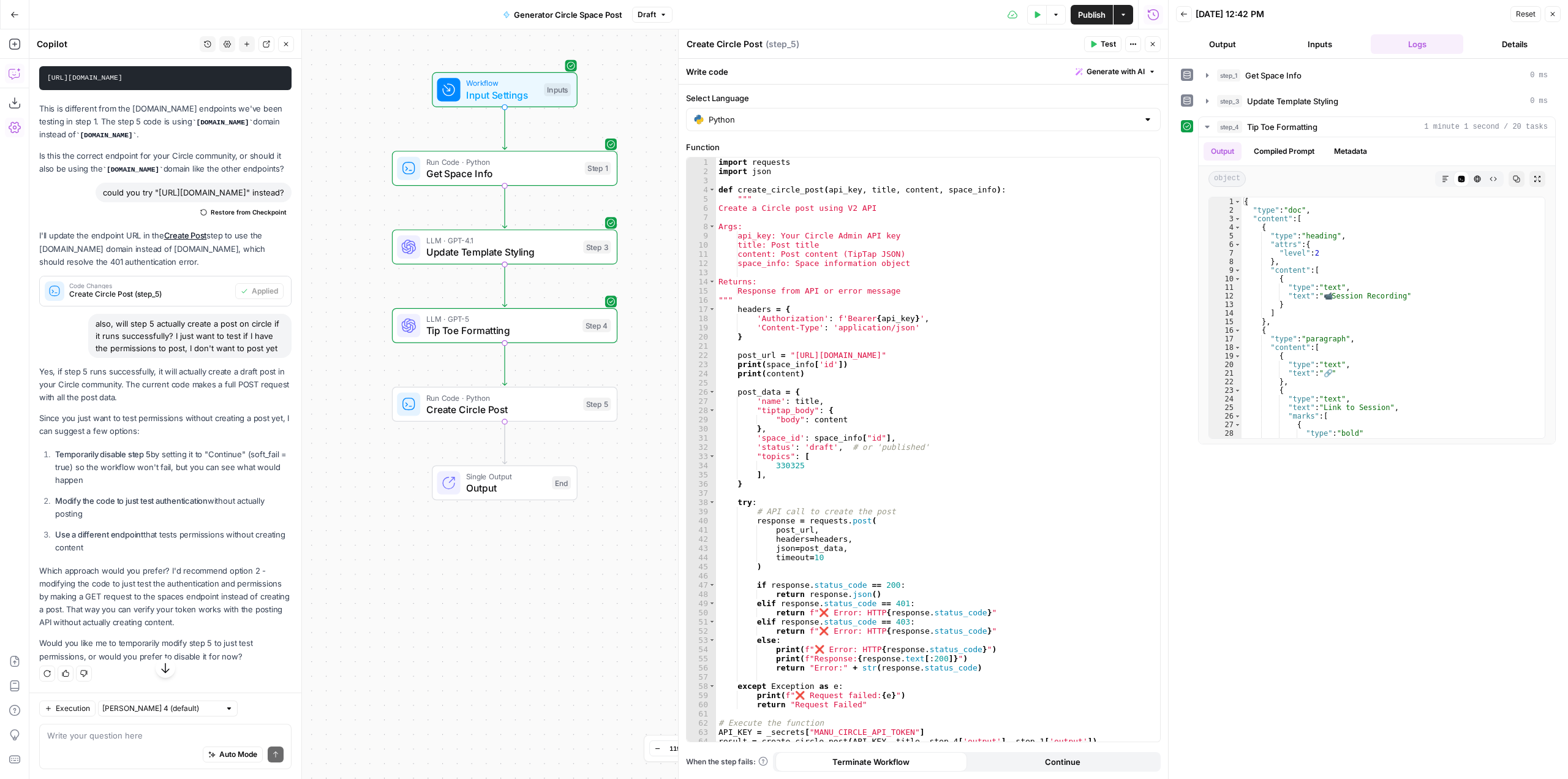
scroll to position [1782, 0]
click at [155, 745] on div "Auto Mode Send" at bounding box center [165, 755] width 236 height 27
type textarea "let's do 2"
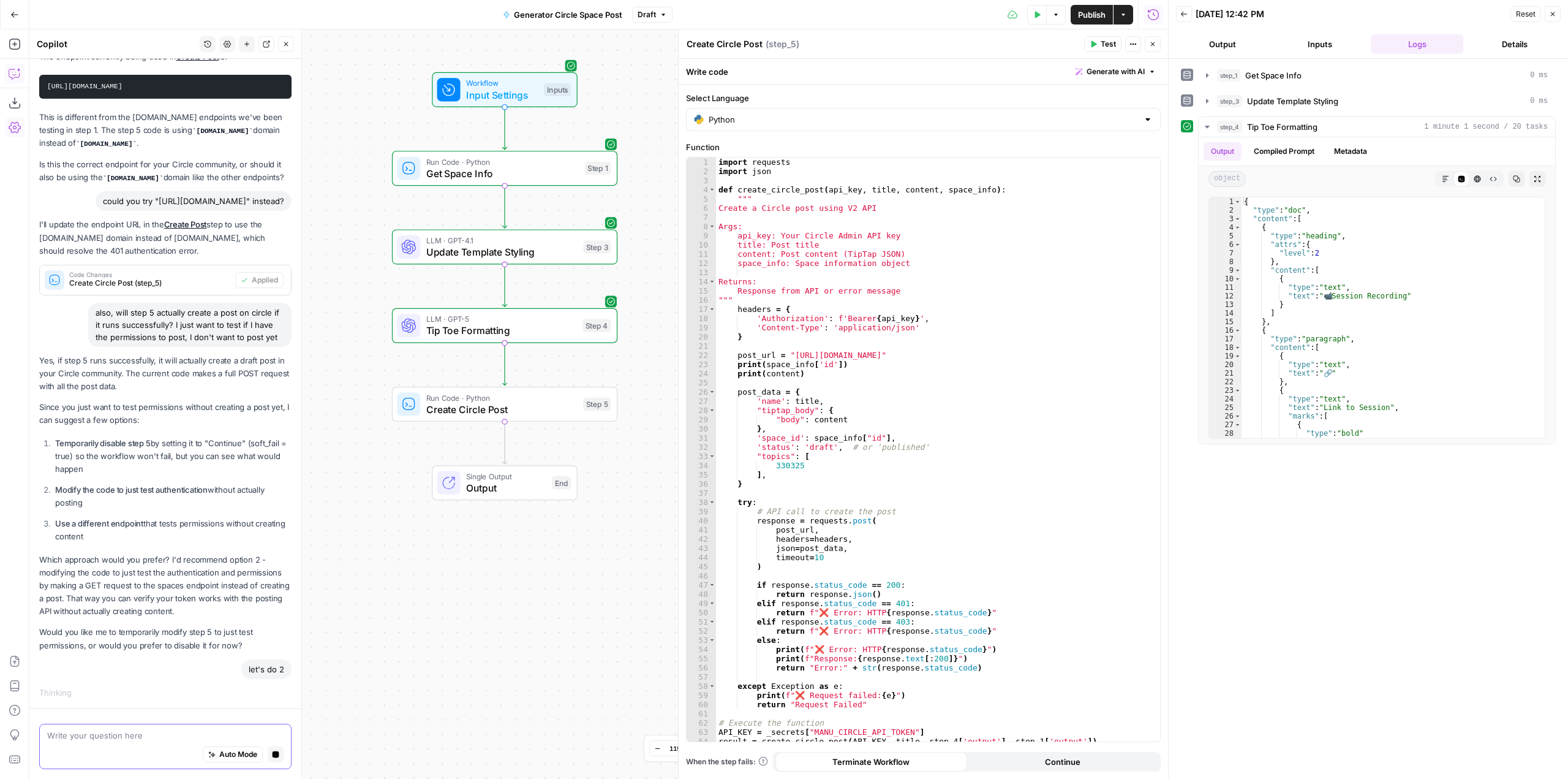
click at [152, 738] on textarea at bounding box center [165, 735] width 236 height 12
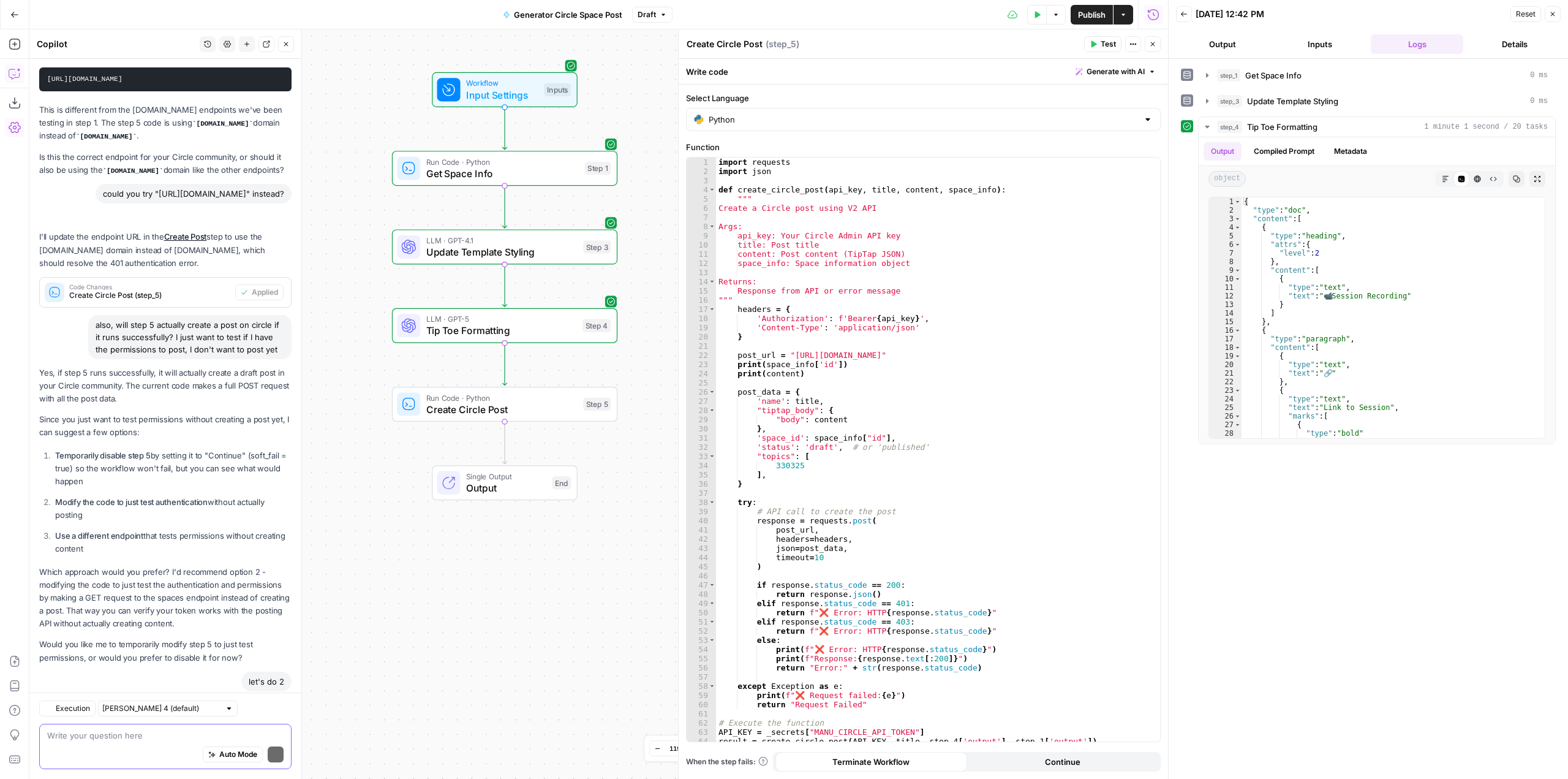
scroll to position [1906, 0]
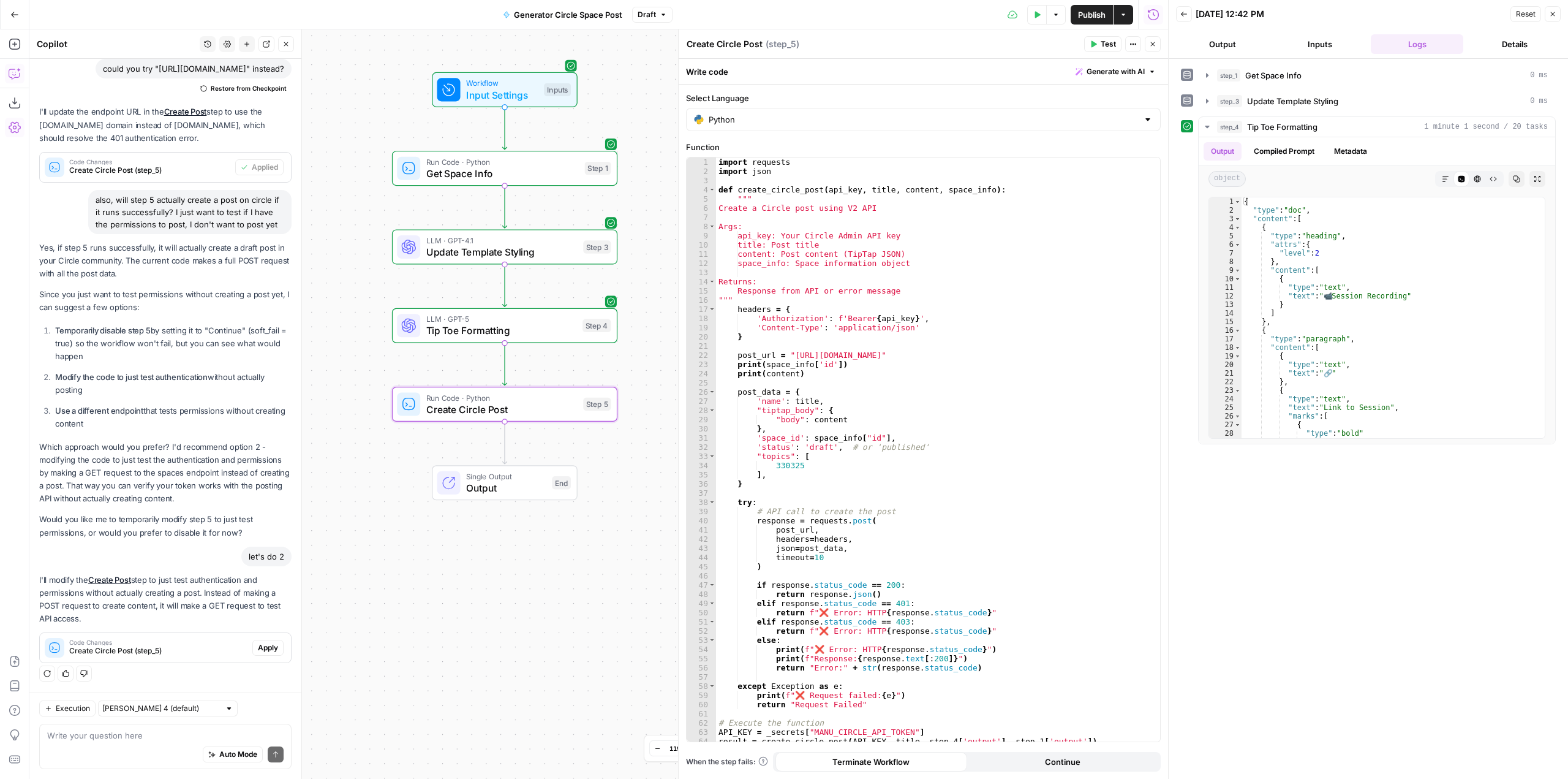
click at [265, 647] on span "Apply" at bounding box center [267, 648] width 20 height 11
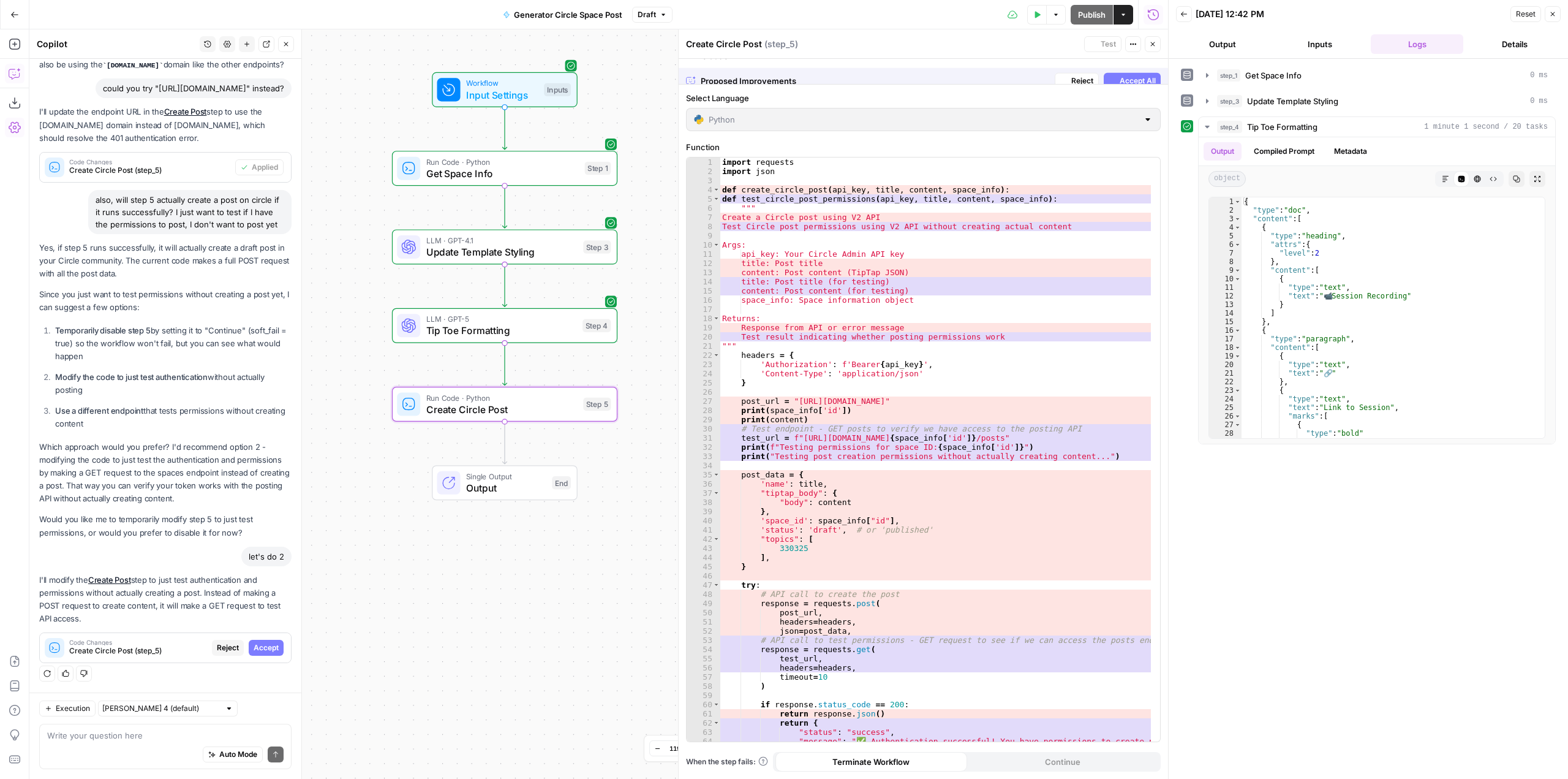
scroll to position [1730, 0]
click at [233, 680] on div "Regenerate Helpful Not helpful" at bounding box center [165, 674] width 253 height 16
click at [215, 640] on button "Reject" at bounding box center [227, 648] width 32 height 16
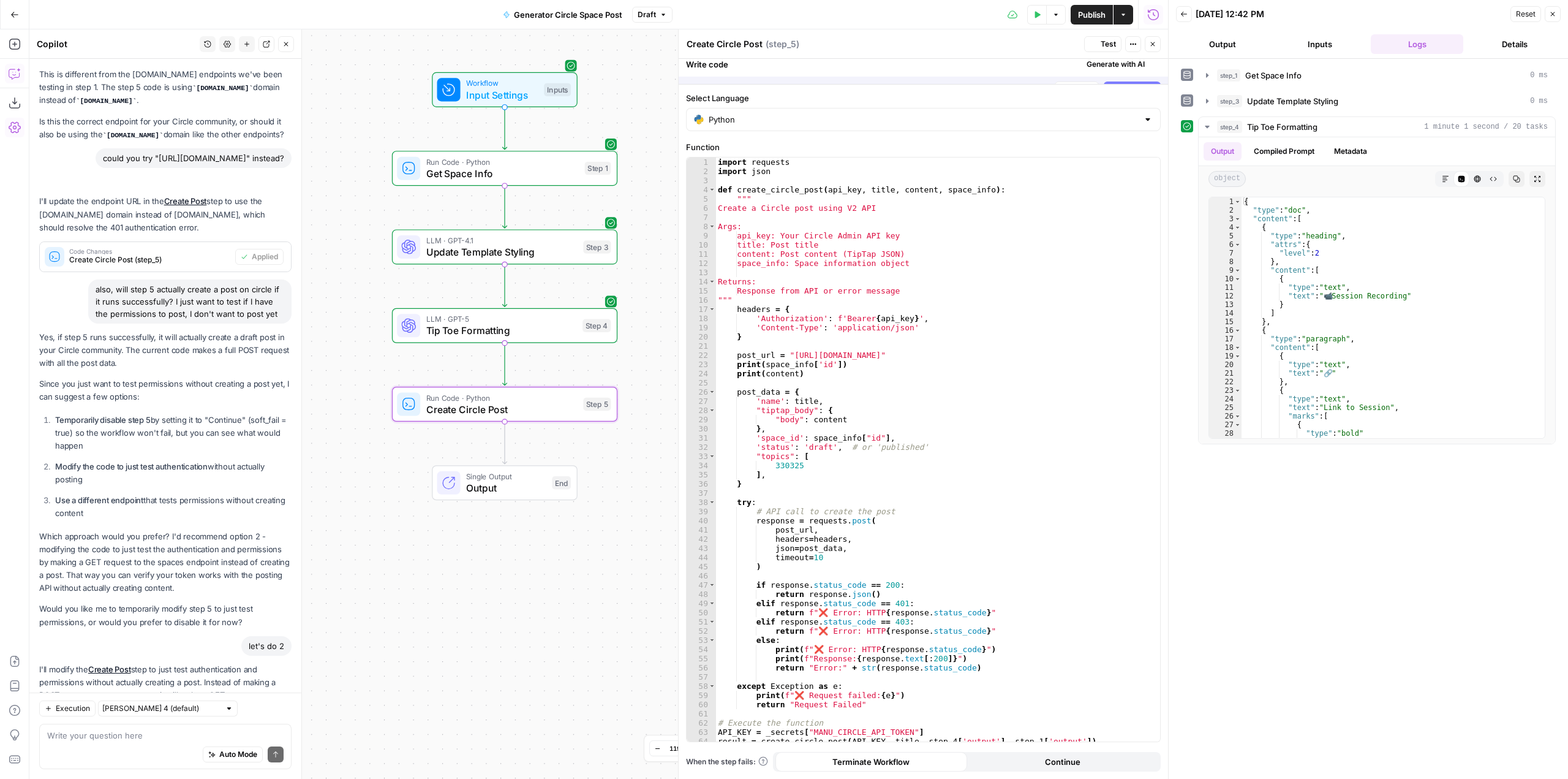
scroll to position [1906, 0]
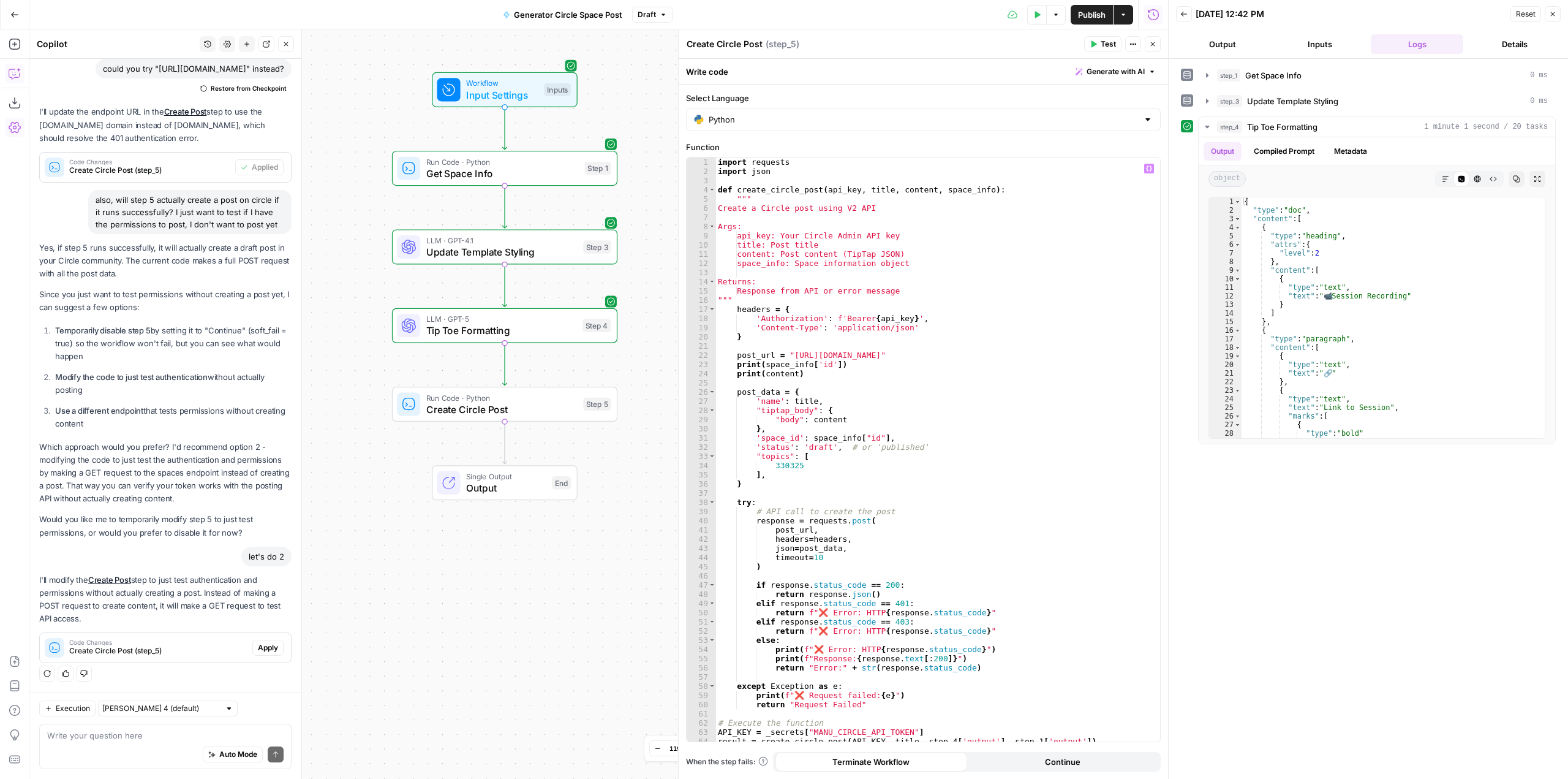
click at [974, 542] on div "import requests import json def create_circle_post ( api_key , title , content …" at bounding box center [933, 459] width 435 height 603
type textarea "**********"
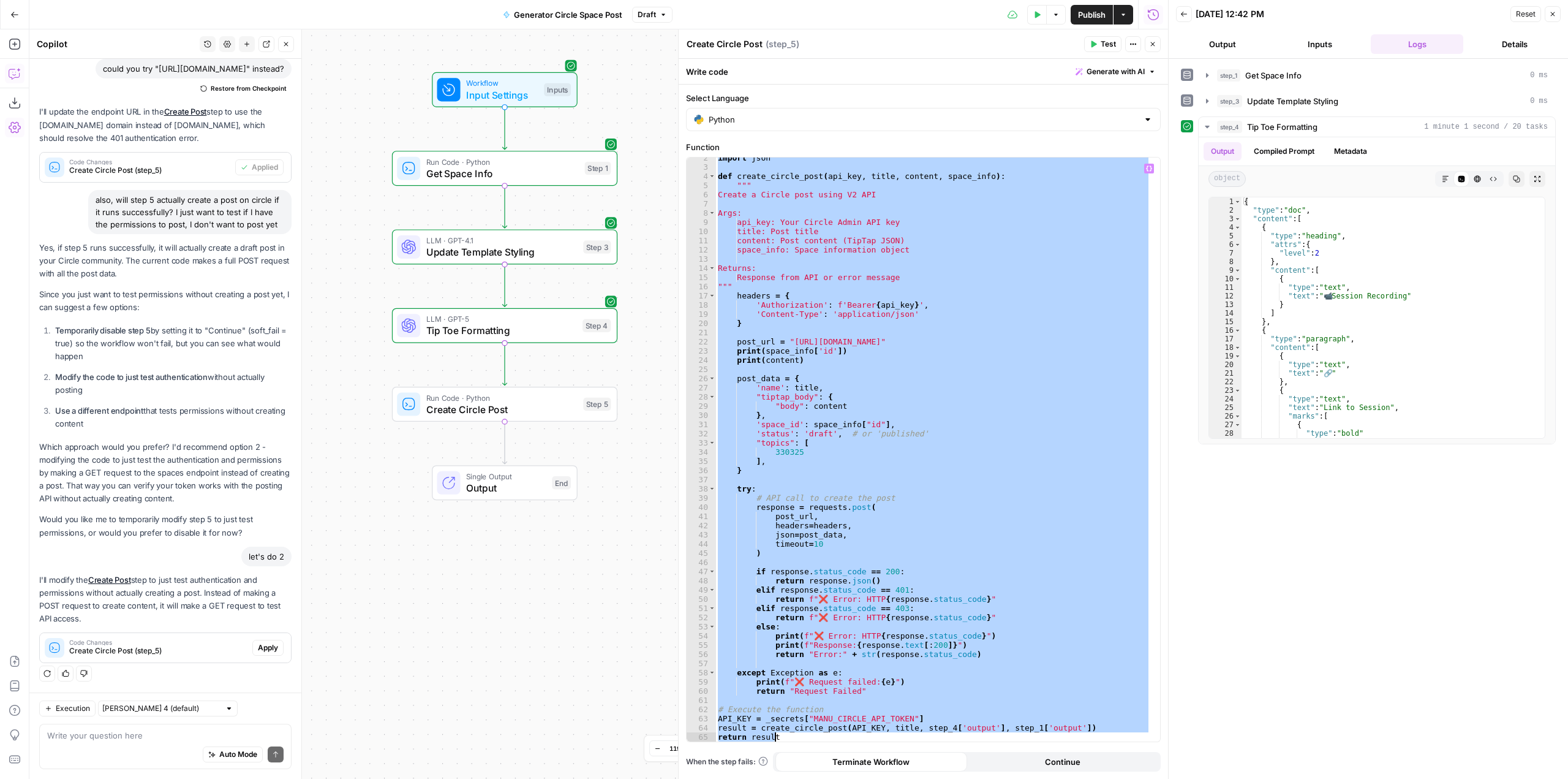
scroll to position [14, 0]
click at [263, 647] on span "Apply" at bounding box center [267, 648] width 20 height 11
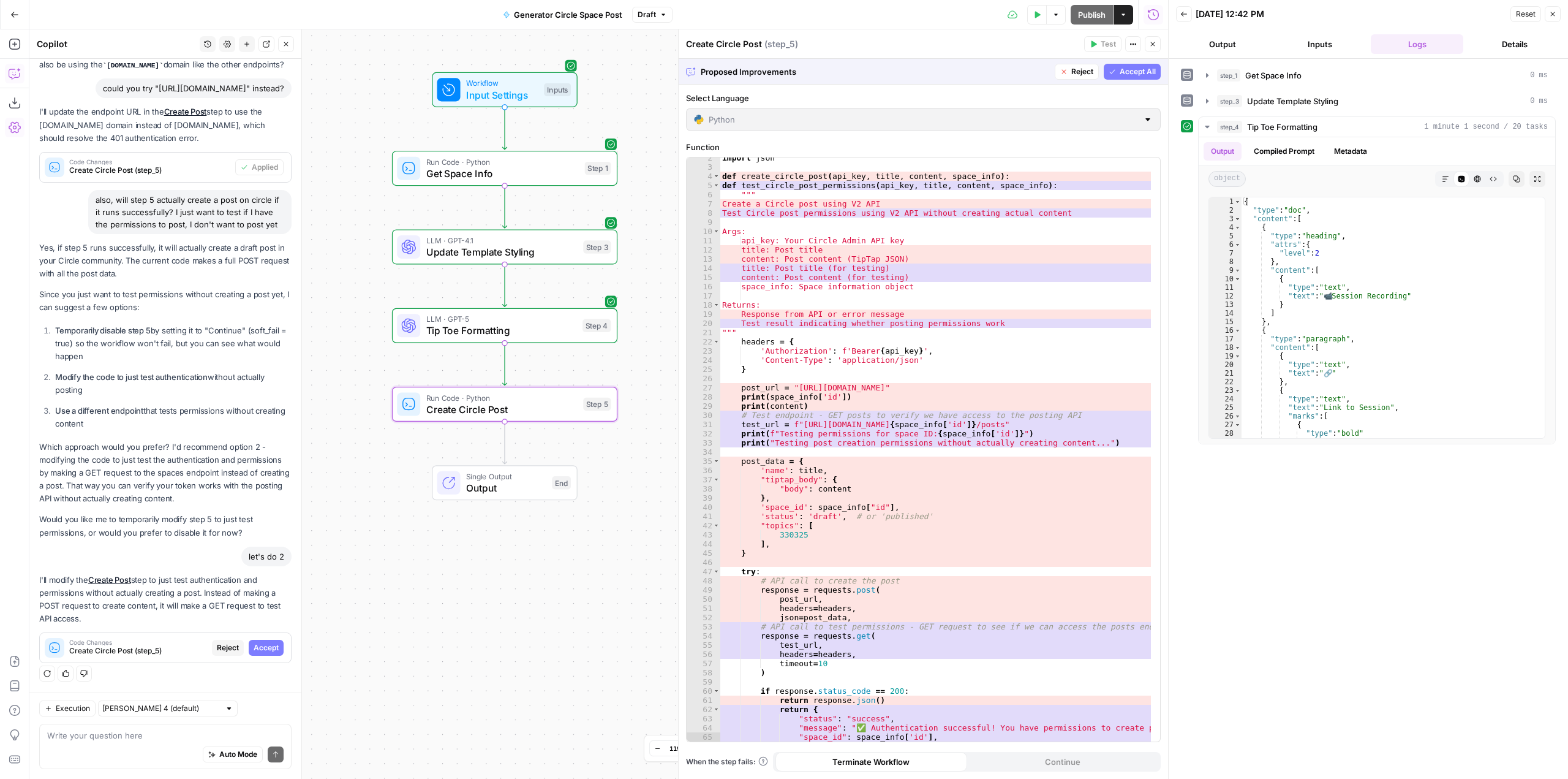
click at [265, 645] on span "Accept" at bounding box center [266, 648] width 25 height 11
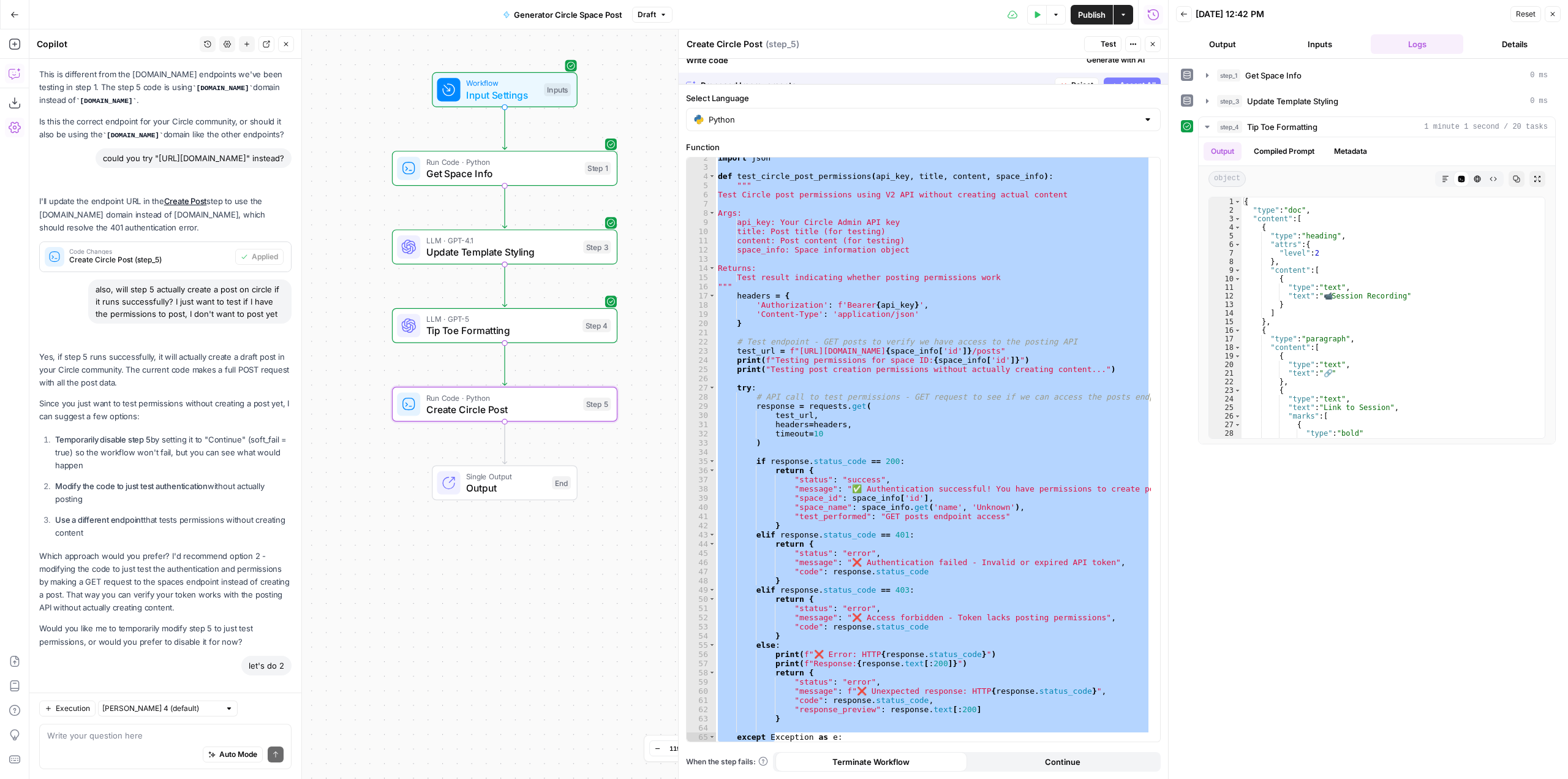
scroll to position [1946, 0]
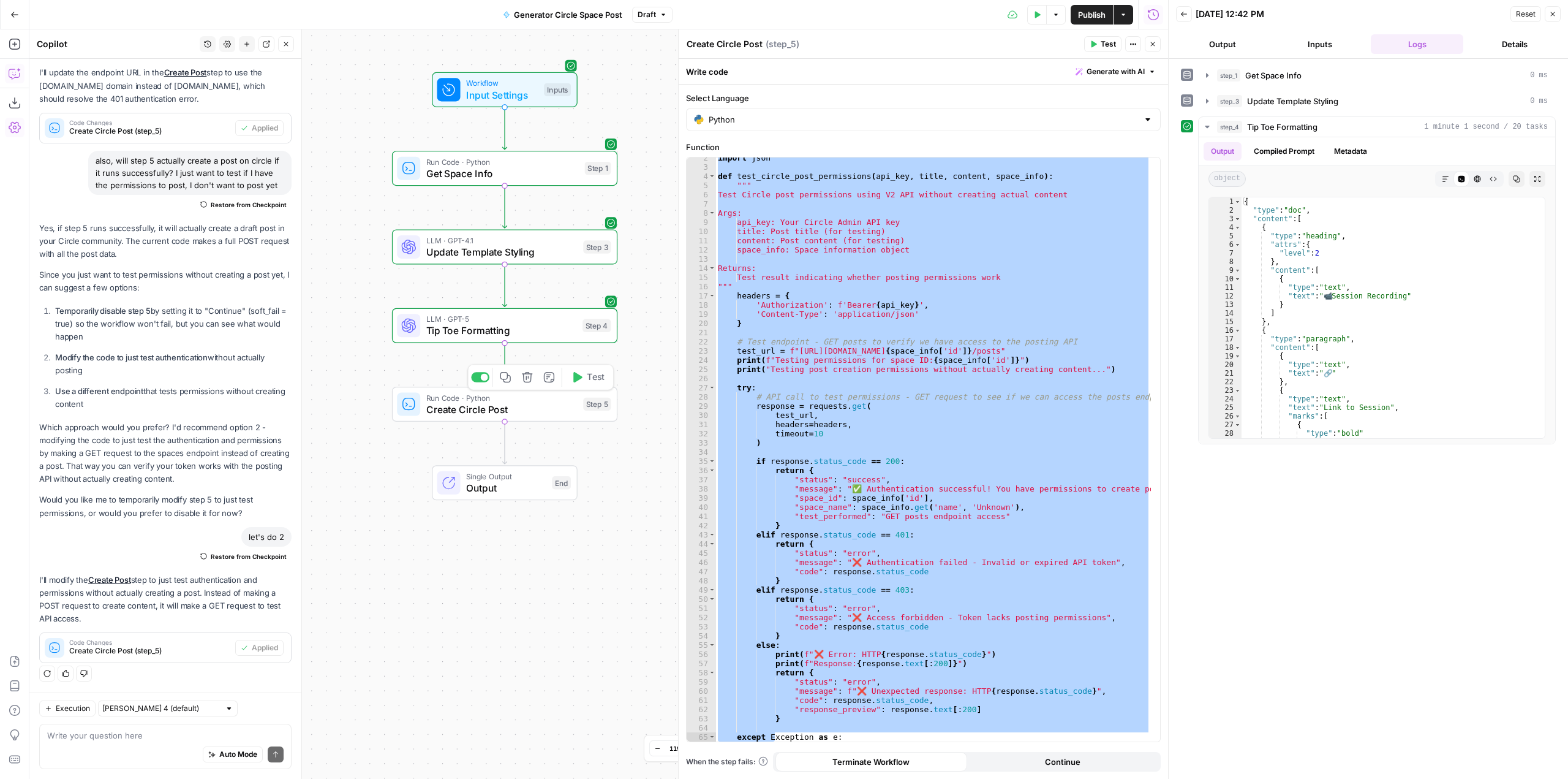
click at [598, 380] on span "Test" at bounding box center [595, 378] width 17 height 13
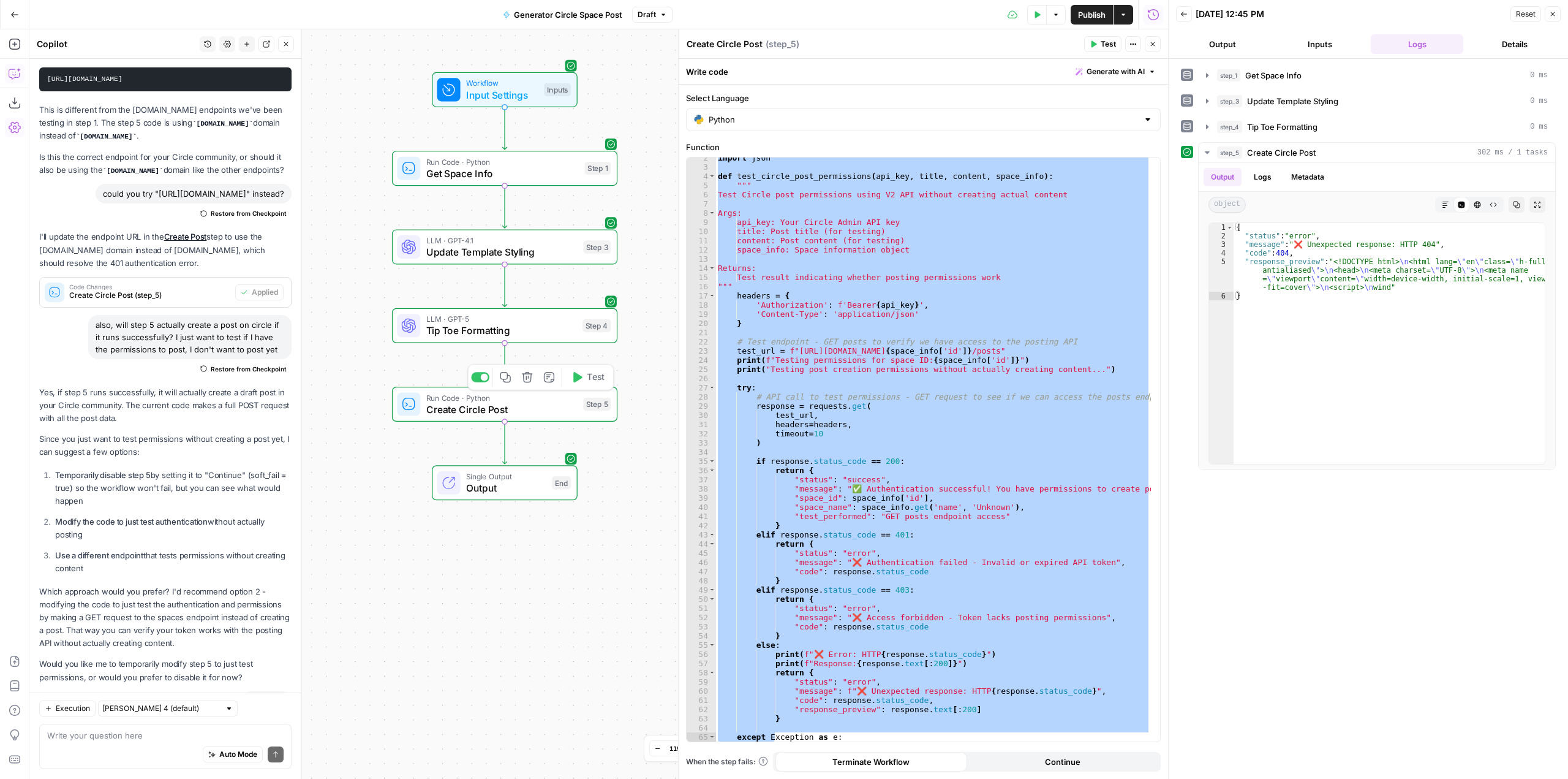
scroll to position [1946, 0]
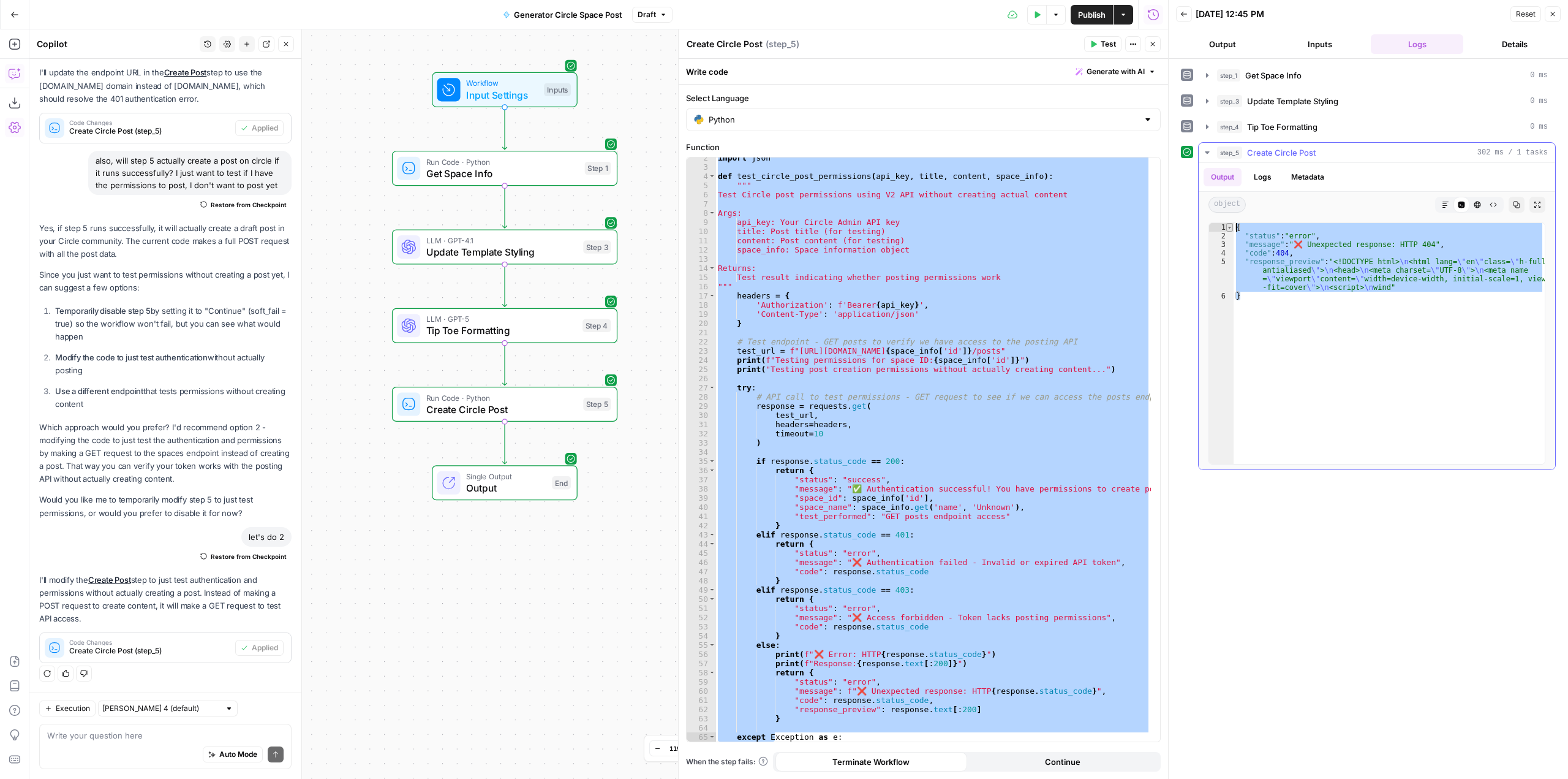
drag, startPoint x: 1244, startPoint y: 309, endPoint x: 1229, endPoint y: 223, distance: 87.3
click at [1229, 223] on div "* 1 2 3 4 5 6 { "status" : "error" , "message" : "❌ Unexpected response: HTTP 4…" at bounding box center [1377, 343] width 337 height 242
type textarea "**********"
click at [141, 726] on div "Write your question here Auto Mode Send" at bounding box center [165, 747] width 253 height 45
paste textarea "{ "status": "error", "message": "❌ Unexpected response: HTTP 404", "code": 404,…"
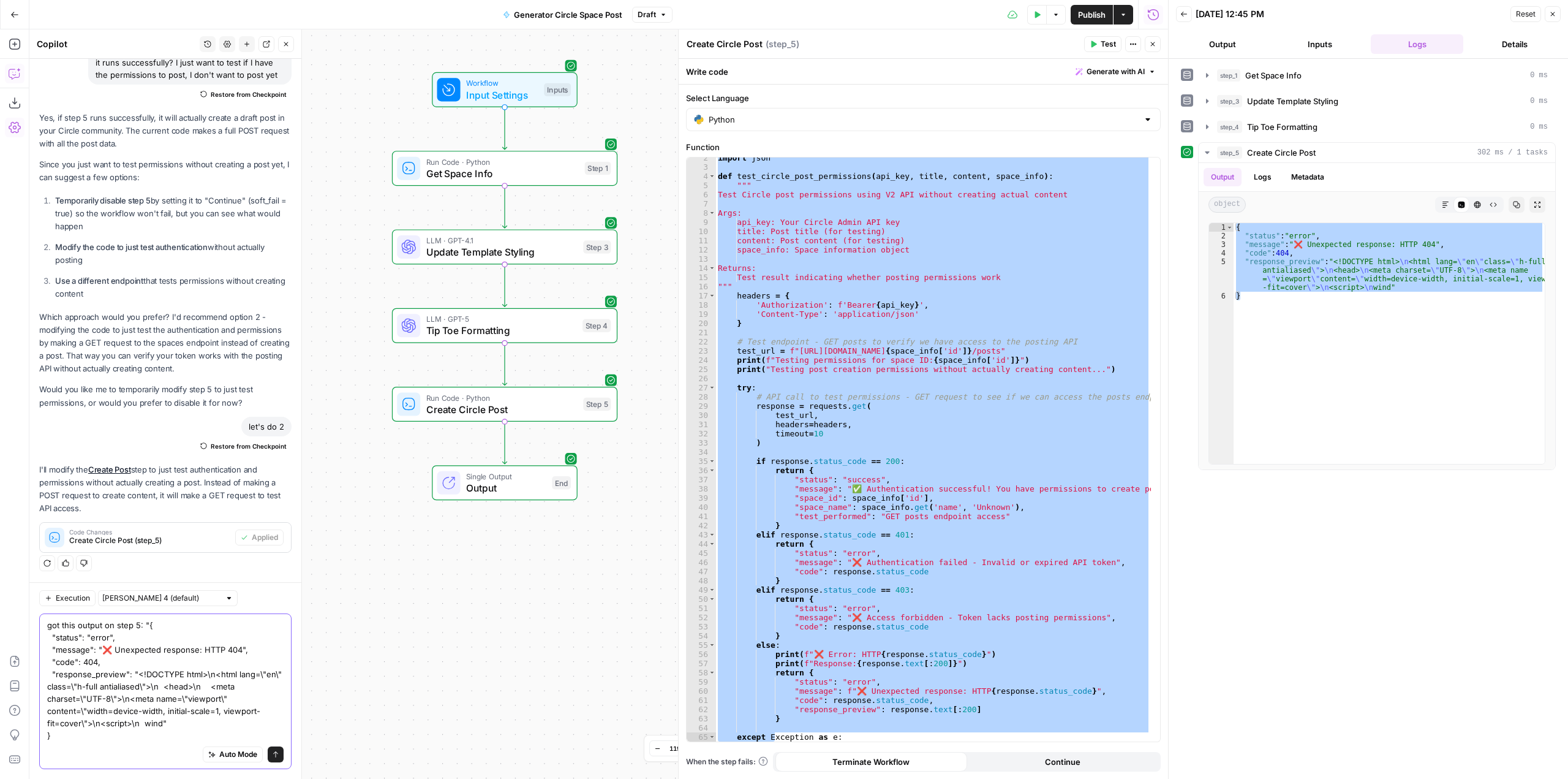
type textarea "got this output on step 5: "{ "status": "error", "message": "❌ Unexpected respo…"
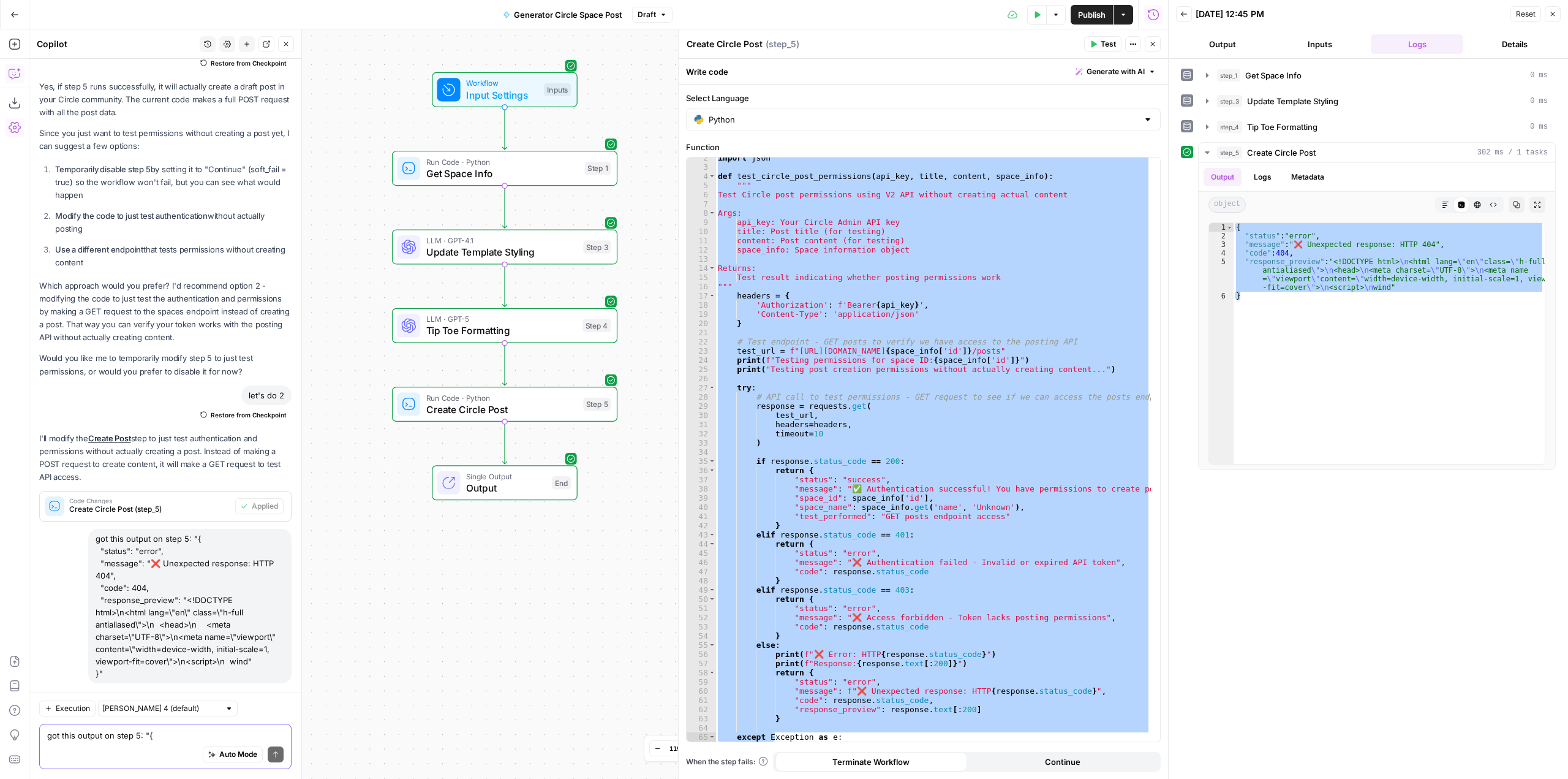
scroll to position [2252, 0]
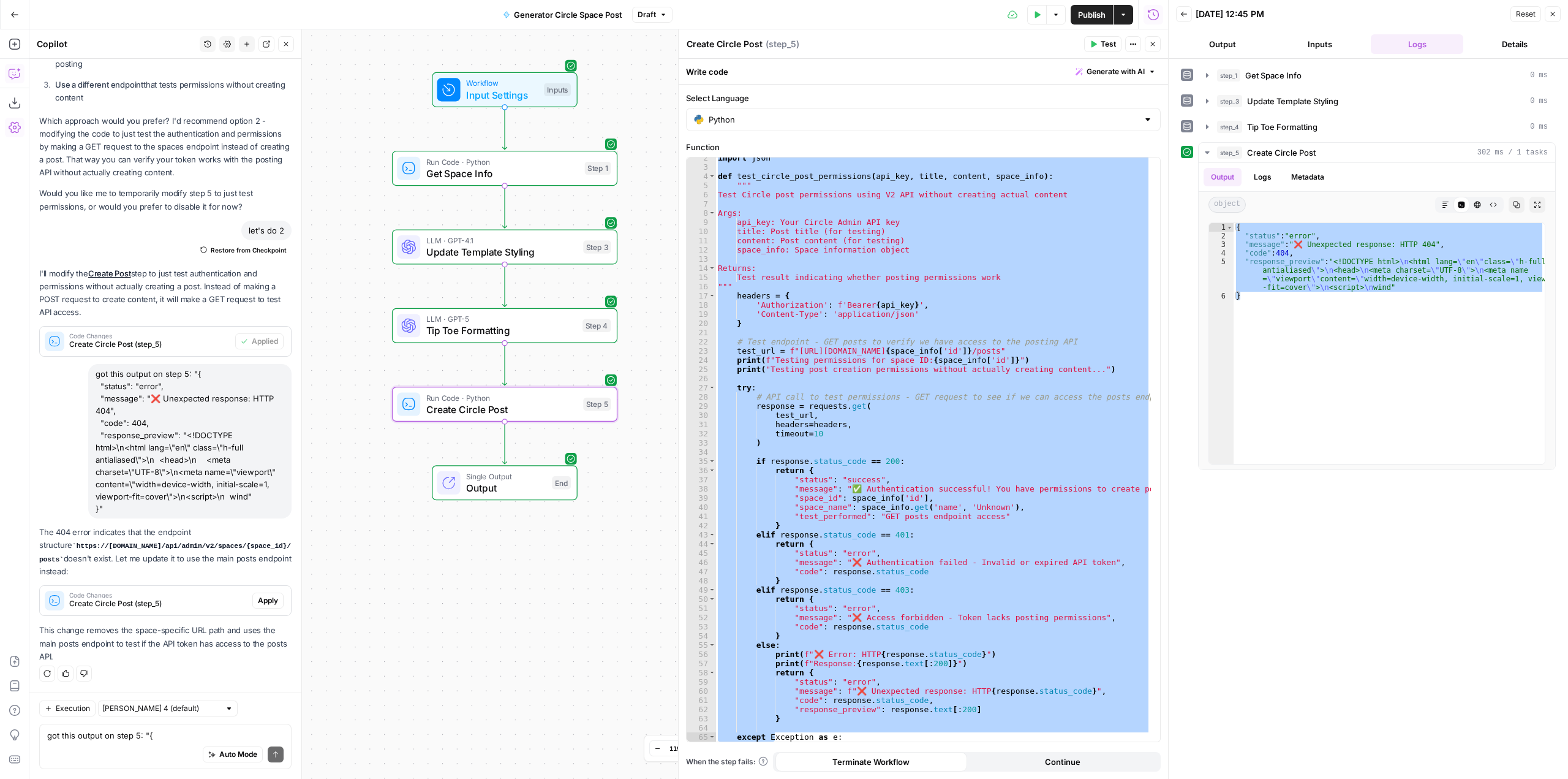
click at [191, 604] on span "Create Circle Post (step_5)" at bounding box center [158, 603] width 178 height 11
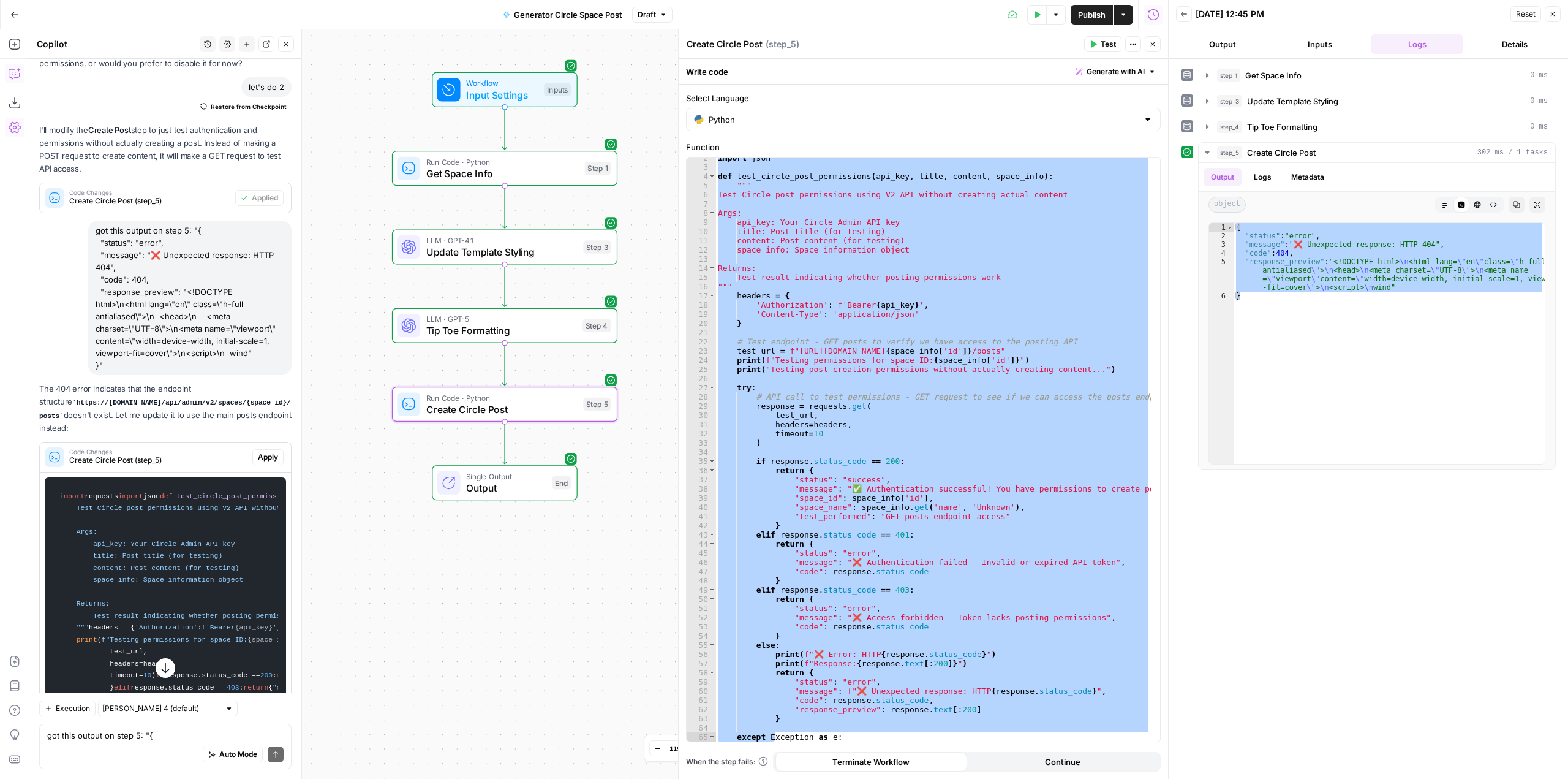
scroll to position [2313, 0]
click at [834, 598] on div "import json def test_circle_post_permissions ( api_key , title , content , spac…" at bounding box center [933, 450] width 435 height 584
type textarea "********"
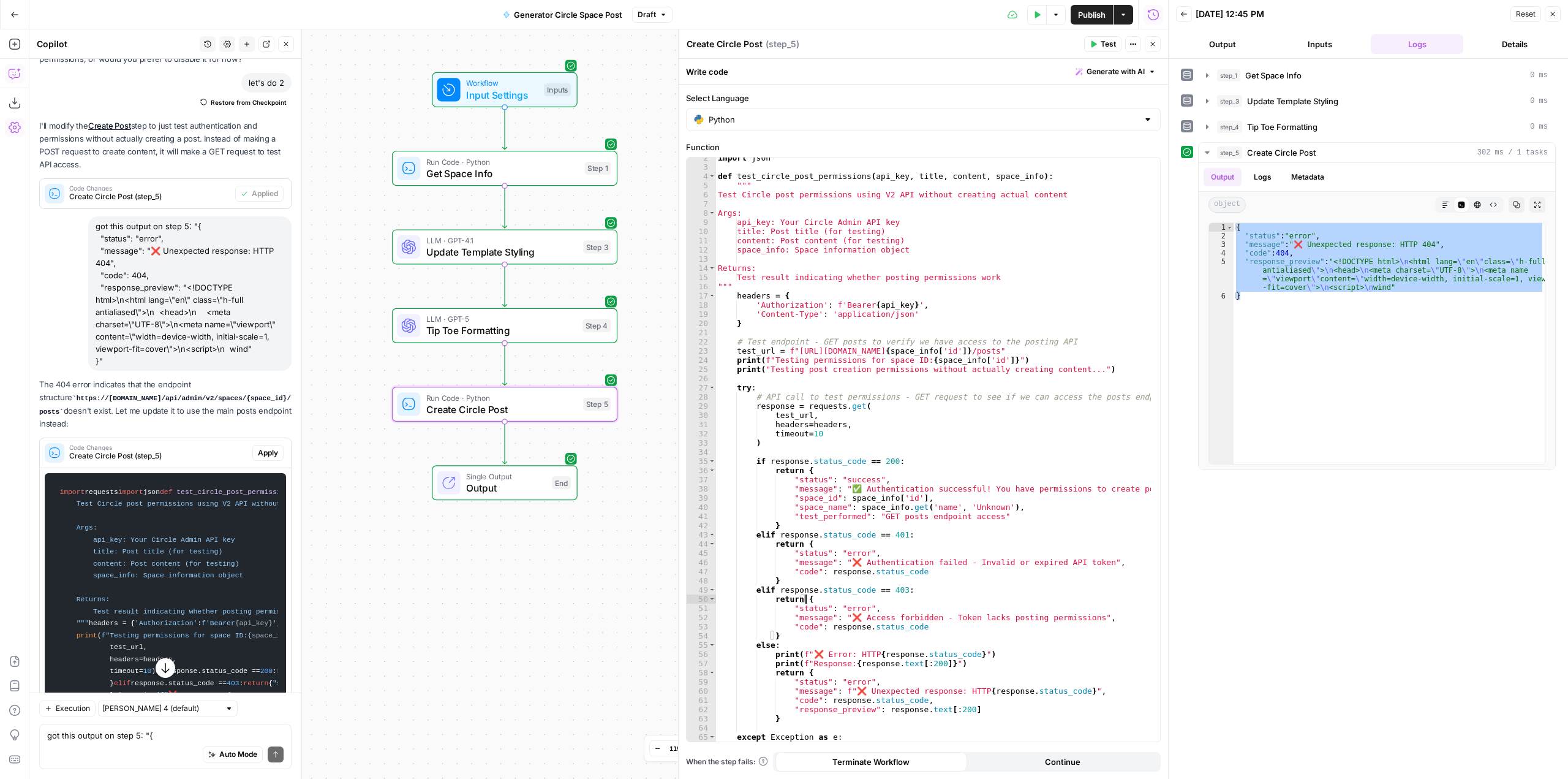
click at [258, 458] on span "Apply" at bounding box center [267, 453] width 20 height 11
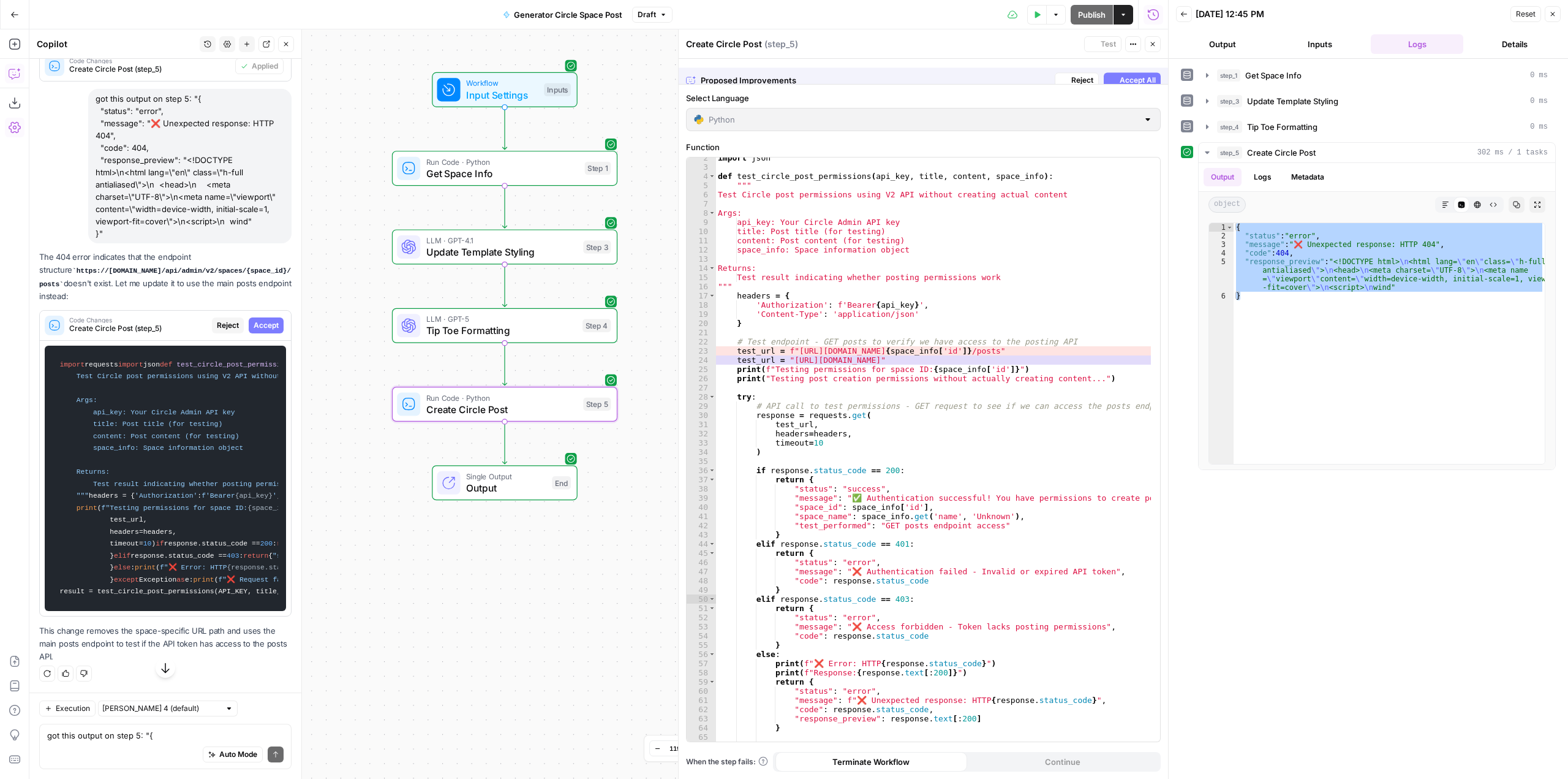
scroll to position [2117, 0]
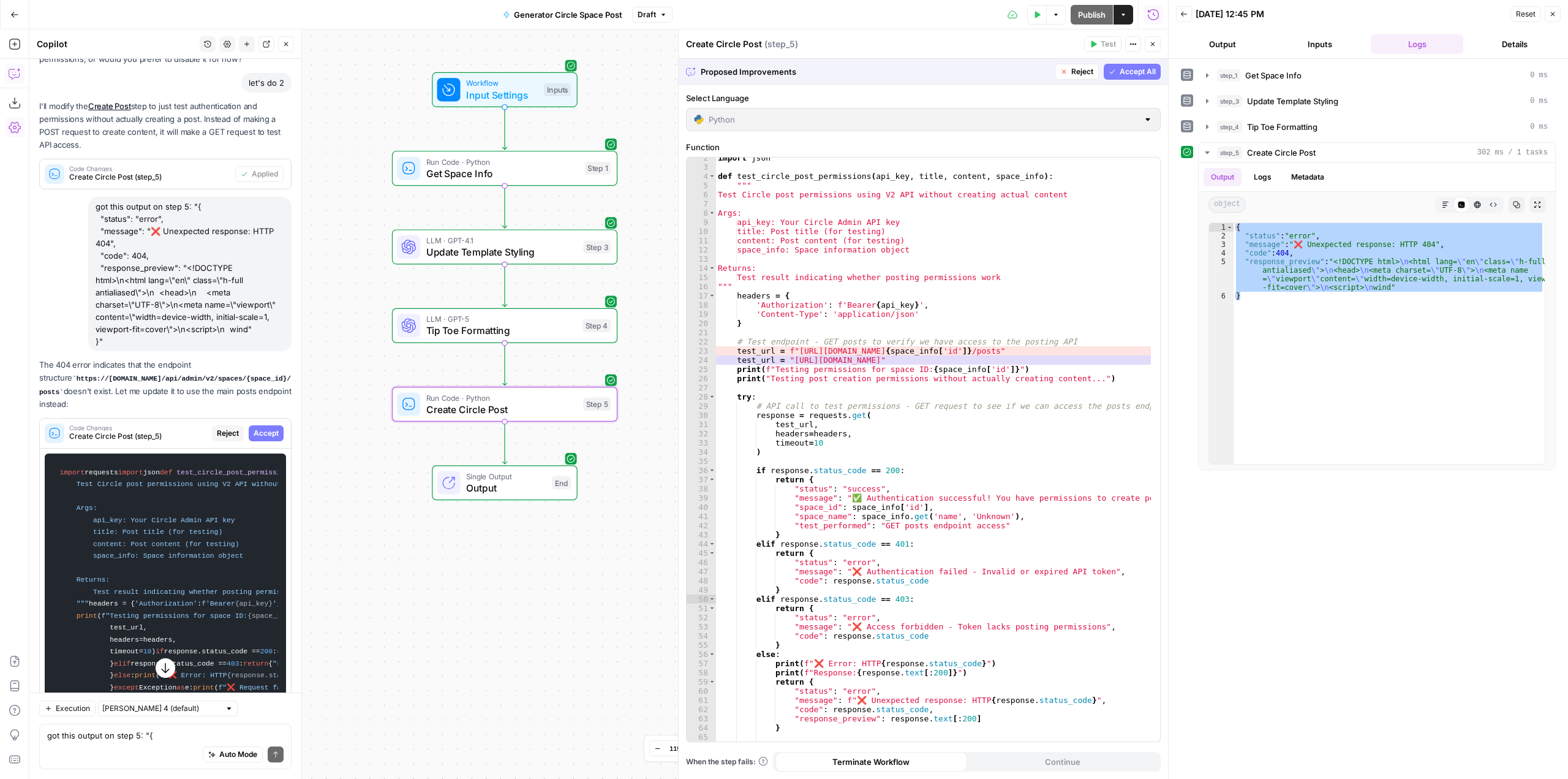
click at [254, 439] on span "Accept" at bounding box center [266, 433] width 25 height 11
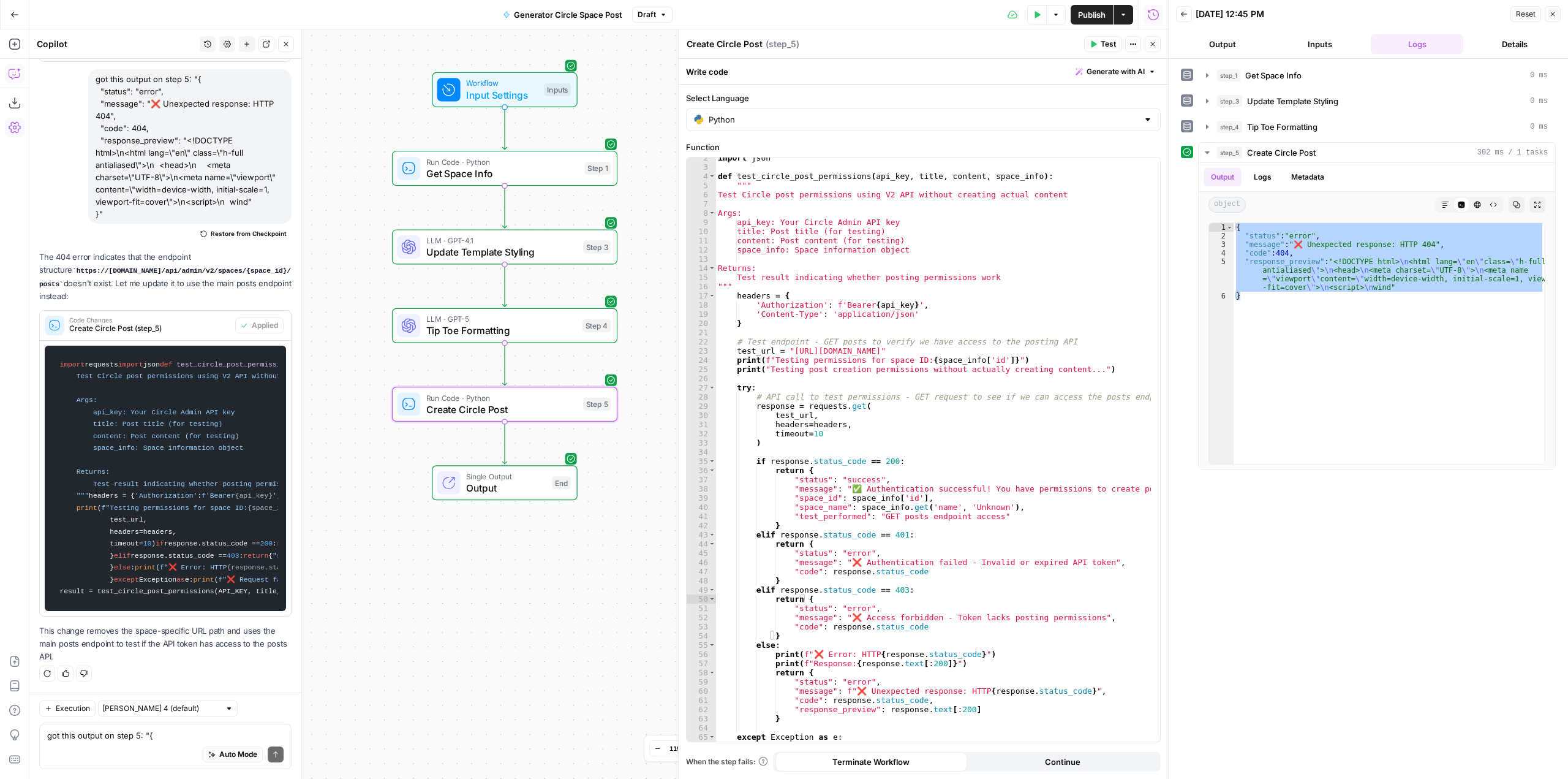
scroll to position [3225, 0]
click at [596, 383] on span "Test" at bounding box center [595, 378] width 17 height 13
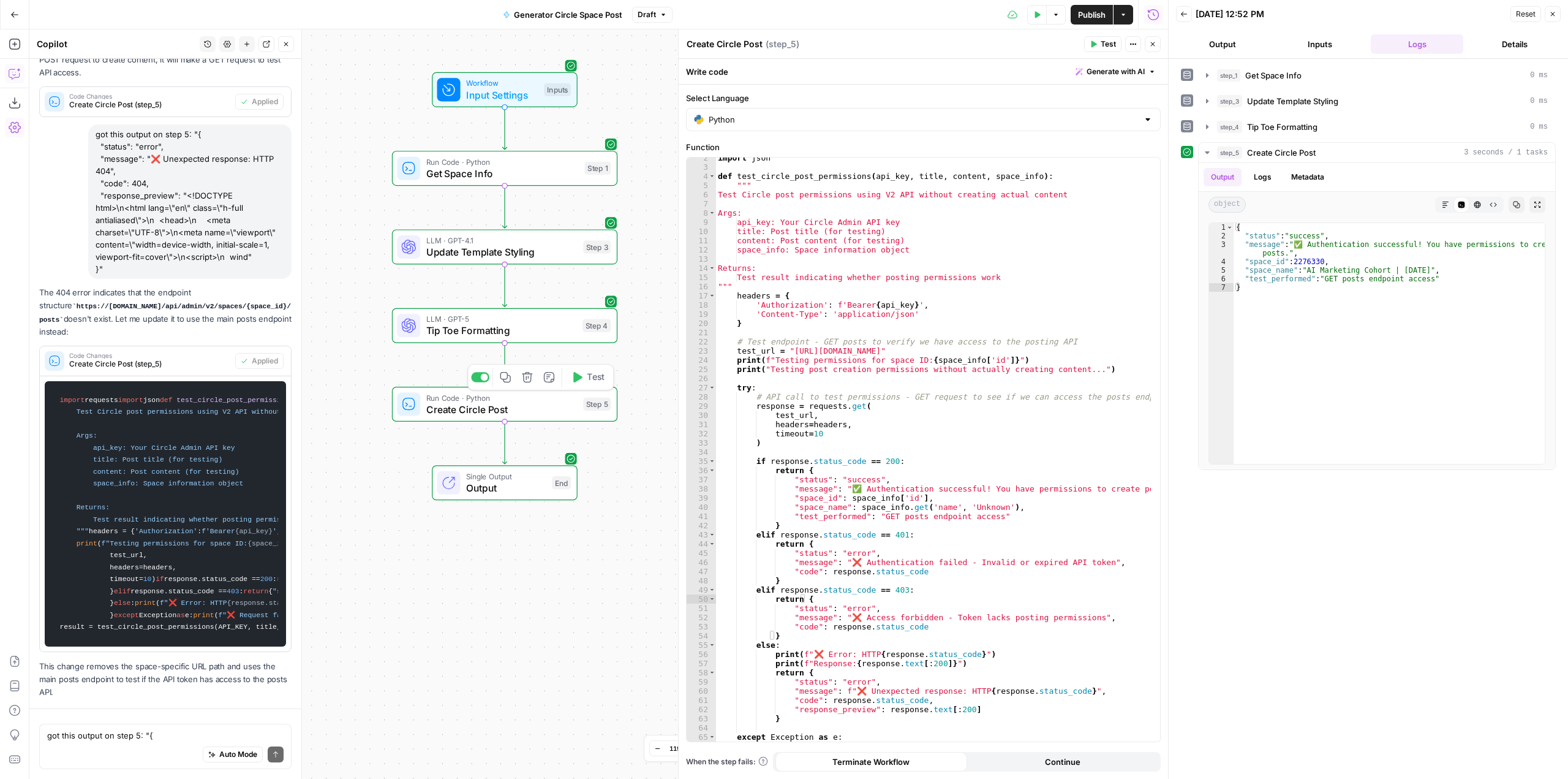
scroll to position [2271, 0]
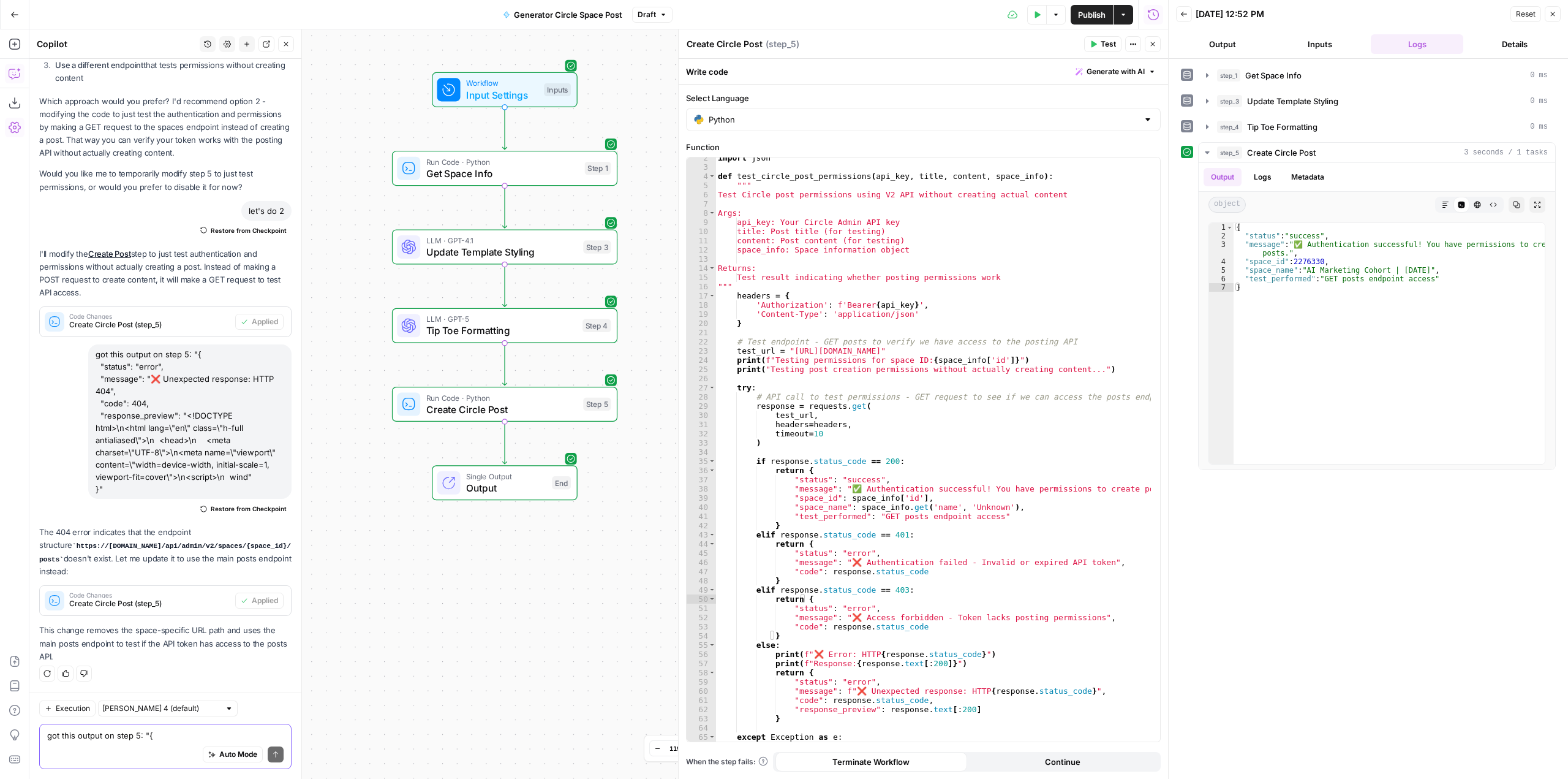
click at [195, 738] on textarea "got this output on step 5: "{ "status": "error", "message": "❌ Unexpected respo…" at bounding box center [165, 735] width 236 height 12
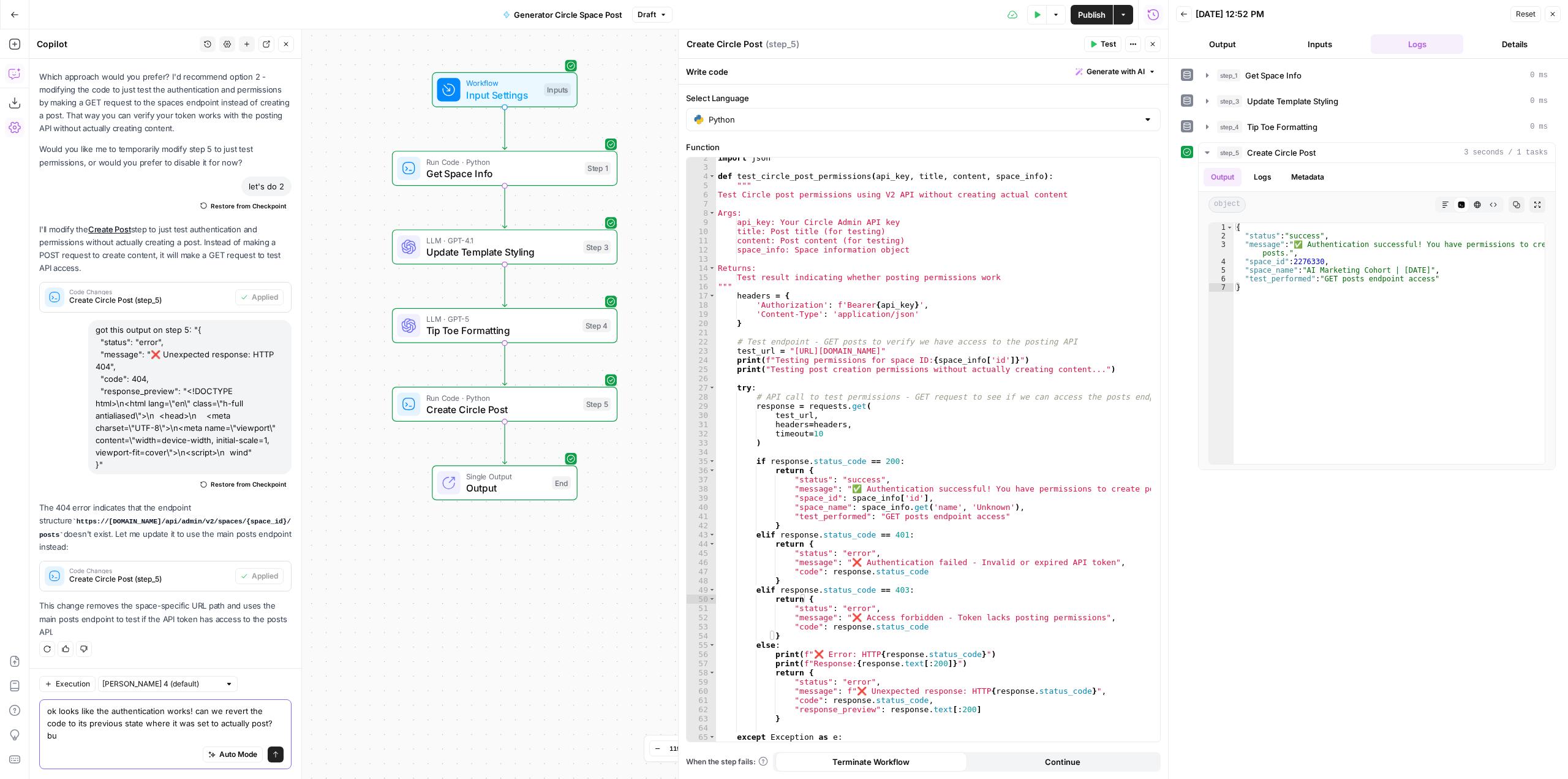
scroll to position [2296, 0]
type textarea "ok looks like the authentication works! can we revert the code to its previous …"
type textarea "**********"
drag, startPoint x: 963, startPoint y: 350, endPoint x: 789, endPoint y: 349, distance: 174.0
click at [789, 349] on div "import json def test_circle_post_permissions ( api_key , title , content , spac…" at bounding box center [933, 454] width 435 height 603
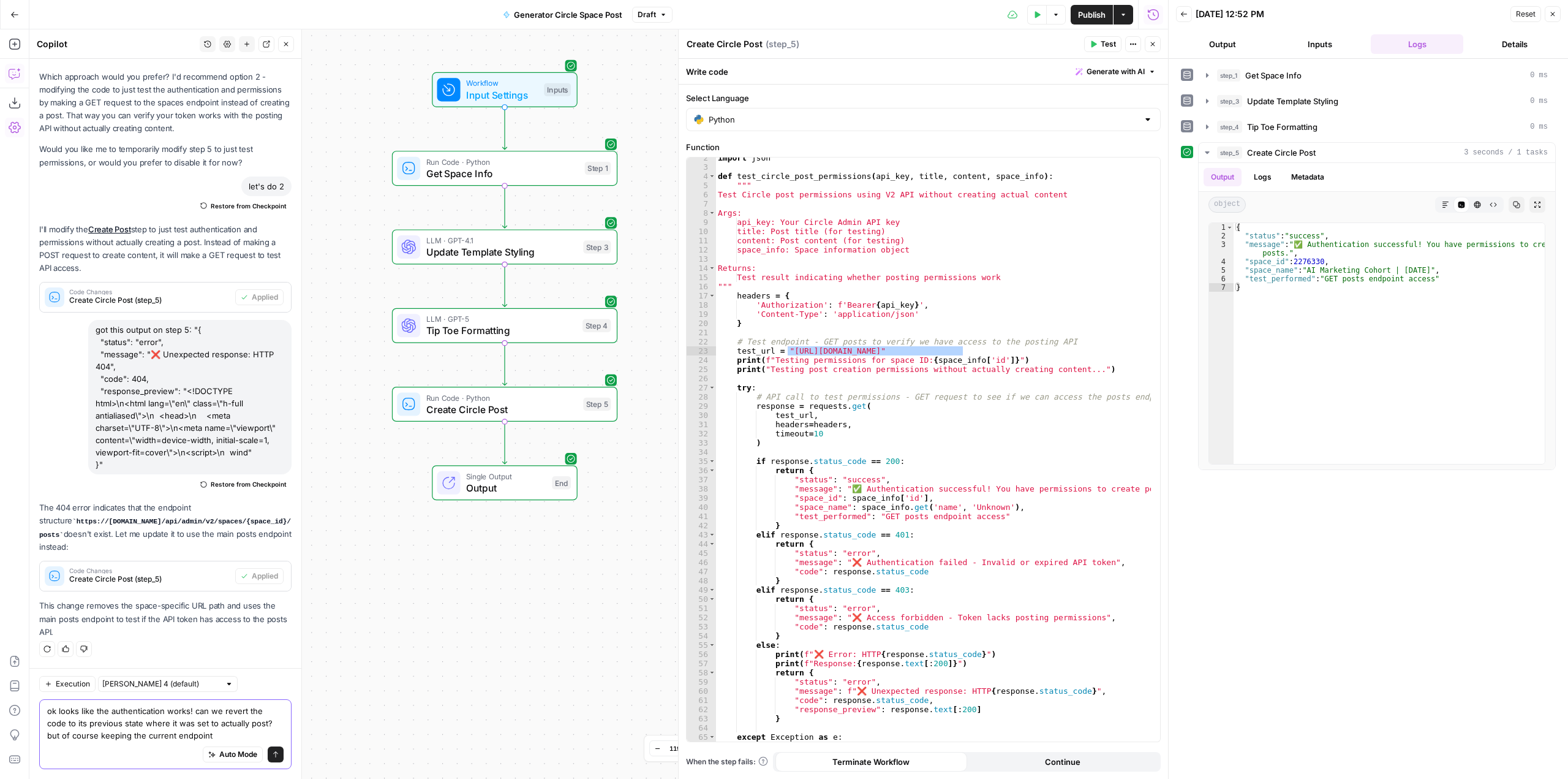
click at [231, 736] on textarea "ok looks like the authentication works! can we revert the code to its previous …" at bounding box center [165, 723] width 236 height 37
paste textarea "[URL][DOMAIN_NAME]"
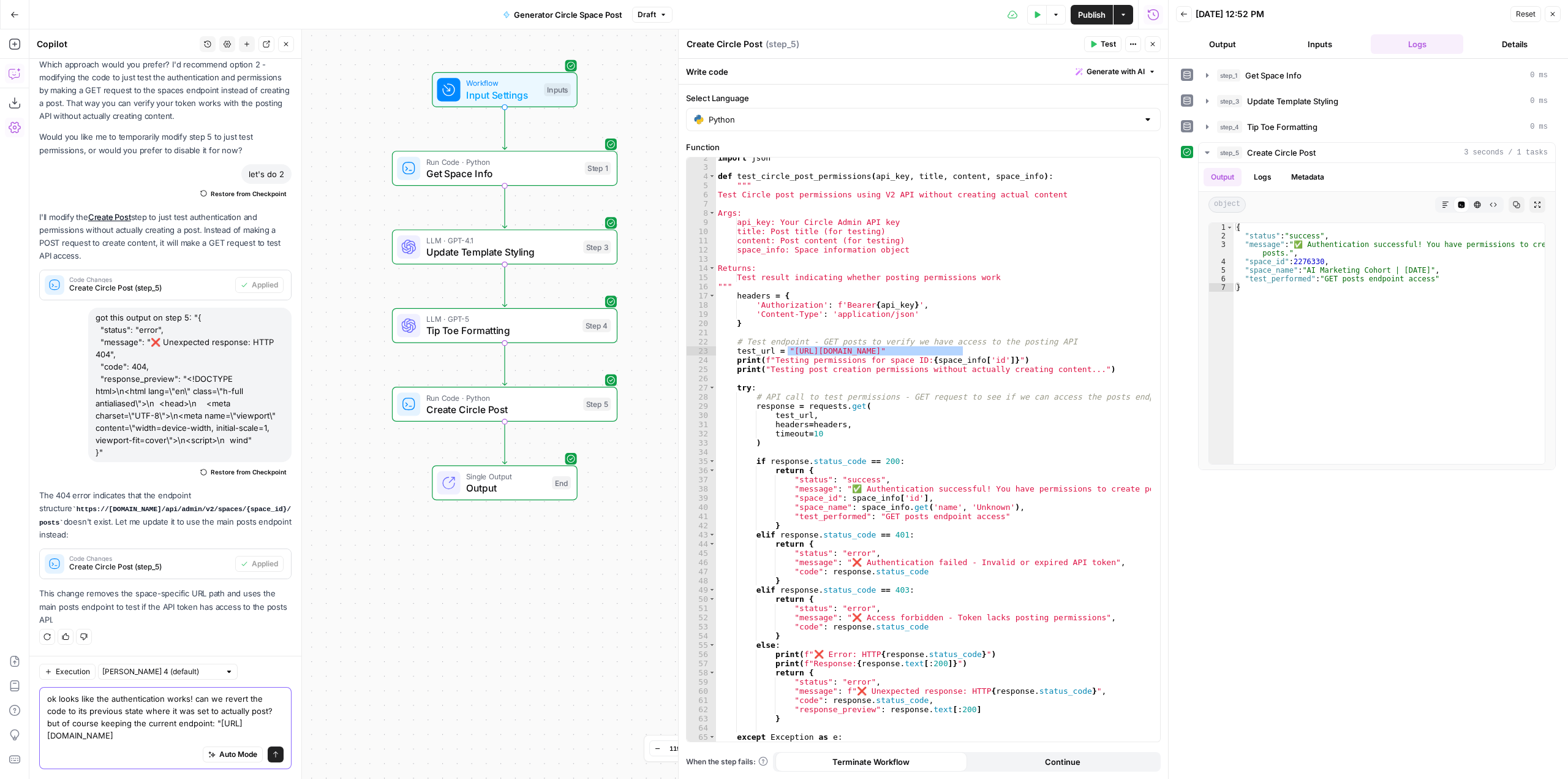
type textarea "ok looks like the authentication works! can we revert the code to its previous …"
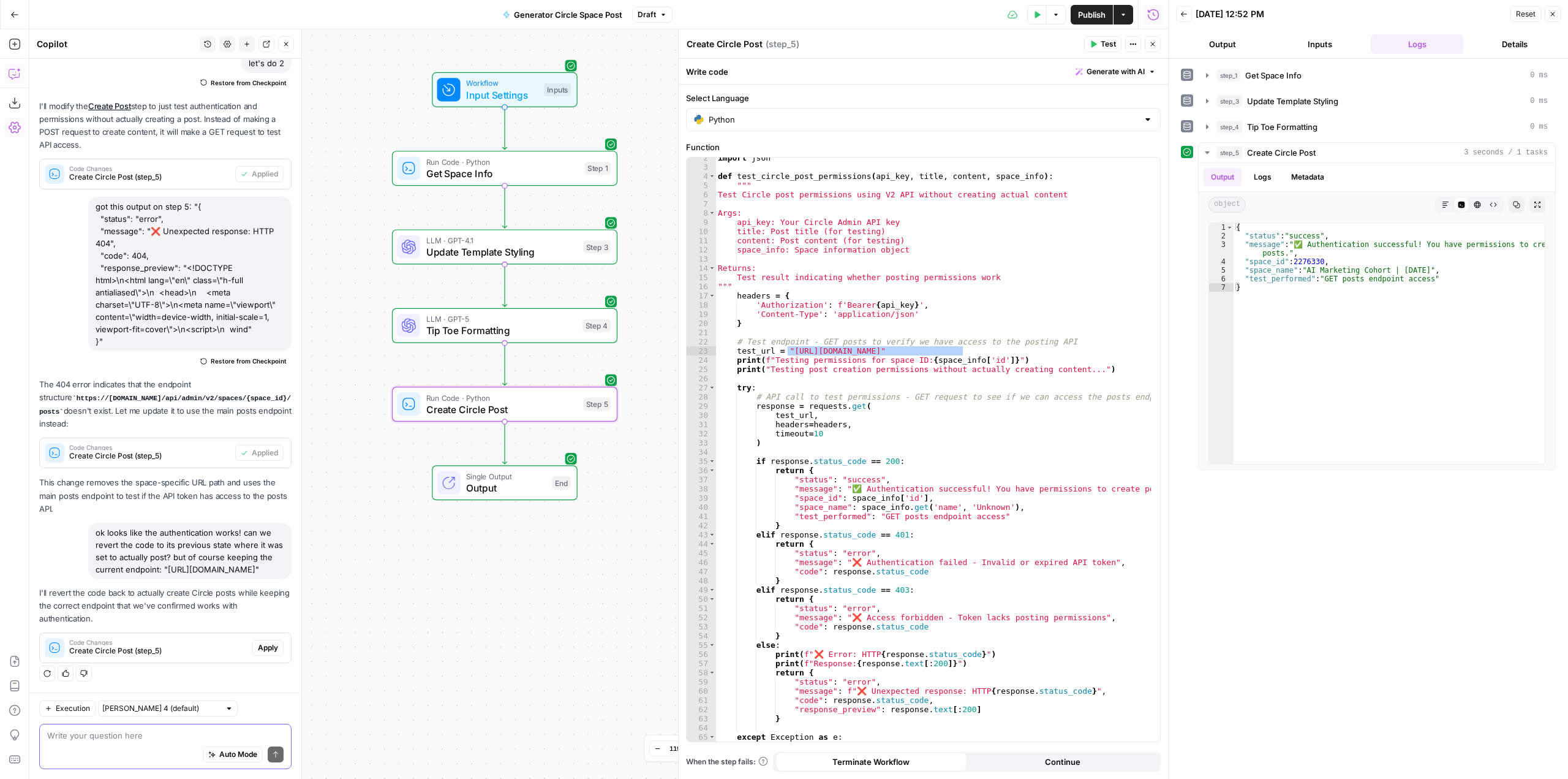
scroll to position [2431, 0]
click at [266, 646] on span "Apply" at bounding box center [267, 648] width 20 height 11
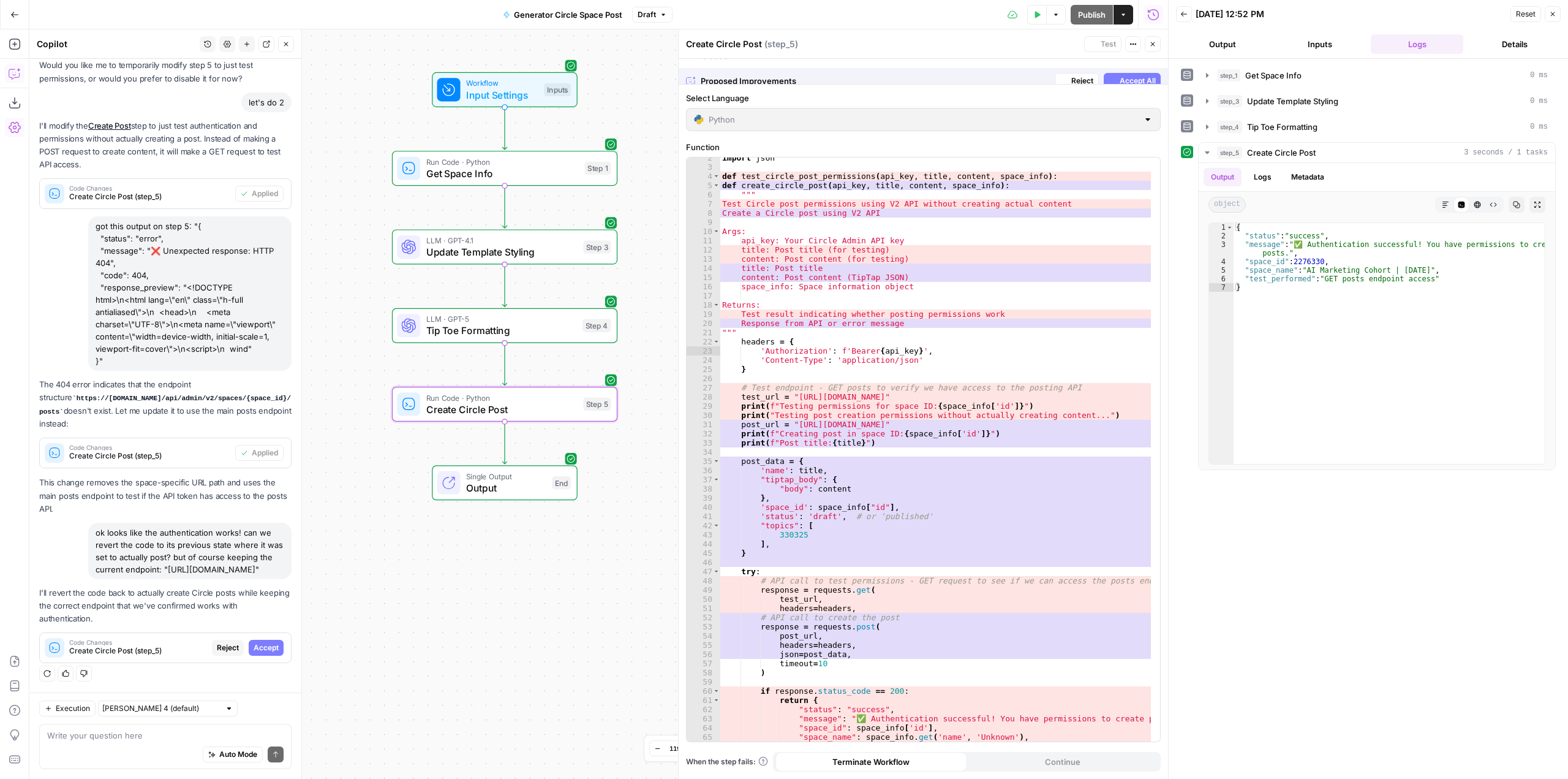
scroll to position [2195, 0]
click at [266, 646] on span "Accept" at bounding box center [266, 648] width 25 height 11
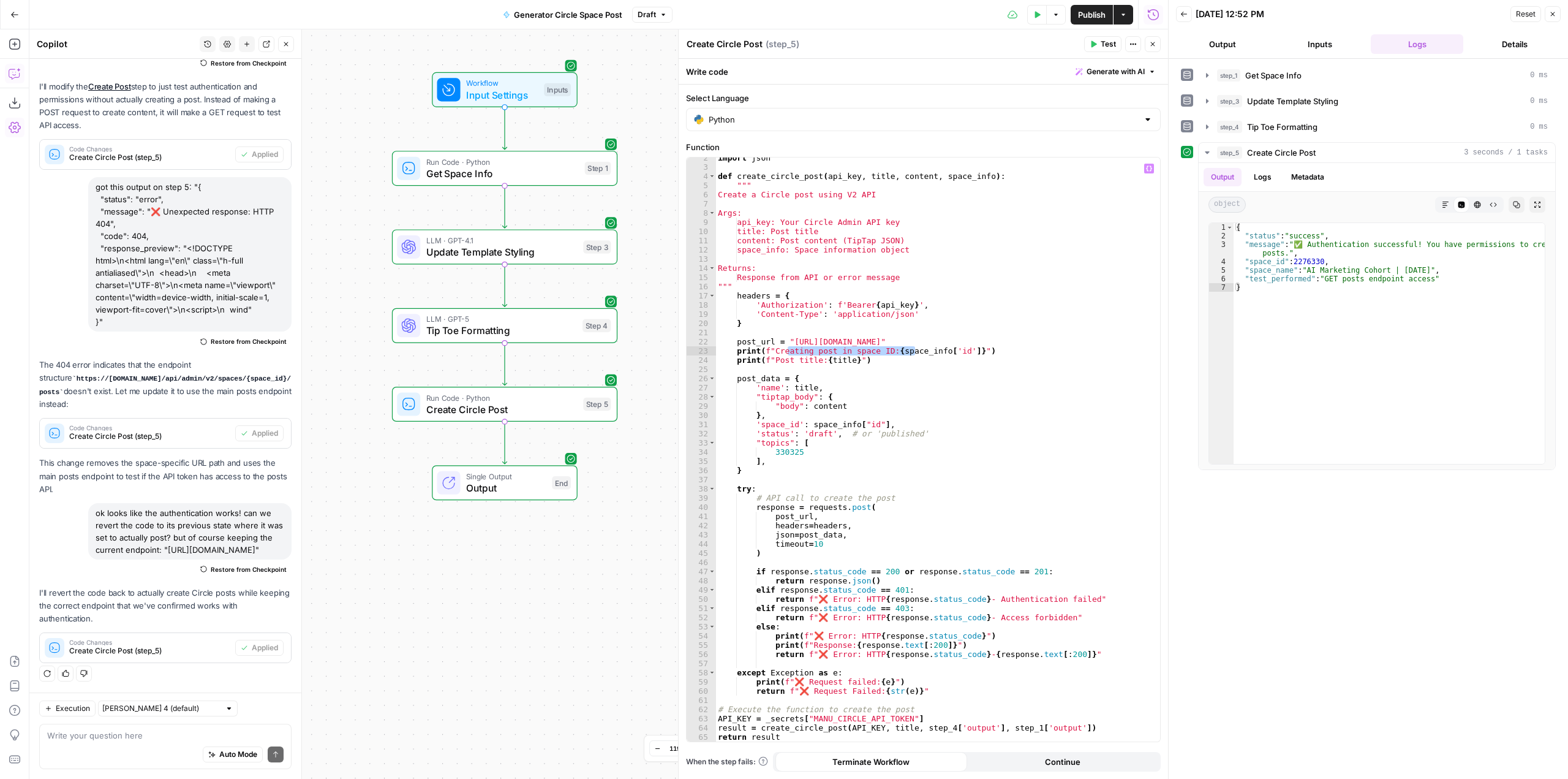
scroll to position [0, 0]
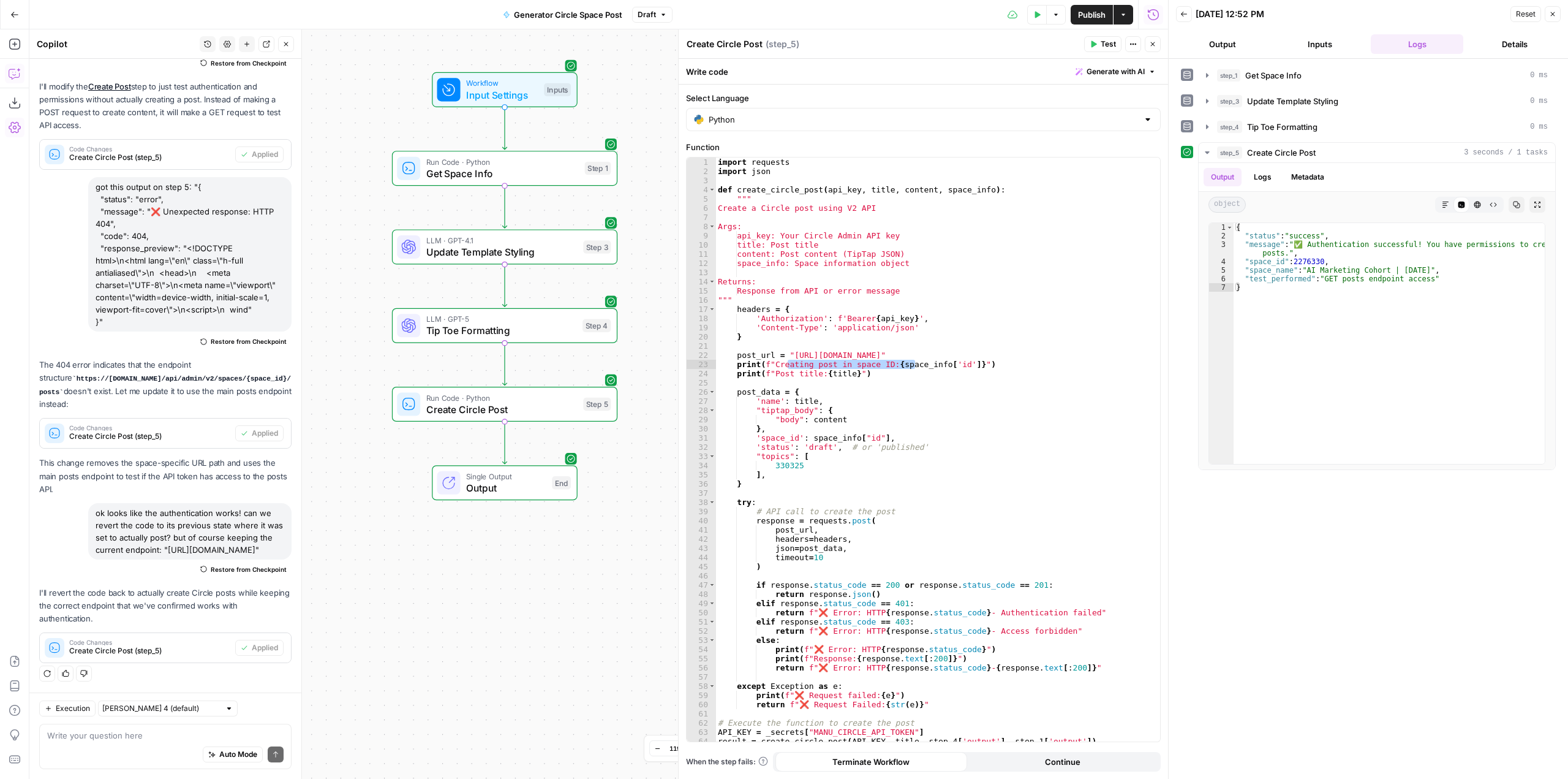
click at [1095, 15] on span "Publish" at bounding box center [1092, 14] width 28 height 12
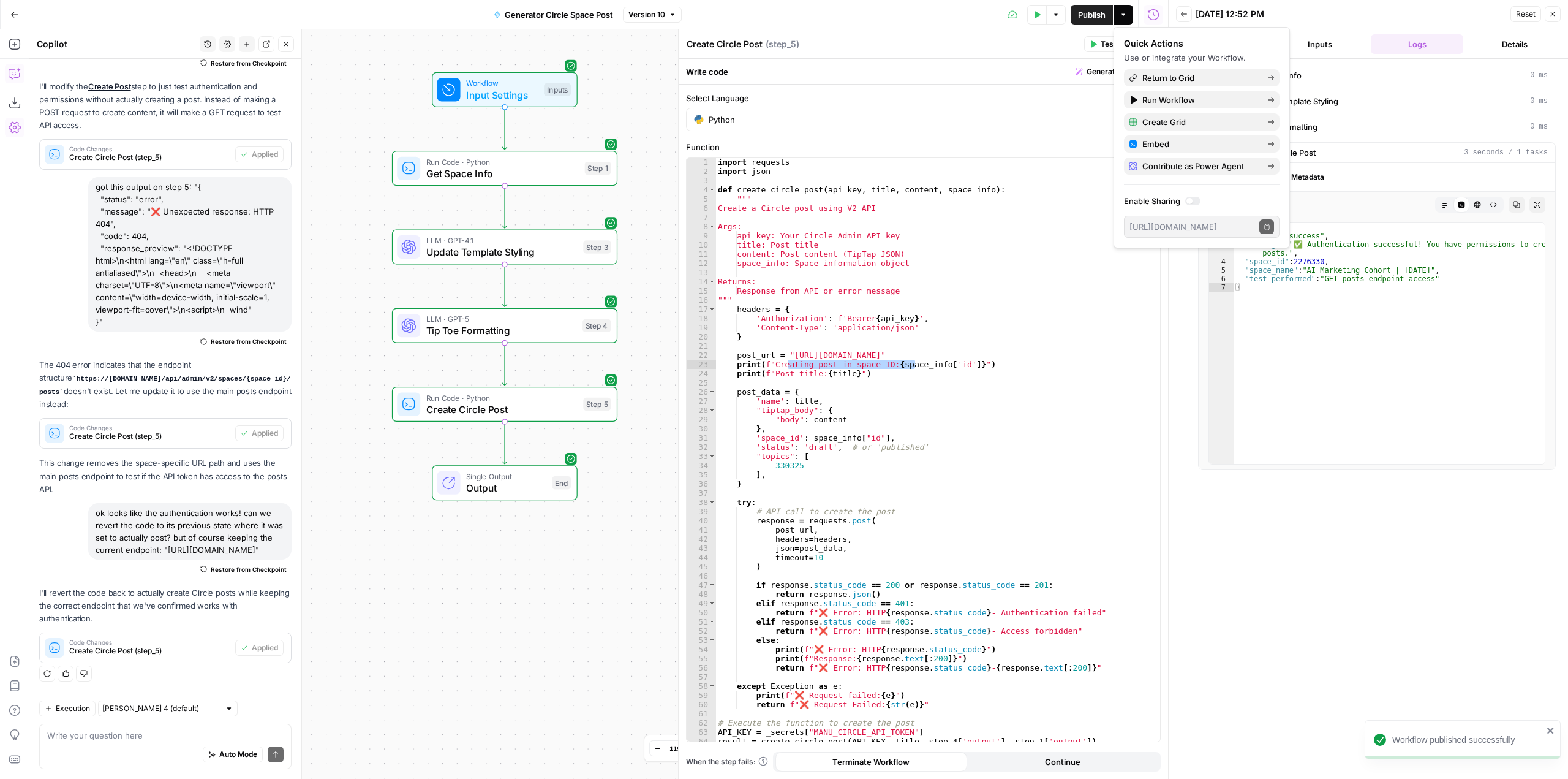
click at [584, 574] on div "Workflow Input Settings Inputs Run Code · Python Get Space Info Step 1 LLM · GP…" at bounding box center [599, 405] width 1139 height 750
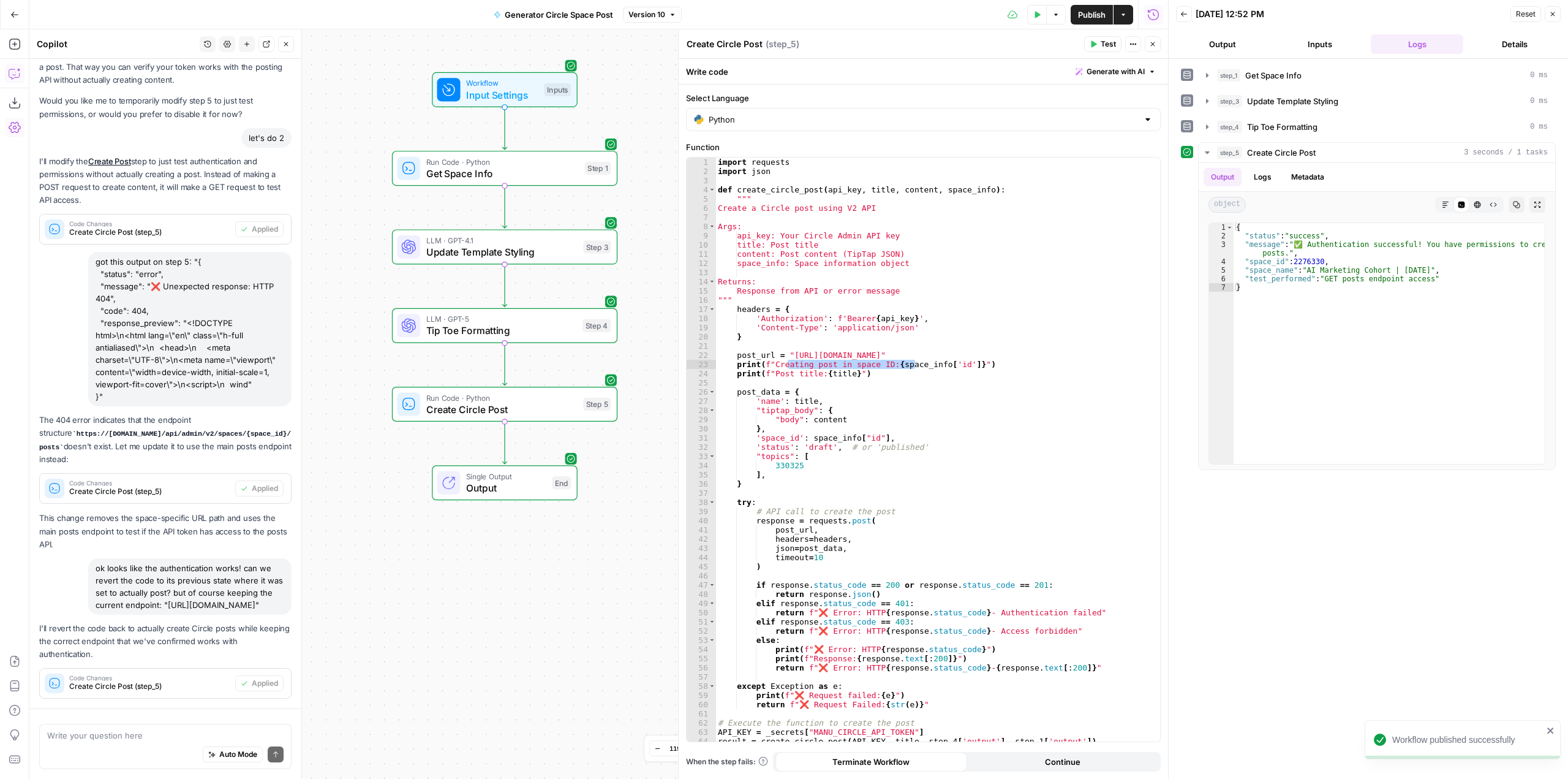
scroll to position [2451, 0]
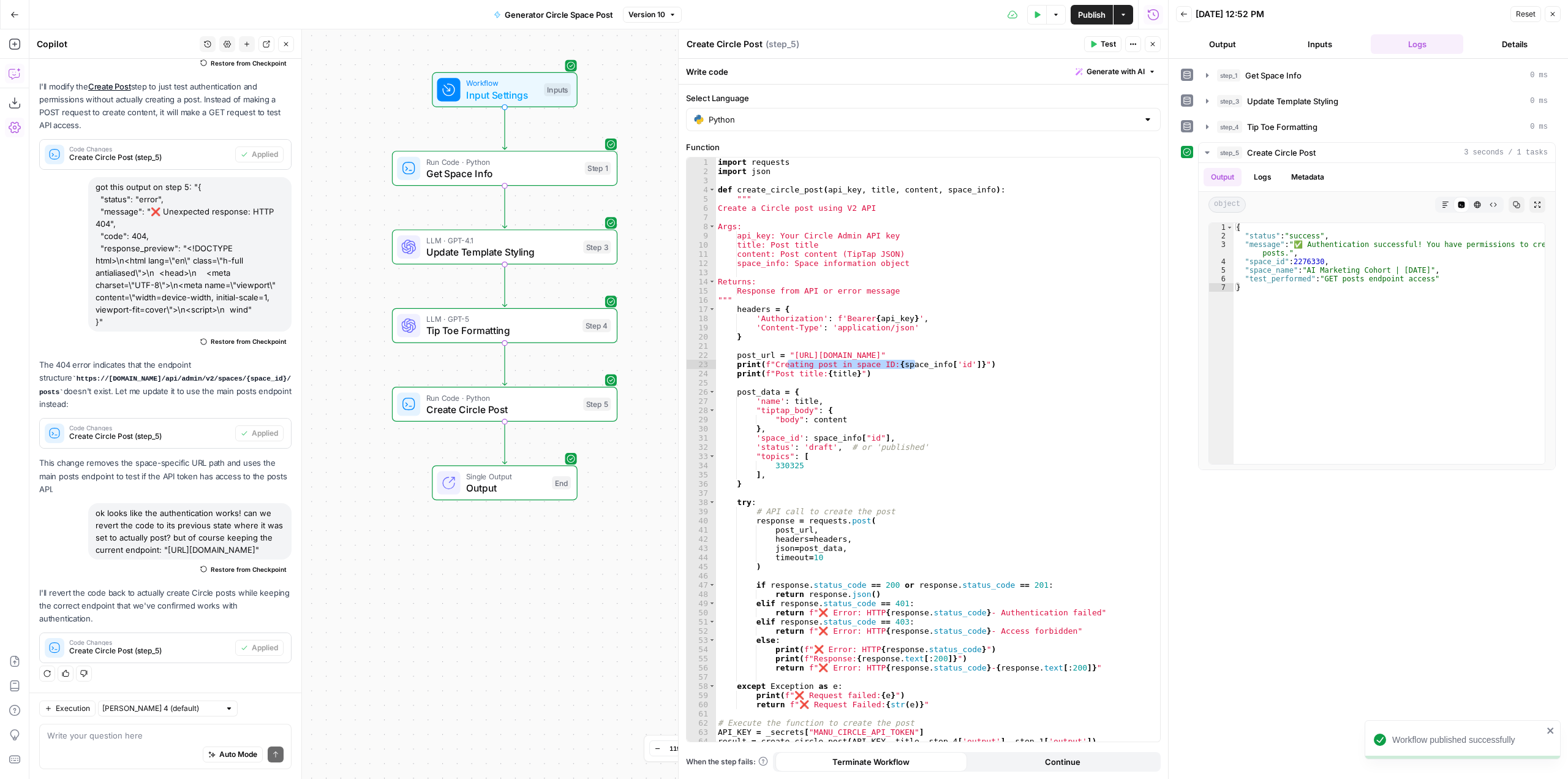
click at [647, 15] on span "Version 10" at bounding box center [647, 14] width 37 height 11
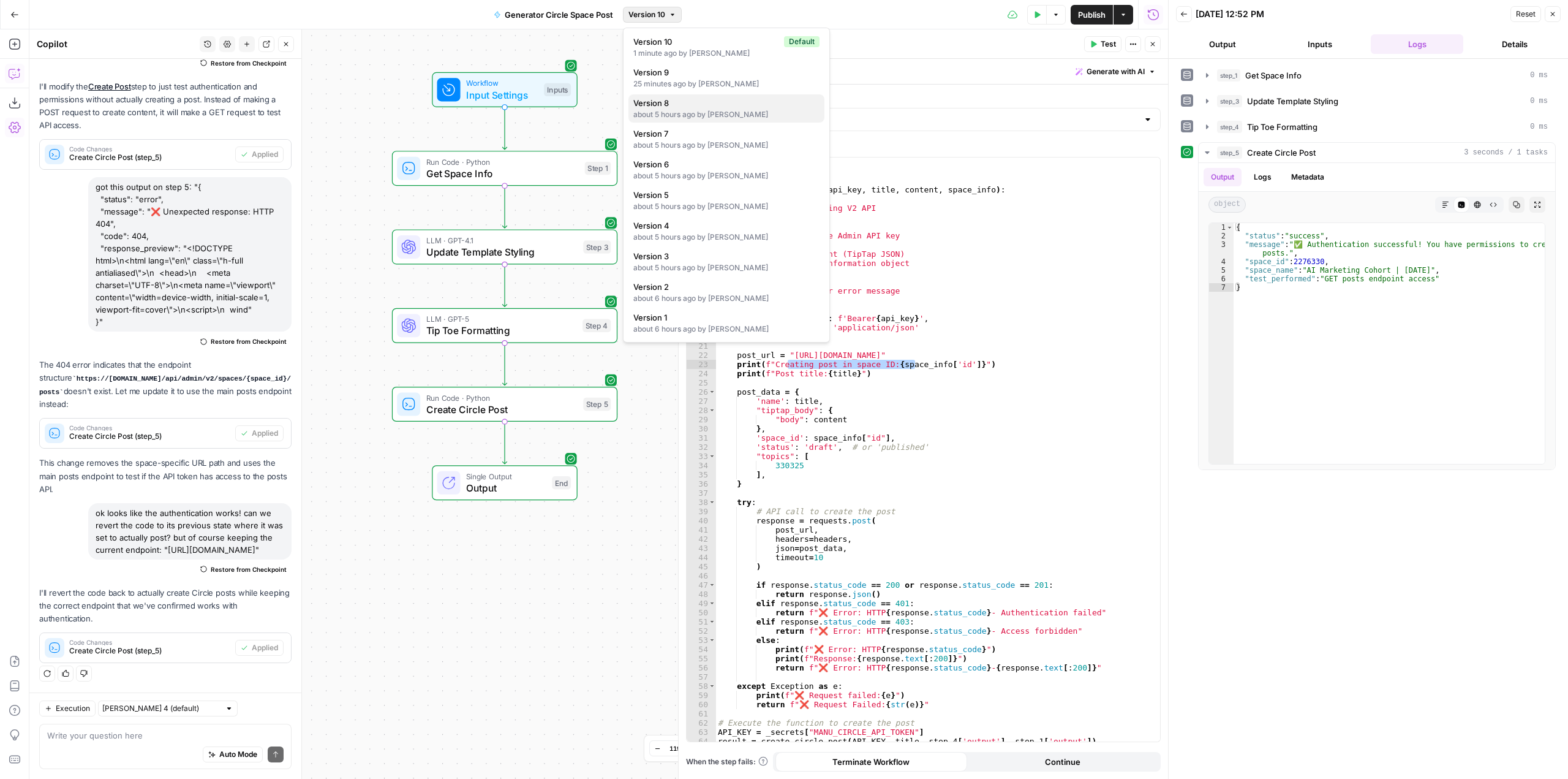
click at [742, 119] on div "about 5 hours ago by [PERSON_NAME]" at bounding box center [726, 114] width 186 height 11
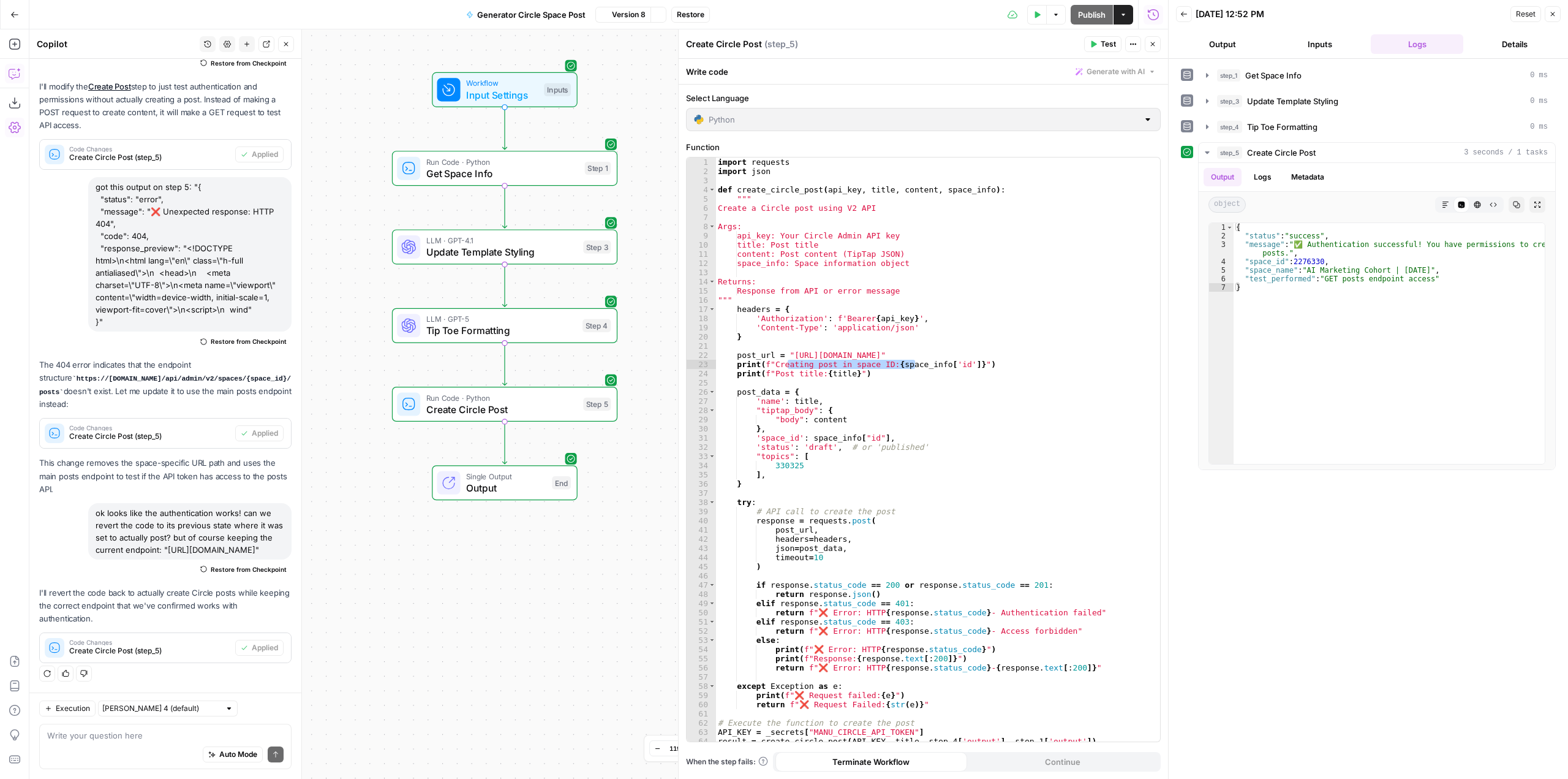
scroll to position [2431, 0]
click at [982, 358] on div "**********" at bounding box center [923, 450] width 474 height 584
click at [956, 354] on div "**********" at bounding box center [923, 450] width 474 height 584
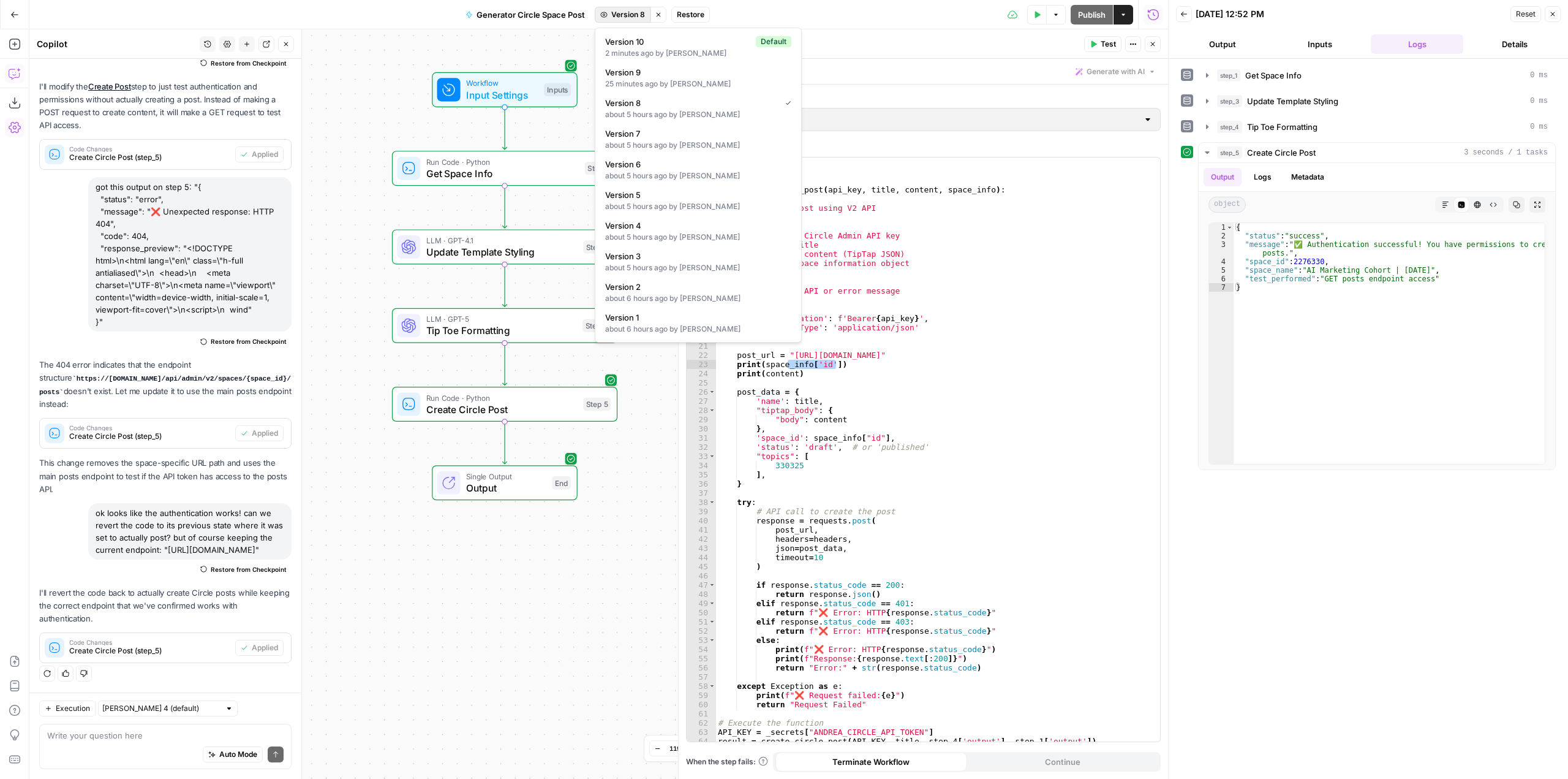
click at [618, 12] on span "Version 8" at bounding box center [628, 14] width 34 height 11
click at [703, 50] on div "2 minutes ago by [PERSON_NAME]" at bounding box center [698, 53] width 186 height 11
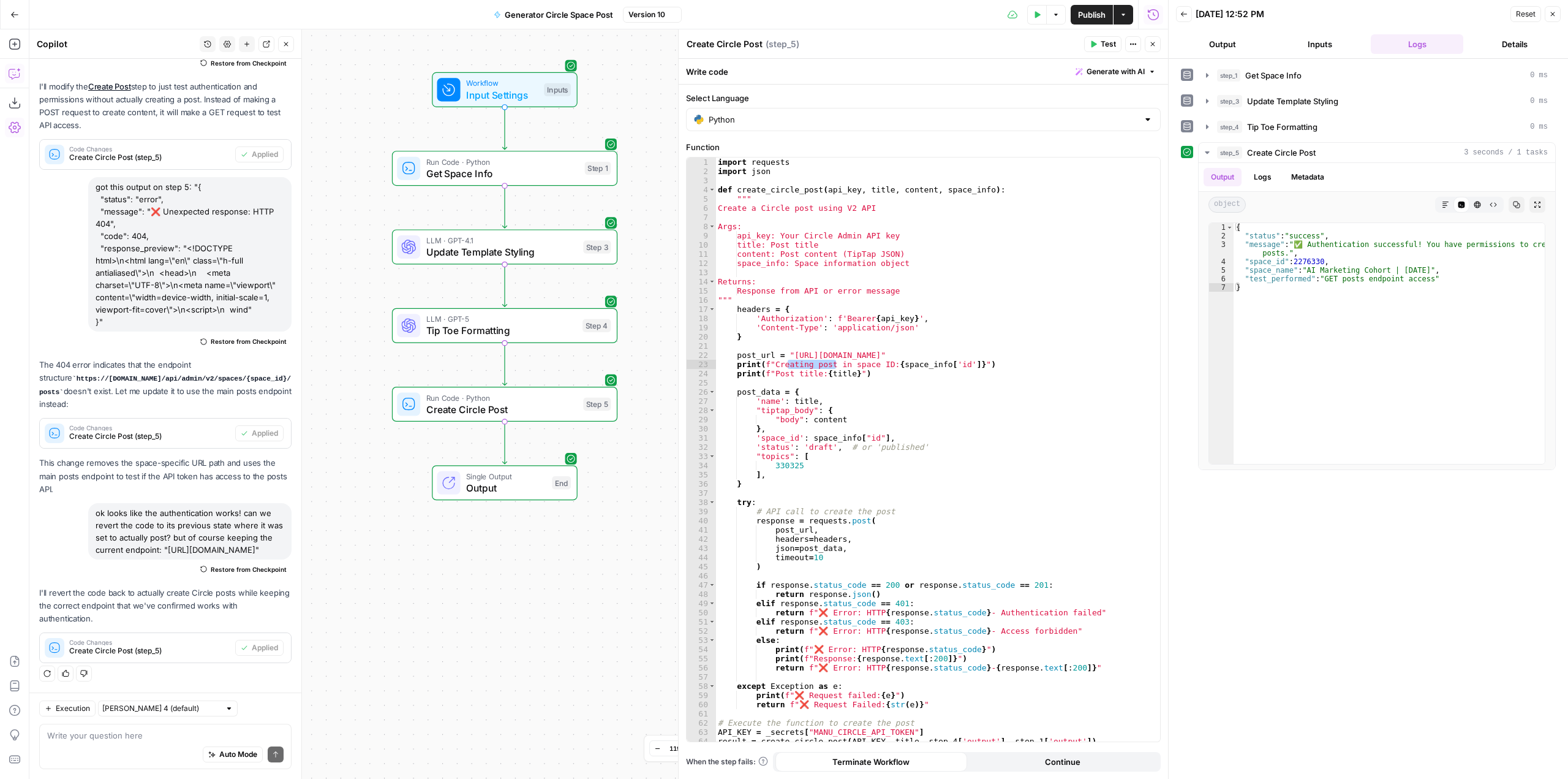
scroll to position [2451, 0]
type textarea "**********"
click at [941, 356] on div "import requests import json def create_circle_post ( api_key , title , content …" at bounding box center [933, 459] width 435 height 603
drag, startPoint x: 964, startPoint y: 352, endPoint x: 822, endPoint y: 356, distance: 142.1
click at [822, 356] on div "import requests import json def create_circle_post ( api_key , title , content …" at bounding box center [933, 459] width 435 height 603
